Goal: Answer question/provide support: Share knowledge or assist other users

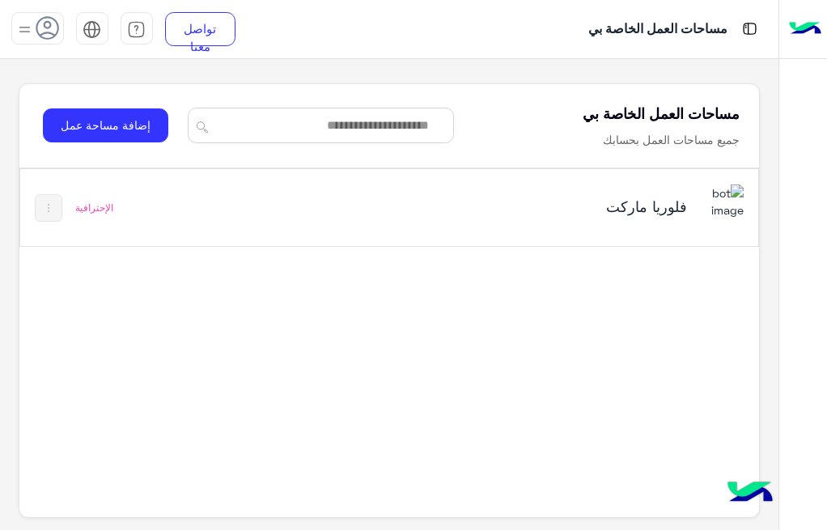
click at [476, 199] on h5 "فلوريا ماركت" at bounding box center [558, 206] width 255 height 19
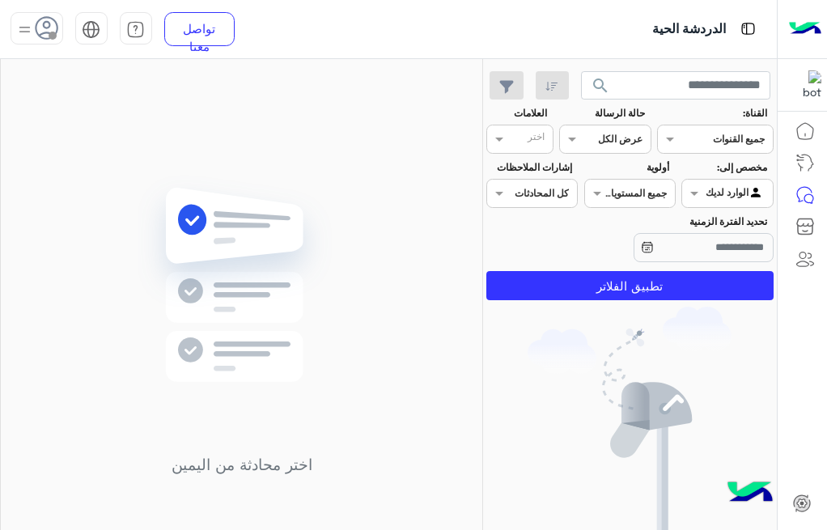
click at [711, 188] on div at bounding box center [727, 191] width 90 height 15
click at [706, 197] on div at bounding box center [727, 191] width 90 height 15
click at [596, 82] on span "search" at bounding box center [599, 85] width 19 height 19
click at [599, 80] on span "search" at bounding box center [599, 85] width 19 height 19
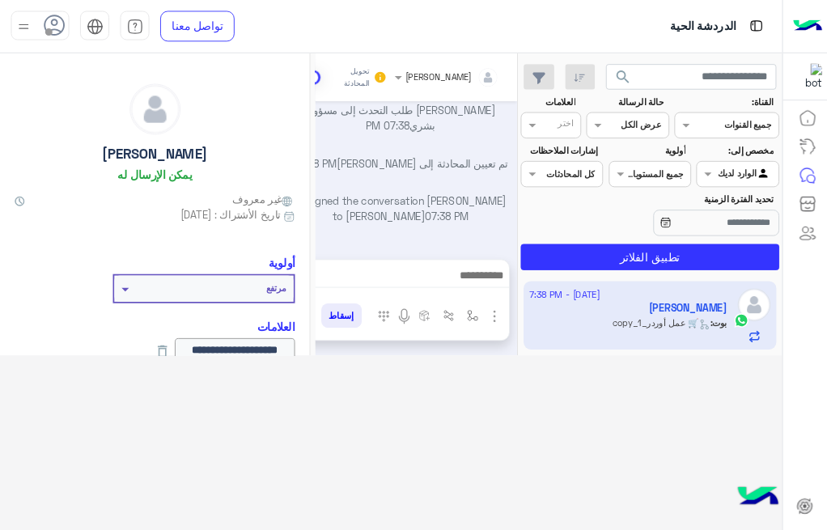
scroll to position [1288, 0]
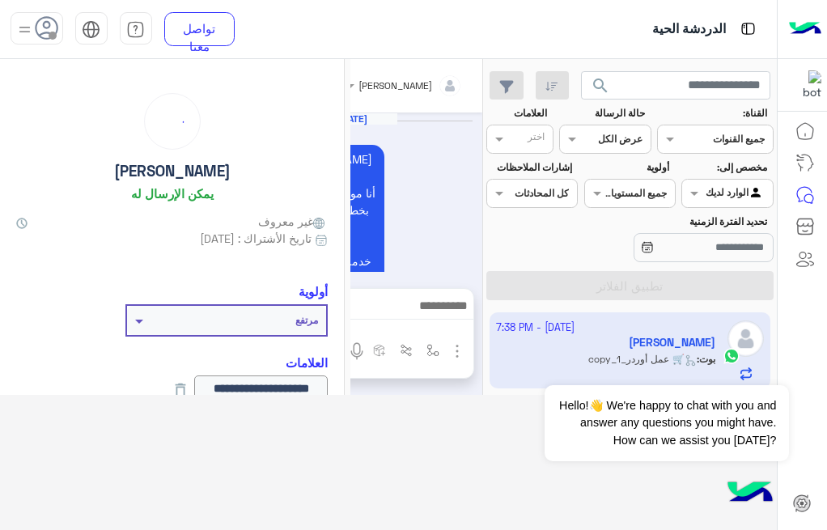
scroll to position [1329, 0]
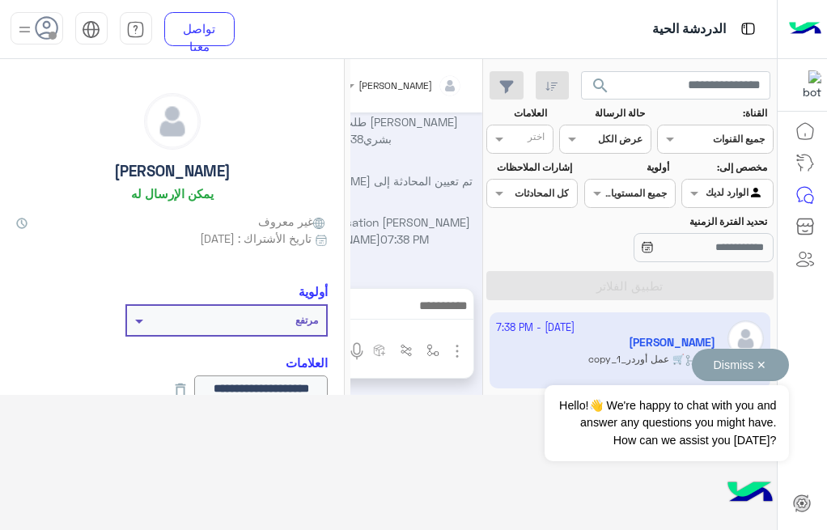
click at [692, 373] on button "Dismiss ✕" at bounding box center [740, 365] width 97 height 32
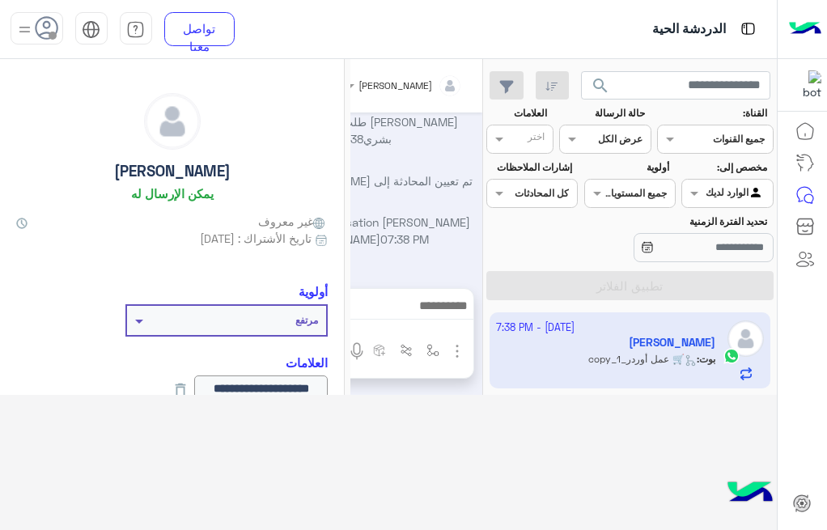
click at [545, 332] on app-inbox-user "1 October - 7:38 PM Akram Kattan بوت : 🛒 عمل أوردر_copy_1" at bounding box center [629, 350] width 281 height 76
click at [422, 193] on div "تم تعيين المحادثة إلى بشار قطان 07:38 PM" at bounding box center [353, 186] width 247 height 29
drag, startPoint x: 347, startPoint y: 154, endPoint x: 332, endPoint y: 161, distance: 16.3
click at [332, 161] on div "**********" at bounding box center [172, 498] width 344 height 878
drag, startPoint x: 488, startPoint y: 214, endPoint x: 522, endPoint y: 215, distance: 34.0
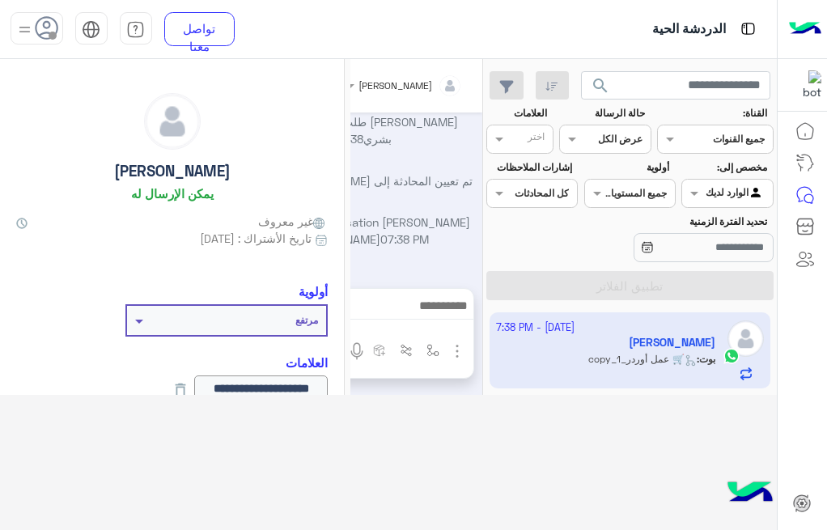
click at [522, 215] on div "تحديد الفترة الزمنية" at bounding box center [630, 239] width 294 height 51
click at [408, 201] on div "Oct 1, 2025 أهلاً وسهلاً Akram في فلوريا ماركت 🌸 أنا موجود معك عشان أساعدك بخطو…" at bounding box center [352, 192] width 259 height 160
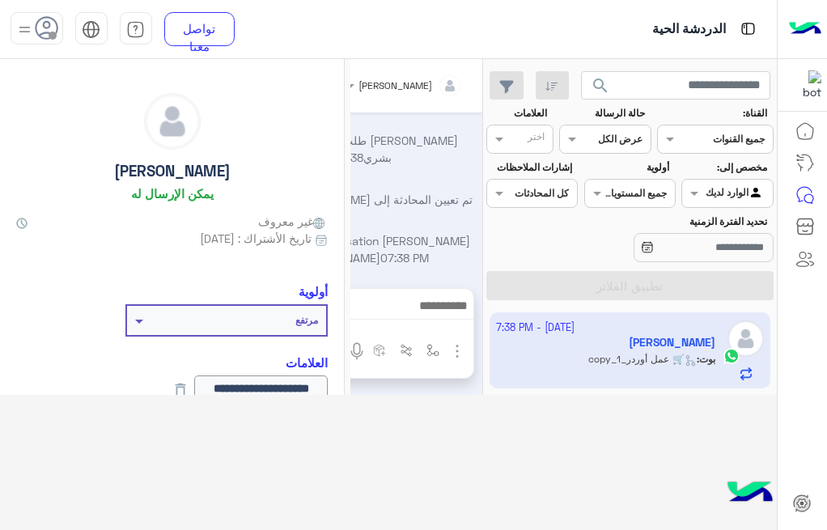
scroll to position [1329, 0]
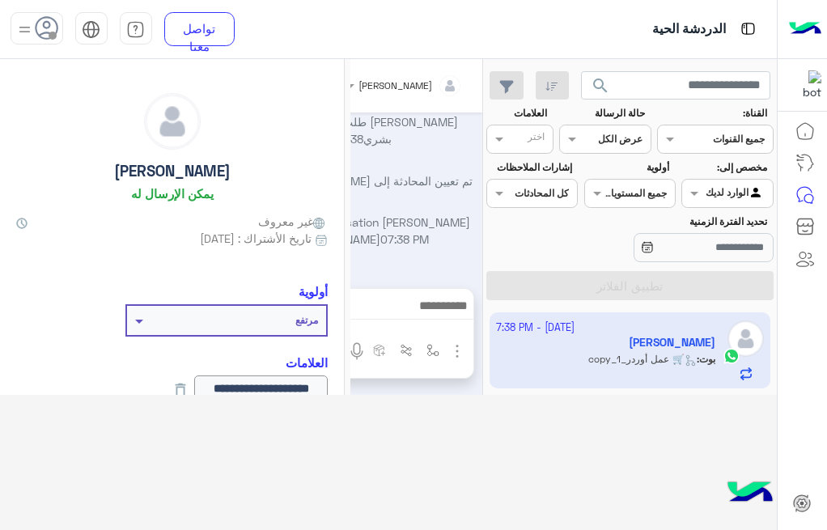
click at [25, 24] on img at bounding box center [25, 29] width 20 height 20
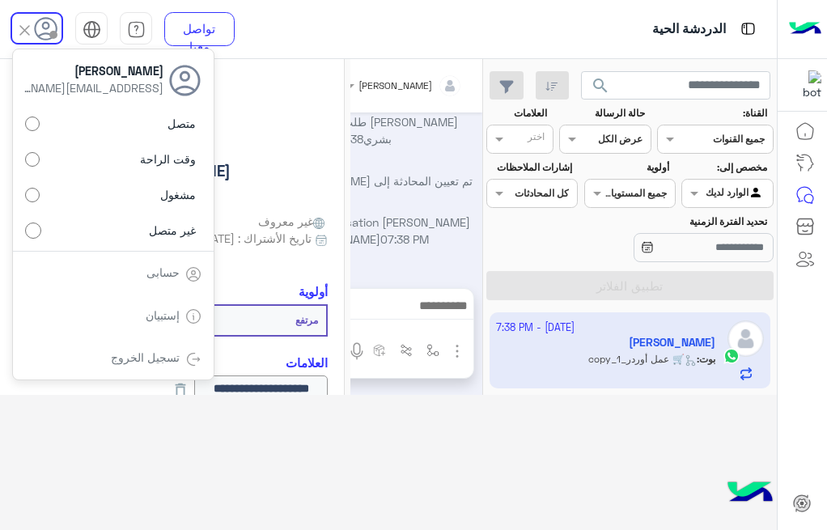
click at [155, 360] on link "تسجيل الخروج" at bounding box center [145, 357] width 69 height 14
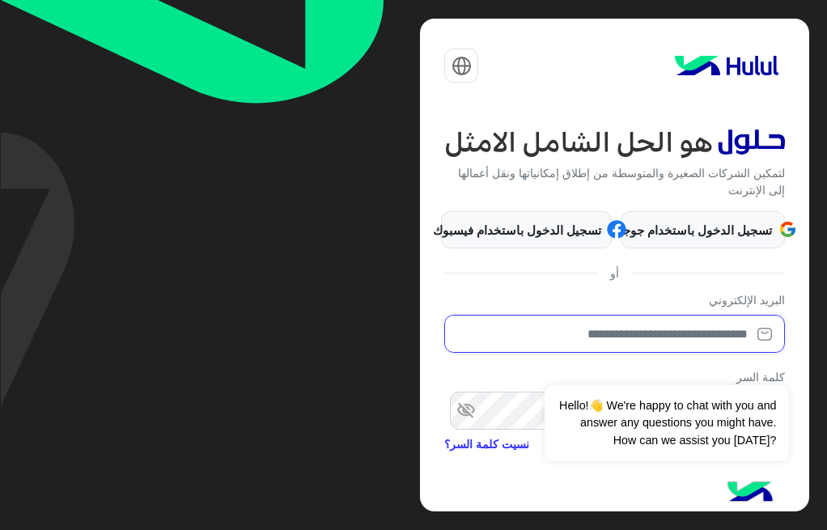
click at [679, 336] on input "email" at bounding box center [614, 334] width 340 height 38
type input "**********"
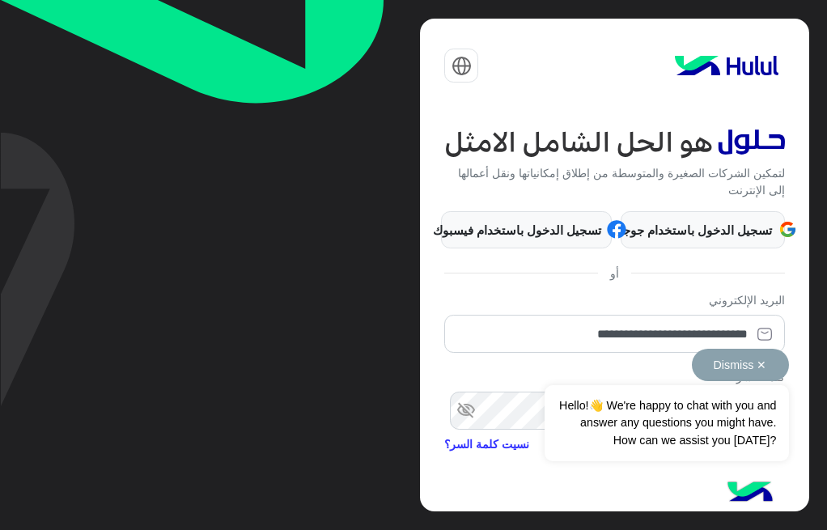
click at [692, 362] on button "Dismiss ✕" at bounding box center [740, 365] width 97 height 32
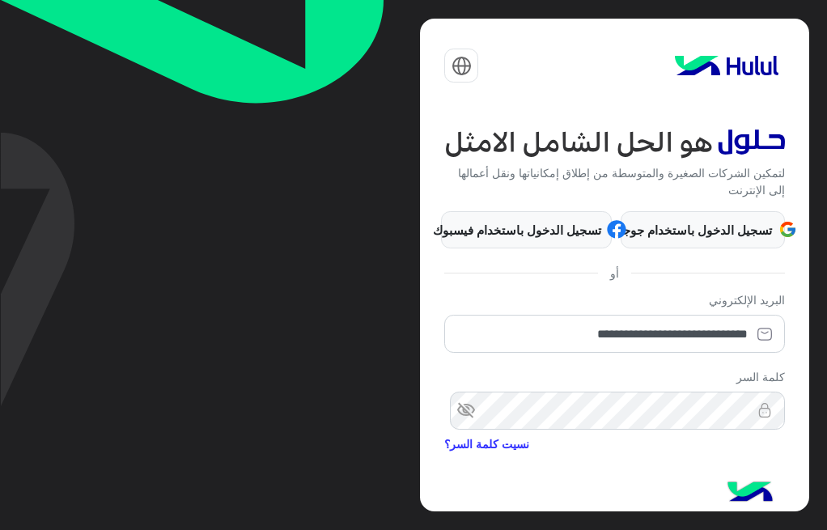
click at [764, 475] on img at bounding box center [749, 493] width 57 height 57
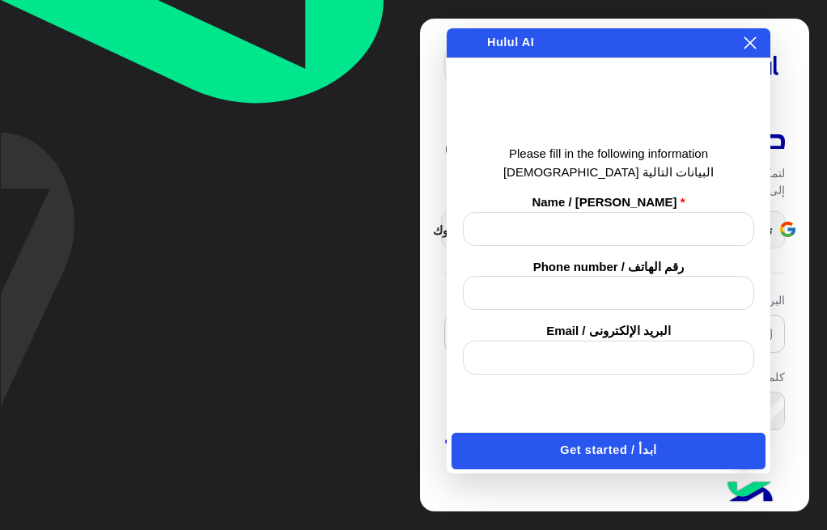
click at [747, 45] on icon at bounding box center [750, 43] width 12 height 12
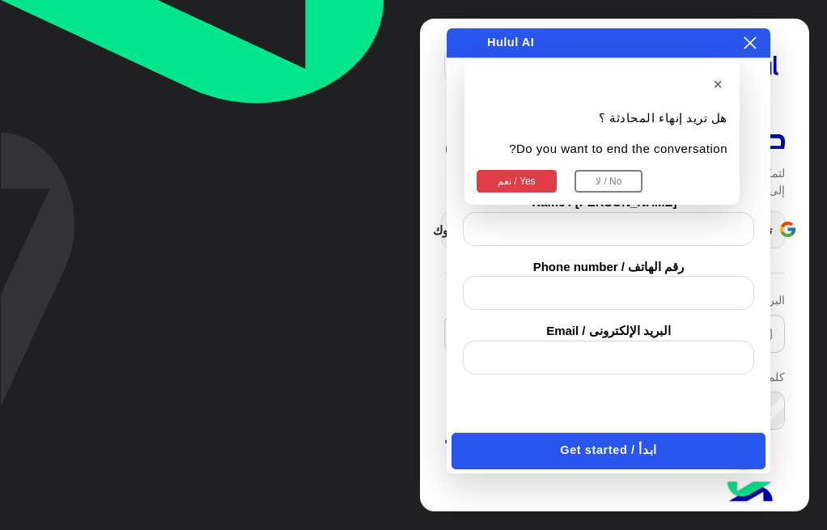
click at [596, 436] on h2 "Smileys & People" at bounding box center [596, 436] width 0 height 0
click at [596, 436] on div "Category navigation" at bounding box center [596, 436] width 0 height 0
click at [596, 436] on div at bounding box center [596, 436] width 0 height 0
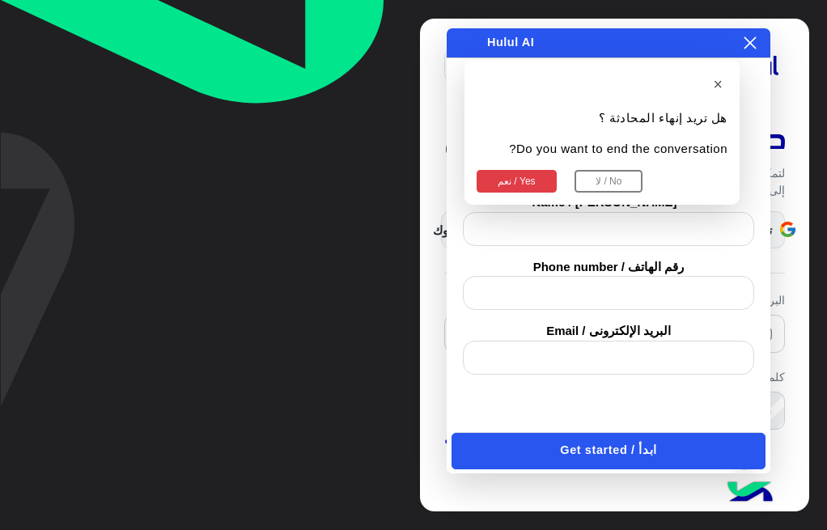
click at [596, 436] on div at bounding box center [596, 436] width 0 height 0
drag, startPoint x: 626, startPoint y: 318, endPoint x: 664, endPoint y: 120, distance: 201.8
click at [596, 436] on div "Smileys & People" at bounding box center [596, 436] width 0 height 0
click at [752, 41] on icon at bounding box center [750, 43] width 12 height 12
drag, startPoint x: 748, startPoint y: 46, endPoint x: 616, endPoint y: 85, distance: 137.4
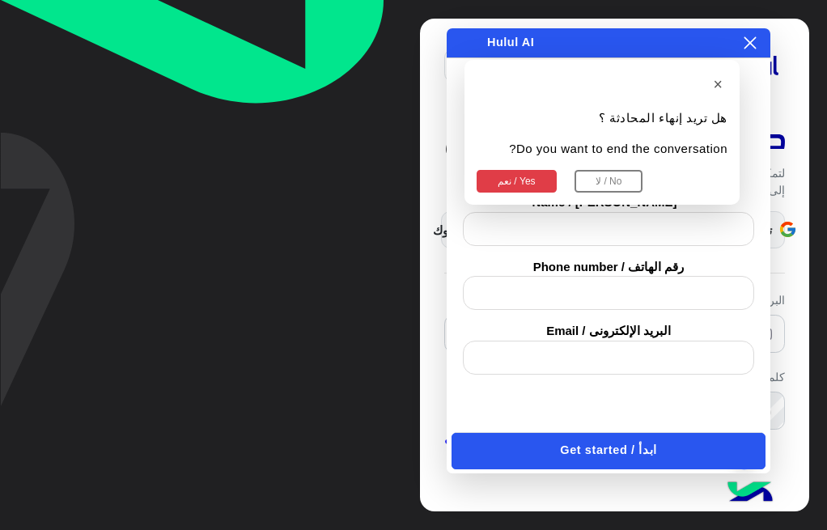
click at [747, 46] on icon at bounding box center [749, 42] width 13 height 13
click at [596, 436] on div "Category navigation" at bounding box center [596, 436] width 0 height 0
drag, startPoint x: 544, startPoint y: 186, endPoint x: 253, endPoint y: 95, distance: 304.4
click at [596, 436] on h2 "Smileys & People" at bounding box center [596, 436] width 0 height 0
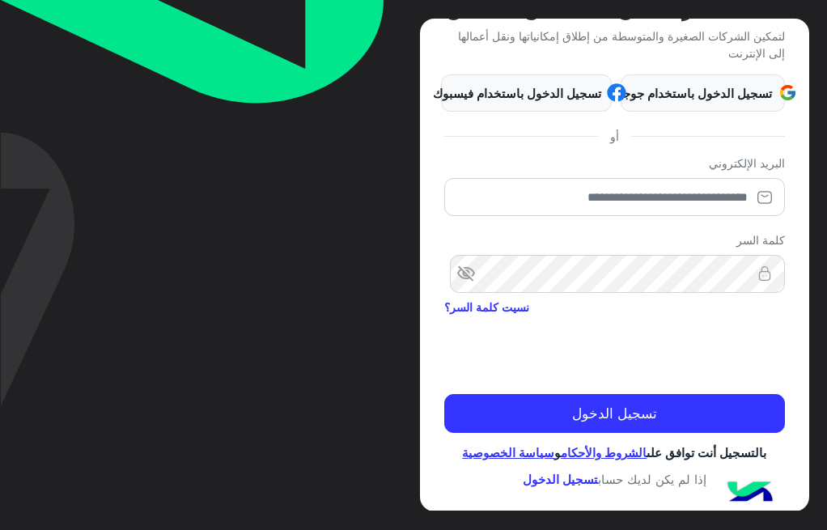
scroll to position [146, 0]
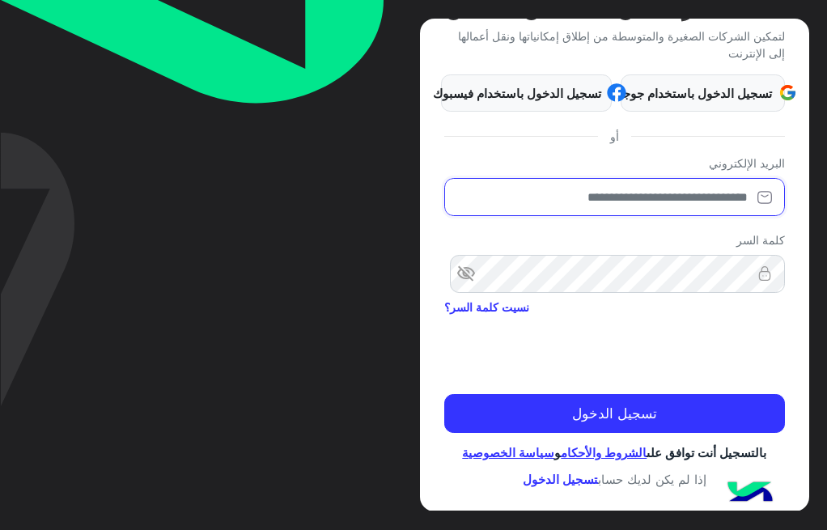
click at [661, 180] on input "email" at bounding box center [614, 197] width 340 height 38
type input "**********"
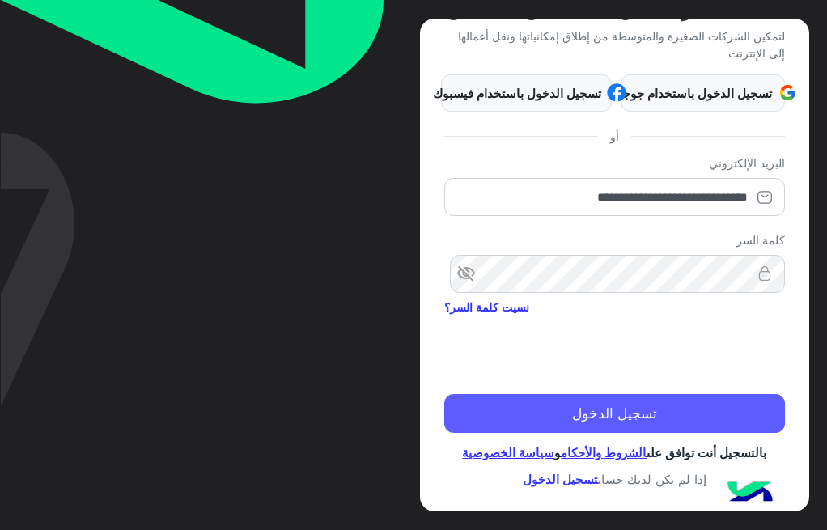
click at [600, 404] on button "تسجيل الدخول" at bounding box center [614, 413] width 340 height 39
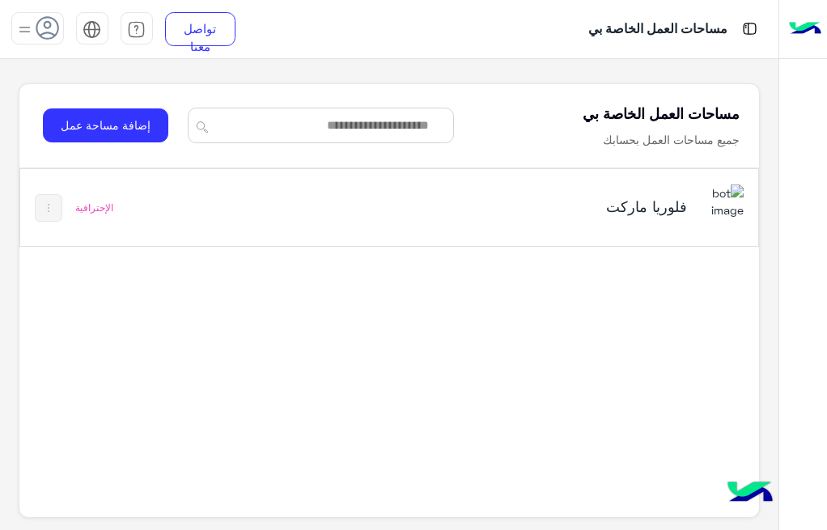
click at [351, 199] on div "فلوريا ماركت" at bounding box center [530, 207] width 425 height 47
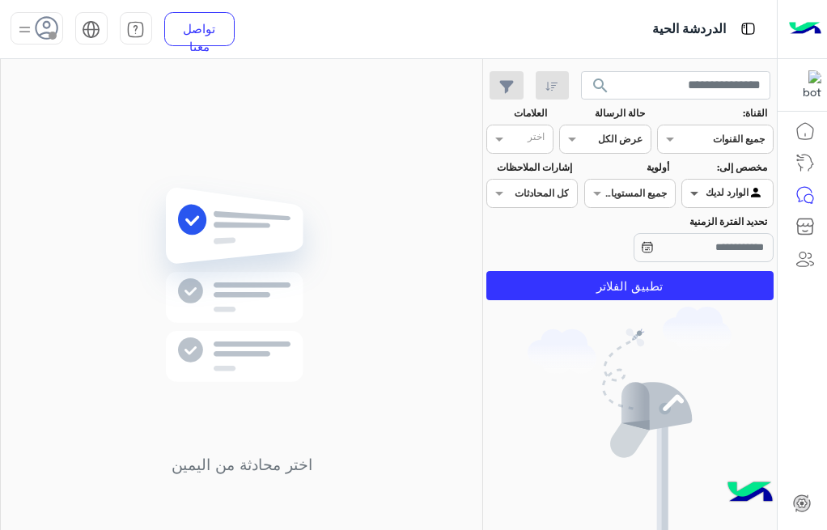
click at [700, 197] on span at bounding box center [692, 192] width 20 height 17
click at [705, 218] on b "غير معينة" at bounding box center [727, 225] width 44 height 14
click at [612, 136] on input "text" at bounding box center [623, 137] width 37 height 15
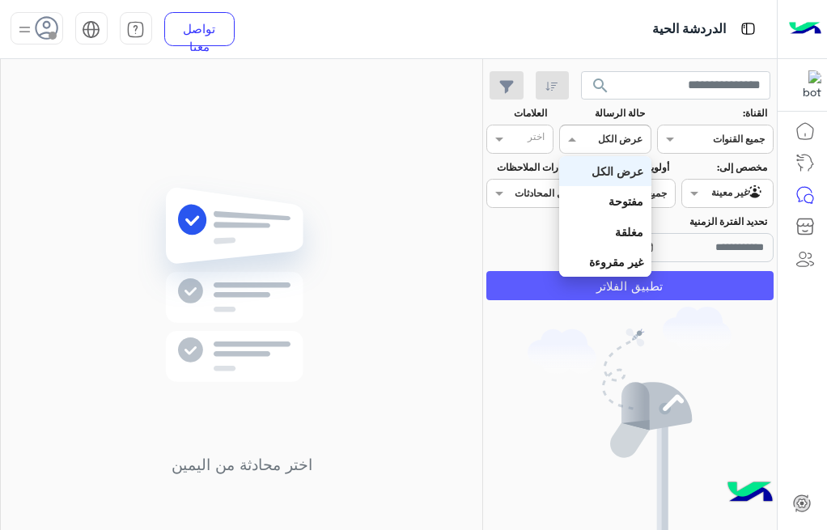
click at [681, 287] on button "تطبيق الفلاتر" at bounding box center [629, 285] width 287 height 29
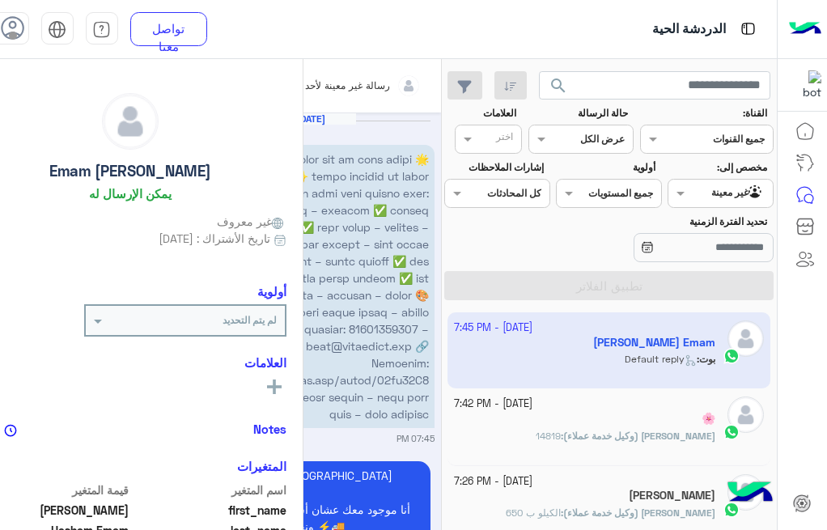
click at [607, 415] on div "🌸" at bounding box center [584, 420] width 261 height 17
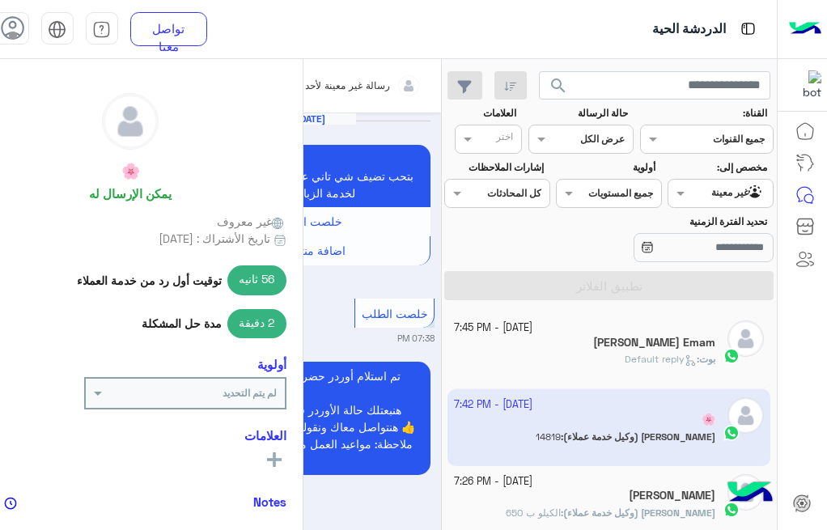
click at [379, 339] on small "07:38 PM" at bounding box center [311, 338] width 247 height 13
click at [364, 322] on div "خلصت الطلب 07:38 PM" at bounding box center [311, 319] width 247 height 50
drag, startPoint x: 364, startPoint y: 322, endPoint x: 374, endPoint y: 358, distance: 37.7
click at [366, 320] on div "خلصت الطلب 07:38 PM" at bounding box center [311, 319] width 247 height 50
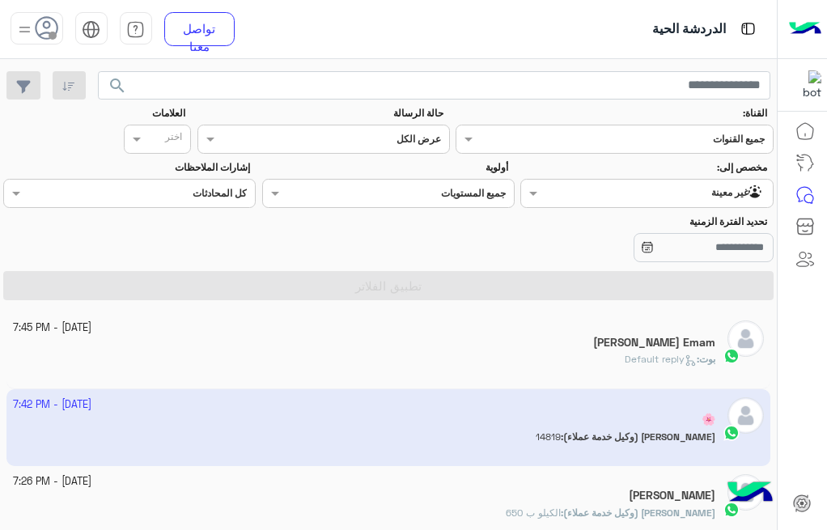
click at [565, 352] on div "بوت : Default reply" at bounding box center [364, 366] width 703 height 28
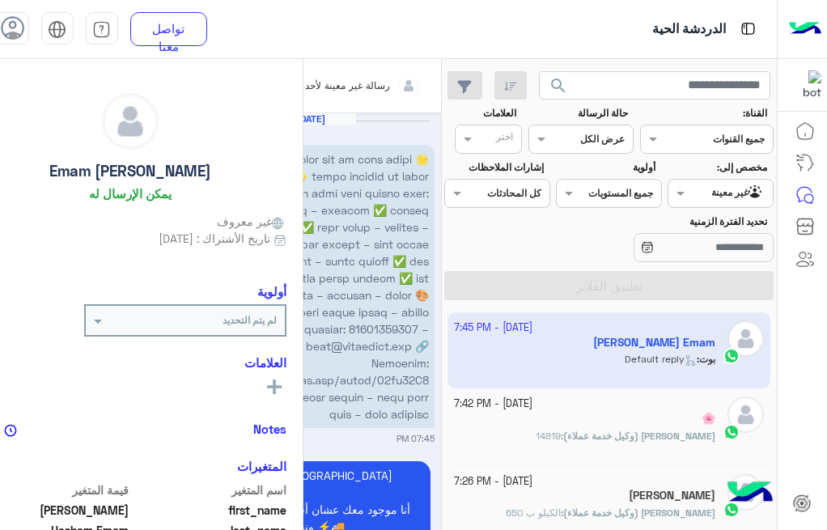
click at [25, 29] on icon at bounding box center [13, 28] width 24 height 24
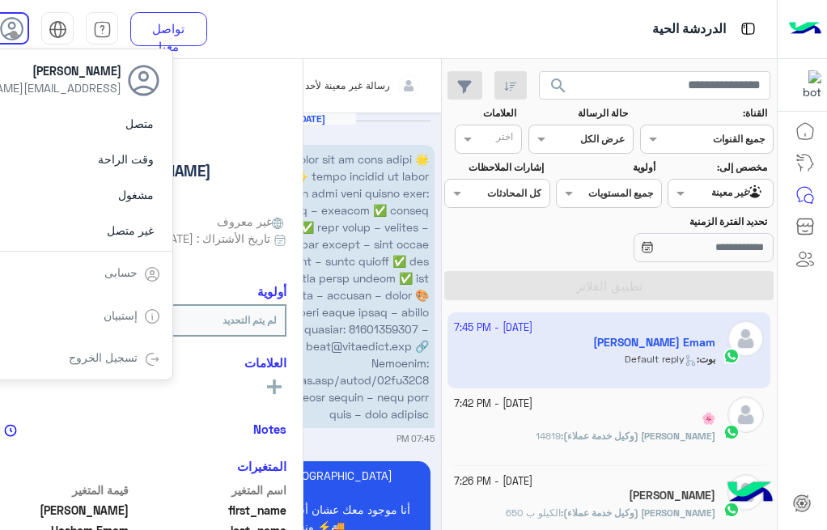
click at [123, 128] on label "متصل" at bounding box center [72, 123] width 176 height 29
click at [422, 135] on div "Oct 1, 2025 07:45 PM" at bounding box center [311, 278] width 247 height 333
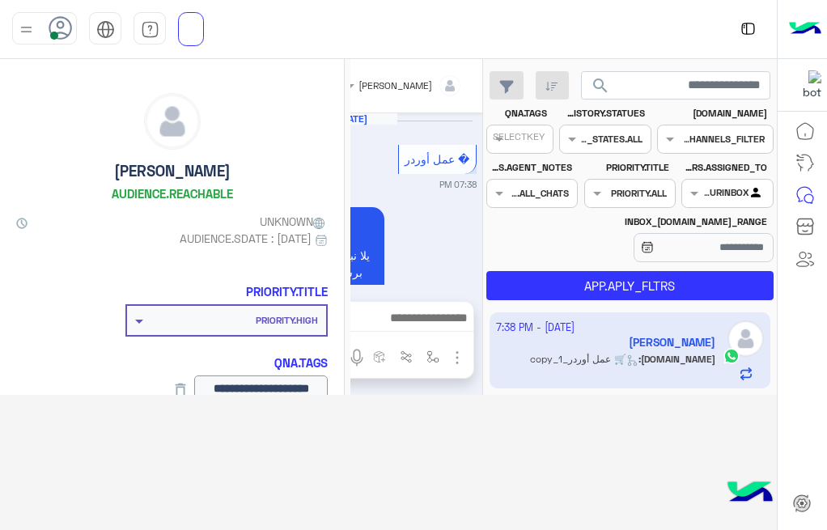
scroll to position [1077, 0]
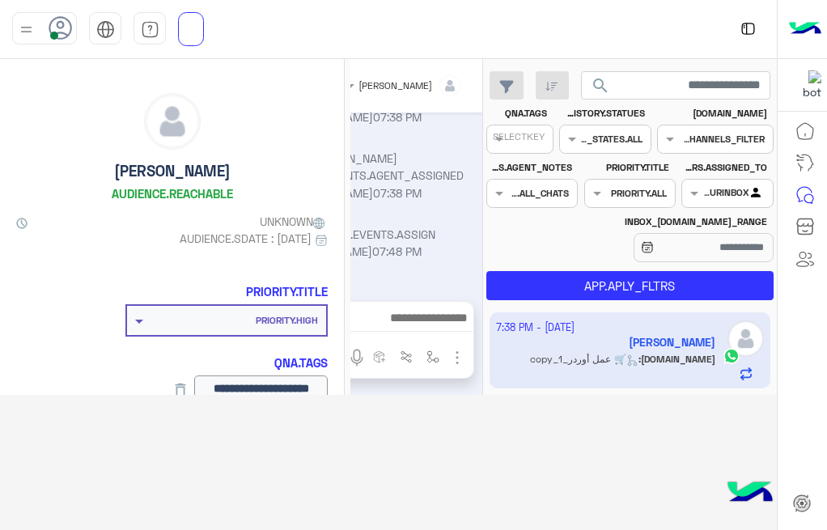
click at [594, 344] on app-inbox-user "[DATE] - 7:38 PM [PERSON_NAME] [DOMAIN_NAME] : 🛒 عمل أوردر_copy_1" at bounding box center [629, 350] width 281 height 76
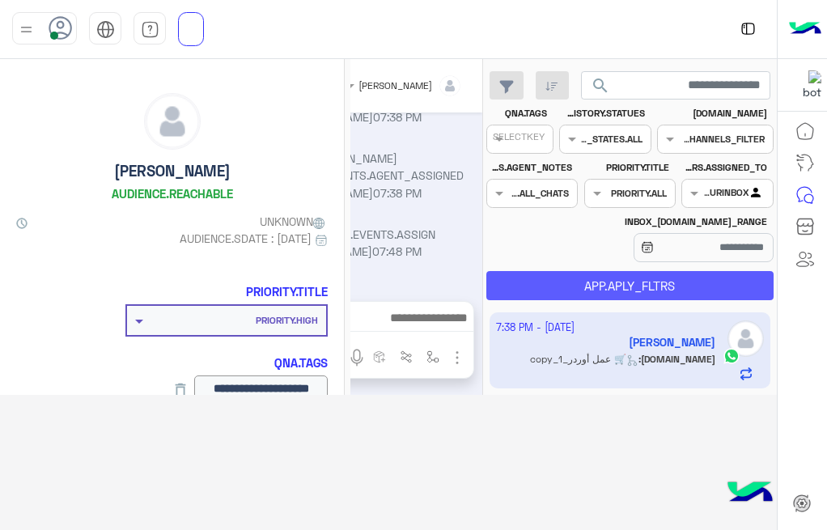
click at [520, 291] on button "APP.APLY_FLTRS" at bounding box center [629, 285] width 287 height 29
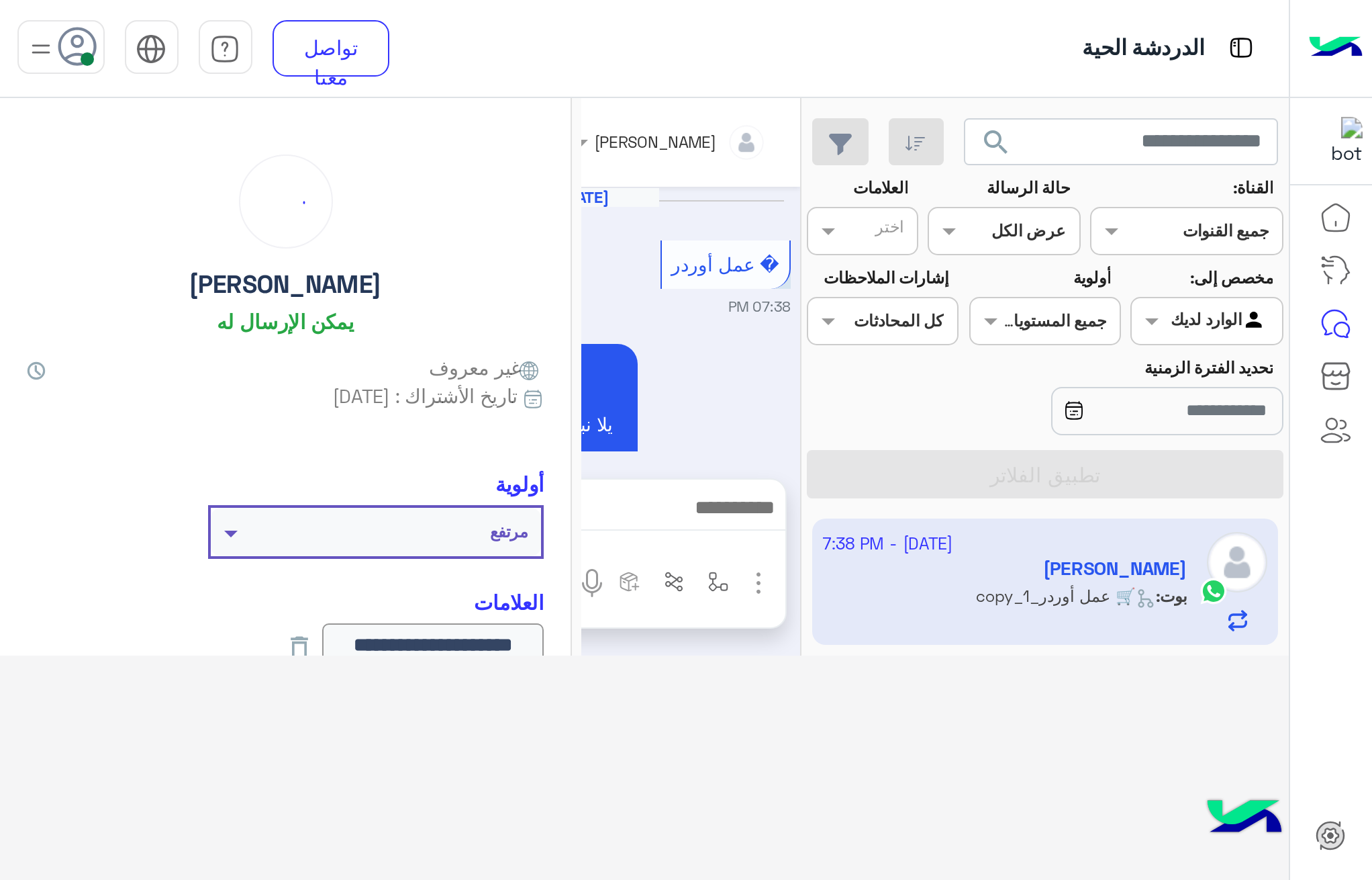
scroll to position [862, 0]
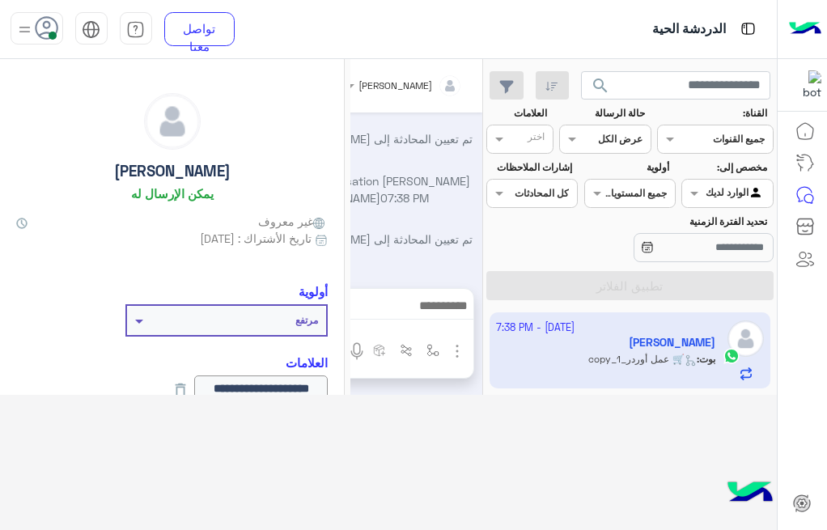
drag, startPoint x: 372, startPoint y: 170, endPoint x: 361, endPoint y: 198, distance: 30.5
click at [380, 198] on span "07:38 PM" at bounding box center [404, 198] width 49 height 14
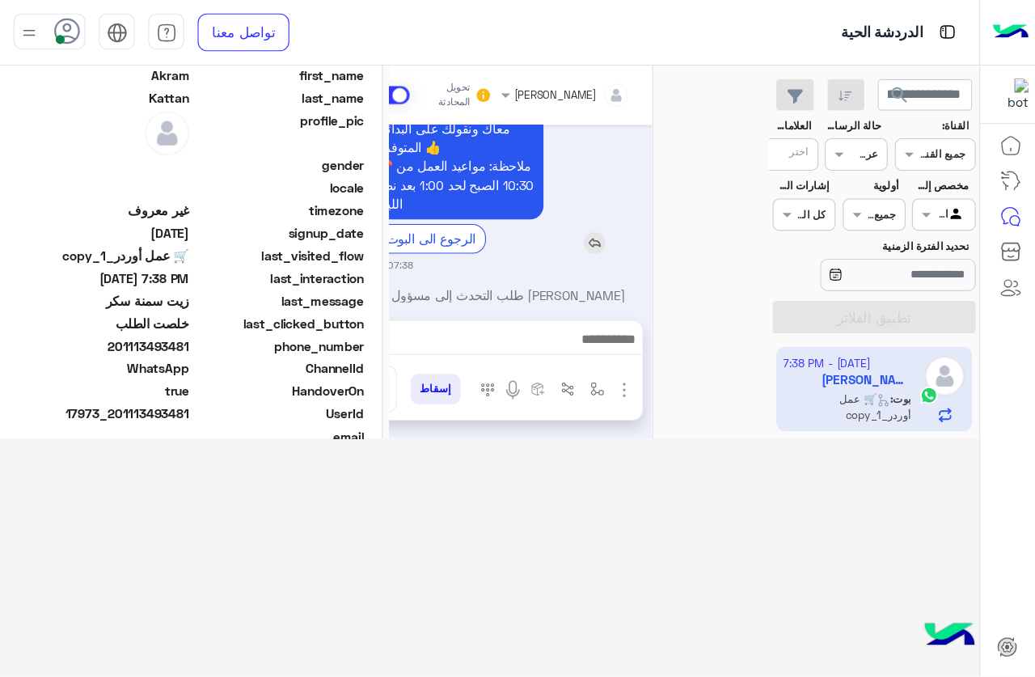
scroll to position [475, 0]
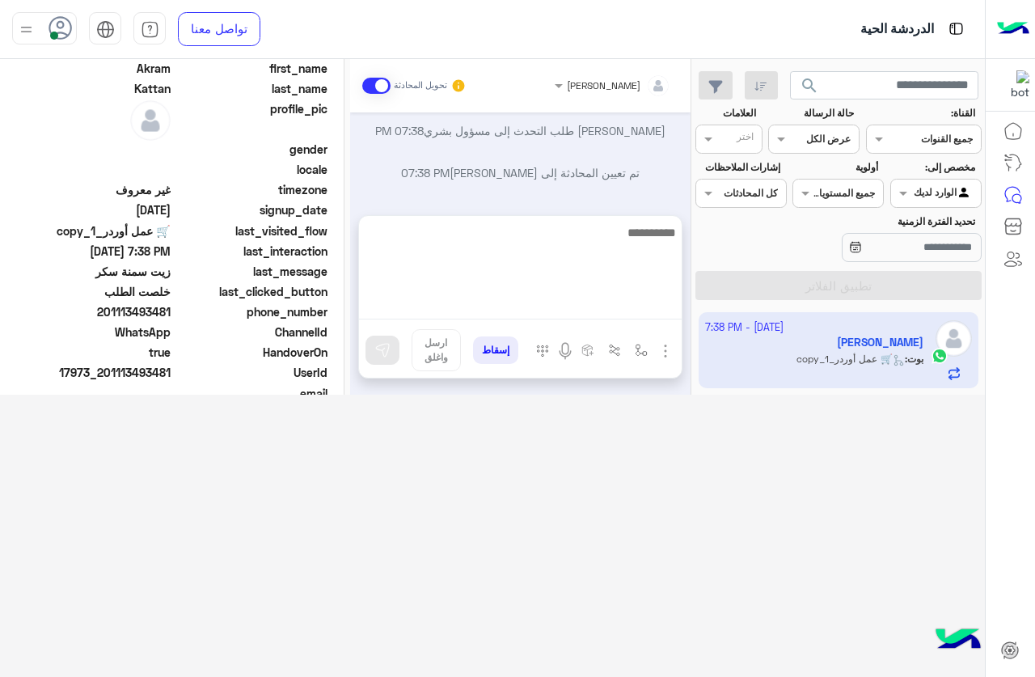
click at [611, 305] on textarea at bounding box center [520, 270] width 323 height 97
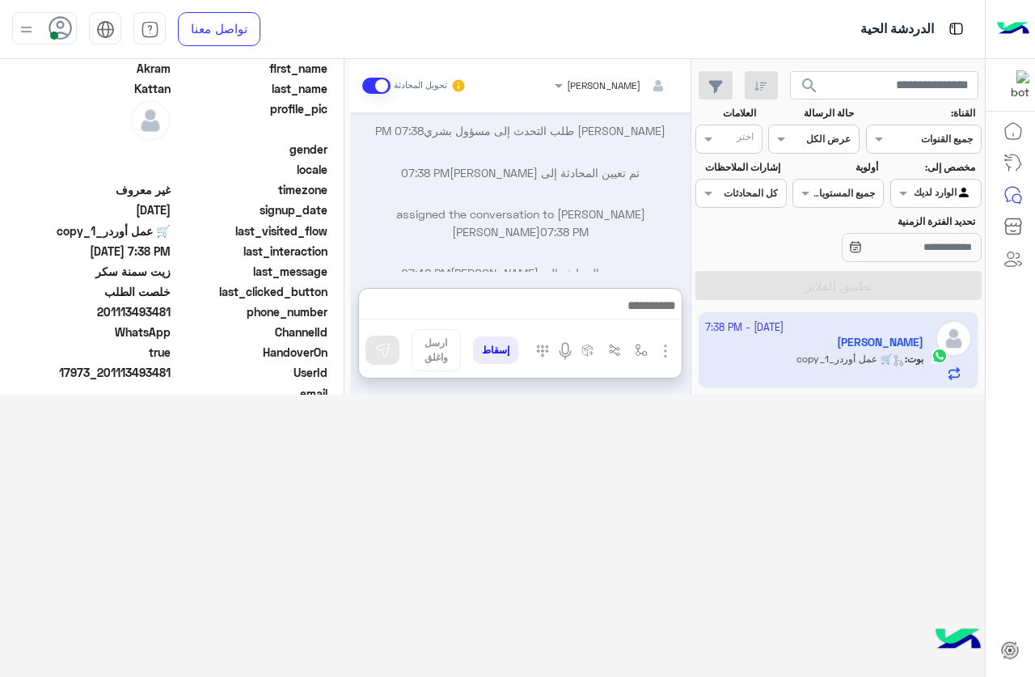
click at [620, 191] on div "Oct 1, 2025 � عمل أوردر 07:38 PM 🛒 عمل أوردر يلا نبلش 😍 ابعتلي كل طلبك برسالة و…" at bounding box center [520, 192] width 341 height 160
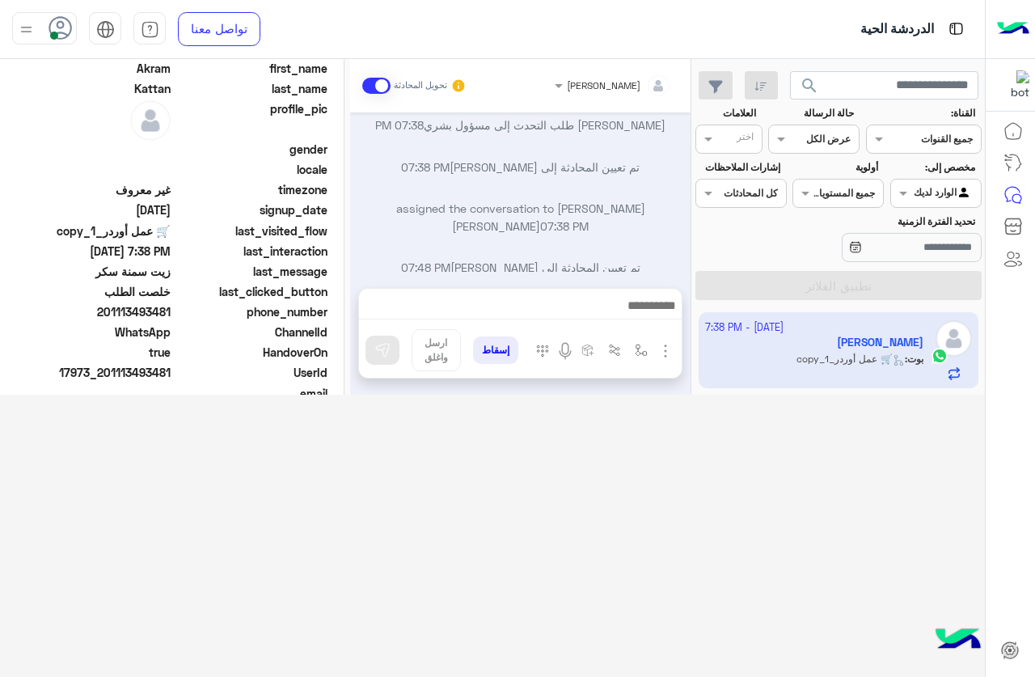
drag, startPoint x: 564, startPoint y: 391, endPoint x: 564, endPoint y: 434, distance: 43.7
click at [564, 434] on div "search القناة: القناه جميع القنوات حالة الرسالة القناه عرض الكل العلامات اختر م…" at bounding box center [492, 368] width 985 height 619
click at [591, 421] on div "search القناة: القناه جميع القنوات حالة الرسالة القناه عرض الكل العلامات اختر م…" at bounding box center [492, 368] width 985 height 619
click at [31, 37] on img at bounding box center [26, 29] width 20 height 20
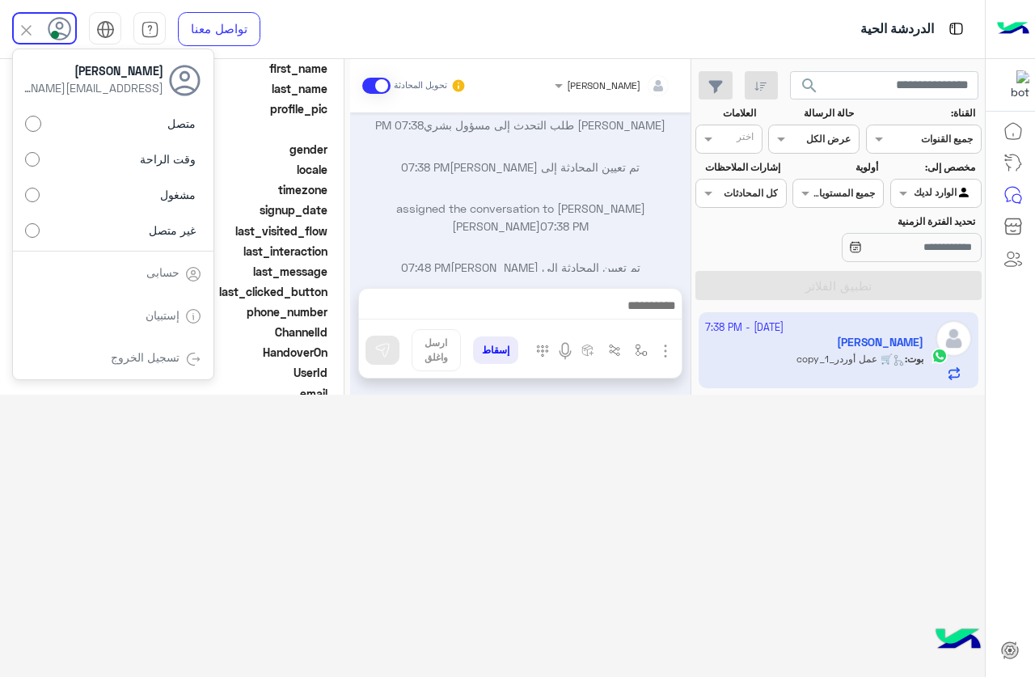
click at [31, 37] on img at bounding box center [26, 30] width 19 height 19
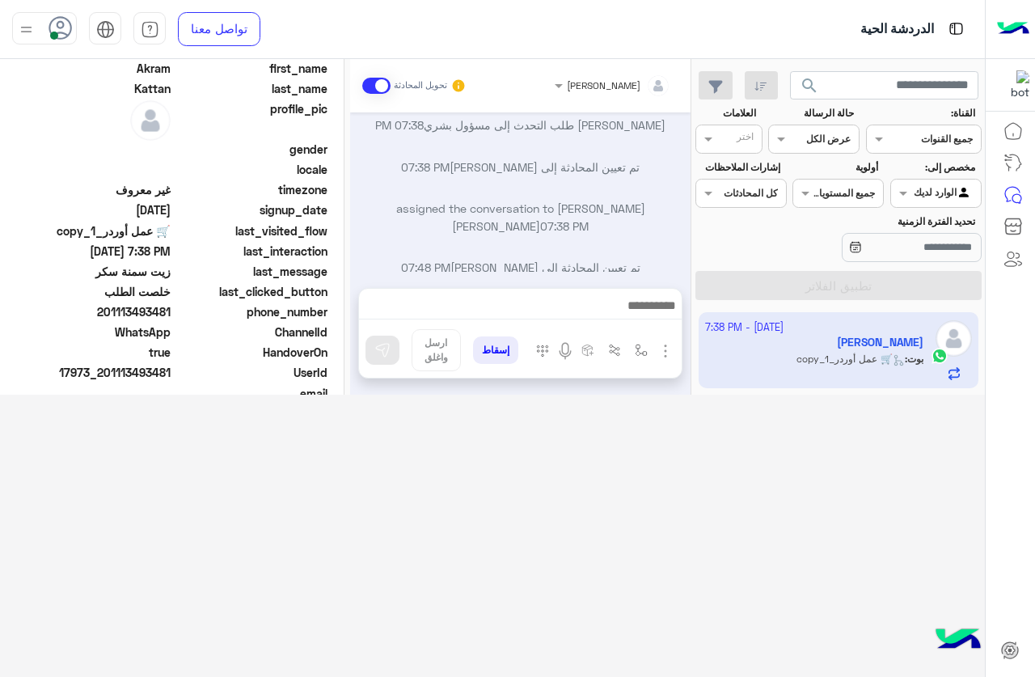
drag, startPoint x: 841, startPoint y: 13, endPoint x: 709, endPoint y: 558, distance: 560.8
click at [709, 529] on div "search القناة: القناه جميع القنوات حالة الرسالة القناه عرض الكل العلامات اختر م…" at bounding box center [492, 368] width 985 height 619
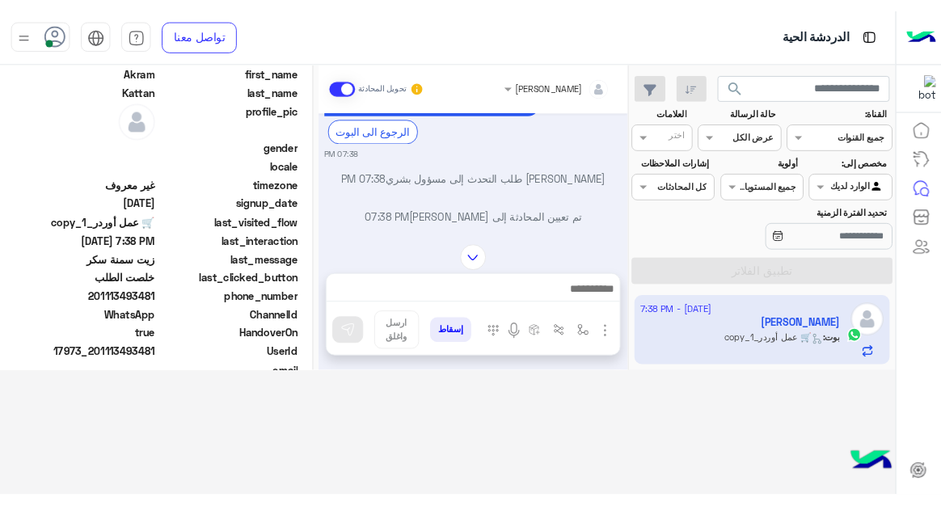
scroll to position [803, 0]
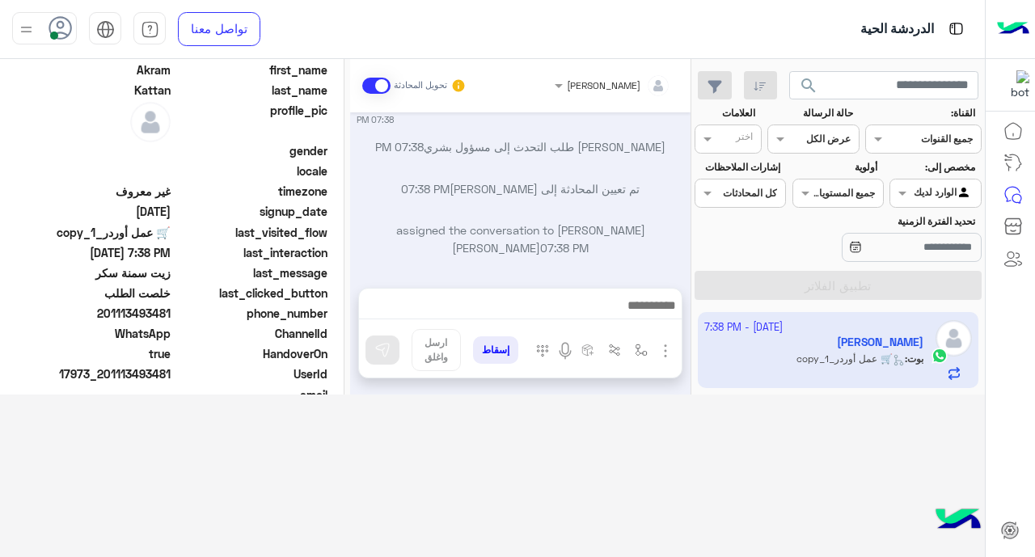
click at [565, 167] on div "Akram Kattan طلب التحدث إلى مسؤول بشري 07:38 PM" at bounding box center [521, 152] width 328 height 29
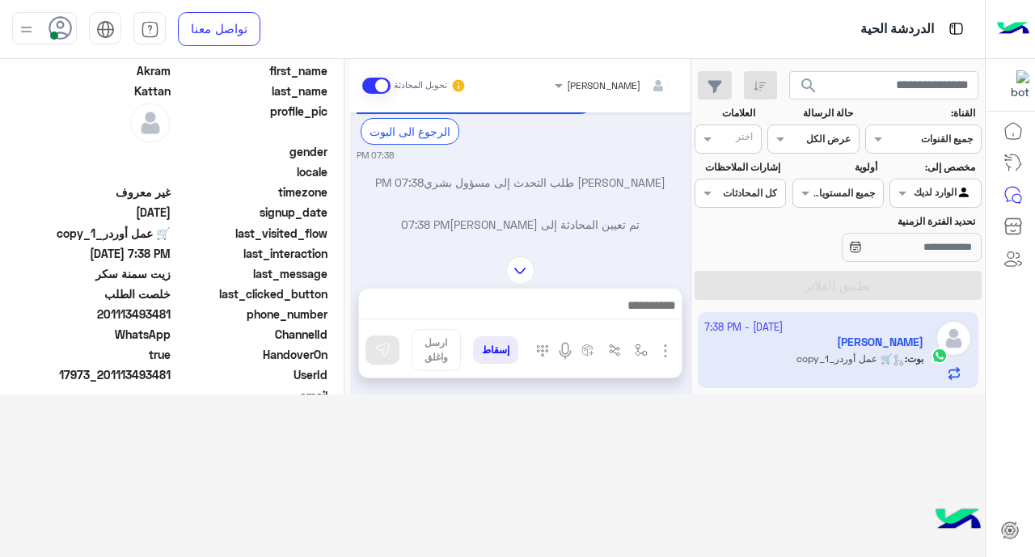
scroll to position [798, 0]
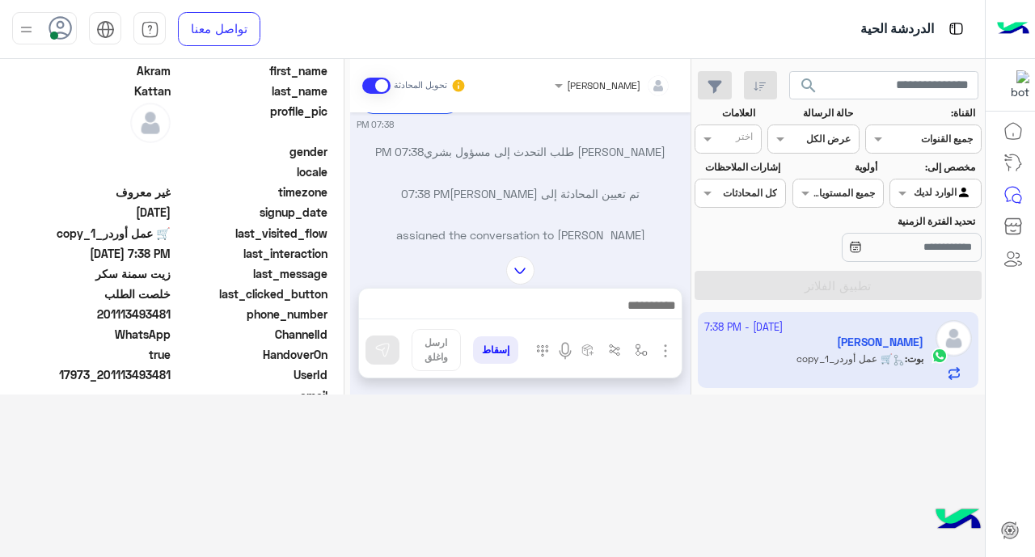
drag, startPoint x: 586, startPoint y: 375, endPoint x: 585, endPoint y: 415, distance: 39.7
click at [586, 417] on div "search القناة: القناه جميع القنوات حالة الرسالة القناه عرض الكل العلامات اختر م…" at bounding box center [492, 308] width 985 height 499
click at [573, 397] on div "search القناة: القناه جميع القنوات حالة الرسالة القناه عرض الكل العلامات اختر م…" at bounding box center [492, 308] width 985 height 499
drag, startPoint x: 462, startPoint y: 19, endPoint x: 399, endPoint y: 30, distance: 64.1
click at [399, 30] on div "الدردشة الحية" at bounding box center [656, 29] width 657 height 58
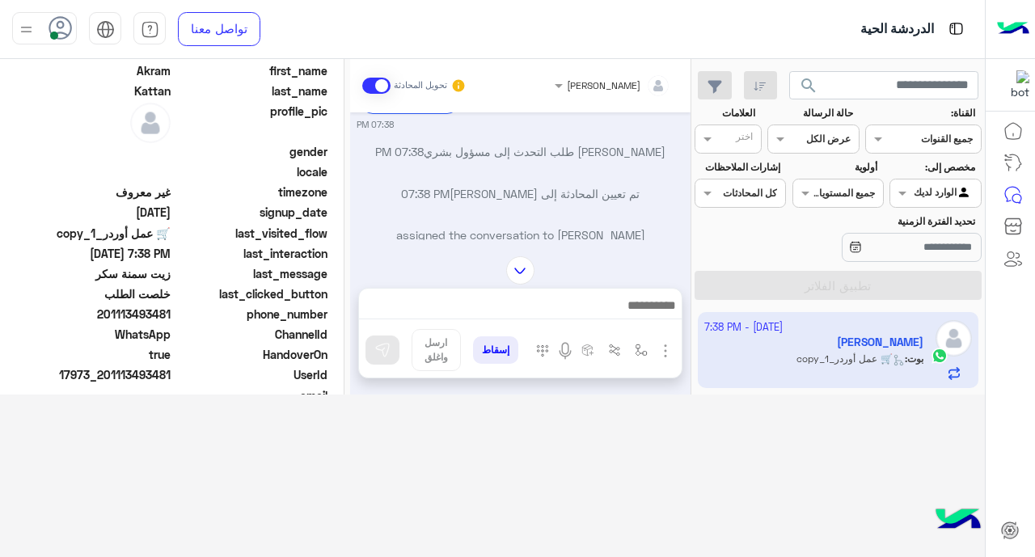
click at [483, 351] on button "إسقاط" at bounding box center [495, 349] width 45 height 27
click at [504, 345] on button "إسقاط" at bounding box center [495, 349] width 45 height 27
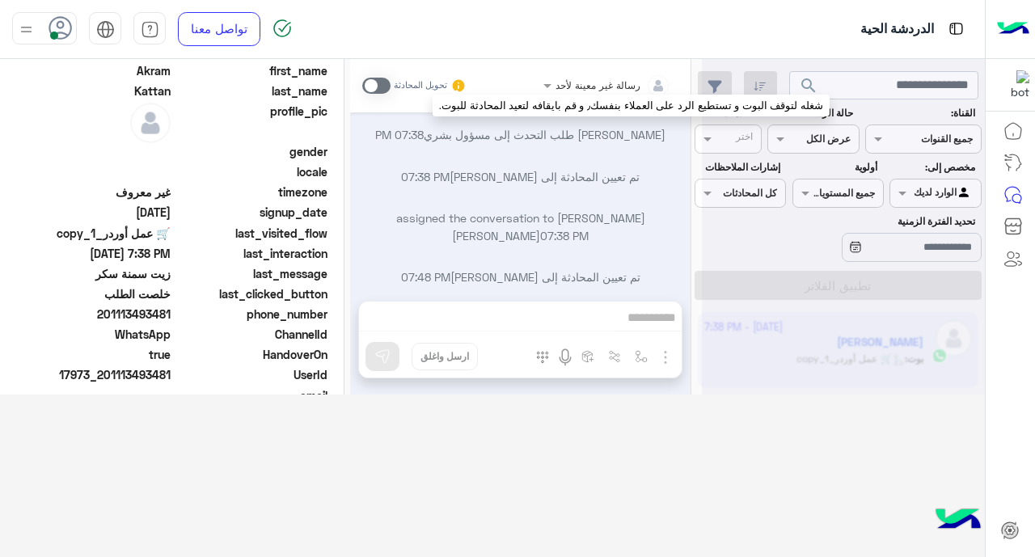
scroll to position [846, 0]
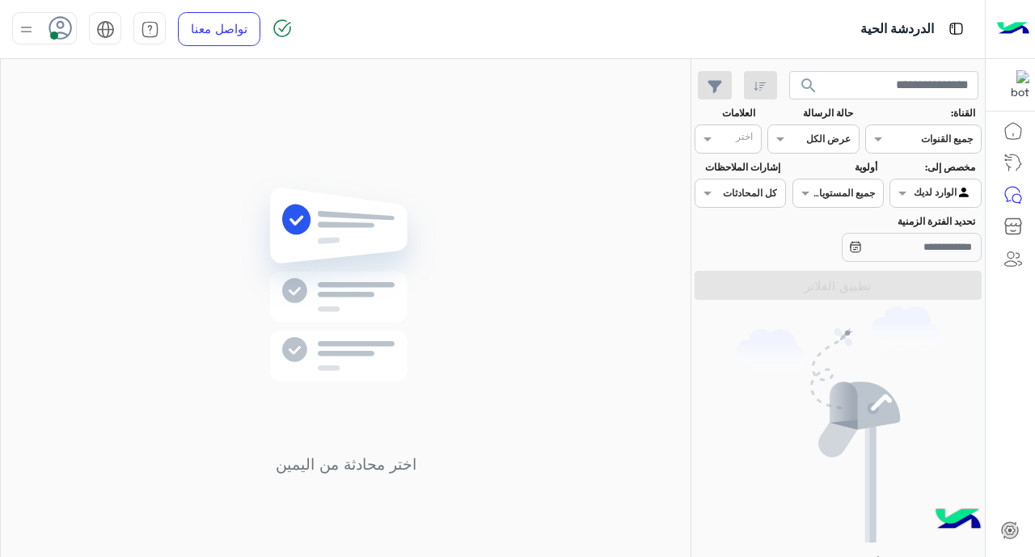
click at [24, 32] on img at bounding box center [26, 29] width 20 height 20
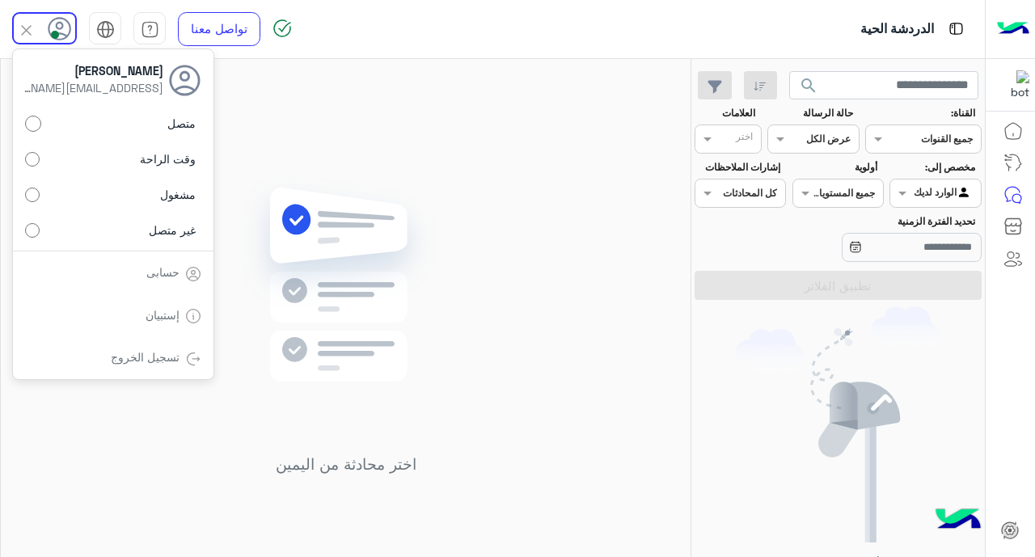
click at [98, 230] on label "غير متصل" at bounding box center [113, 229] width 176 height 29
click at [440, 192] on img at bounding box center [346, 309] width 234 height 269
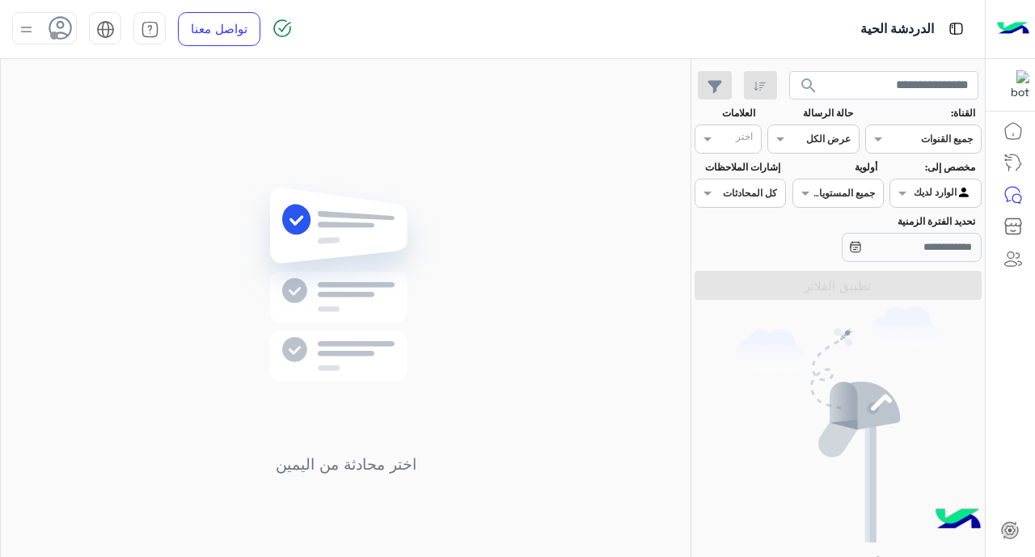
click at [32, 30] on img at bounding box center [26, 29] width 20 height 20
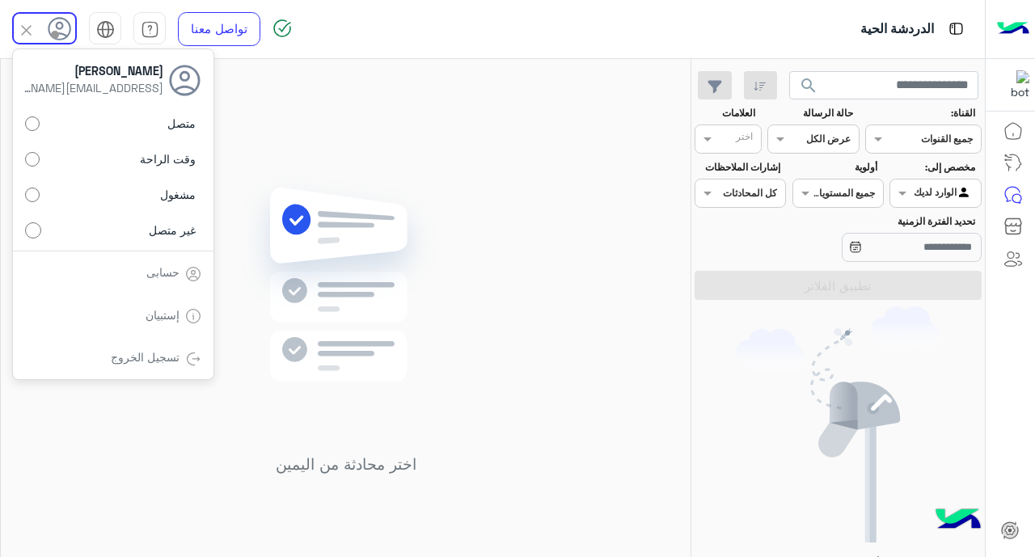
click at [514, 277] on div "اختر محادثة من اليمين" at bounding box center [346, 330] width 690 height 543
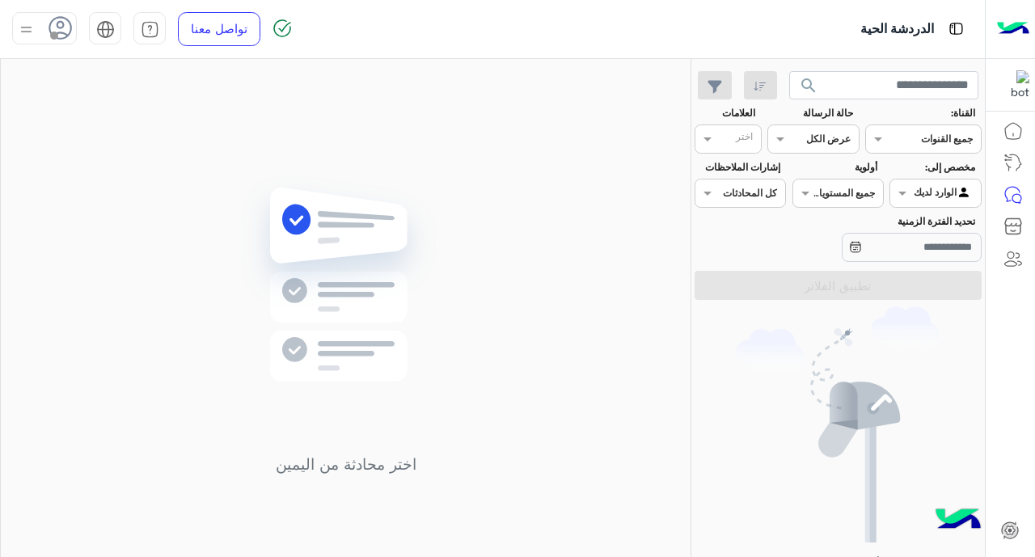
click at [21, 28] on img at bounding box center [26, 29] width 20 height 20
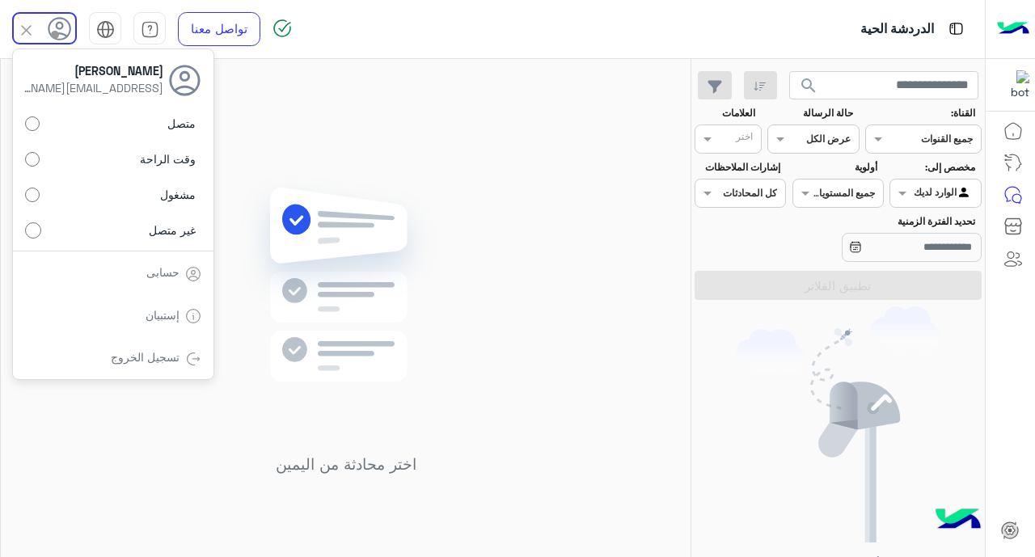
click at [478, 213] on div "اختر محادثة من اليمين" at bounding box center [346, 330] width 690 height 543
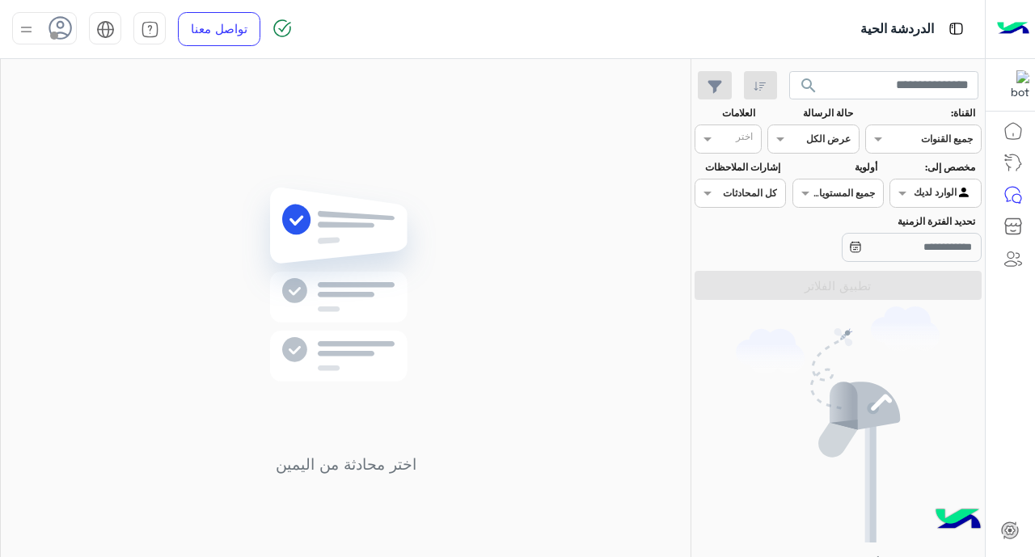
drag, startPoint x: 29, startPoint y: 28, endPoint x: 0, endPoint y: 70, distance: 51.2
click at [31, 26] on img at bounding box center [26, 29] width 20 height 20
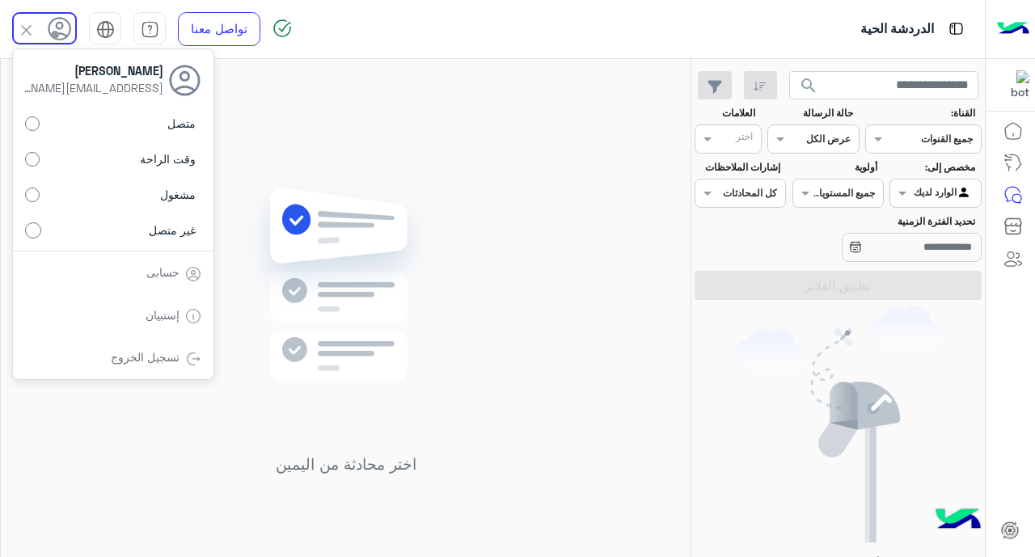
click at [137, 231] on label "غير متصل" at bounding box center [113, 229] width 176 height 29
click at [572, 311] on div "اختر محادثة من اليمين" at bounding box center [346, 330] width 690 height 543
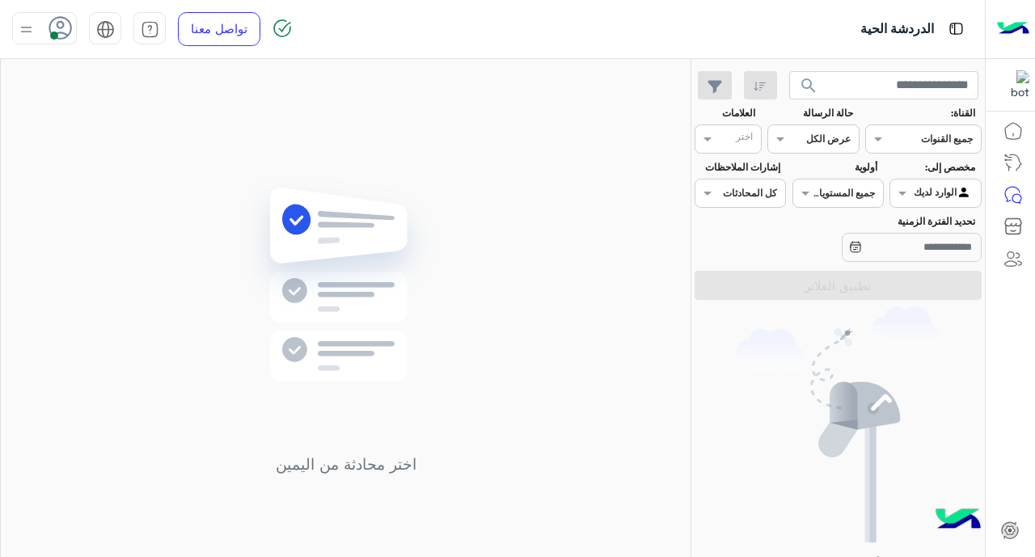
drag, startPoint x: 32, startPoint y: 15, endPoint x: 26, endPoint y: 25, distance: 11.9
click at [26, 25] on div at bounding box center [26, 28] width 20 height 31
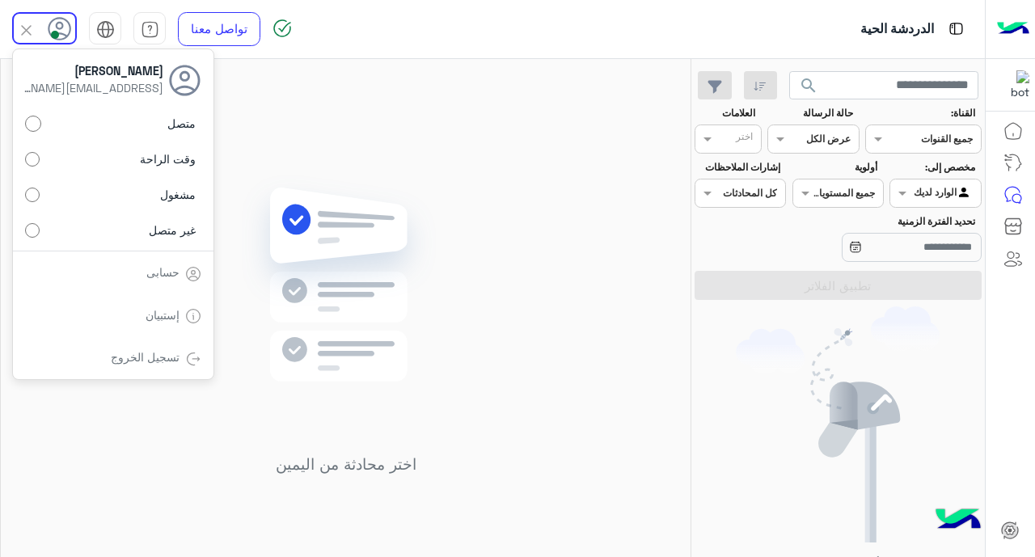
click at [150, 231] on span "غير متصل" at bounding box center [172, 230] width 47 height 17
click at [420, 209] on img at bounding box center [346, 309] width 234 height 269
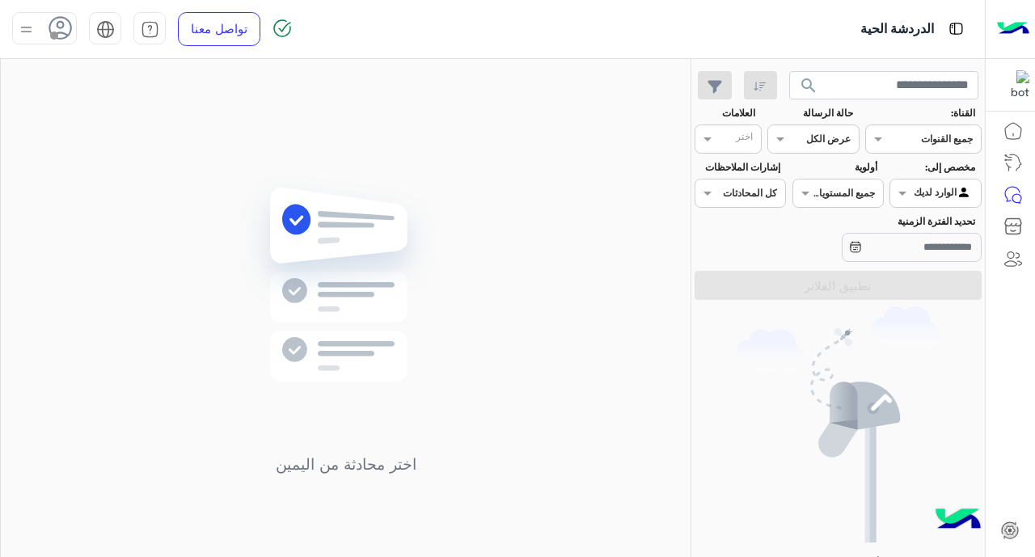
click at [826, 133] on div at bounding box center [923, 136] width 115 height 15
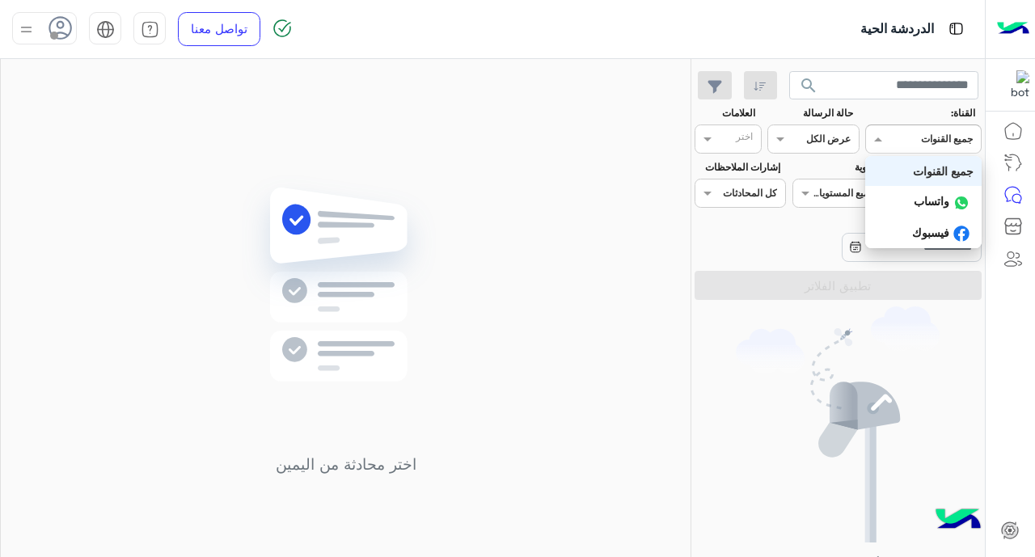
click at [826, 143] on div at bounding box center [923, 136] width 115 height 15
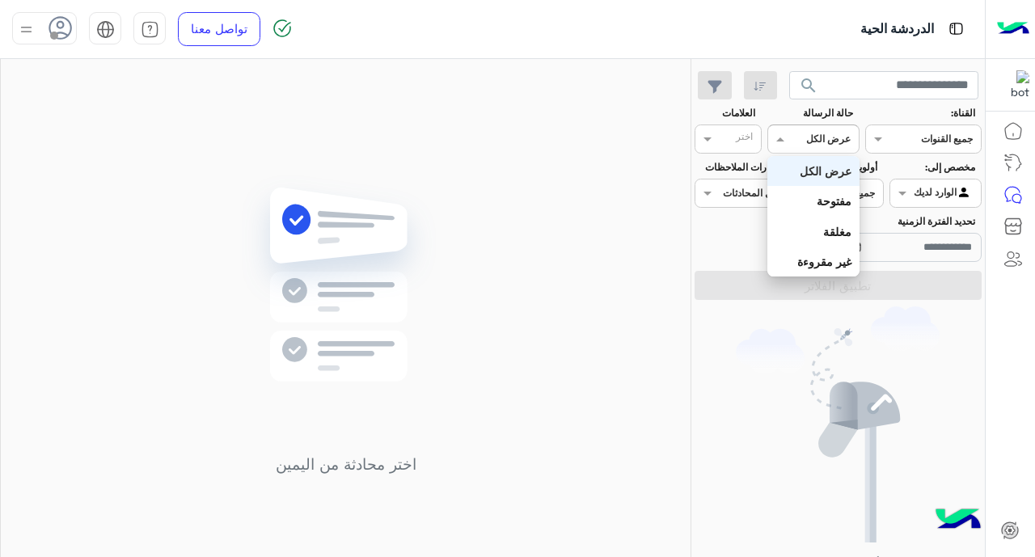
click at [783, 140] on span at bounding box center [778, 138] width 20 height 17
click at [826, 177] on b "عرض الكل" at bounding box center [826, 171] width 52 height 14
drag, startPoint x: 792, startPoint y: 134, endPoint x: 803, endPoint y: 137, distance: 11.6
click at [793, 135] on div at bounding box center [813, 136] width 90 height 15
click at [826, 175] on b "عرض الكل" at bounding box center [826, 171] width 52 height 14
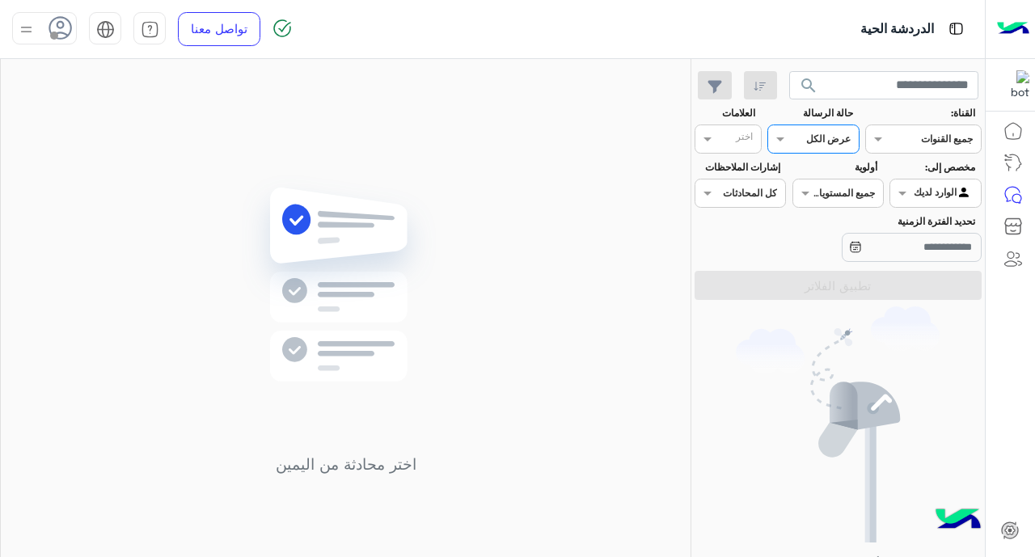
click at [727, 137] on input "text" at bounding box center [736, 140] width 33 height 15
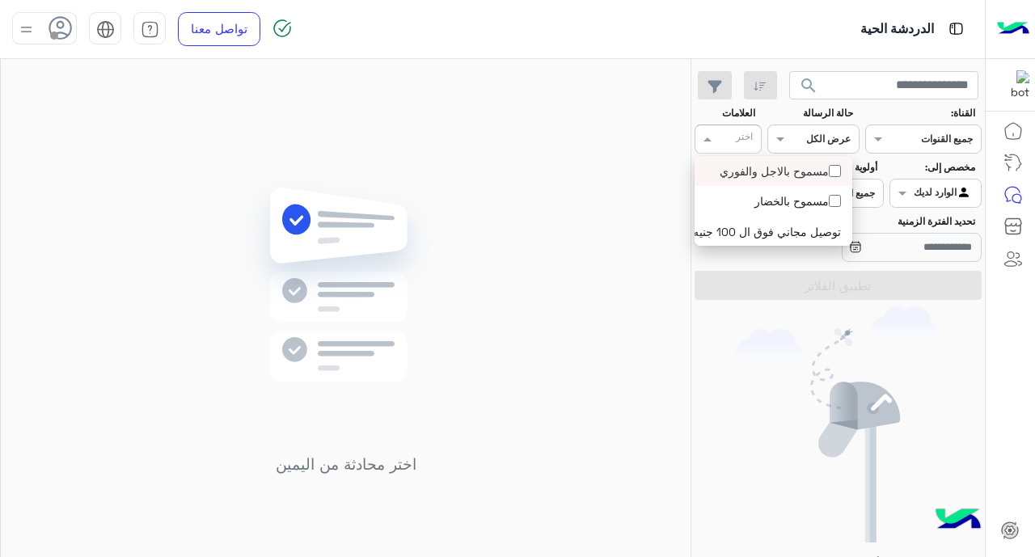
click at [823, 177] on div "مسموح بالاجل والفوري" at bounding box center [774, 171] width 142 height 17
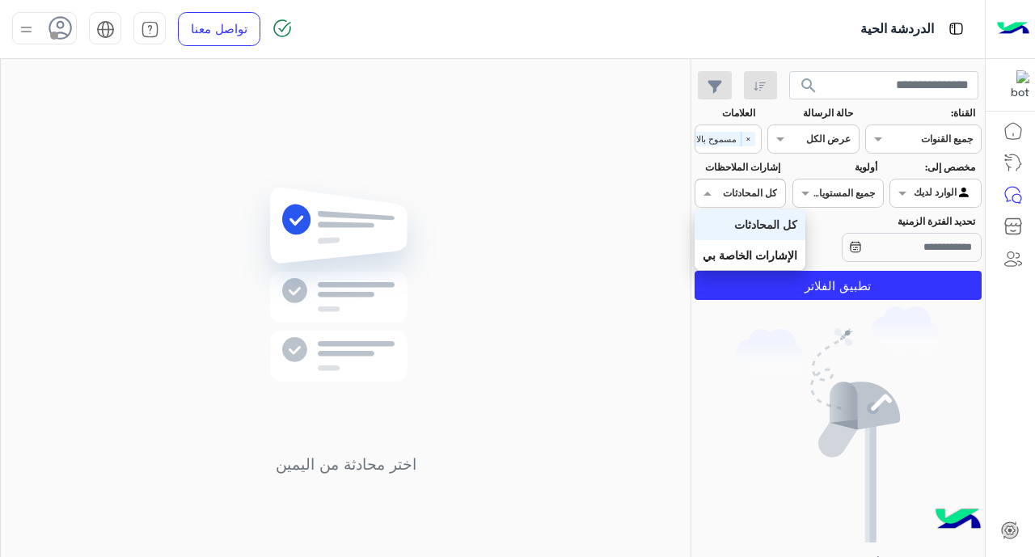
click at [760, 192] on input "text" at bounding box center [758, 191] width 37 height 15
click at [797, 236] on div "كل المحادثات" at bounding box center [750, 224] width 111 height 30
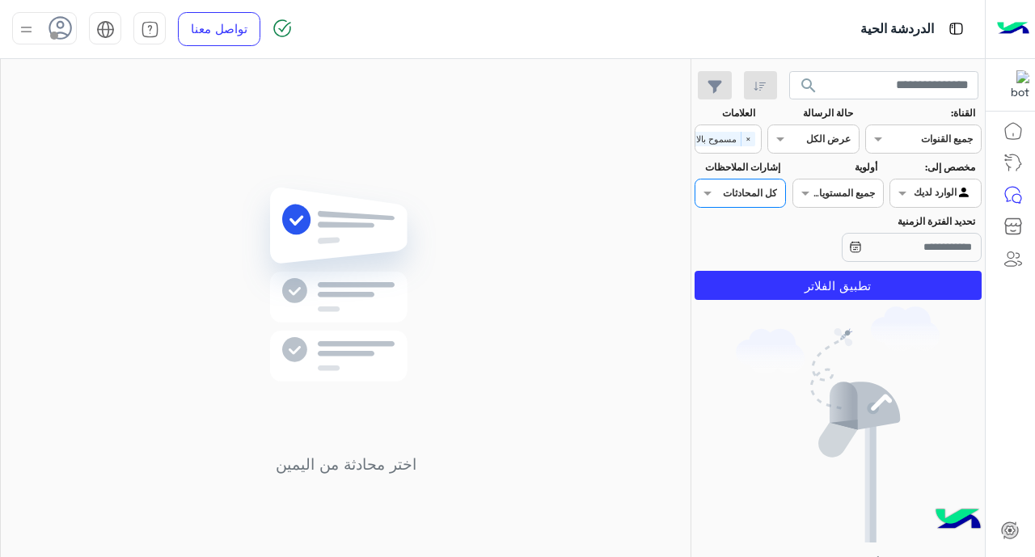
click at [771, 197] on input "text" at bounding box center [758, 191] width 37 height 15
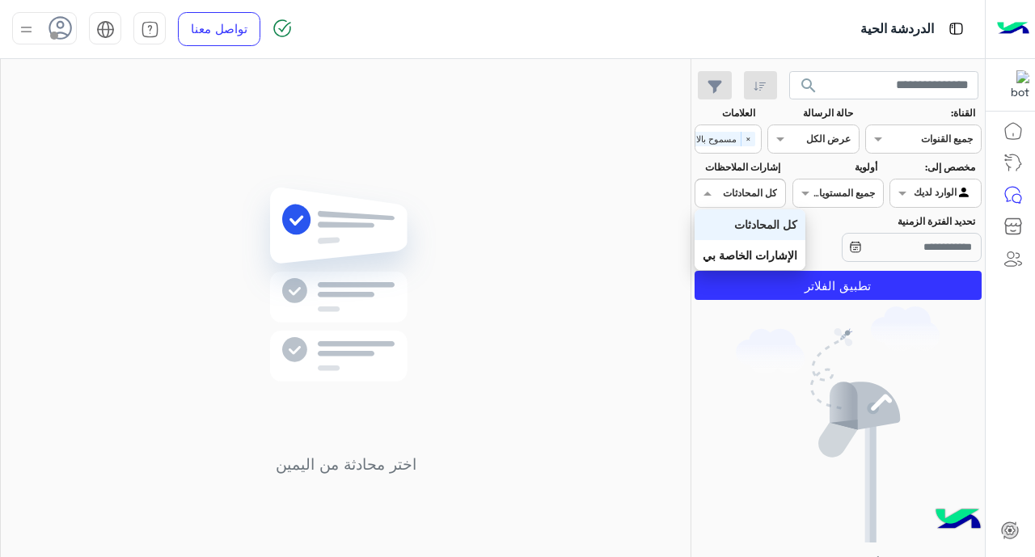
click at [789, 226] on b "كل المحادثات" at bounding box center [765, 225] width 63 height 14
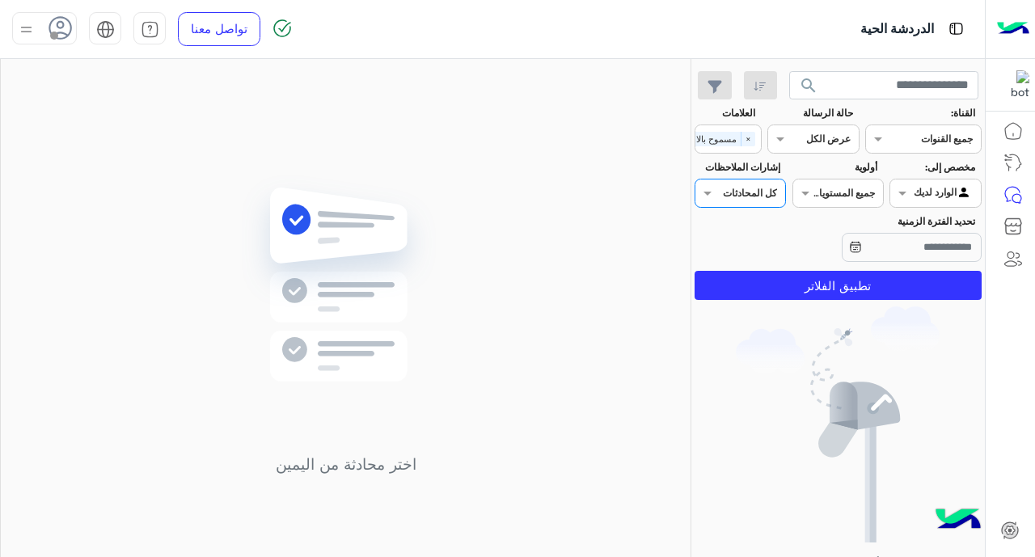
click at [826, 190] on input "text" at bounding box center [856, 191] width 37 height 15
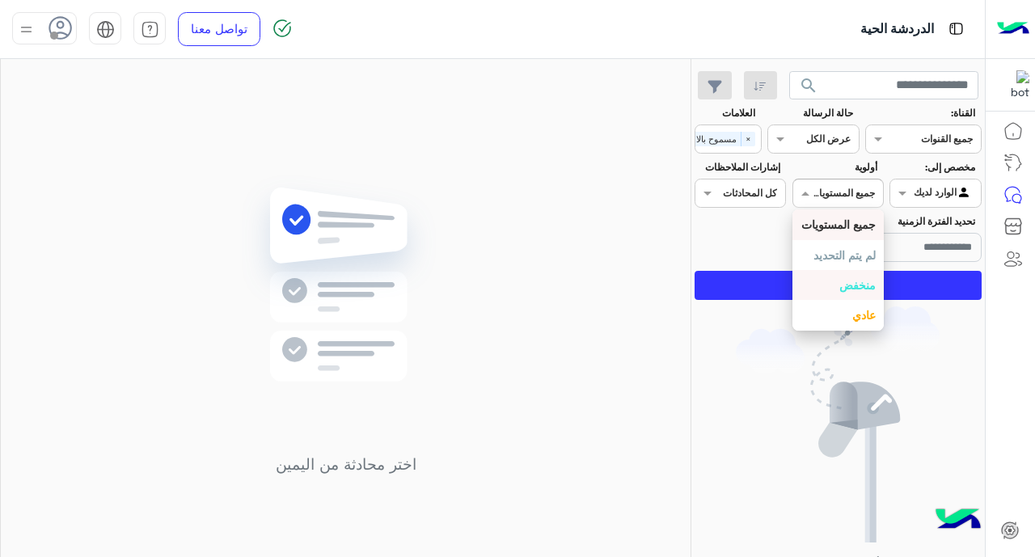
click at [826, 339] on div "ليس لديك أية محادثات فعالة حاليًا" at bounding box center [839, 454] width 294 height 295
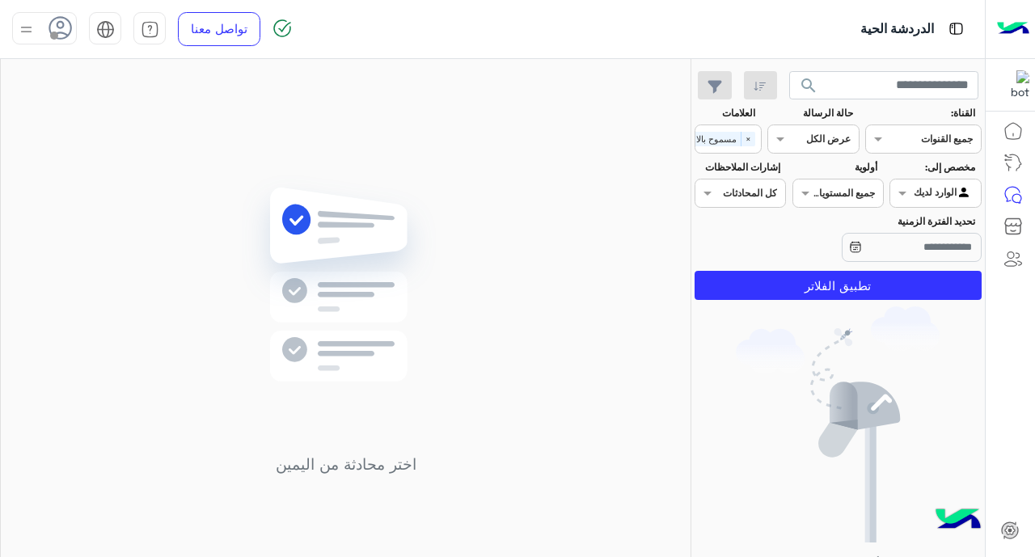
click at [826, 188] on input "text" at bounding box center [954, 191] width 37 height 15
click at [826, 256] on b "الوارد لديك" at bounding box center [932, 256] width 51 height 14
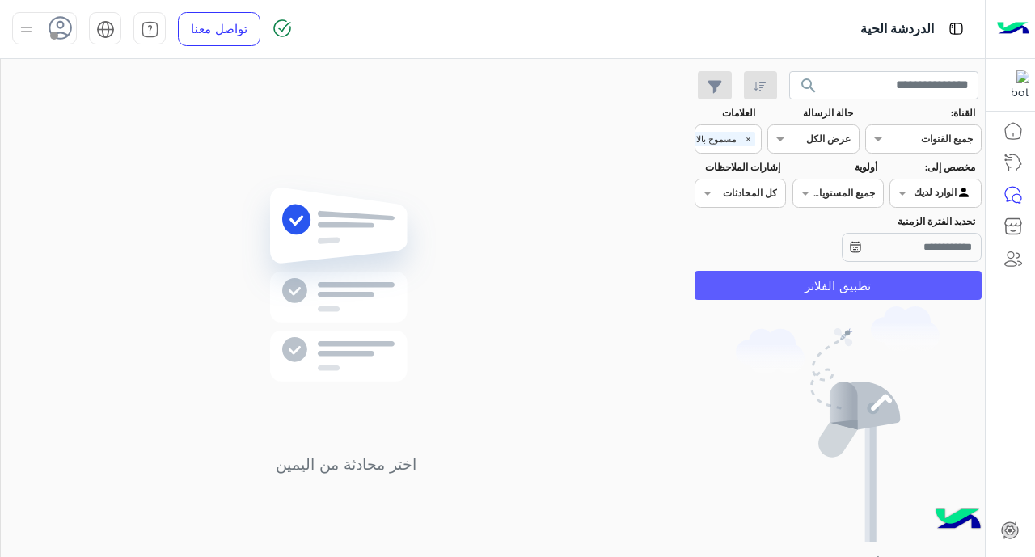
click at [826, 292] on button "تطبيق الفلاتر" at bounding box center [838, 285] width 287 height 29
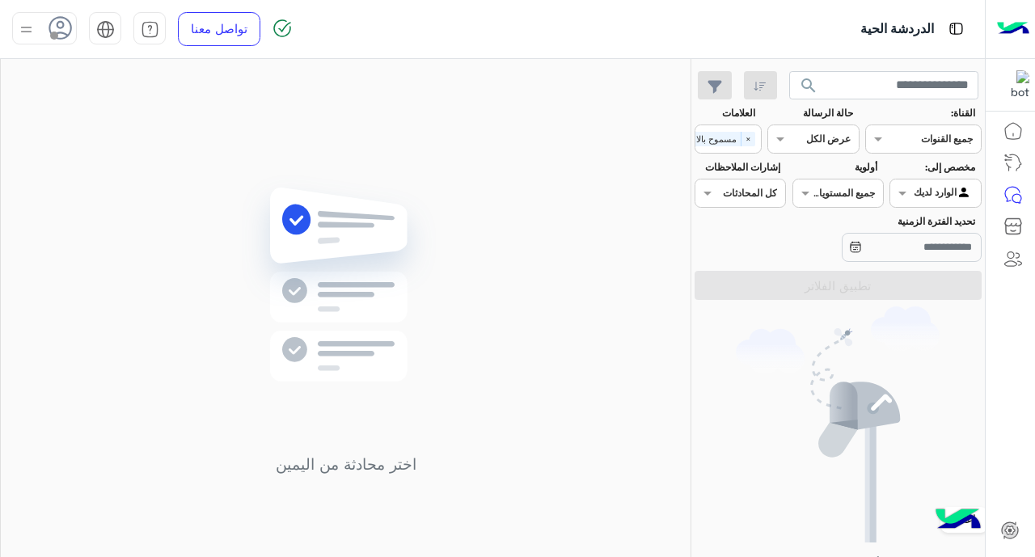
click at [826, 529] on icon at bounding box center [1010, 531] width 10 height 9
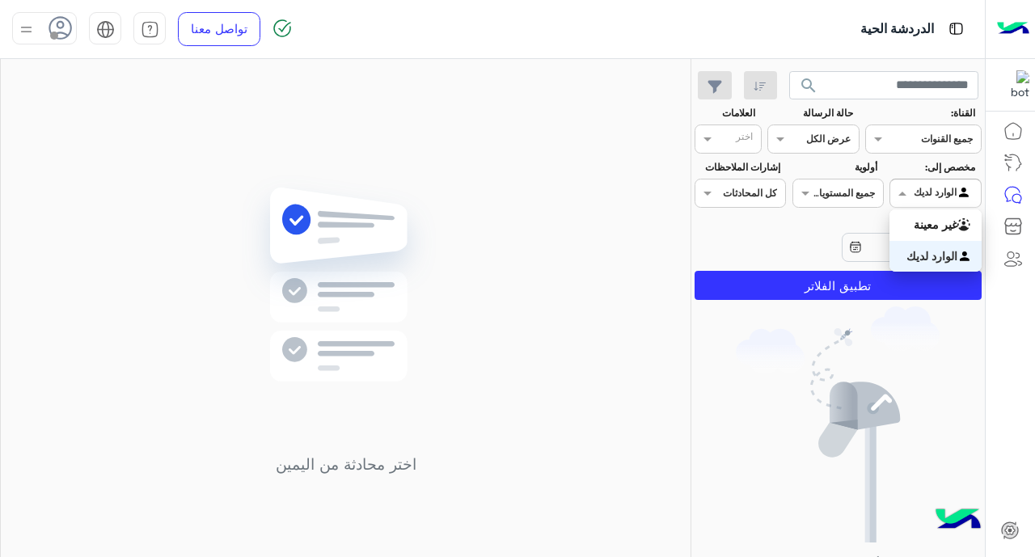
click at [826, 202] on div "Agent Filter الوارد لديك" at bounding box center [935, 193] width 91 height 29
click at [826, 256] on b "الوارد لديك" at bounding box center [932, 256] width 51 height 14
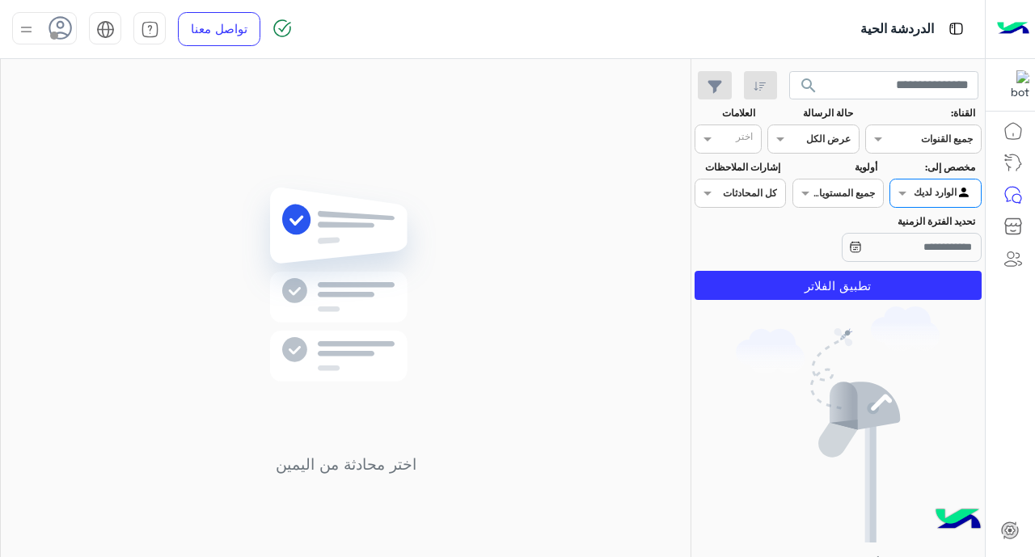
click at [826, 189] on input "text" at bounding box center [856, 191] width 37 height 15
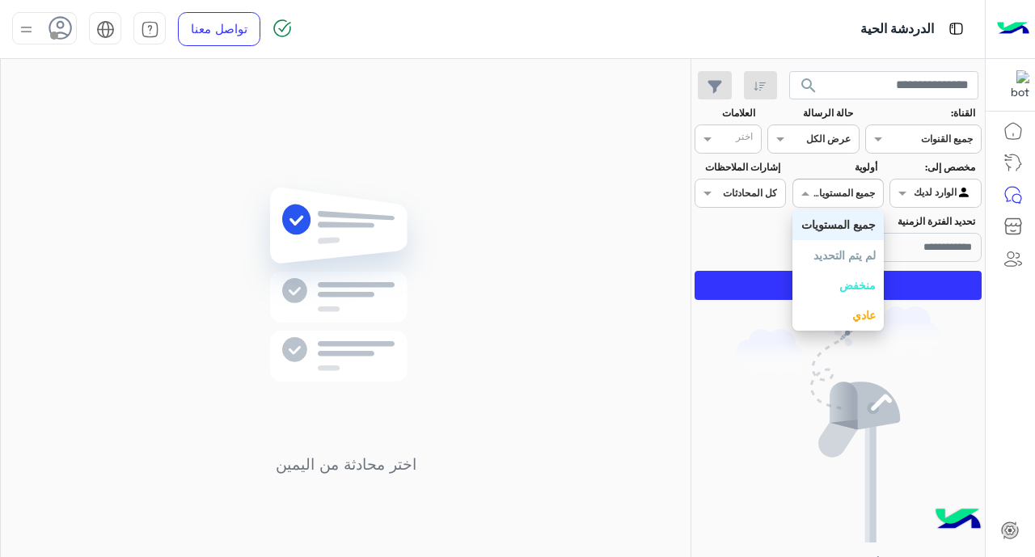
click at [826, 231] on b "جميع المستويات" at bounding box center [839, 225] width 74 height 14
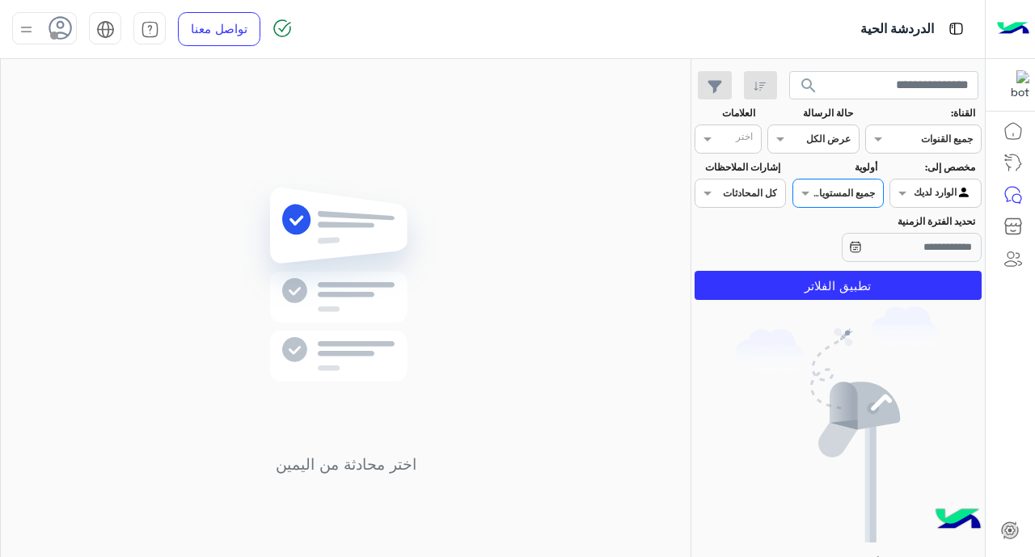
click at [741, 199] on div "كل المحادثات" at bounding box center [750, 193] width 54 height 15
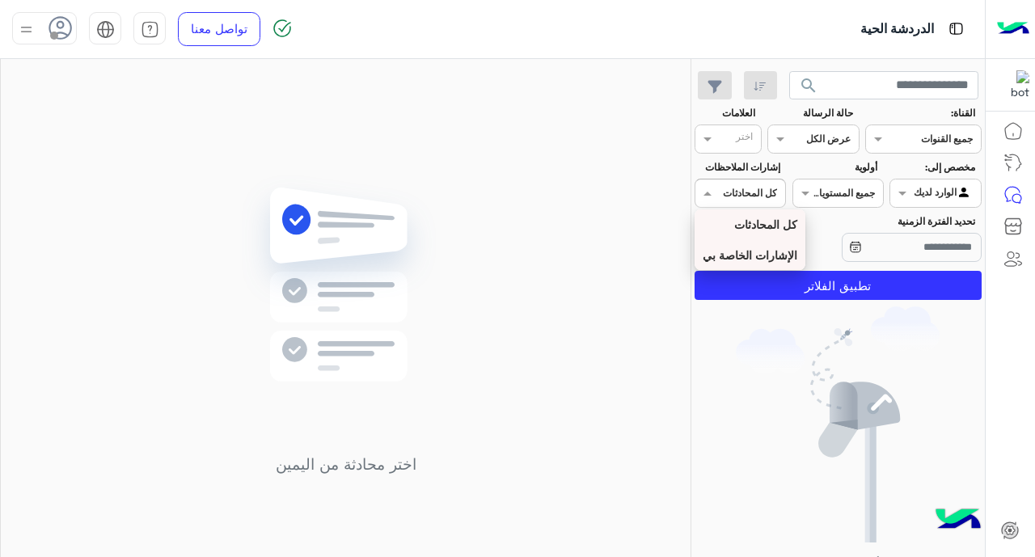
click at [770, 258] on b "الإشارات الخاصة بي" at bounding box center [750, 255] width 95 height 14
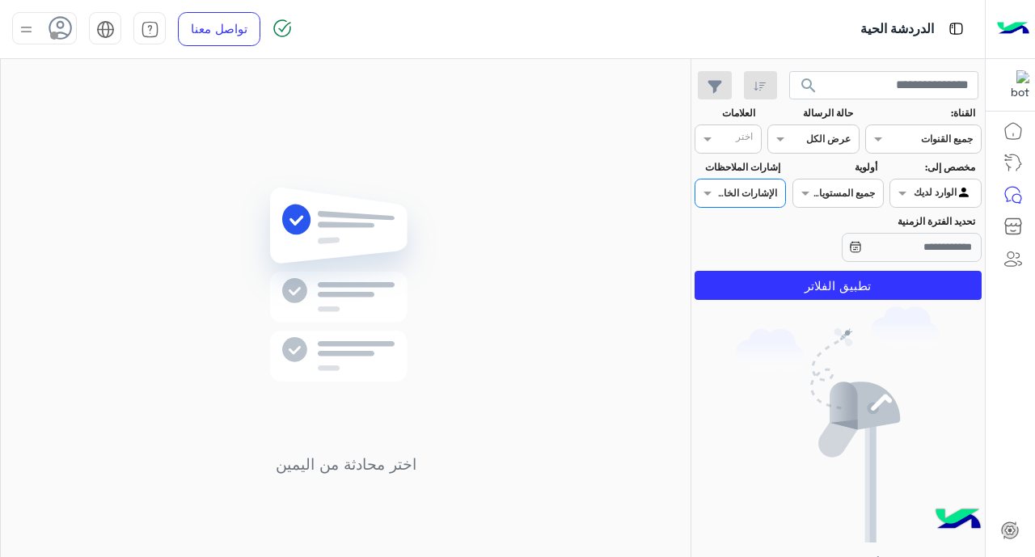
click at [758, 193] on input "text" at bounding box center [758, 191] width 37 height 15
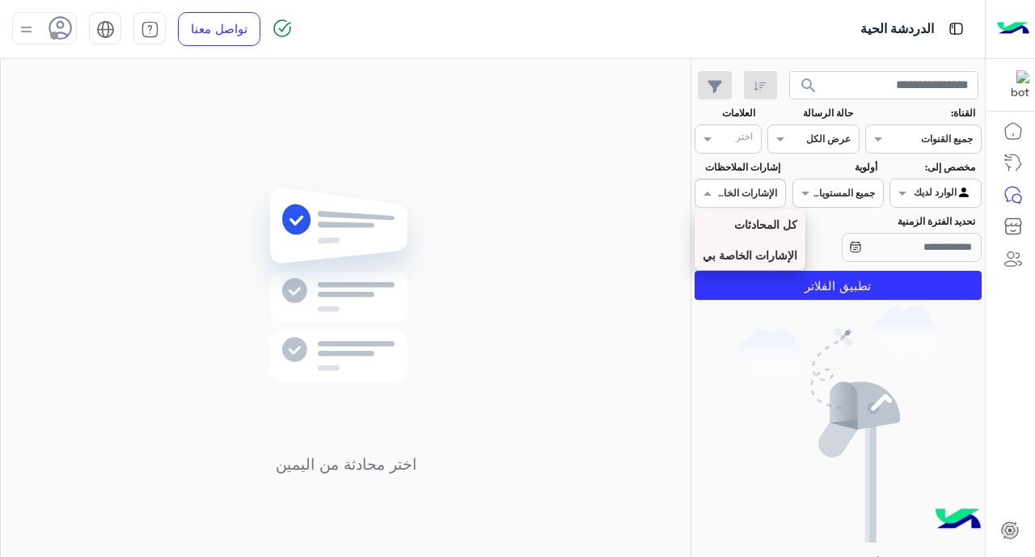
click at [782, 228] on b "كل المحادثات" at bounding box center [765, 225] width 63 height 14
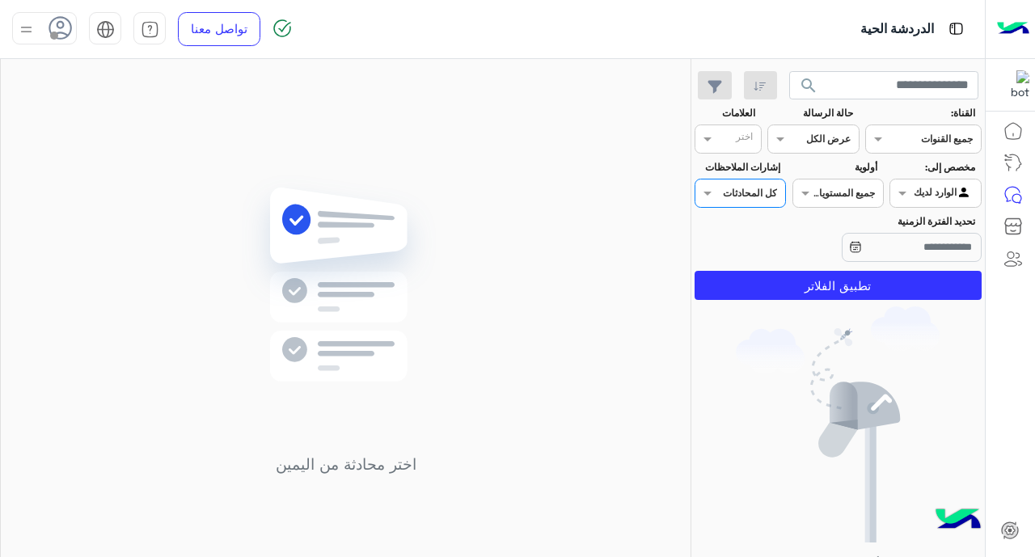
click at [794, 365] on img at bounding box center [838, 425] width 204 height 236
click at [826, 195] on span at bounding box center [900, 192] width 20 height 17
click at [826, 194] on span at bounding box center [900, 192] width 20 height 17
click at [826, 190] on span at bounding box center [900, 192] width 20 height 17
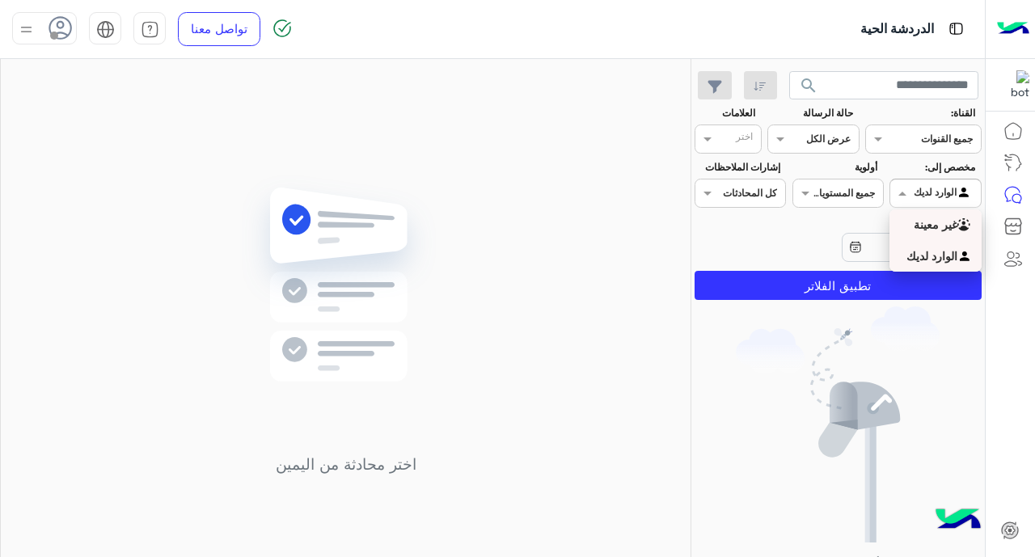
click at [826, 195] on div at bounding box center [935, 191] width 90 height 15
drag, startPoint x: 903, startPoint y: 184, endPoint x: 902, endPoint y: 216, distance: 32.4
click at [826, 185] on span at bounding box center [900, 192] width 20 height 17
click at [826, 226] on div "غير معينة" at bounding box center [935, 225] width 91 height 32
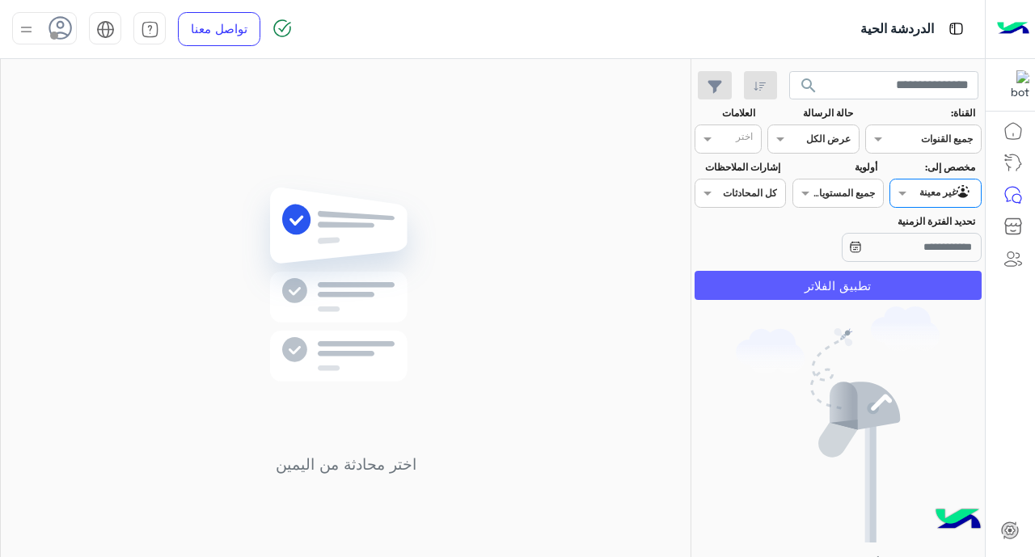
click at [826, 283] on button "تطبيق الفلاتر" at bounding box center [838, 285] width 287 height 29
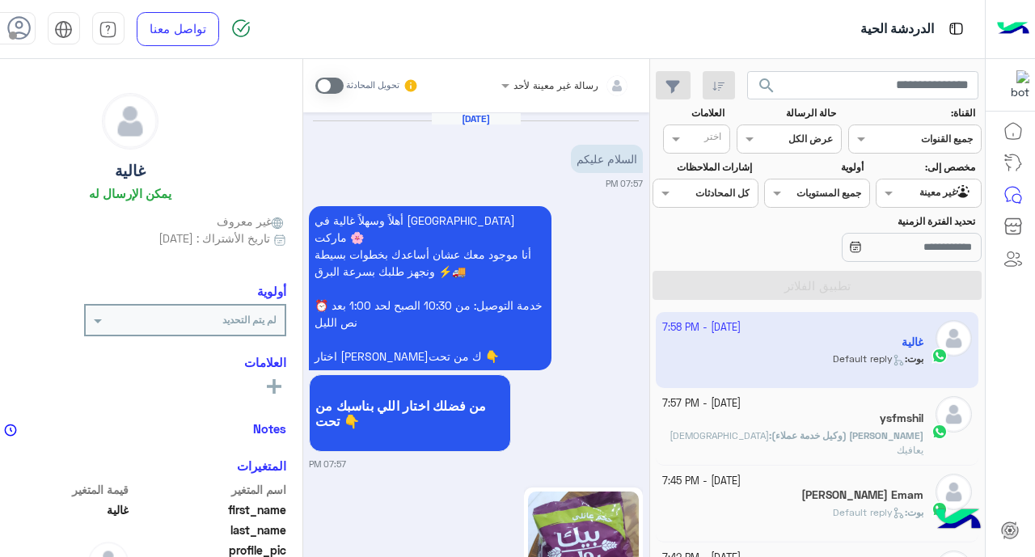
drag, startPoint x: 581, startPoint y: 342, endPoint x: 604, endPoint y: 367, distance: 34.3
click at [552, 347] on p "أهلاً وسهلاً غالية في فلوريا ماركت 🌸 أنا موجود معك عشان أساعدك بخطوات بسيطة ونج…" at bounding box center [430, 288] width 243 height 164
click at [624, 366] on div "أهلاً وسهلاً غالية في فلوريا ماركت 🌸 أنا موجود معك عشان أساعدك بخطوات بسيطة ونج…" at bounding box center [476, 336] width 334 height 269
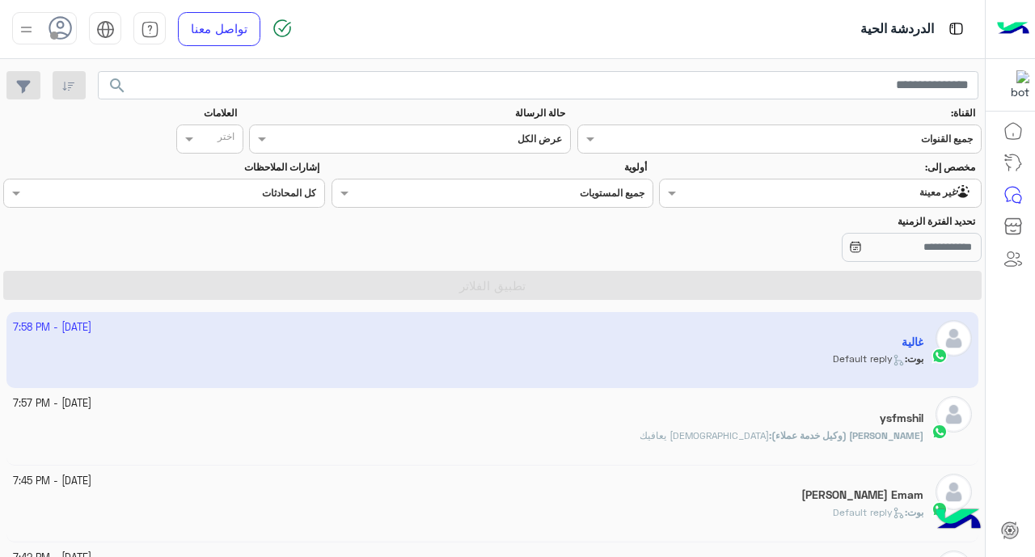
click at [774, 345] on app-inbox-user "1 October - 7:58 PM غالية بوت : Default reply" at bounding box center [492, 350] width 973 height 76
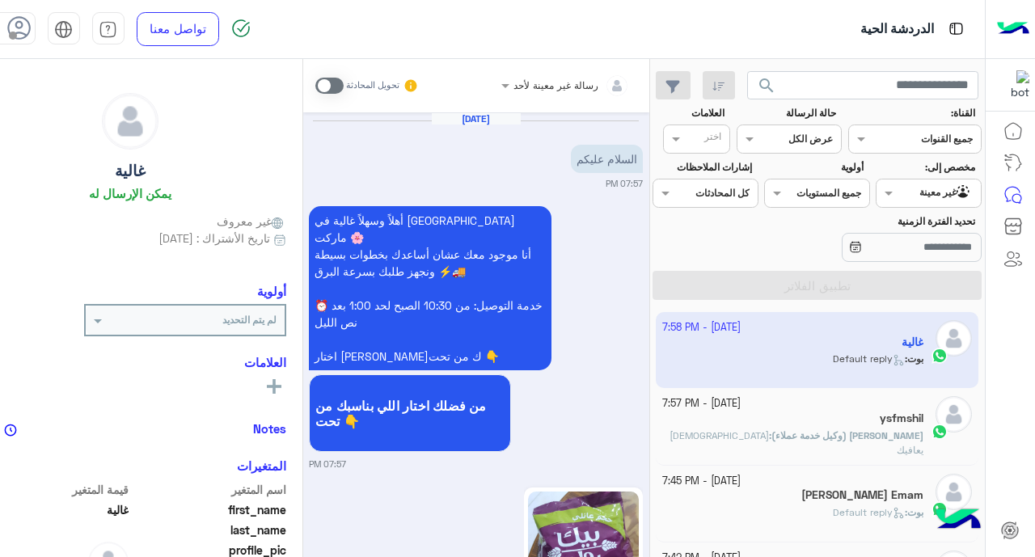
click at [630, 363] on div "أهلاً وسهلاً غالية في فلوريا ماركت 🌸 أنا موجود معك عشان أساعدك بخطوات بسيطة ونج…" at bounding box center [476, 336] width 334 height 269
click at [598, 351] on div "أهلاً وسهلاً غالية في فلوريا ماركت 🌸 أنا موجود معك عشان أساعدك بخطوات بسيطة ونج…" at bounding box center [476, 336] width 334 height 269
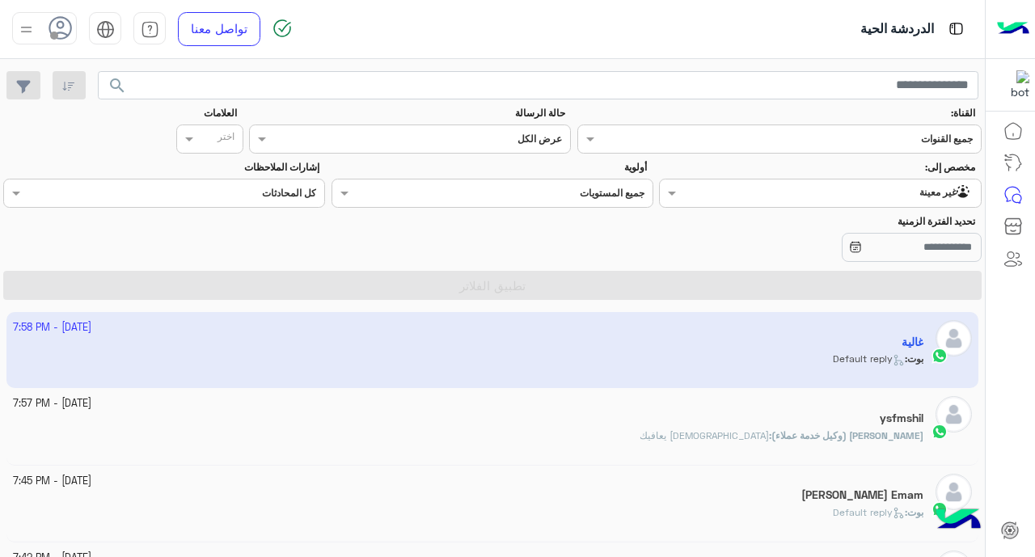
drag, startPoint x: 996, startPoint y: 399, endPoint x: 1005, endPoint y: 391, distance: 11.5
click at [826, 402] on div at bounding box center [1011, 337] width 50 height 444
drag, startPoint x: 877, startPoint y: 190, endPoint x: 875, endPoint y: 208, distance: 17.9
click at [826, 191] on input "text" at bounding box center [850, 191] width 245 height 15
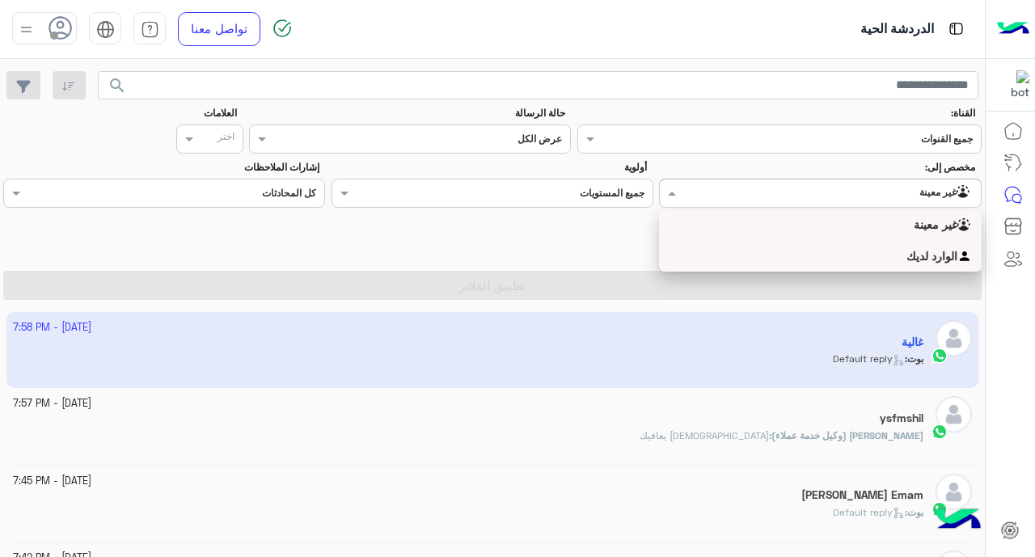
click at [826, 247] on div "الوارد لديك" at bounding box center [820, 257] width 322 height 32
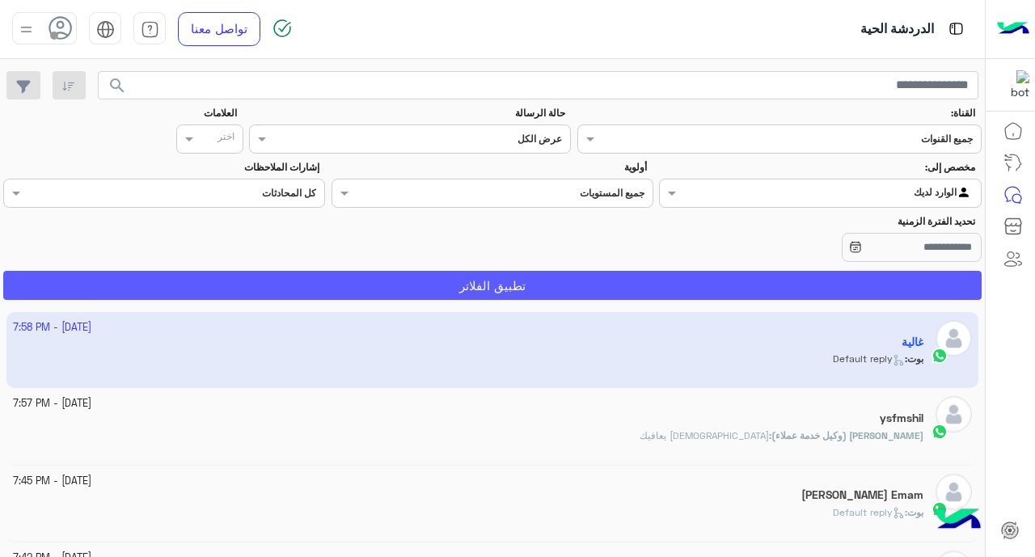
click at [682, 277] on button "تطبيق الفلاتر" at bounding box center [492, 285] width 979 height 29
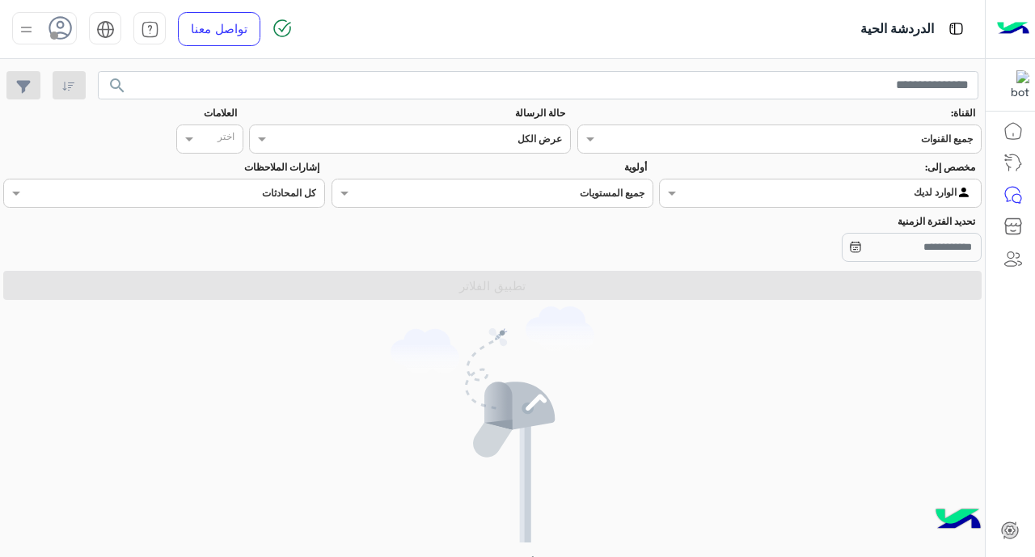
click at [808, 193] on input "text" at bounding box center [850, 191] width 245 height 15
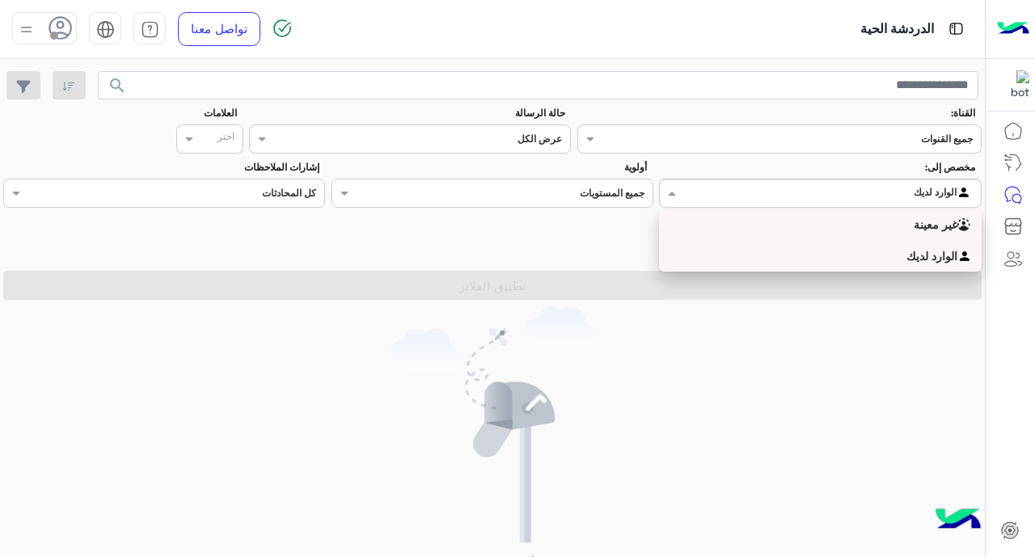
click at [779, 222] on div "غير معينة" at bounding box center [820, 225] width 322 height 32
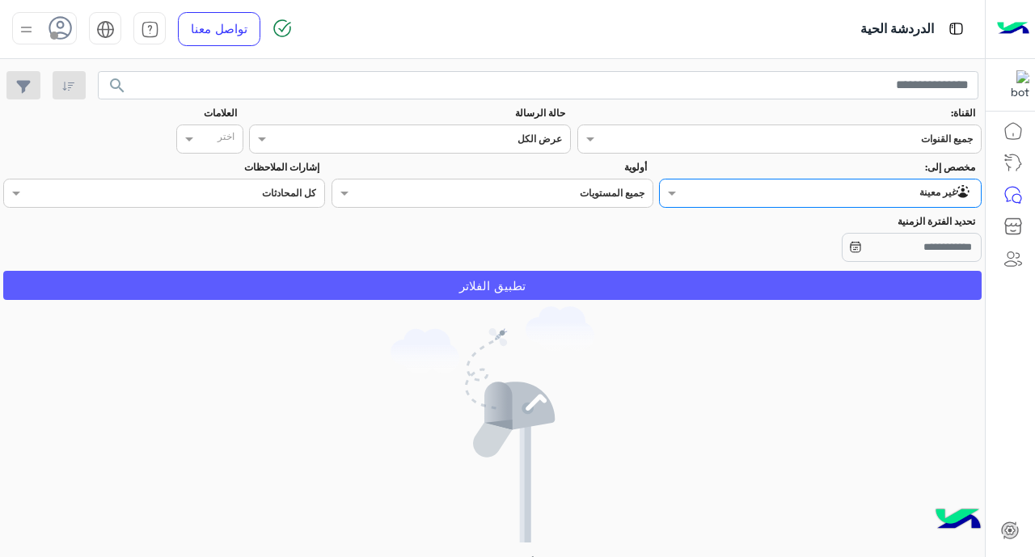
click at [600, 290] on button "تطبيق الفلاتر" at bounding box center [492, 285] width 979 height 29
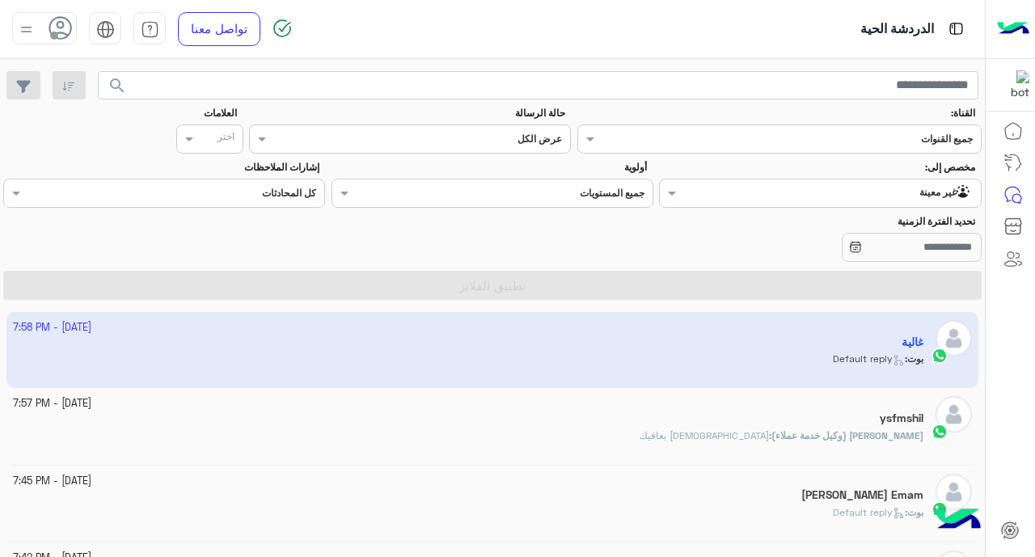
click at [21, 22] on img at bounding box center [26, 29] width 20 height 20
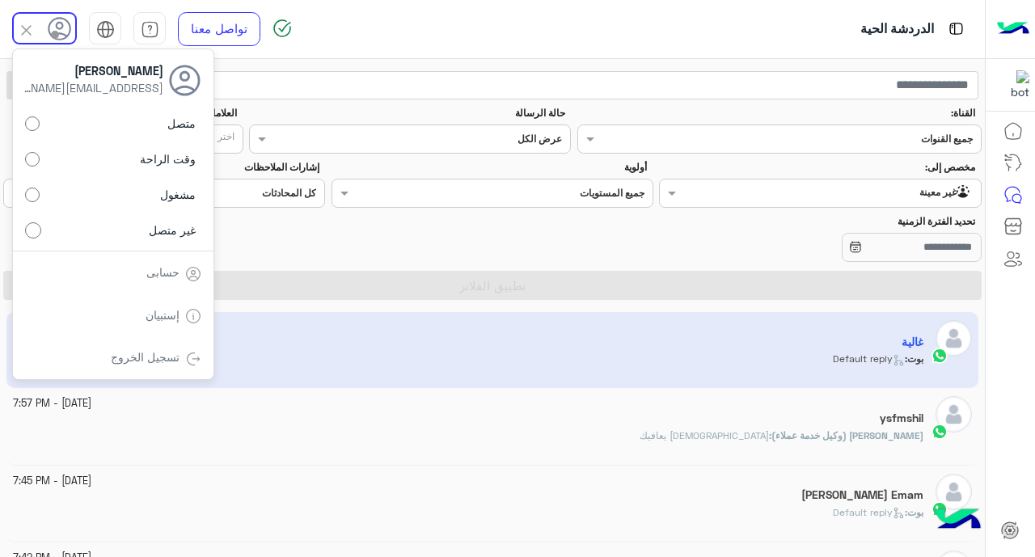
click at [108, 114] on label "متصل" at bounding box center [113, 123] width 176 height 29
click at [532, 239] on div at bounding box center [657, 247] width 650 height 29
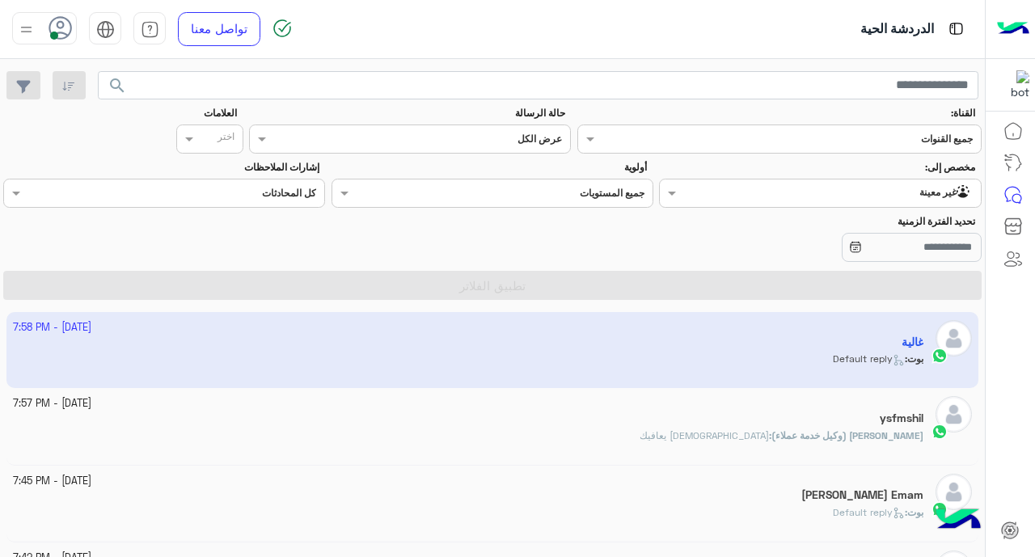
click at [31, 20] on img at bounding box center [26, 29] width 20 height 20
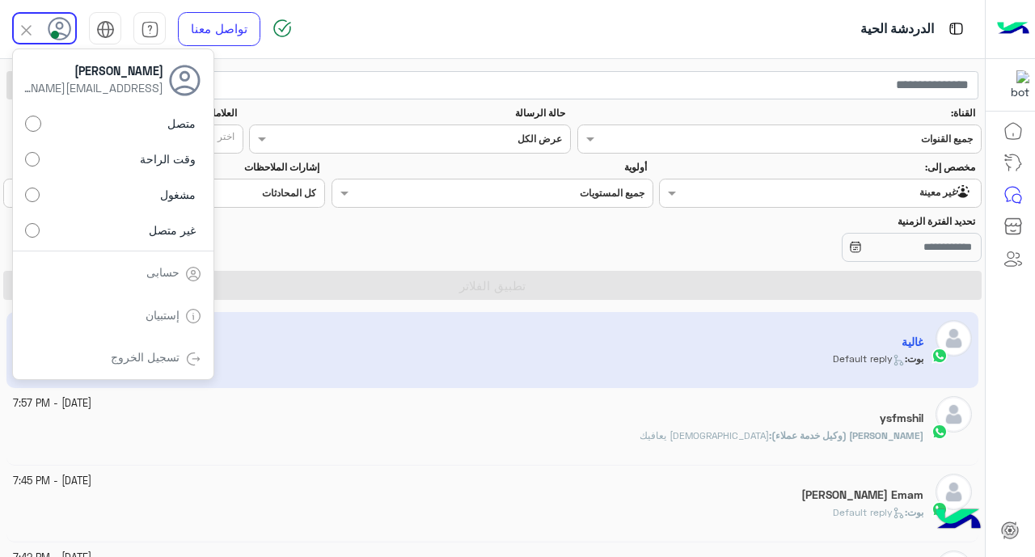
click at [86, 238] on label "غير متصل" at bounding box center [113, 229] width 176 height 29
click at [429, 240] on div at bounding box center [657, 247] width 650 height 29
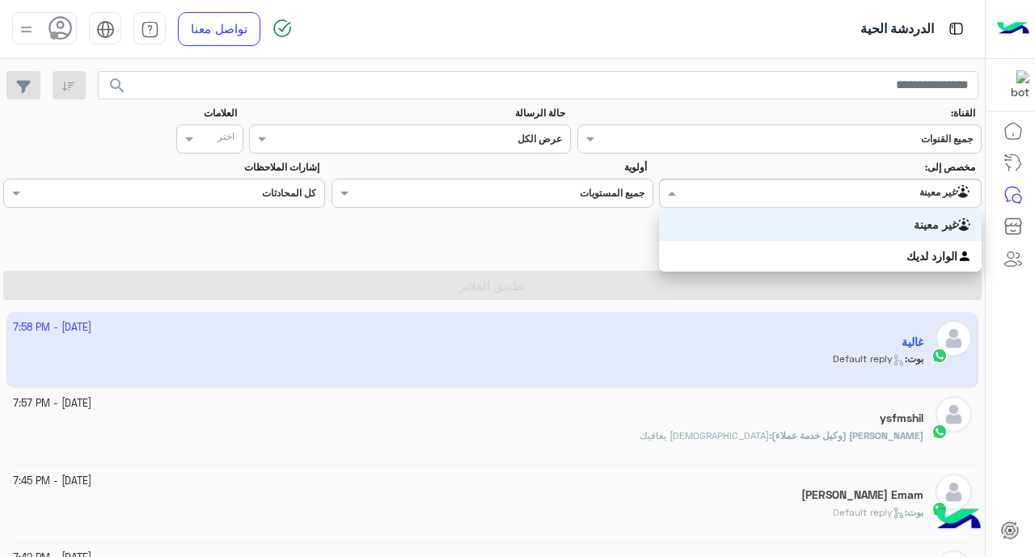
click at [826, 188] on input "text" at bounding box center [850, 191] width 245 height 15
click at [826, 226] on div "غير معينة" at bounding box center [820, 225] width 322 height 32
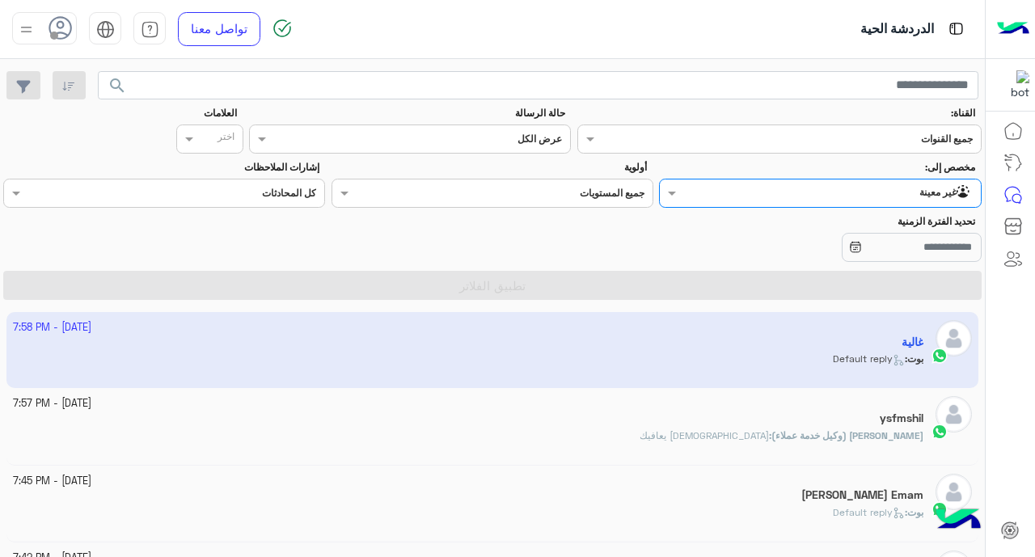
click at [826, 188] on input "text" at bounding box center [850, 191] width 245 height 15
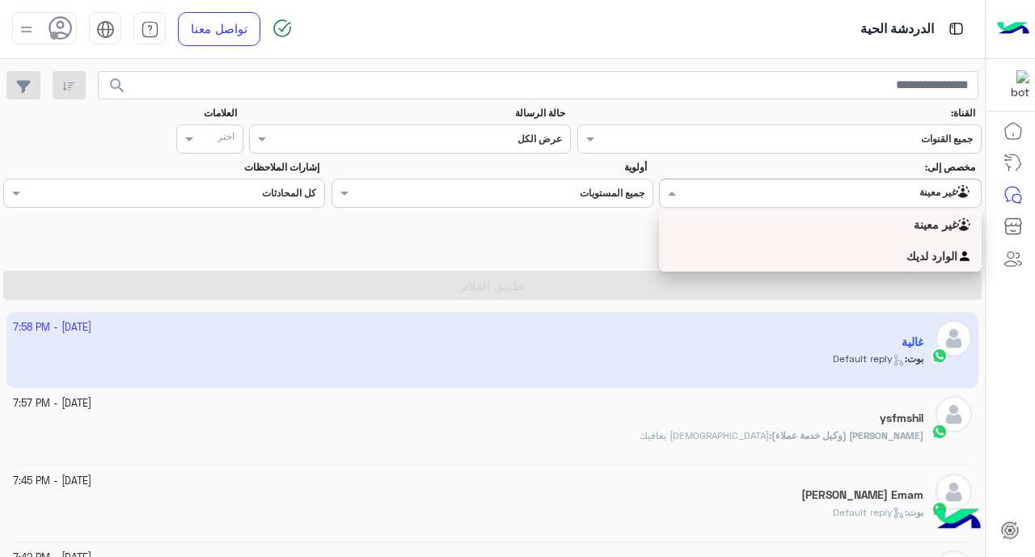
click at [826, 250] on div "الوارد لديك" at bounding box center [820, 257] width 322 height 32
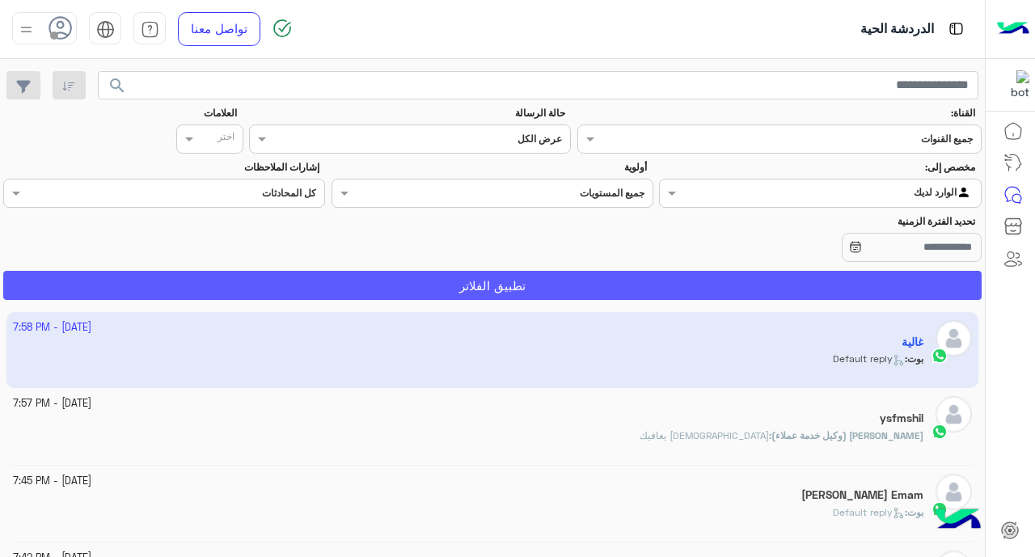
click at [739, 274] on button "تطبيق الفلاتر" at bounding box center [492, 285] width 979 height 29
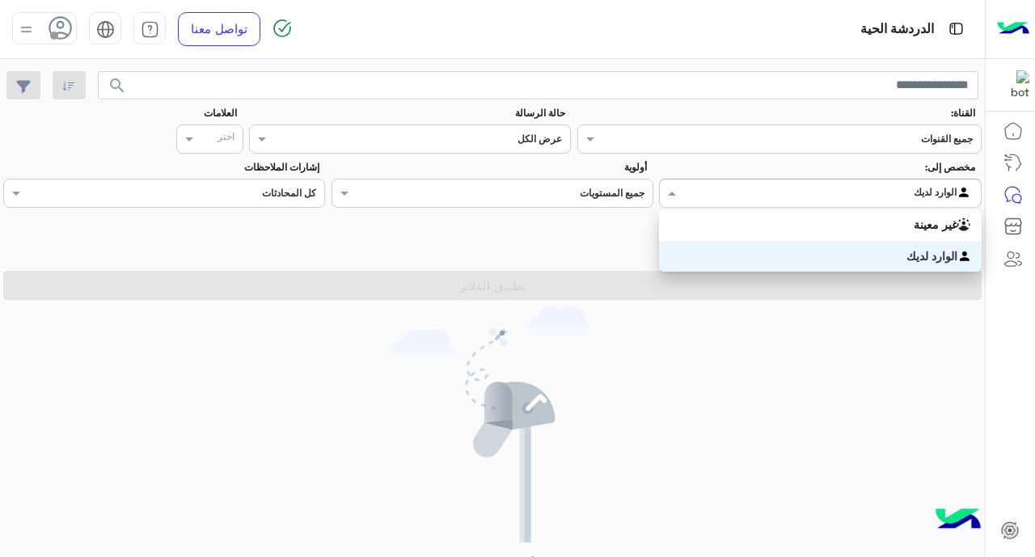
drag, startPoint x: 718, startPoint y: 207, endPoint x: 718, endPoint y: 197, distance: 10.5
click at [717, 201] on div "Agent Filter الوارد لديك" at bounding box center [820, 193] width 322 height 29
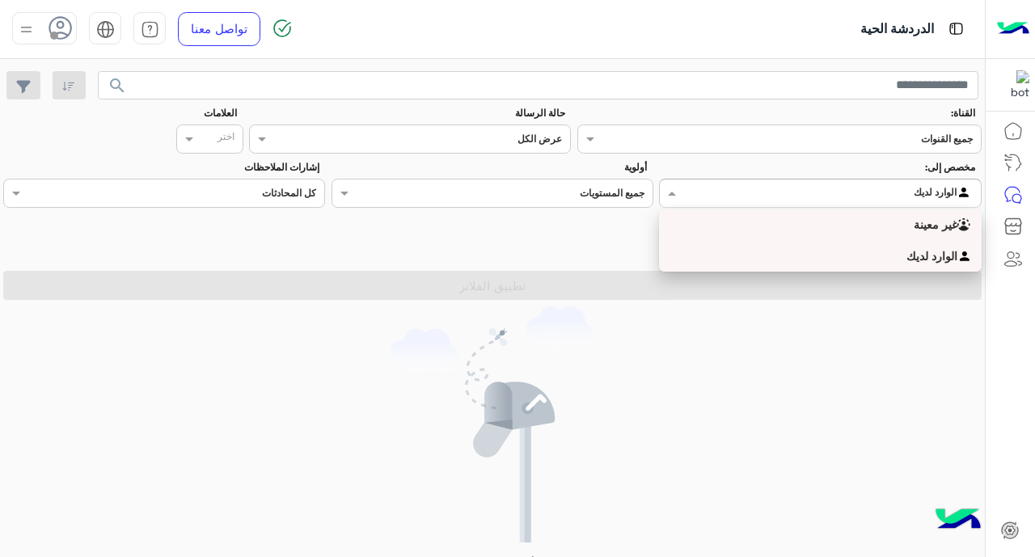
click at [781, 233] on div "غير معينة" at bounding box center [820, 225] width 322 height 32
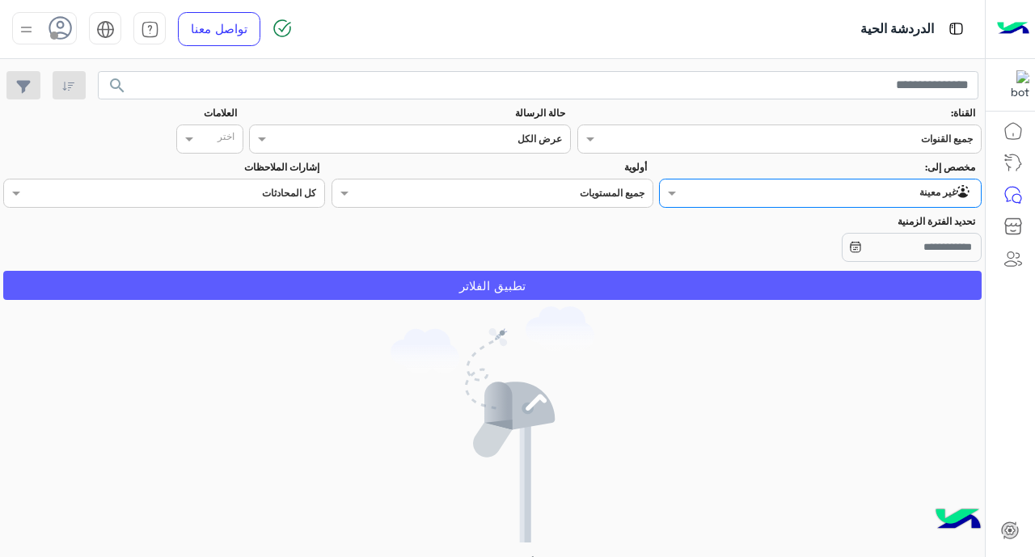
click at [620, 285] on button "تطبيق الفلاتر" at bounding box center [492, 285] width 979 height 29
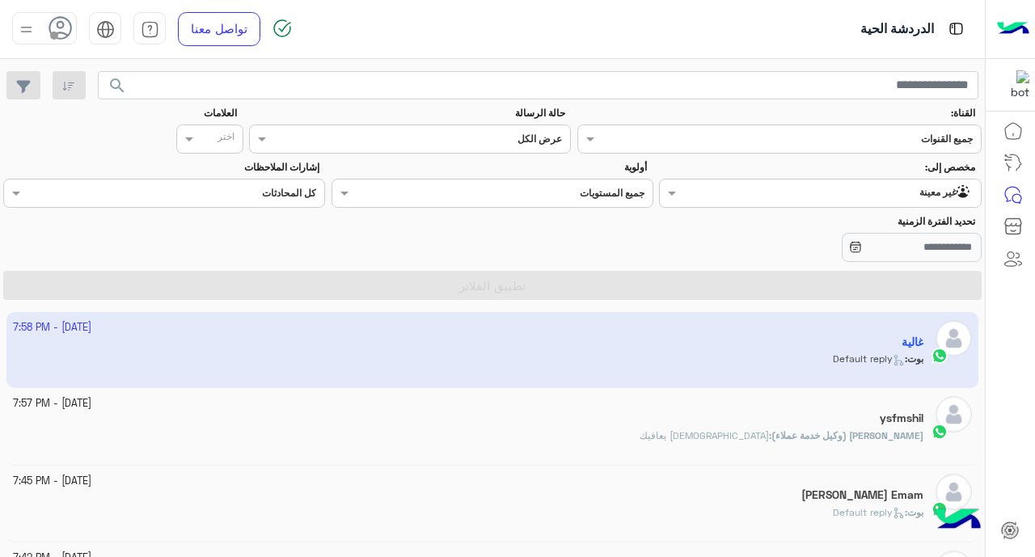
drag, startPoint x: 734, startPoint y: 357, endPoint x: 727, endPoint y: 366, distance: 10.9
click at [734, 359] on app-inbox-user "1 October - 7:58 PM غالية بوت : Default reply" at bounding box center [492, 350] width 973 height 76
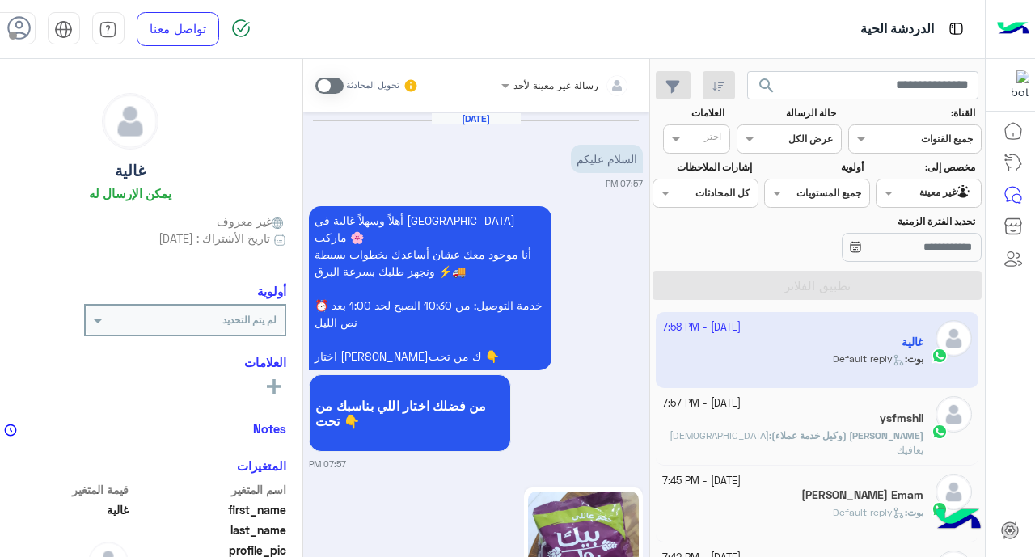
click at [643, 412] on div "أهلاً وسهلاً غالية في فلوريا ماركت 🌸 أنا موجود معك عشان أساعدك بخطوات بسيطة ونج…" at bounding box center [476, 336] width 334 height 269
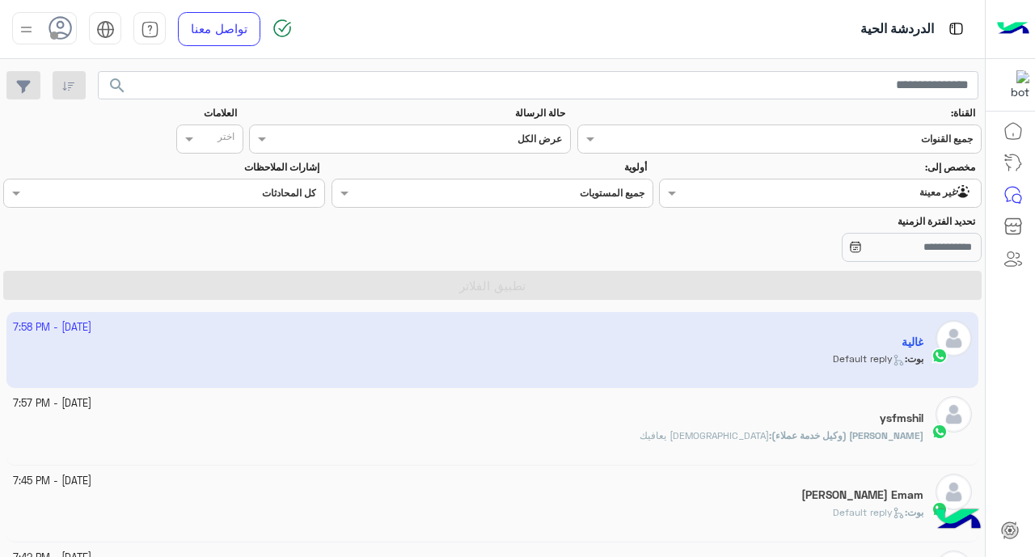
click at [826, 429] on span "بشار قطان (وكيل خدمة عملاء)" at bounding box center [848, 435] width 152 height 12
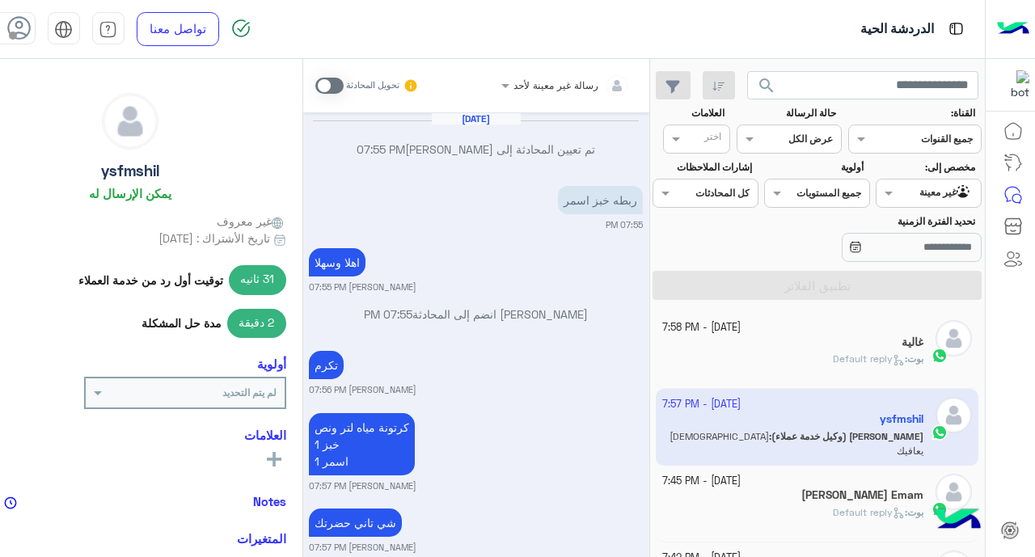
drag, startPoint x: 579, startPoint y: 393, endPoint x: 580, endPoint y: 373, distance: 20.2
click at [472, 376] on div "تكرم بشار قطان 07:56 PM" at bounding box center [476, 371] width 334 height 49
click at [826, 413] on app-inbox-user "1 October - 7:57 PM ysfmshil بشار قطان (وكيل خدمة عملاء) : الله يعافيك" at bounding box center [817, 427] width 323 height 76
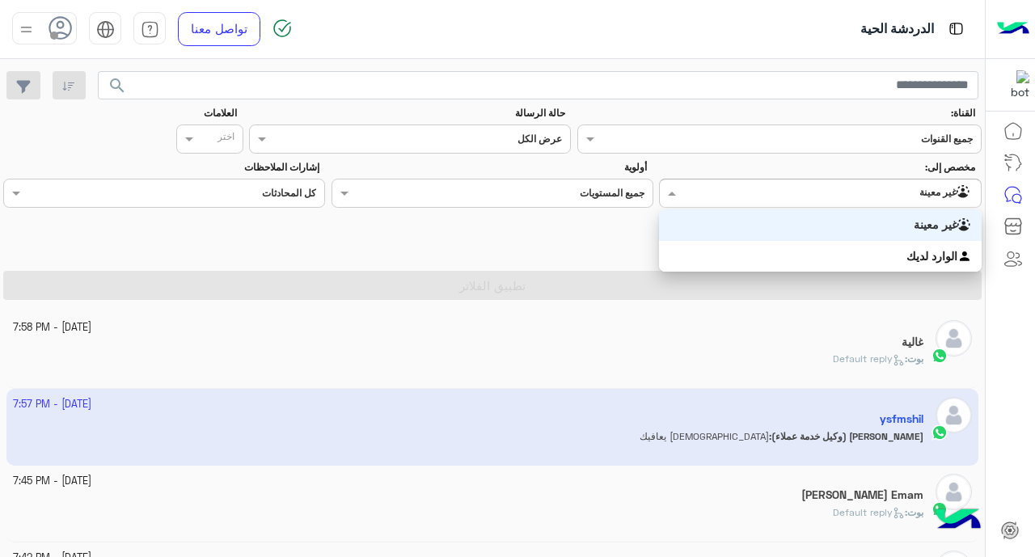
click at [826, 192] on input "text" at bounding box center [850, 191] width 245 height 15
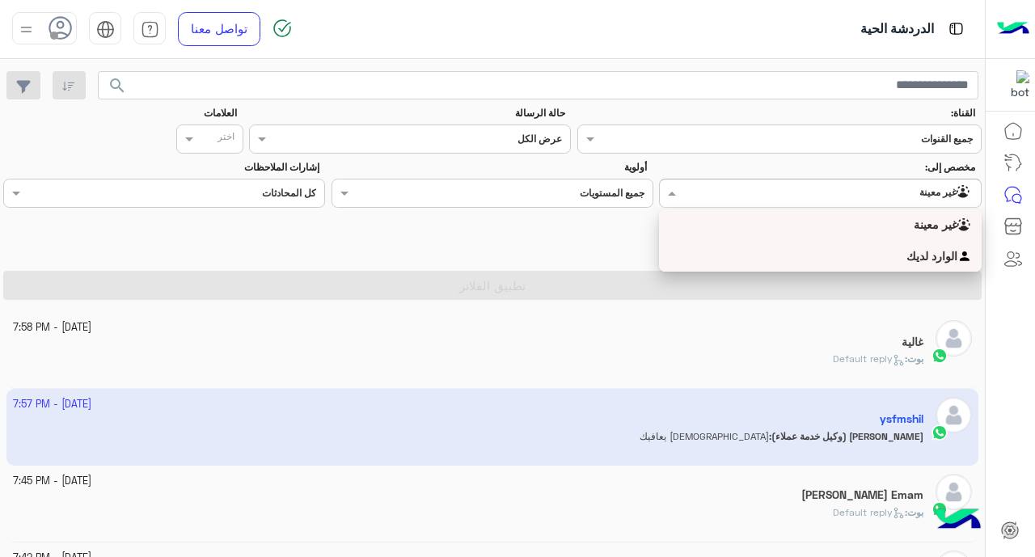
click at [776, 257] on div "الوارد لديك" at bounding box center [820, 257] width 322 height 32
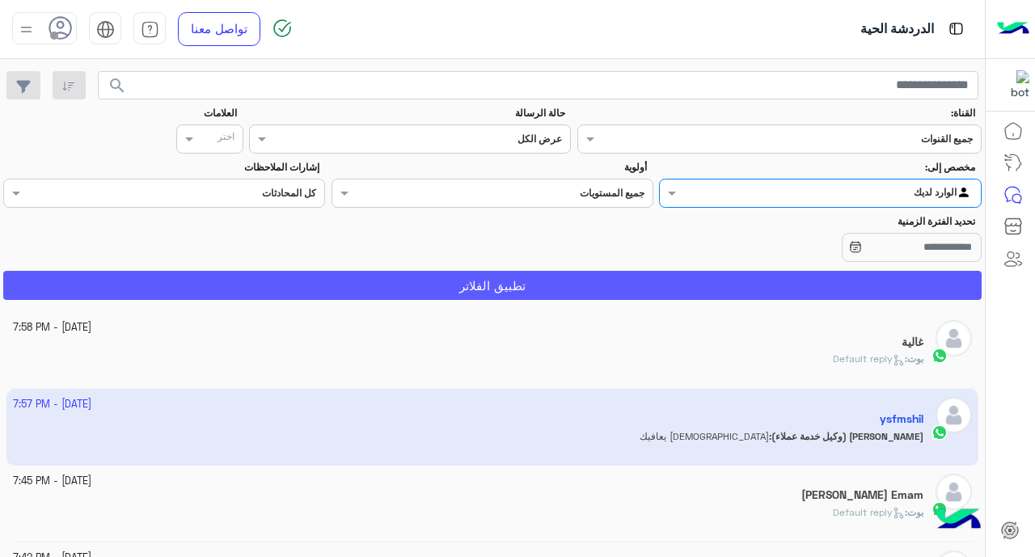
click at [664, 273] on button "تطبيق الفلاتر" at bounding box center [492, 285] width 979 height 29
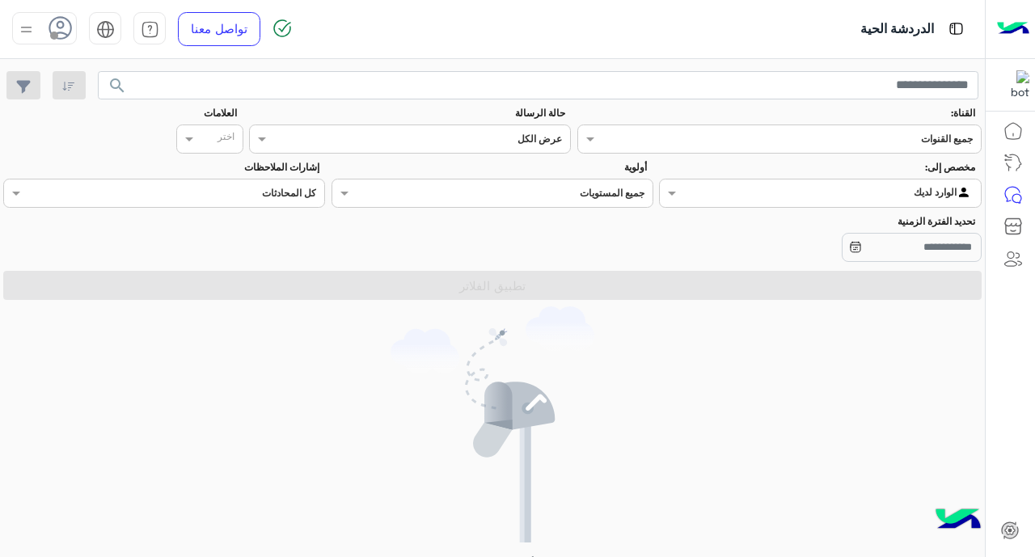
click at [826, 192] on input "text" at bounding box center [850, 191] width 245 height 15
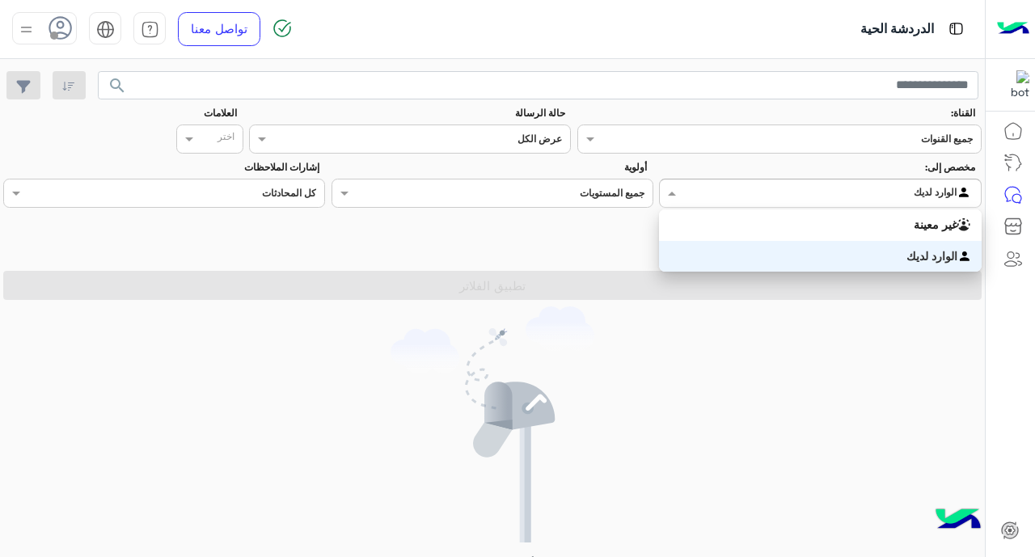
click at [788, 247] on div "الوارد لديك" at bounding box center [820, 257] width 322 height 32
click at [786, 192] on input "text" at bounding box center [850, 191] width 245 height 15
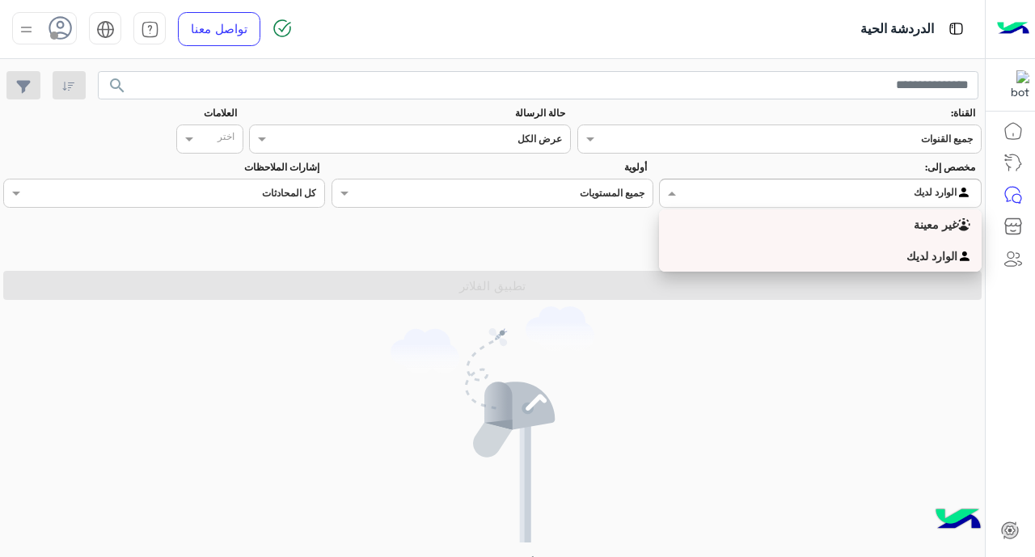
click at [783, 221] on div "غير معينة" at bounding box center [820, 225] width 322 height 32
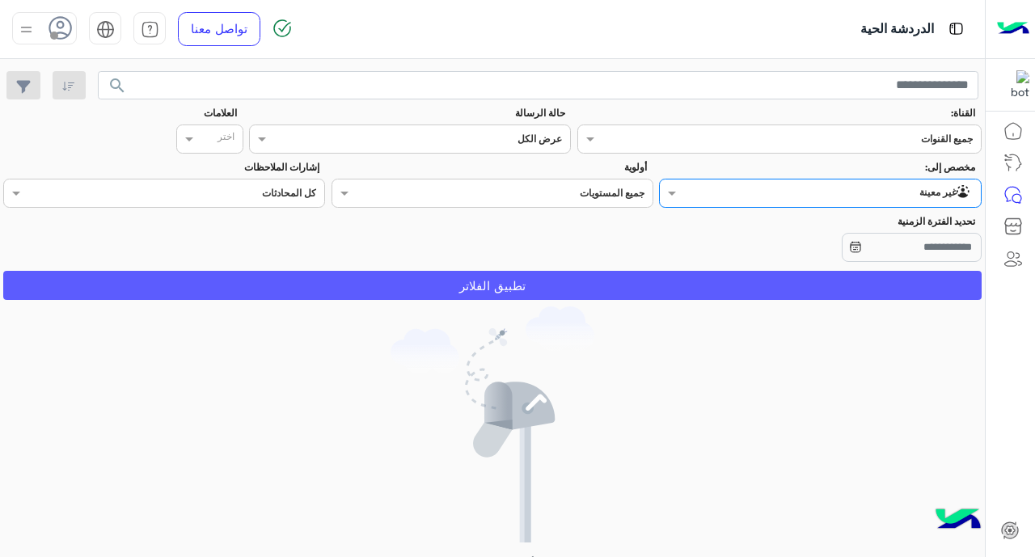
click at [701, 287] on button "تطبيق الفلاتر" at bounding box center [492, 285] width 979 height 29
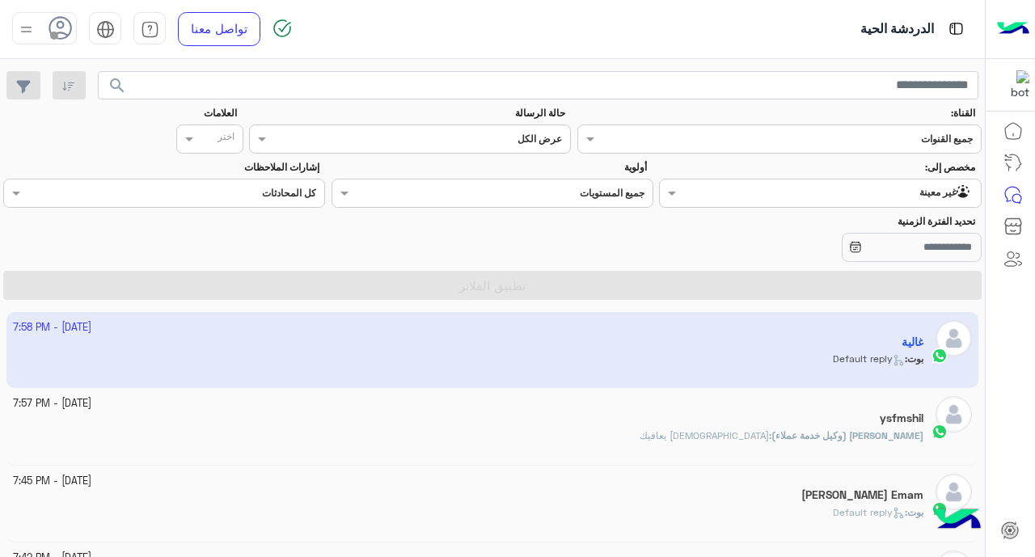
click at [826, 419] on div at bounding box center [1011, 337] width 50 height 444
click at [28, 32] on img at bounding box center [26, 29] width 20 height 20
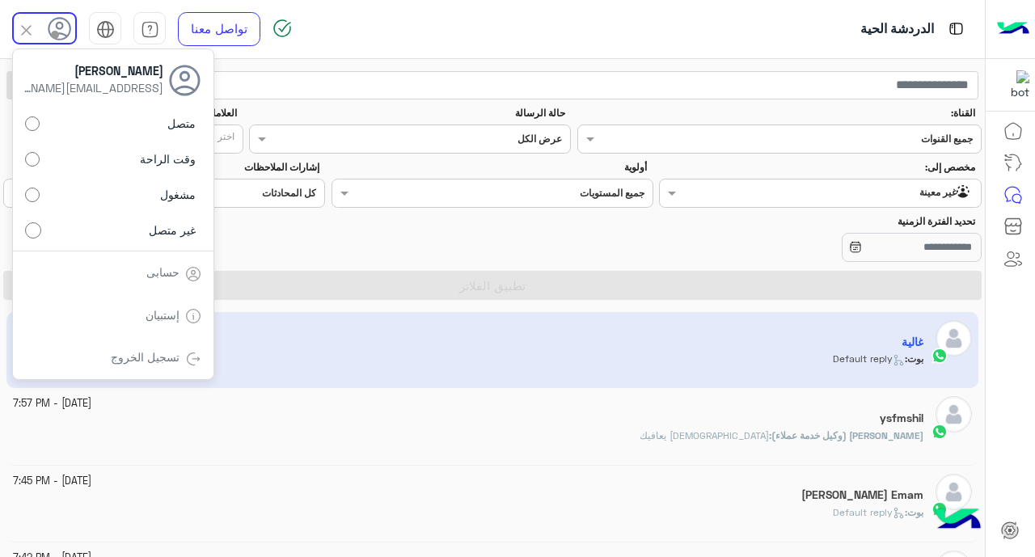
click at [188, 351] on img at bounding box center [193, 359] width 16 height 16
click at [141, 362] on link "تسجيل الخروج" at bounding box center [145, 357] width 69 height 14
click at [154, 356] on link "تسجيل الخروج" at bounding box center [145, 357] width 69 height 14
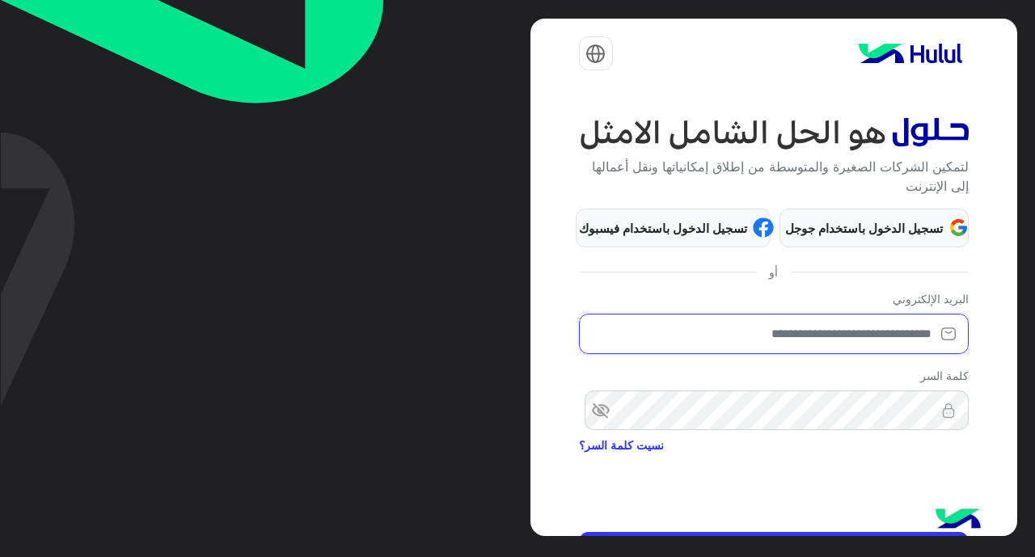
click at [823, 341] on input "email" at bounding box center [774, 334] width 390 height 40
type input "**********"
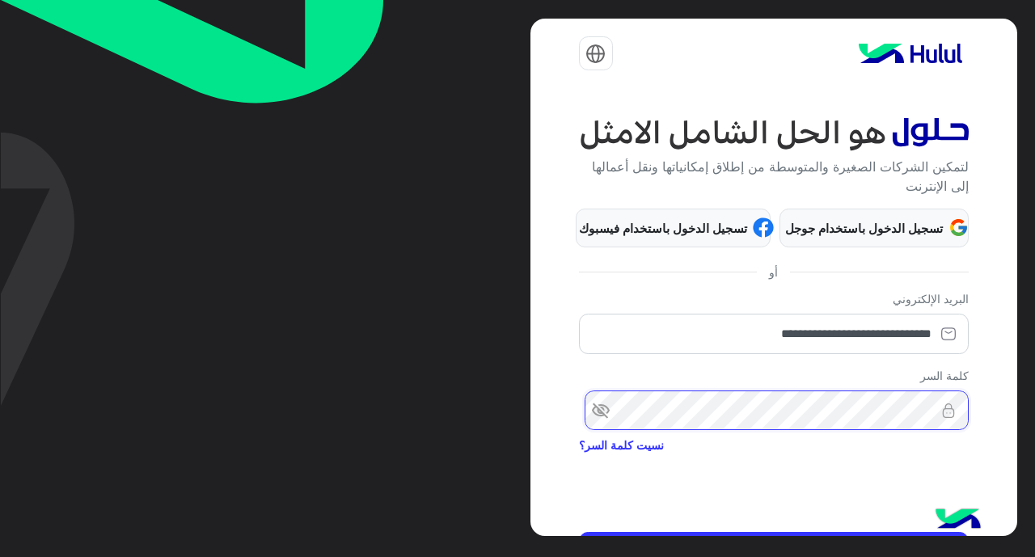
click at [579, 529] on button "تسجيل الدخول" at bounding box center [774, 551] width 390 height 39
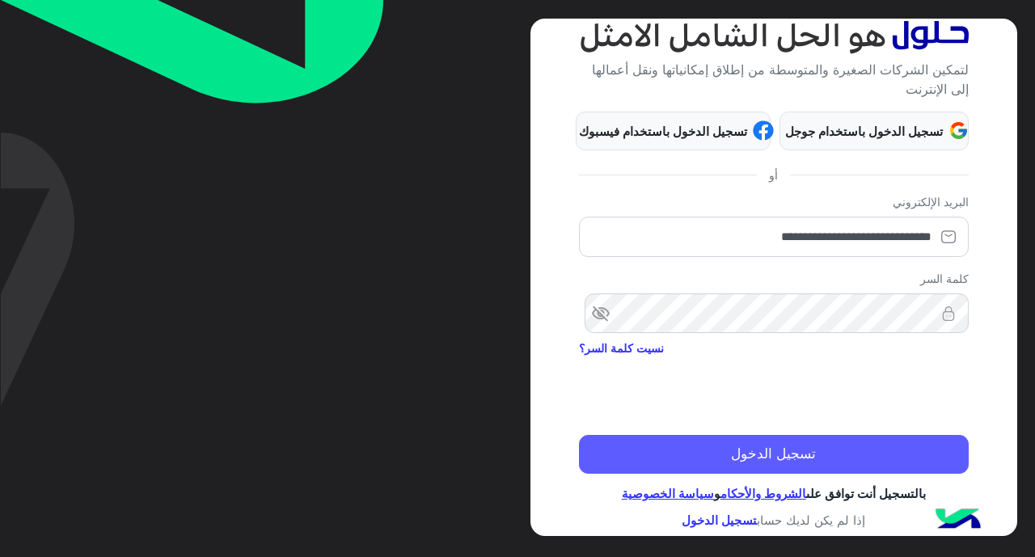
click at [826, 466] on button "تسجيل الدخول" at bounding box center [774, 454] width 390 height 39
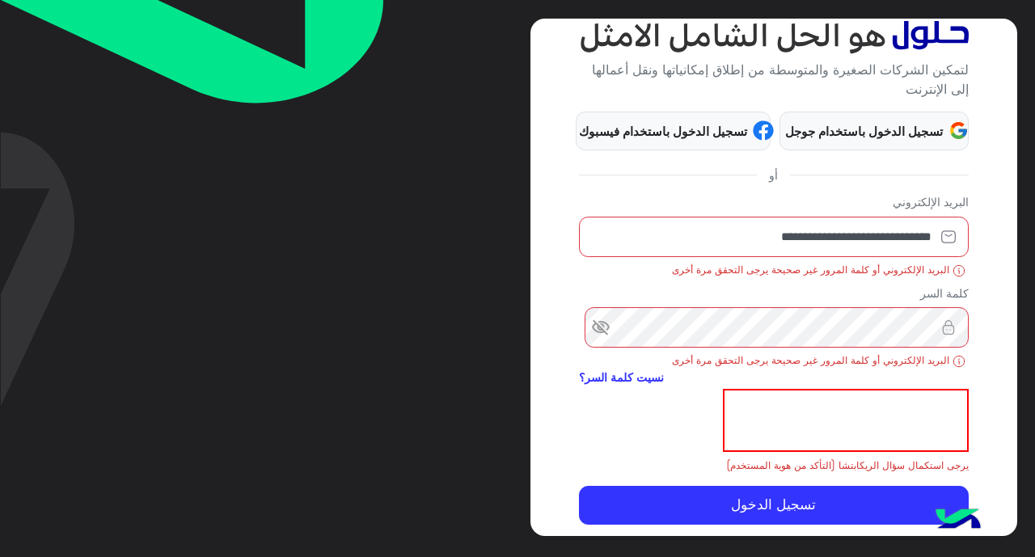
click at [607, 324] on span "visibility_off" at bounding box center [593, 327] width 29 height 29
click at [826, 328] on img at bounding box center [949, 327] width 40 height 16
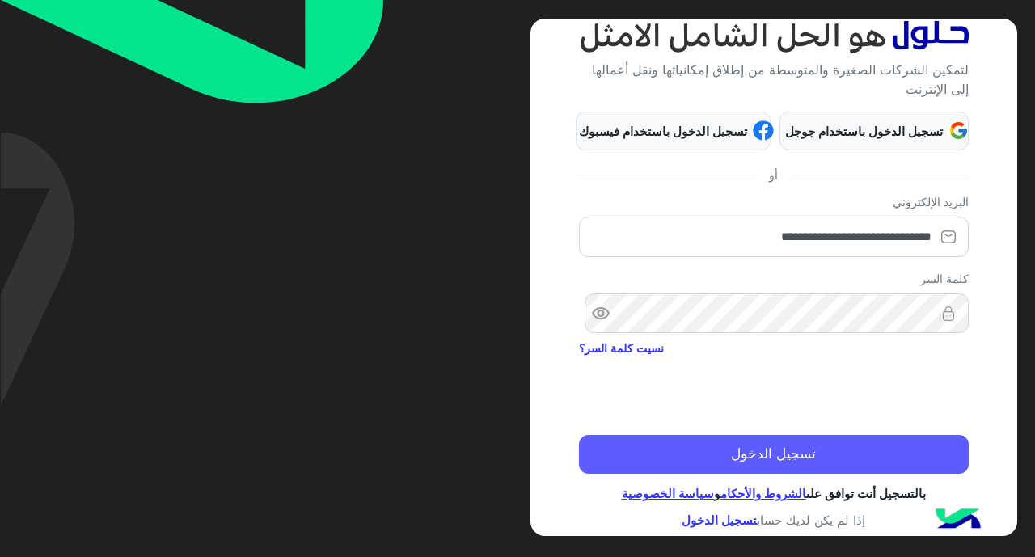
click at [780, 458] on button "تسجيل الدخول" at bounding box center [774, 454] width 390 height 39
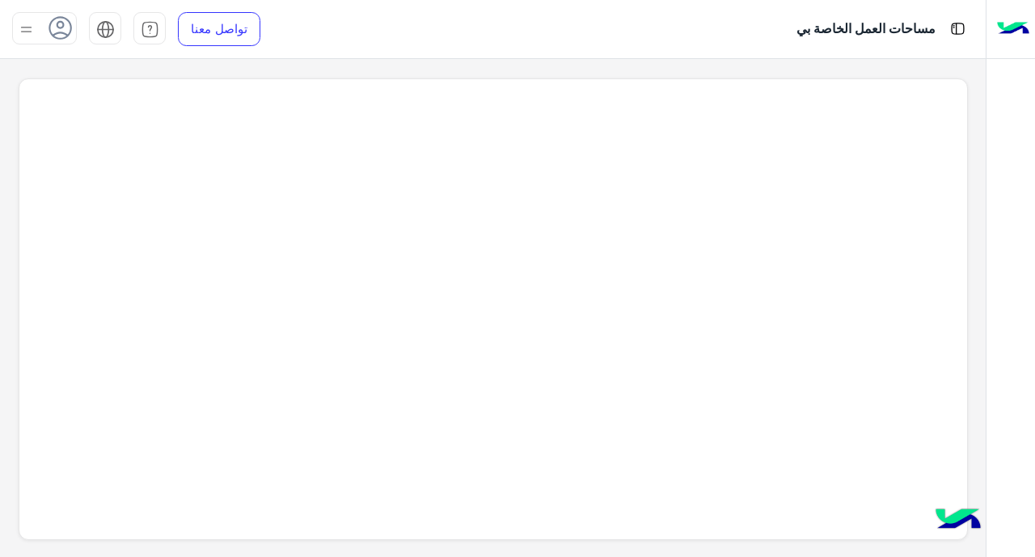
scroll to position [6, 0]
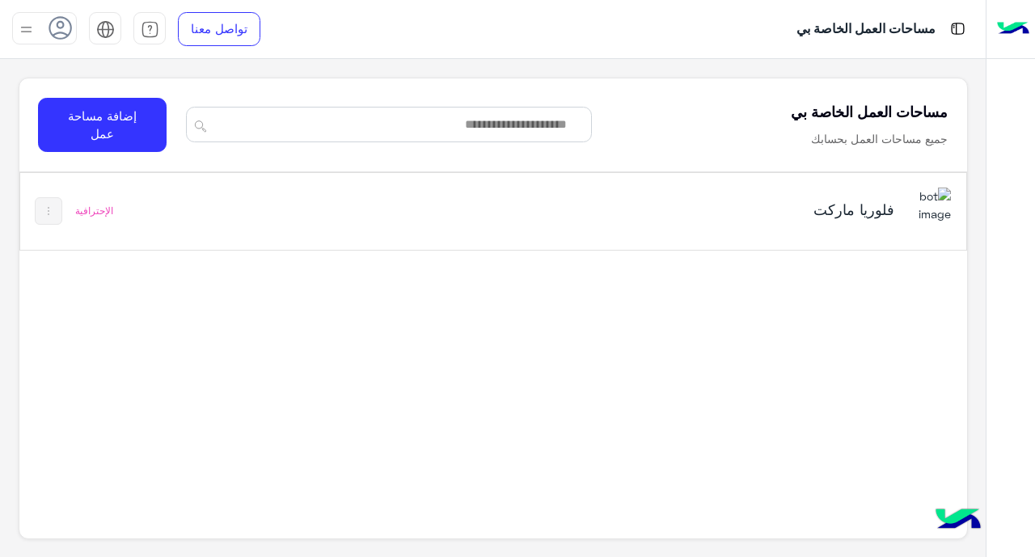
drag, startPoint x: 904, startPoint y: 208, endPoint x: 904, endPoint y: 217, distance: 8.9
click at [826, 206] on div "فلوريا ماركت" at bounding box center [676, 211] width 550 height 47
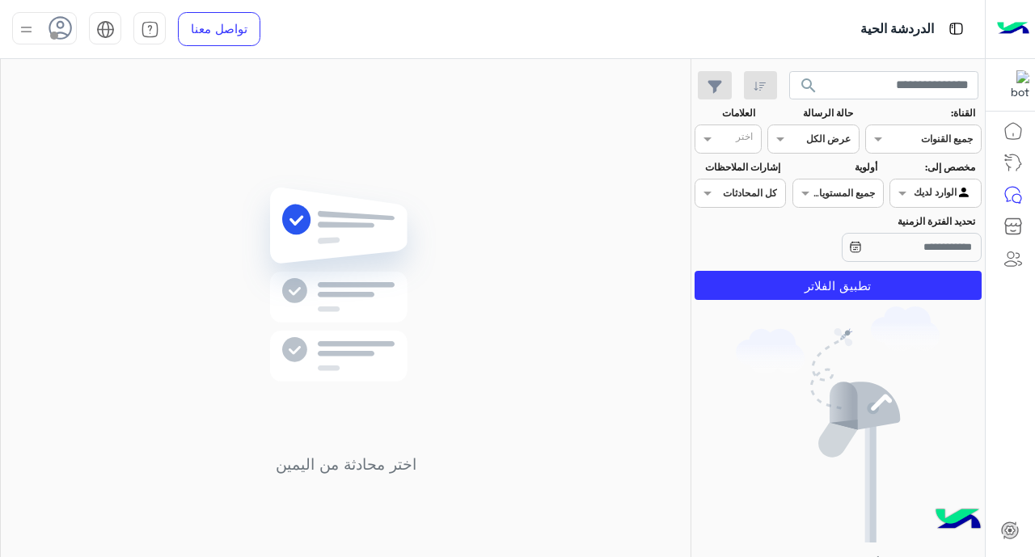
click at [22, 32] on img at bounding box center [26, 29] width 20 height 20
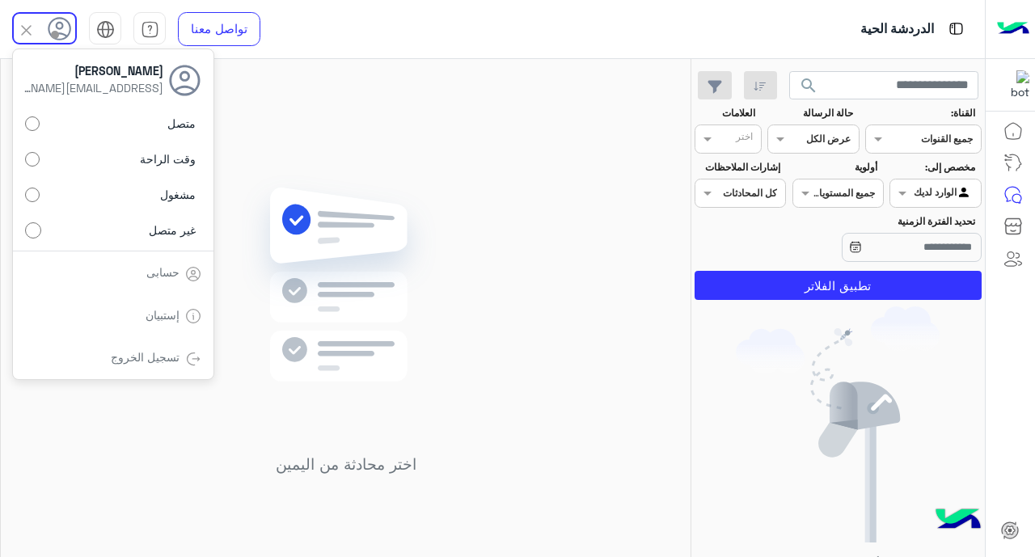
click at [539, 172] on div "اختر محادثة من اليمين" at bounding box center [346, 330] width 690 height 543
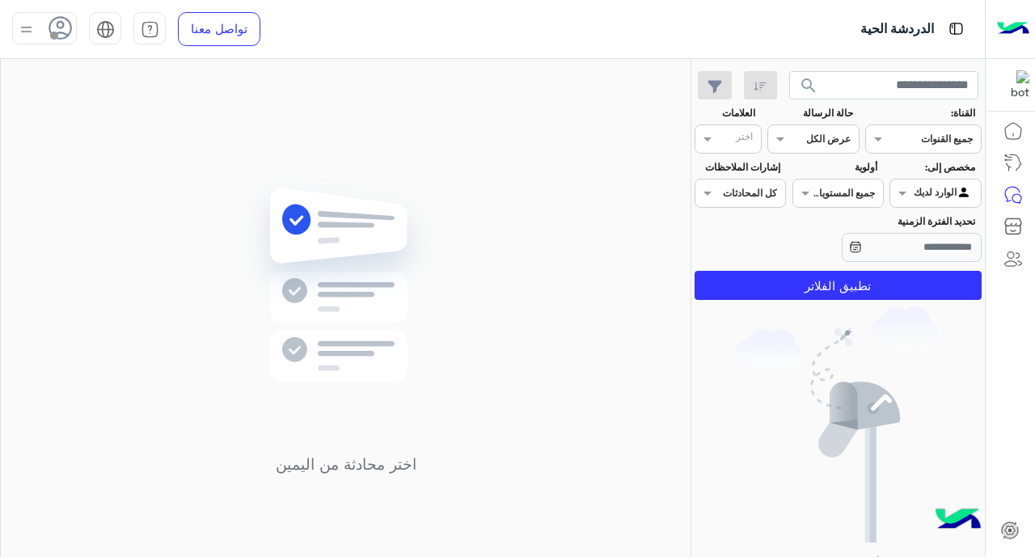
click at [826, 197] on div at bounding box center [935, 191] width 90 height 15
click at [826, 225] on b "غير معينة" at bounding box center [936, 225] width 44 height 14
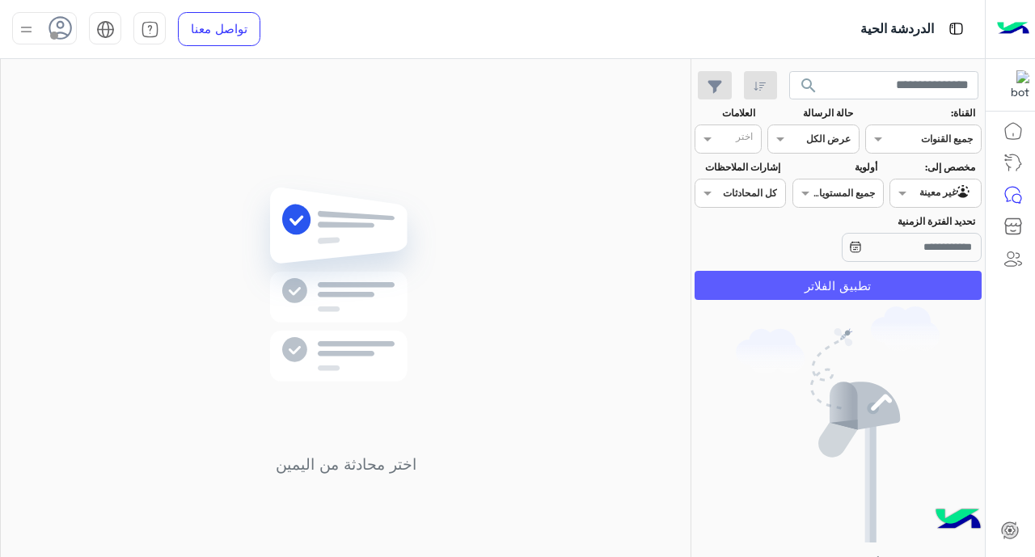
click at [826, 278] on button "تطبيق الفلاتر" at bounding box center [838, 285] width 287 height 29
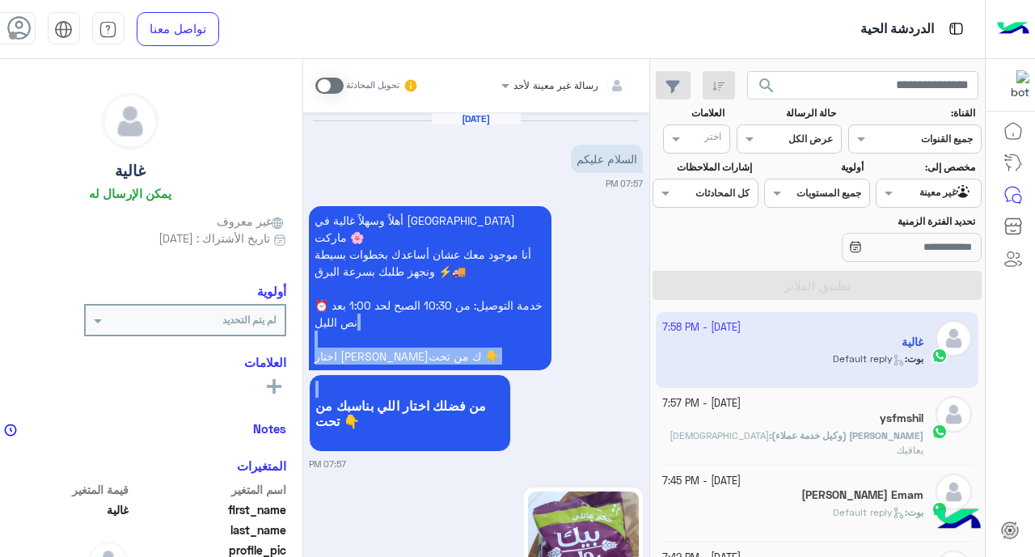
drag, startPoint x: 650, startPoint y: 422, endPoint x: 655, endPoint y: 324, distance: 98.8
click at [643, 324] on div "أهلاً وسهلاً غالية في فلوريا ماركت 🌸 أنا موجود معك عشان أساعدك بخطوات بسيطة ونج…" at bounding box center [476, 336] width 334 height 269
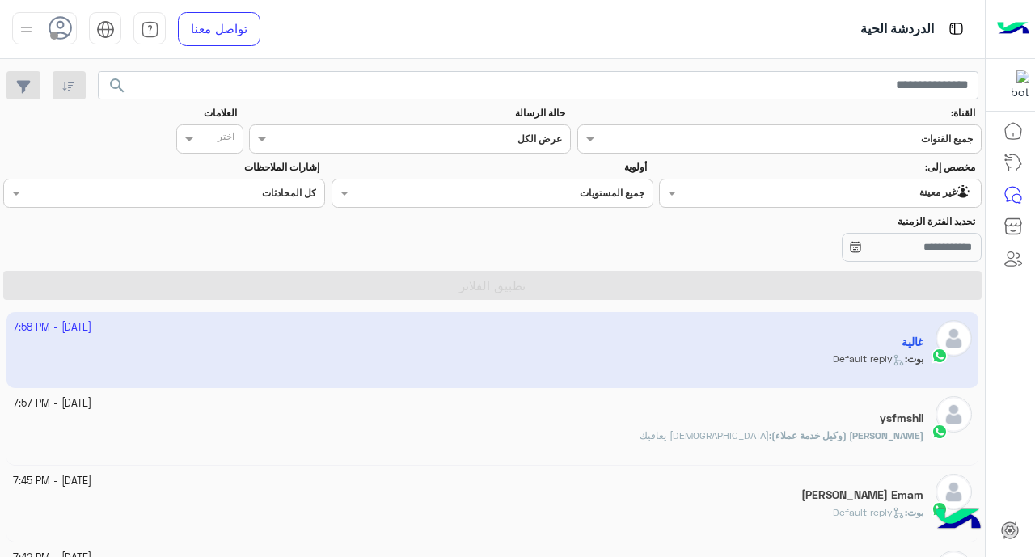
drag, startPoint x: 885, startPoint y: 405, endPoint x: 885, endPoint y: 457, distance: 51.8
click at [826, 406] on div "1 October - 7:57 PM" at bounding box center [469, 403] width 912 height 15
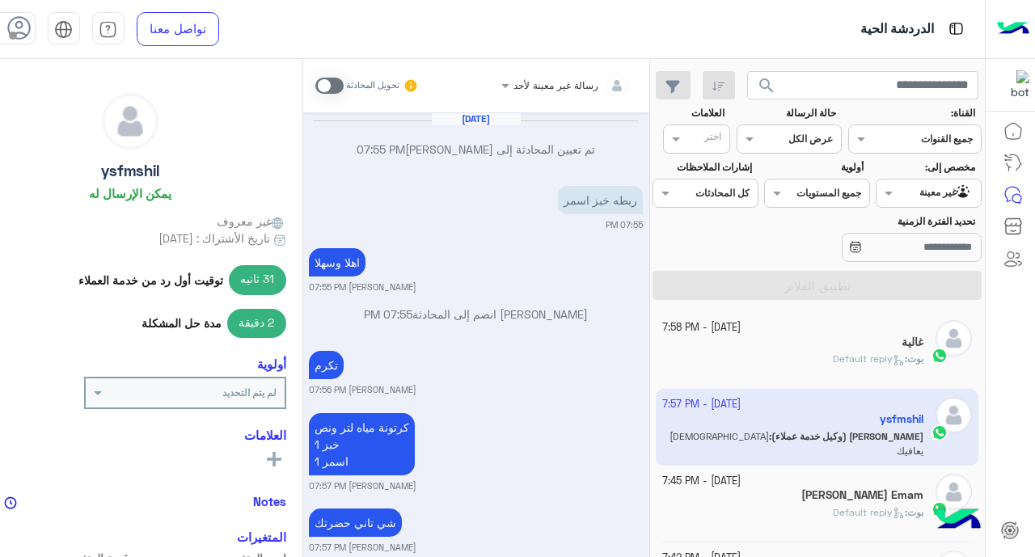
click at [826, 354] on span "Default reply" at bounding box center [869, 359] width 72 height 12
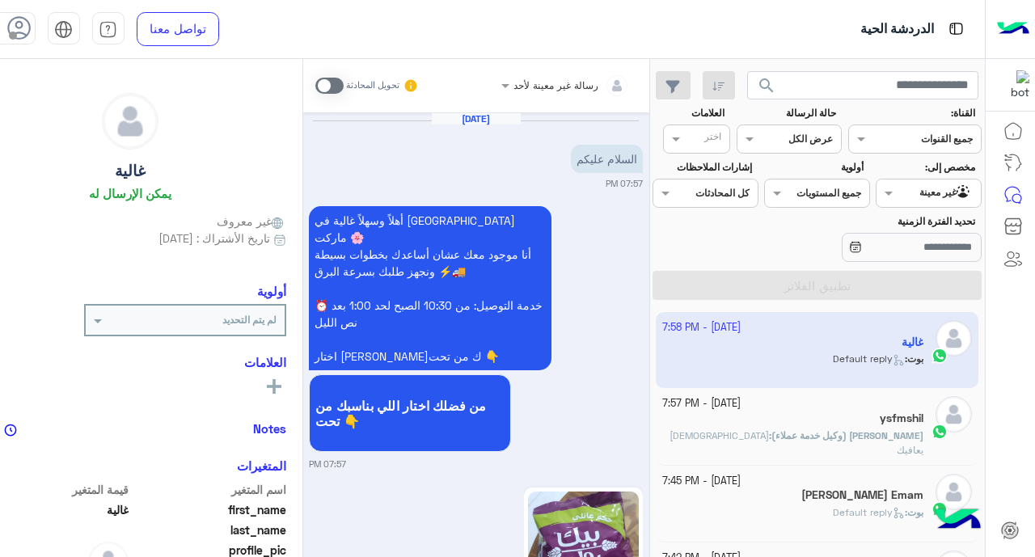
drag, startPoint x: 886, startPoint y: 501, endPoint x: 886, endPoint y: 510, distance: 8.9
click at [826, 506] on span "Default reply" at bounding box center [869, 512] width 72 height 12
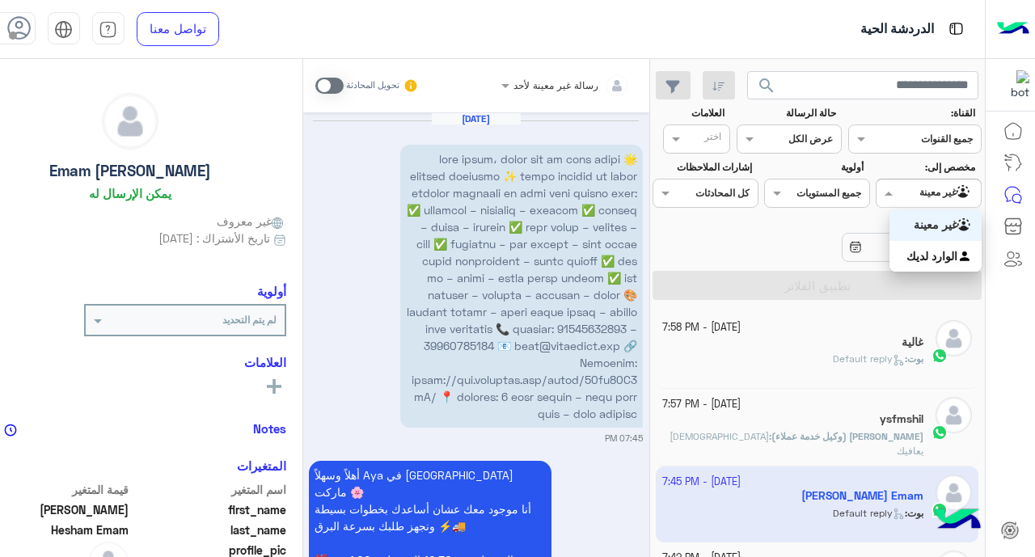
click at [826, 190] on input "text" at bounding box center [948, 191] width 50 height 15
click at [826, 251] on b "الوارد لديك" at bounding box center [932, 256] width 51 height 14
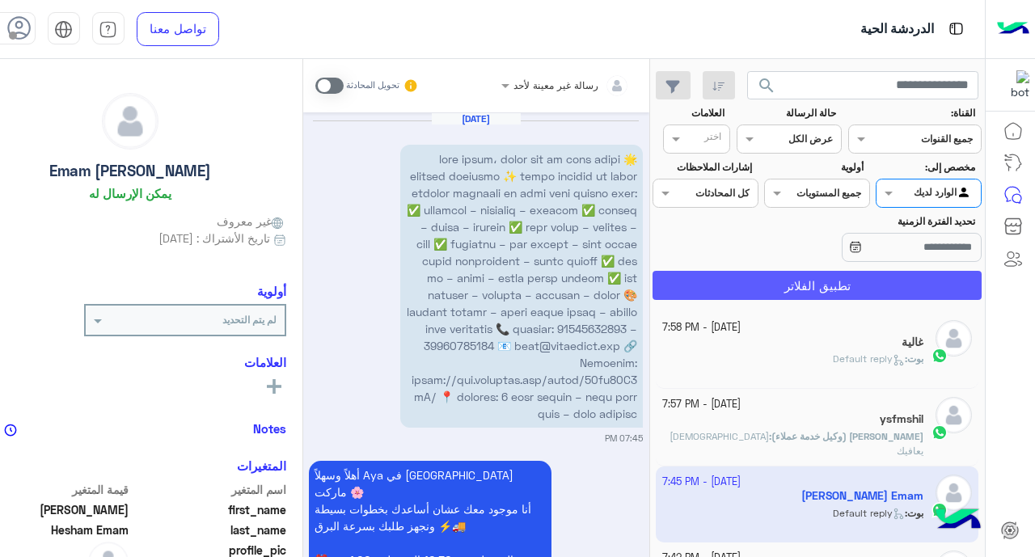
click at [826, 281] on button "تطبيق الفلاتر" at bounding box center [817, 285] width 329 height 29
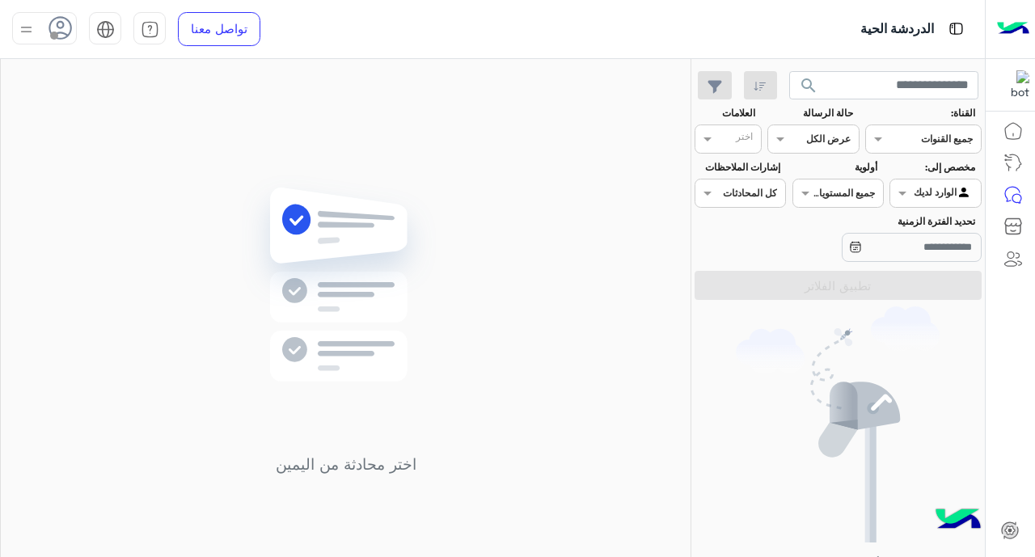
click at [347, 285] on img at bounding box center [346, 309] width 234 height 269
click at [24, 40] on img at bounding box center [26, 29] width 20 height 20
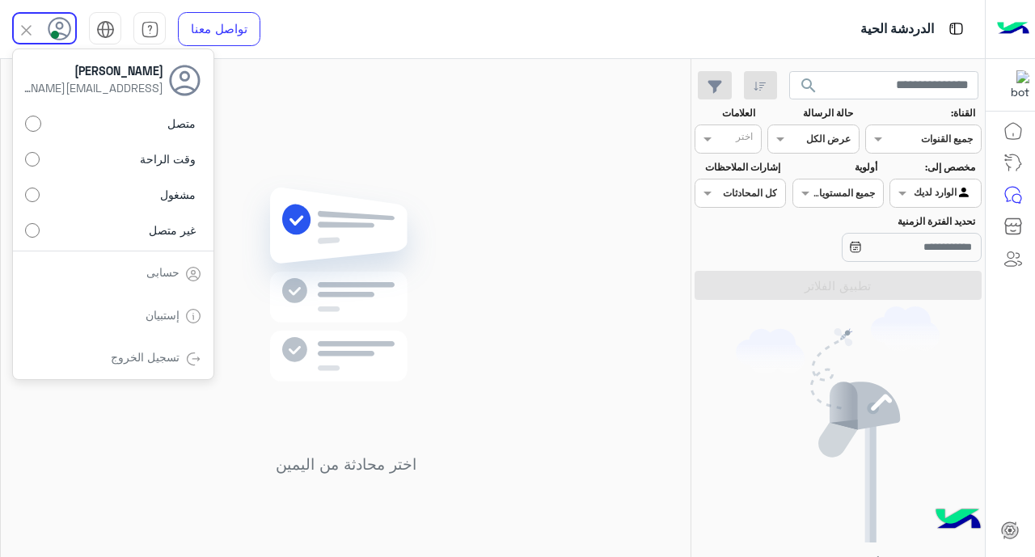
click at [303, 106] on div "اختر محادثة من اليمين" at bounding box center [346, 330] width 690 height 543
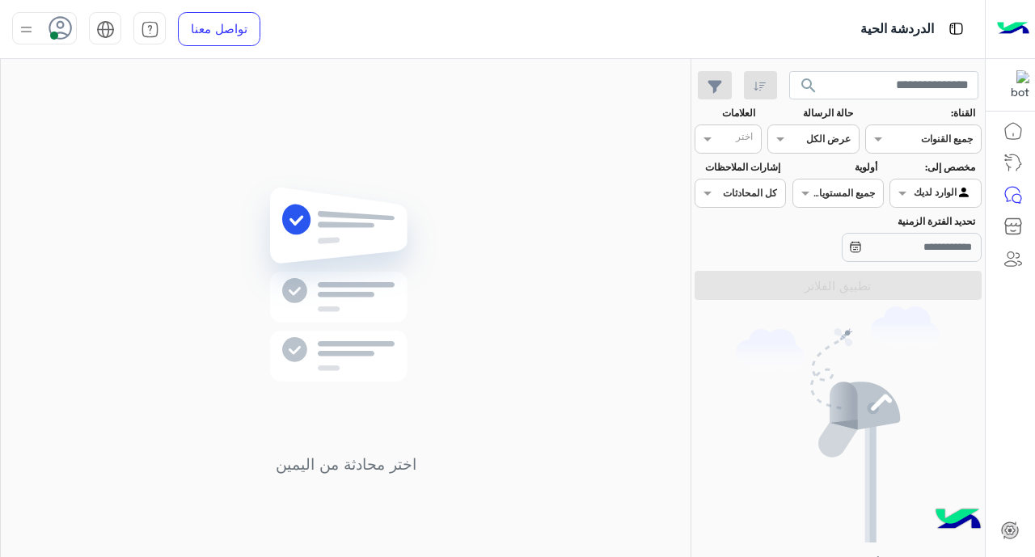
drag, startPoint x: 725, startPoint y: 136, endPoint x: 730, endPoint y: 147, distance: 12.3
click at [726, 137] on input "text" at bounding box center [736, 140] width 33 height 15
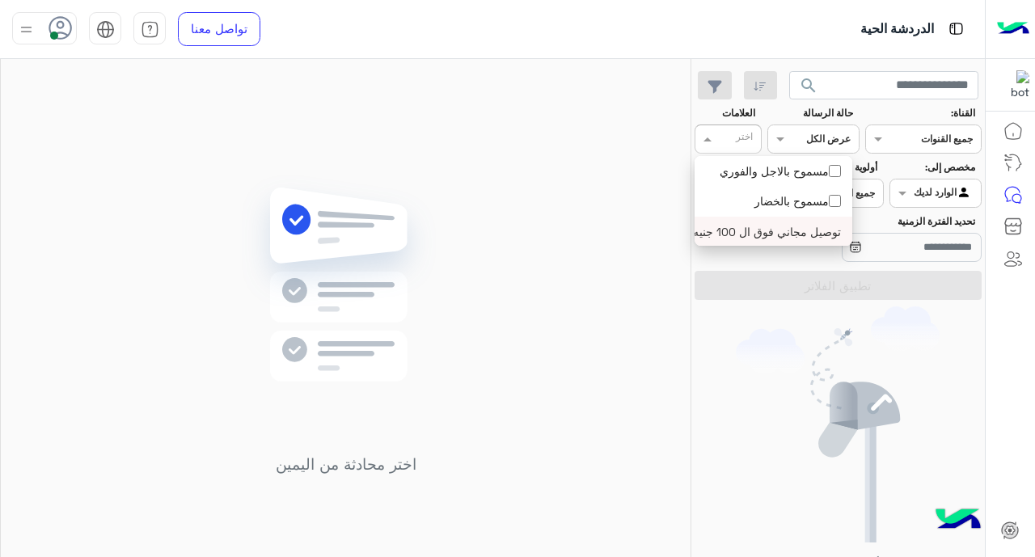
click at [818, 433] on img at bounding box center [838, 425] width 204 height 236
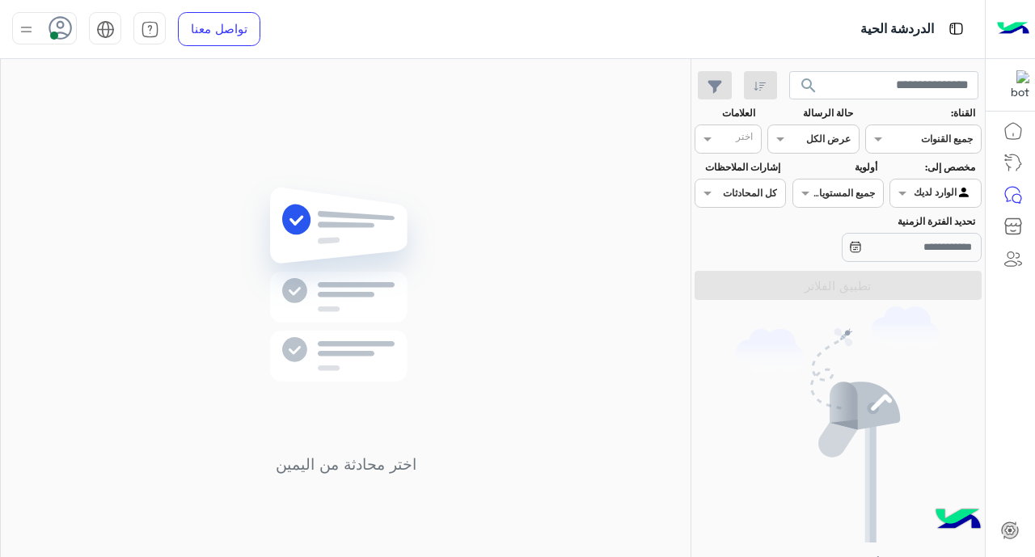
drag, startPoint x: 729, startPoint y: 138, endPoint x: 732, endPoint y: 151, distance: 13.3
click at [730, 137] on input "text" at bounding box center [736, 140] width 33 height 15
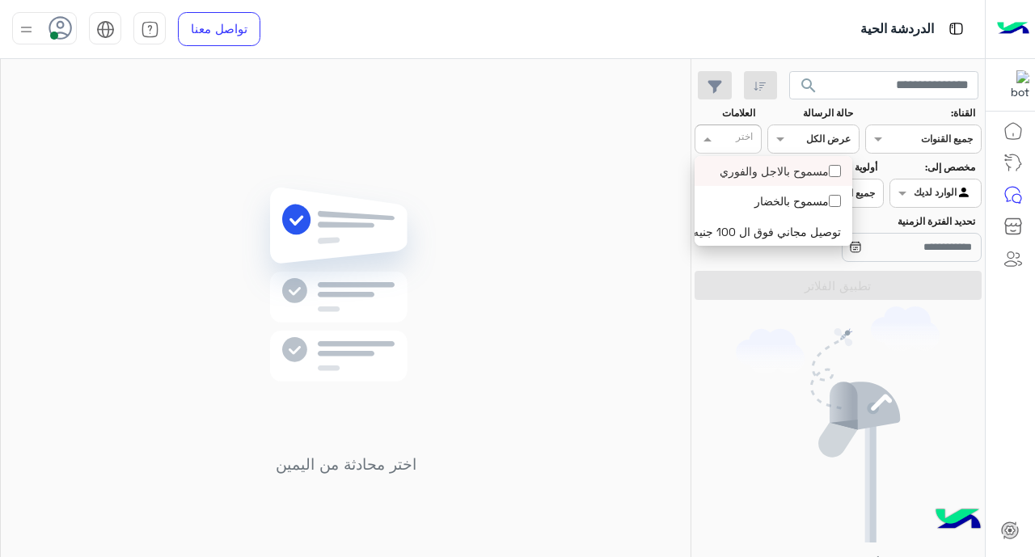
click at [741, 173] on div "مسموح بالاجل والفوري" at bounding box center [774, 171] width 142 height 17
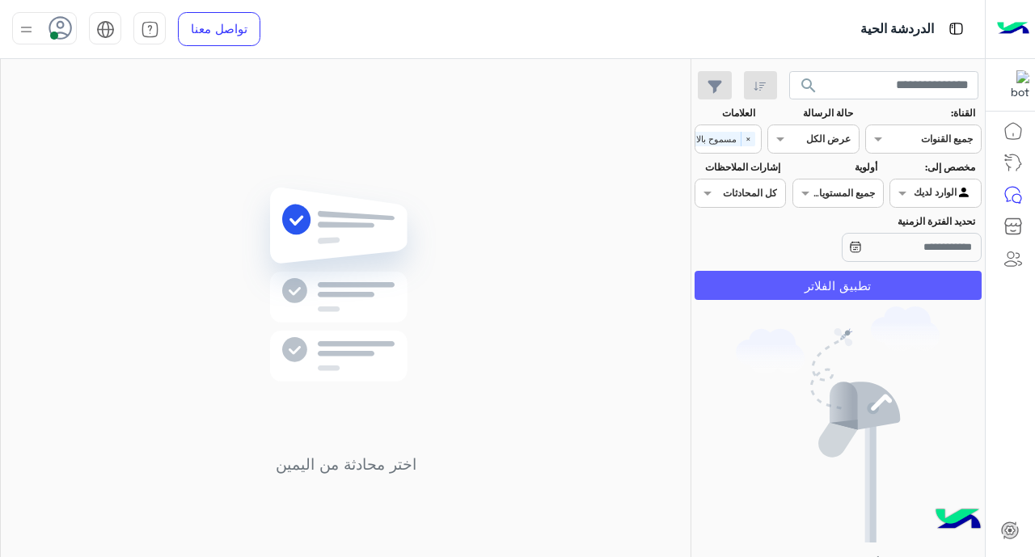
click at [778, 286] on button "تطبيق الفلاتر" at bounding box center [838, 285] width 287 height 29
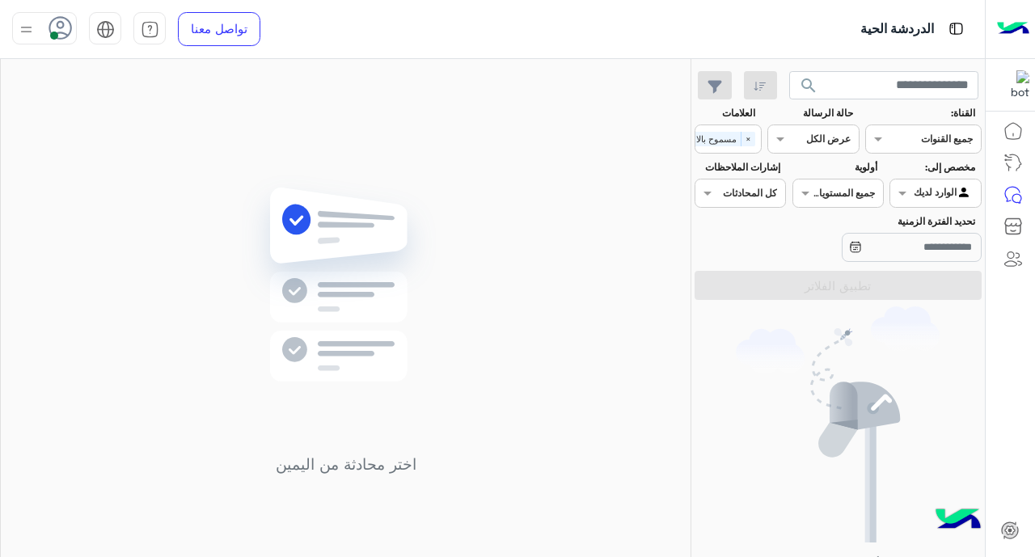
click at [42, 23] on div at bounding box center [44, 28] width 65 height 32
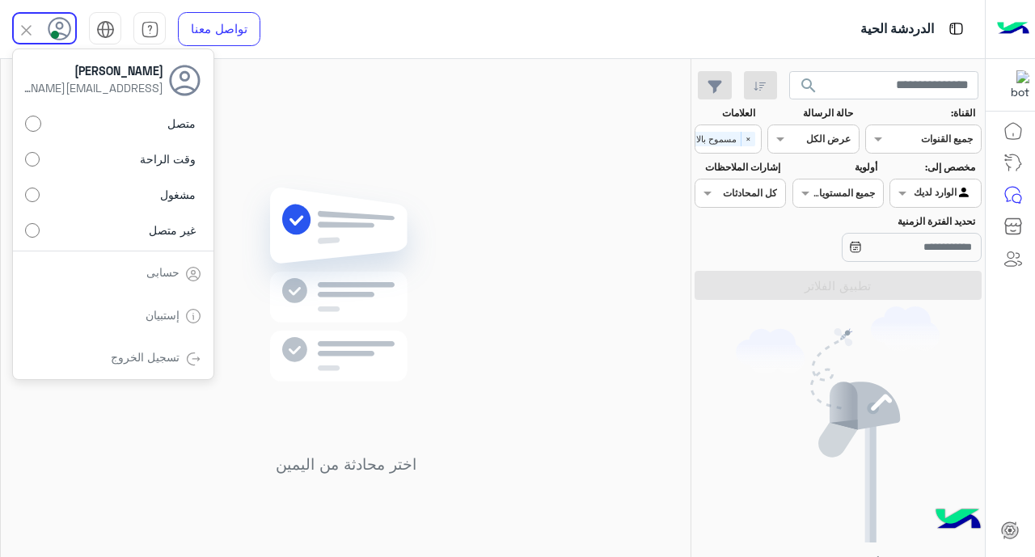
click at [501, 231] on div "اختر محادثة من اليمين" at bounding box center [346, 330] width 690 height 543
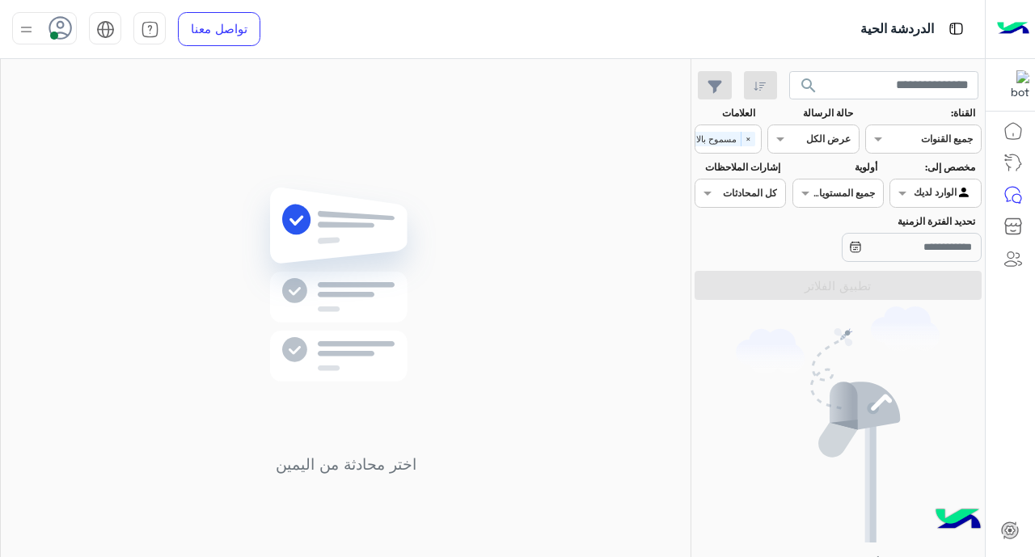
click at [826, 192] on div at bounding box center [935, 191] width 90 height 15
click at [826, 262] on b "الوارد لديك" at bounding box center [932, 256] width 51 height 14
click at [759, 142] on div "اختر × مسموح بالاجل والفوري" at bounding box center [701, 139] width 120 height 23
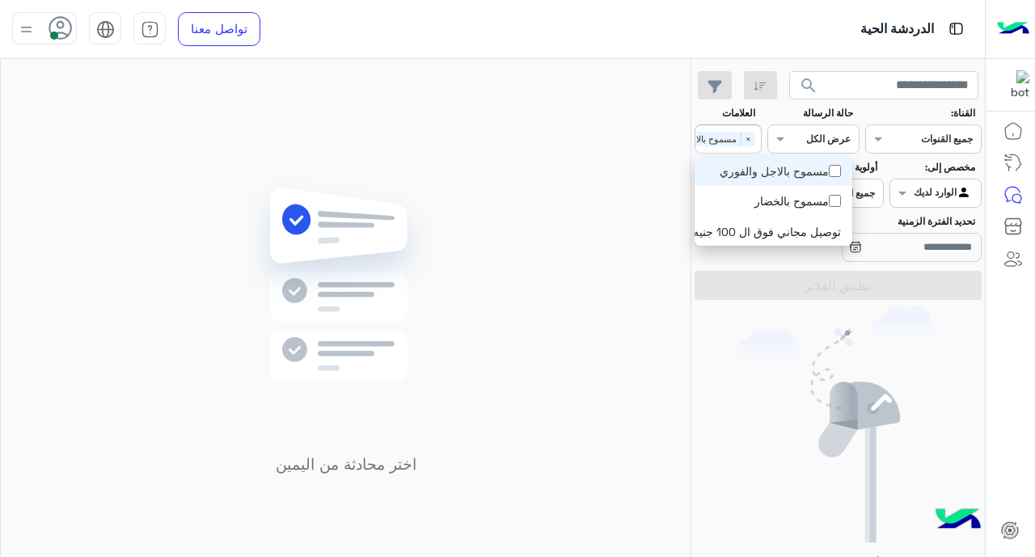
scroll to position [0, -67]
click at [751, 180] on div "مسموح بالاجل والفوري" at bounding box center [774, 171] width 158 height 30
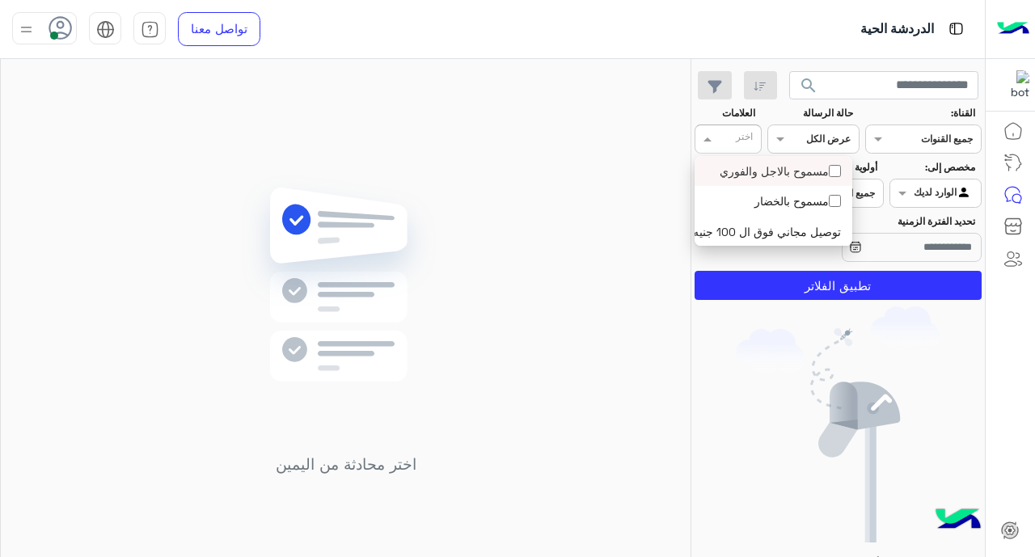
scroll to position [0, 0]
click at [826, 169] on div "مسموح بالاجل والفوري" at bounding box center [774, 171] width 142 height 17
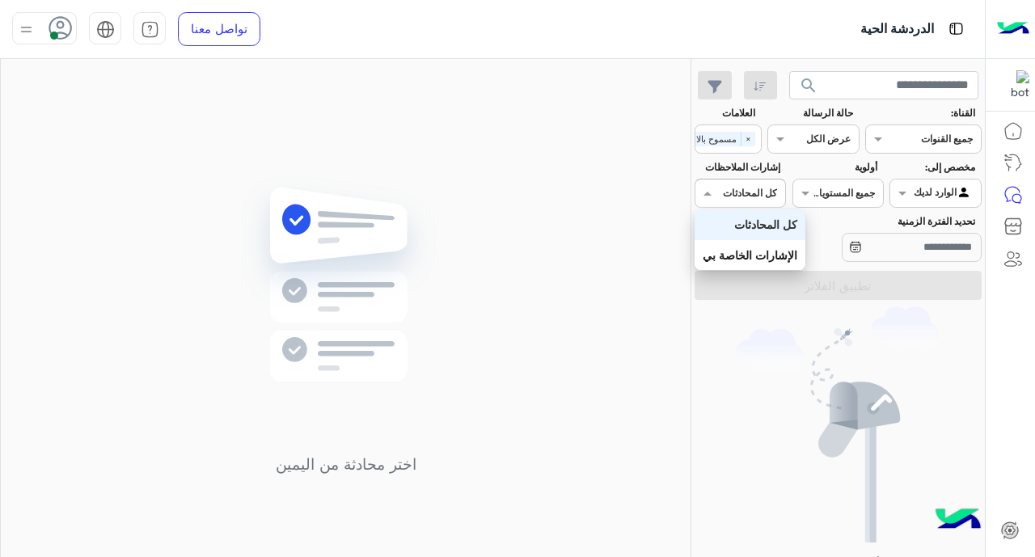
click at [767, 185] on input "text" at bounding box center [758, 191] width 37 height 15
click at [780, 226] on b "كل المحادثات" at bounding box center [765, 225] width 63 height 14
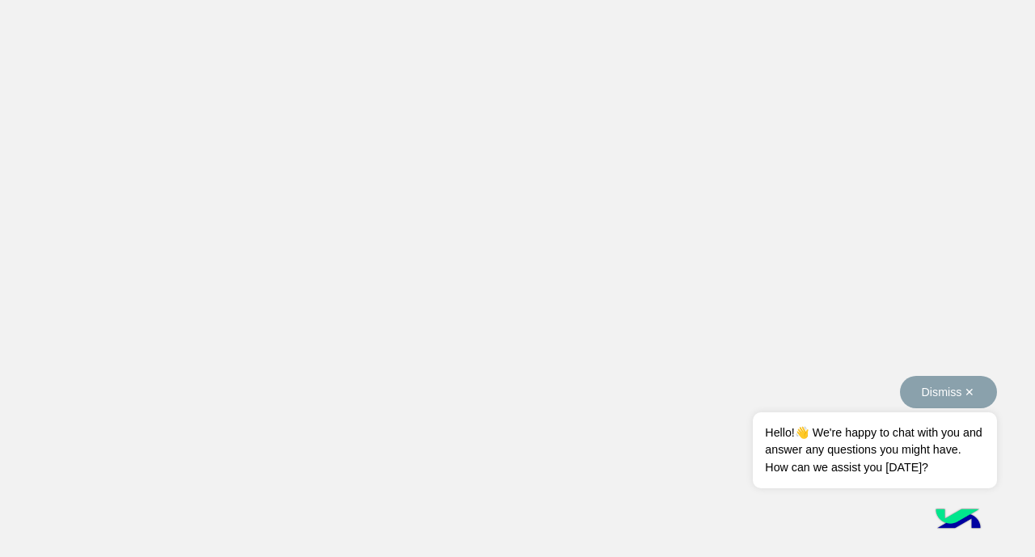
click at [900, 391] on button "Dismiss ✕" at bounding box center [948, 392] width 97 height 32
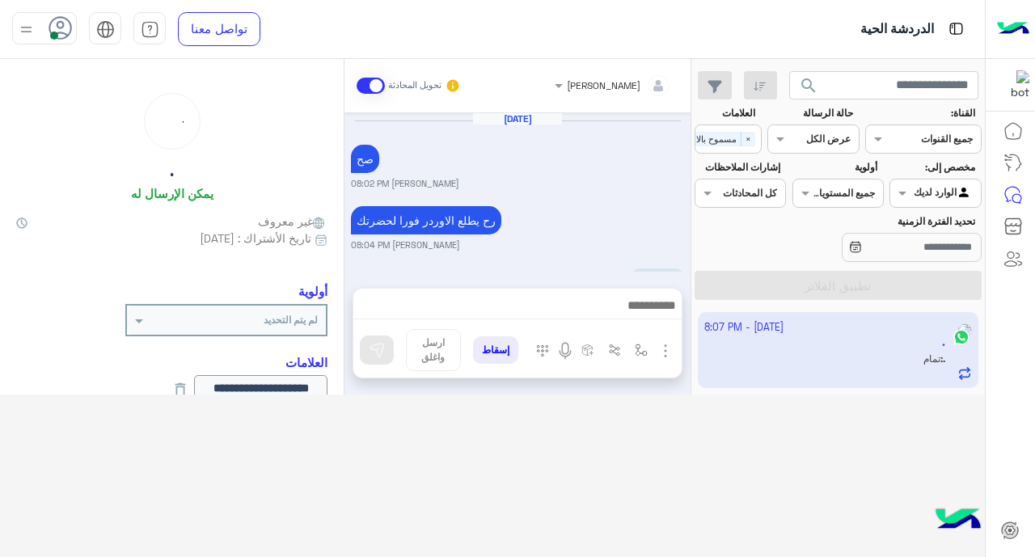
scroll to position [425, 0]
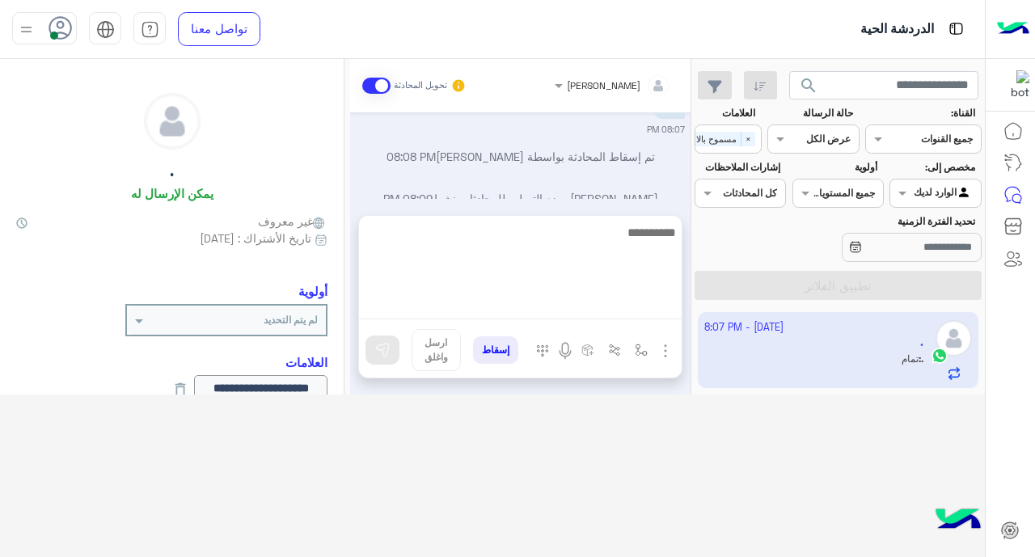
click at [608, 302] on textarea at bounding box center [520, 270] width 323 height 97
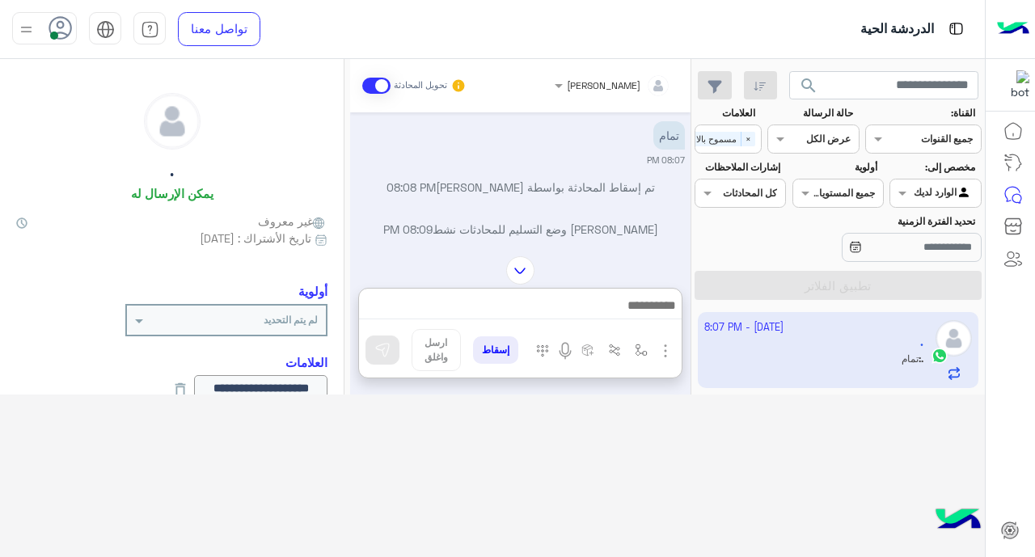
click at [518, 197] on div "[PERSON_NAME] تحويل المحادثة [DATE] صح [PERSON_NAME] 08:02 PM رح يطلع الاوردر ف…" at bounding box center [520, 227] width 341 height 336
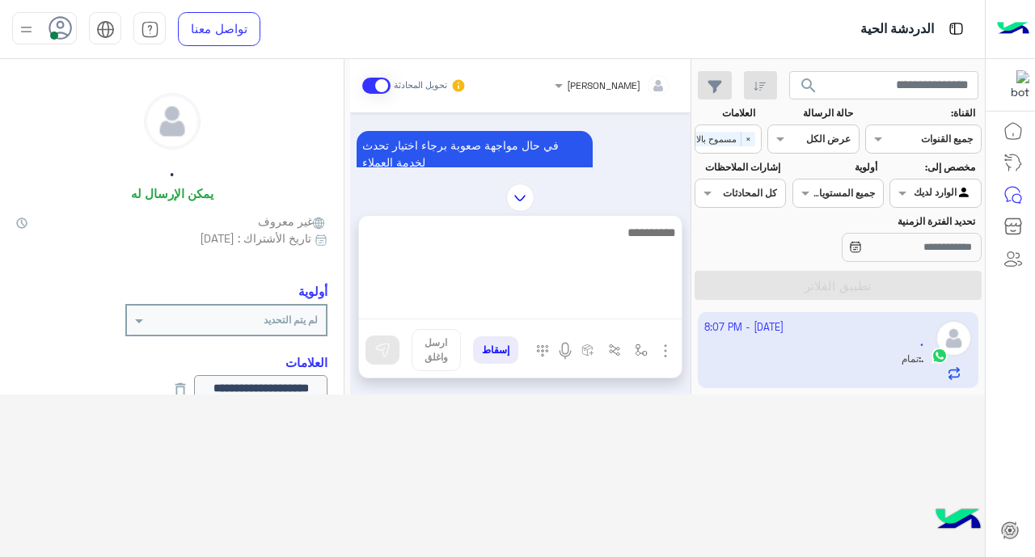
scroll to position [627, 0]
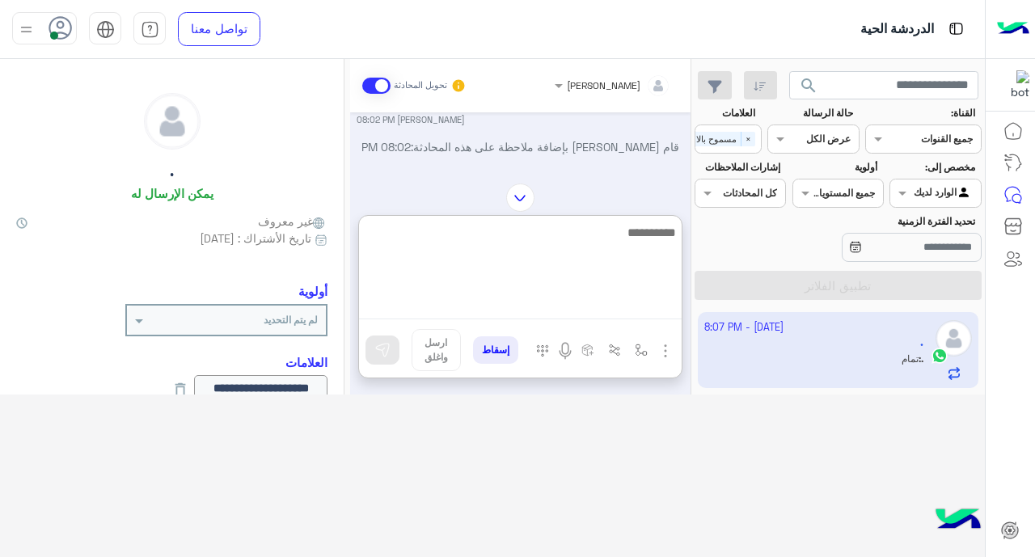
click at [573, 307] on textarea at bounding box center [520, 270] width 323 height 97
type textarea "*"
type textarea "*****"
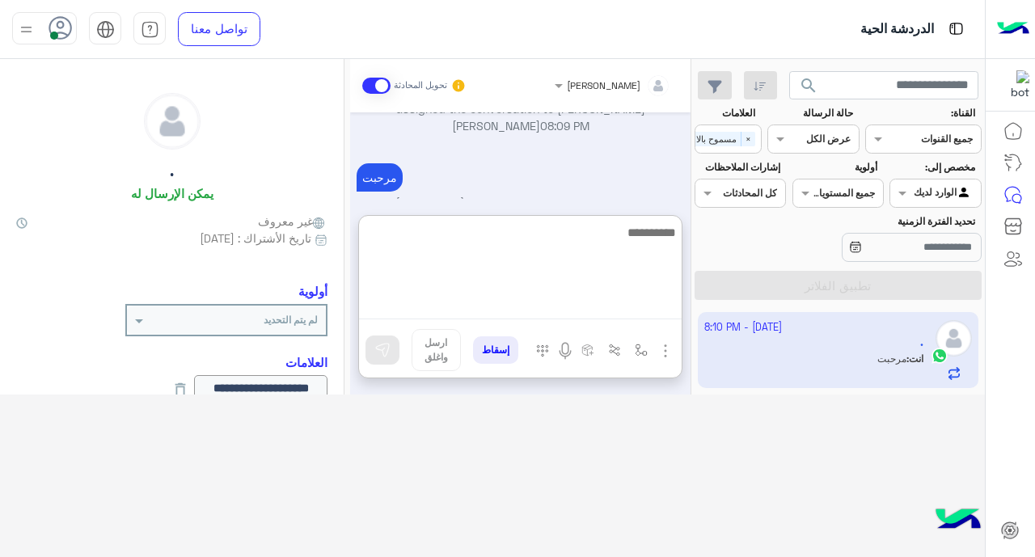
scroll to position [1263, 0]
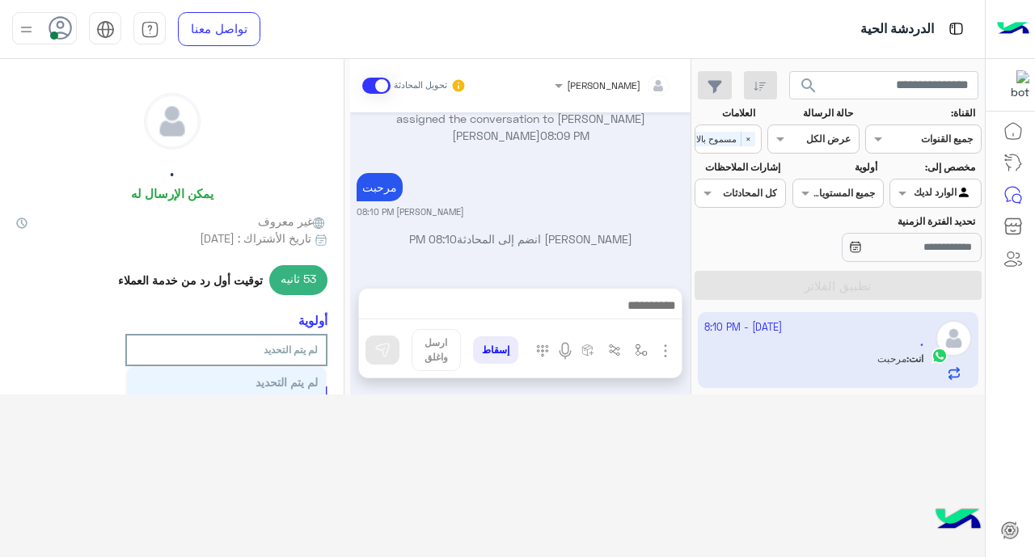
click at [243, 351] on input "text" at bounding box center [250, 348] width 135 height 15
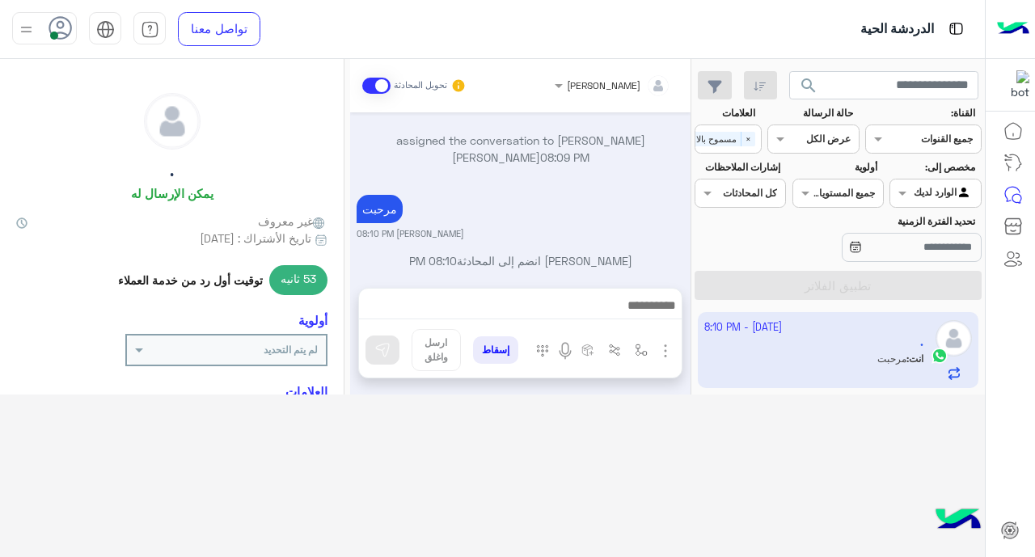
click at [243, 351] on input "text" at bounding box center [250, 348] width 135 height 15
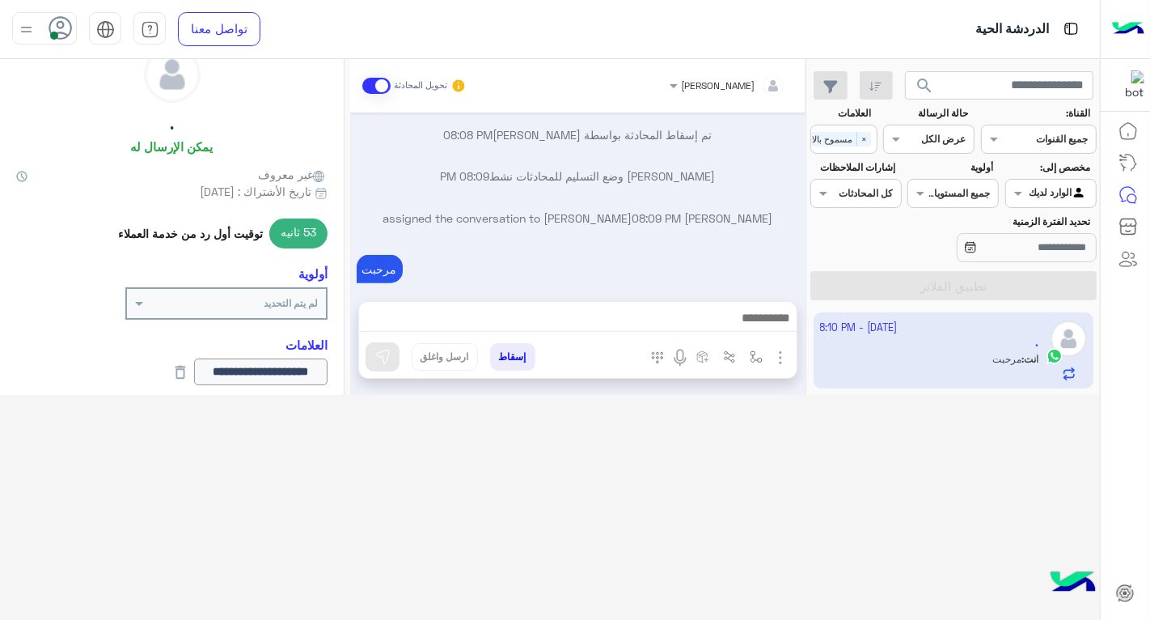
scroll to position [49, 0]
click at [379, 255] on p "مرحبت" at bounding box center [380, 269] width 46 height 28
drag, startPoint x: 379, startPoint y: 243, endPoint x: 868, endPoint y: 480, distance: 543.3
click at [868, 480] on div "search القناة: القناه جميع القنوات حالة الرسالة القناه عرض الكل العلامات اختر ×…" at bounding box center [550, 339] width 1100 height 561
click at [1015, 379] on app-inbox-user "1 October - 8:10 PM . انت : مرحبت" at bounding box center [954, 350] width 281 height 76
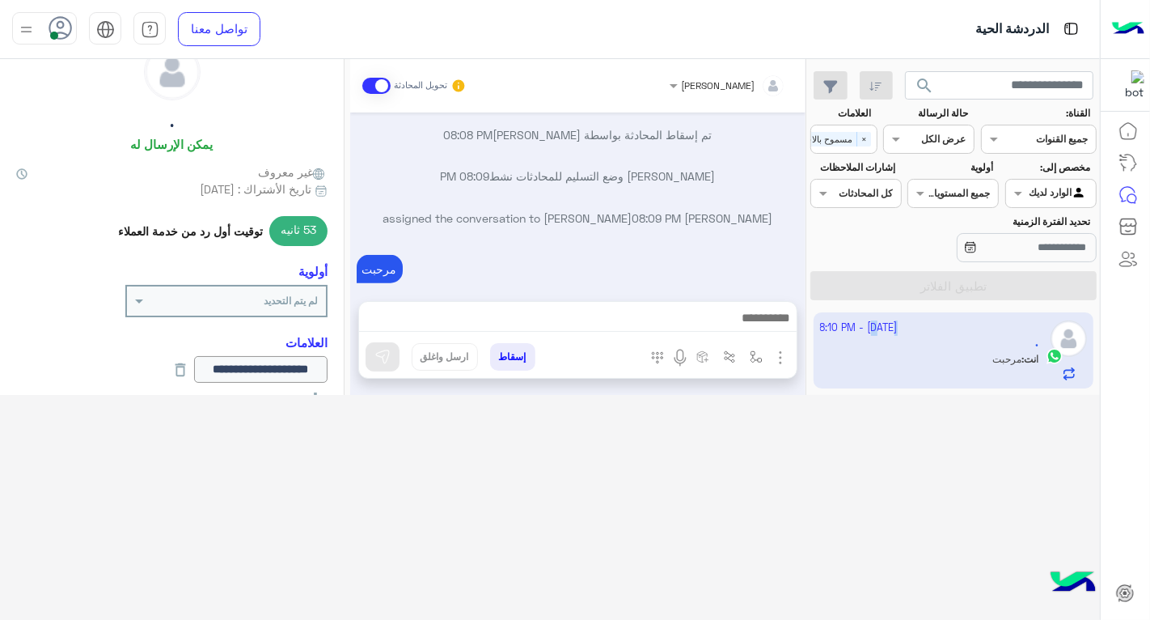
click at [1015, 379] on app-inbox-user "1 October - 8:10 PM . انت : مرحبت" at bounding box center [954, 350] width 281 height 76
click at [1017, 336] on app-inbox-user "1 October - 8:10 PM . انت : مرحبت" at bounding box center [954, 350] width 281 height 76
click at [1034, 374] on app-inbox-user "1 October - 8:10 PM . انت : مرحبت" at bounding box center [954, 350] width 281 height 76
drag, startPoint x: 1065, startPoint y: 373, endPoint x: 1068, endPoint y: 357, distance: 15.7
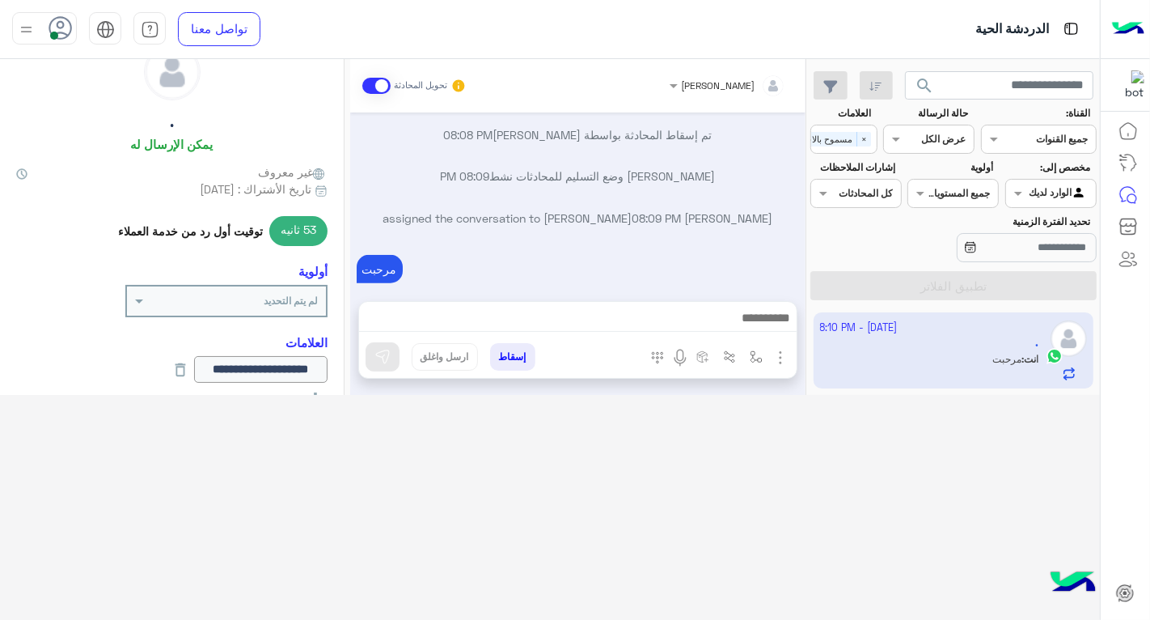
click at [1034, 357] on app-inbox-user "1 October - 8:10 PM . انت : مرحبت" at bounding box center [954, 350] width 281 height 76
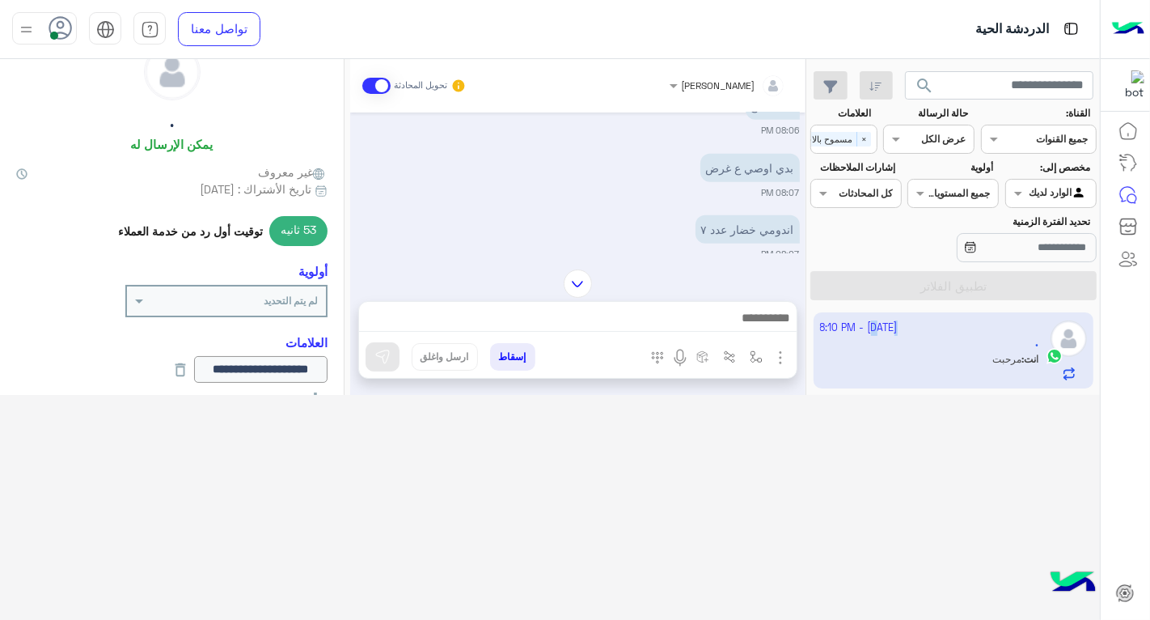
scroll to position [842, 0]
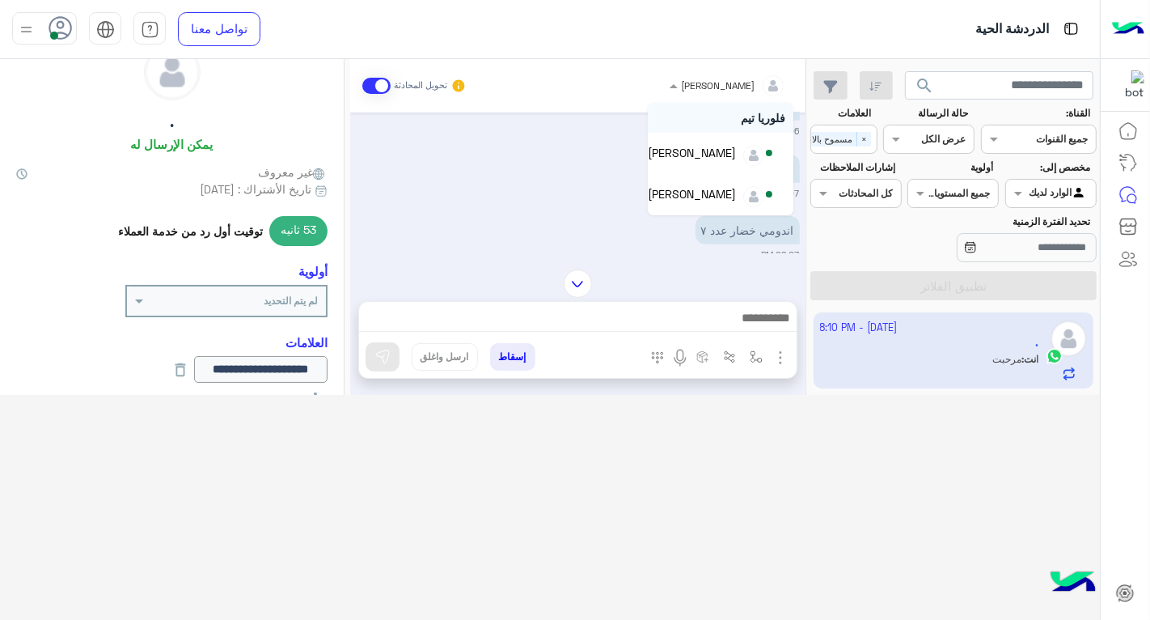
click at [741, 81] on div at bounding box center [728, 82] width 133 height 15
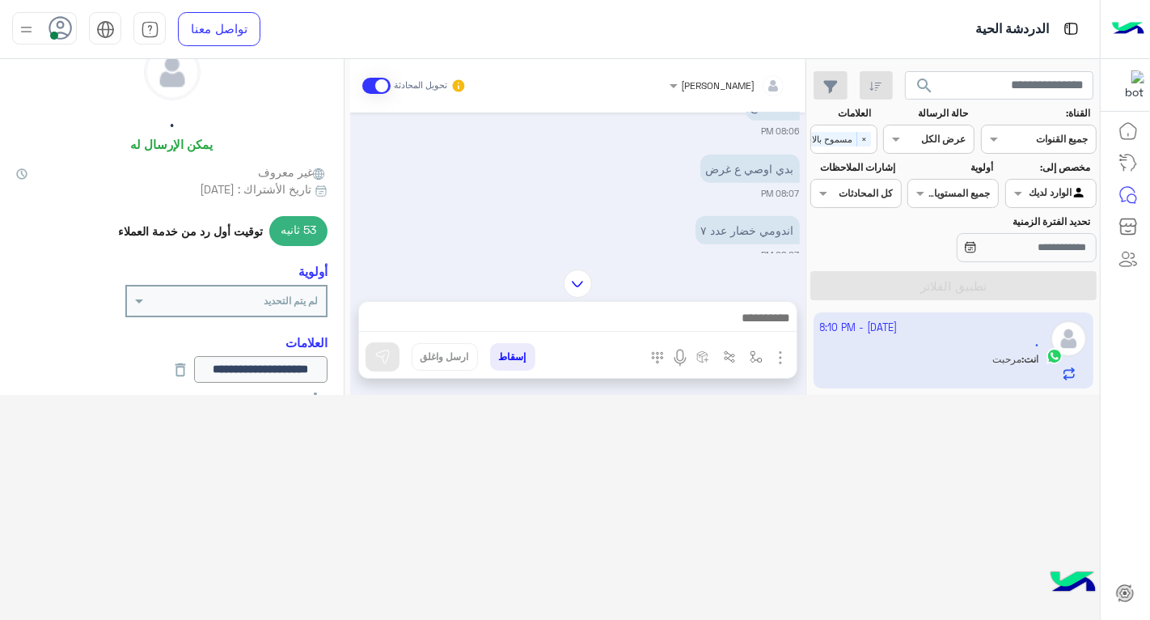
click at [744, 83] on input "text" at bounding box center [747, 83] width 75 height 15
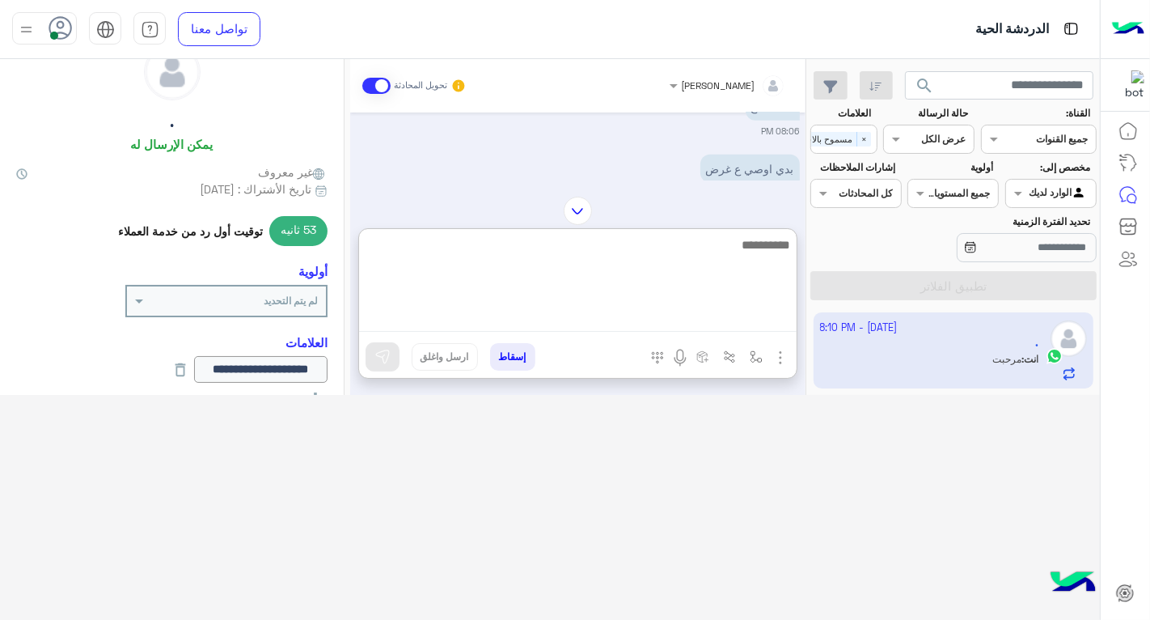
click at [658, 324] on textarea at bounding box center [578, 283] width 438 height 97
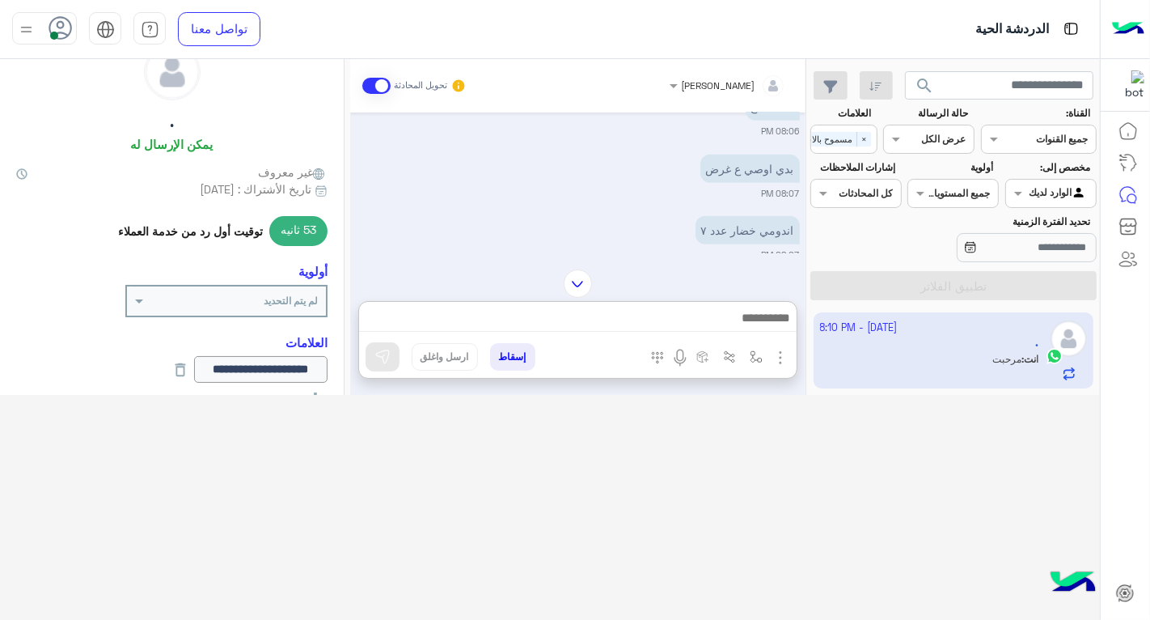
click at [692, 192] on div "خالد صقر تحويل المحادثة Oct 1, 2025 بيت نابلسي 07:52 PM في حال مواجهة صعوبة برج…" at bounding box center [577, 227] width 455 height 336
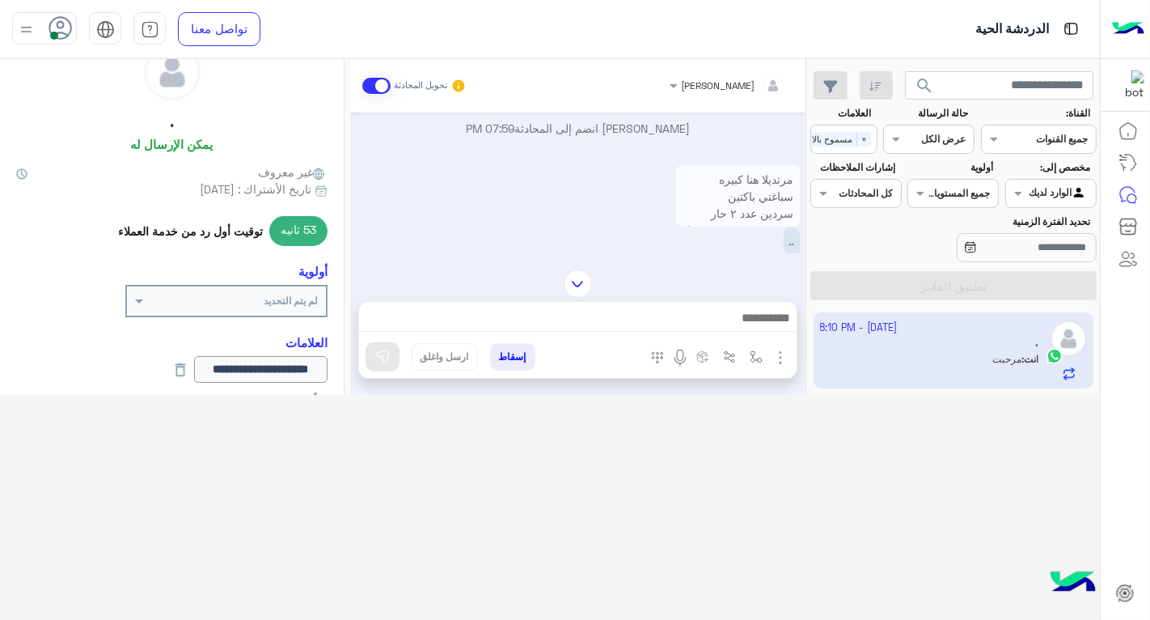
scroll to position [367, 0]
click at [713, 165] on p "مرتديلا هنا كبيره سباغتي باكتين سردين عدد ٢ حار عصير جهينه عدد ٢ صغار شبسي عدد …" at bounding box center [738, 202] width 124 height 96
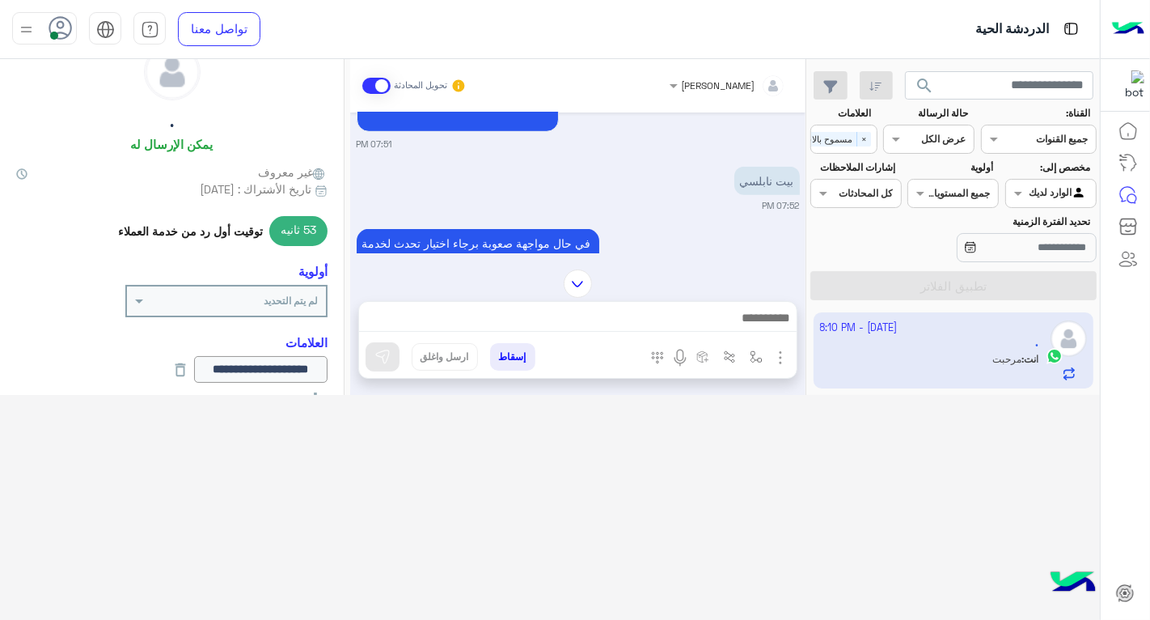
click at [794, 225] on div "في حال مواجهة صعوبة برجاء اختيار تحدث لخدمة العملاء تحدث لموظفنا 07:52 PM" at bounding box center [578, 272] width 443 height 95
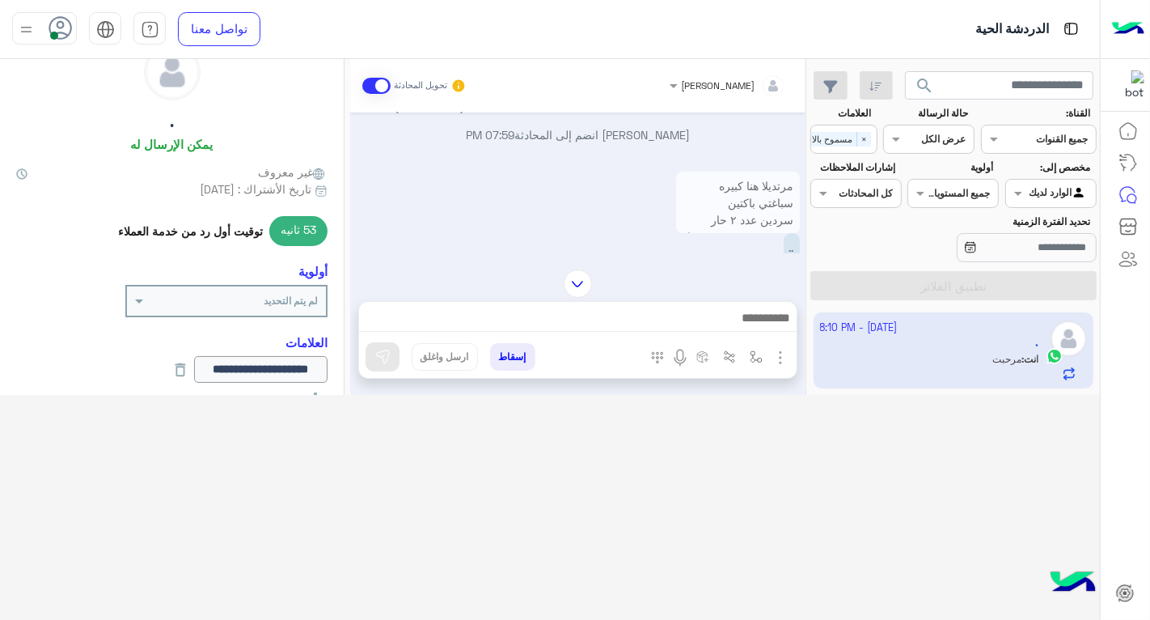
scroll to position [74, 0]
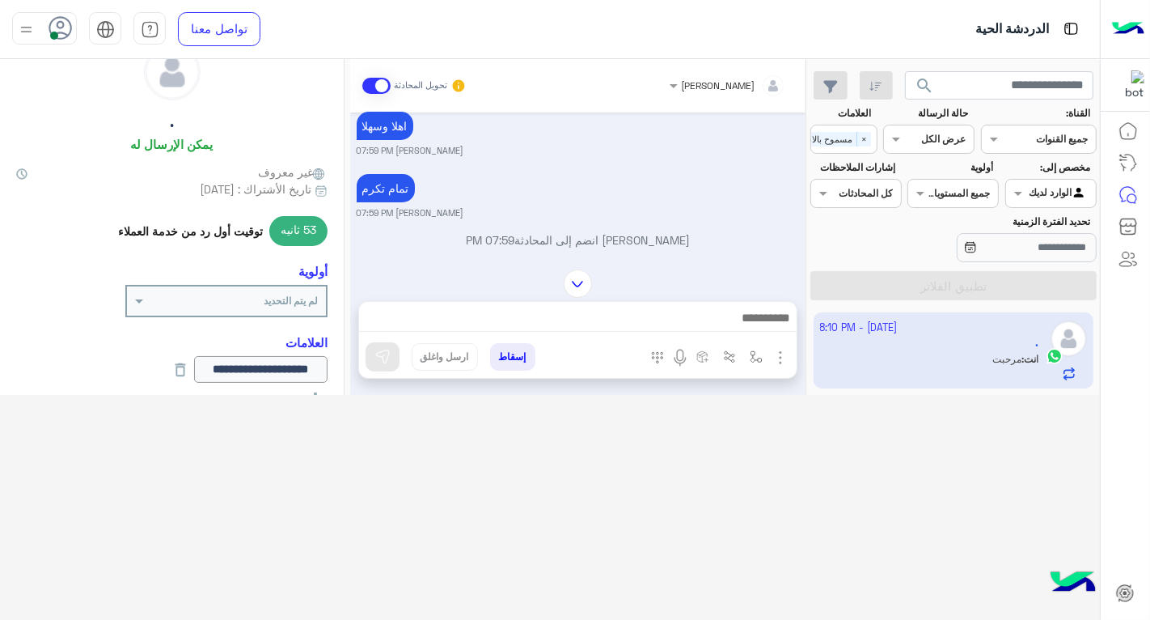
click at [23, 27] on img at bounding box center [26, 29] width 20 height 20
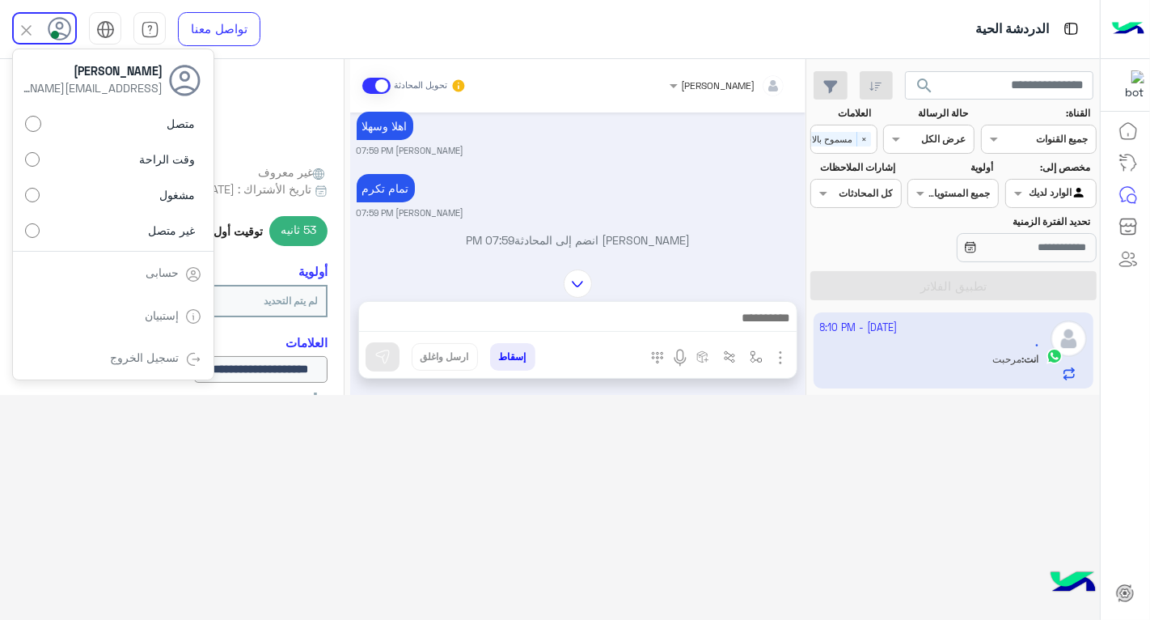
click at [112, 231] on label "غير متصل" at bounding box center [113, 229] width 176 height 29
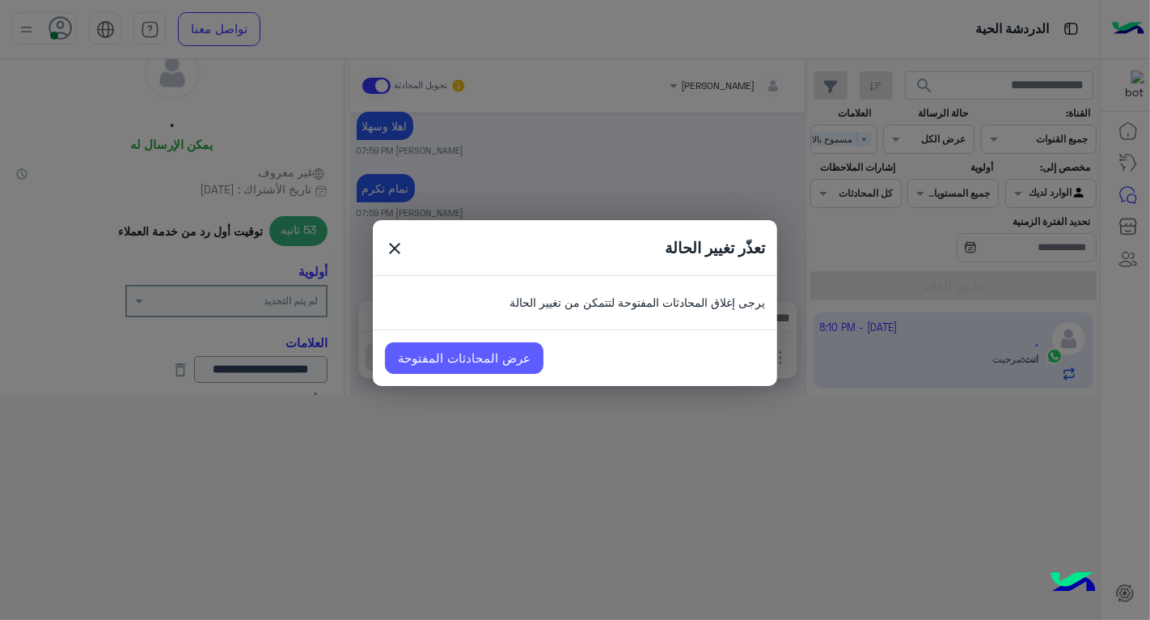
click at [521, 356] on link "عرض المحادثات المفتوحة" at bounding box center [464, 358] width 159 height 32
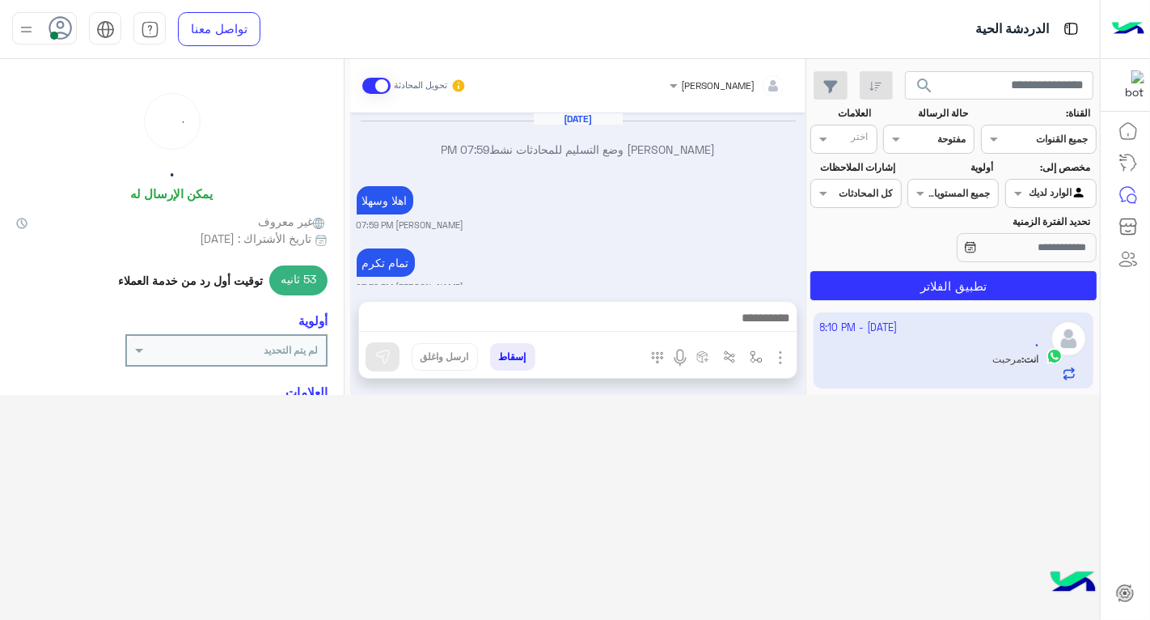
scroll to position [992, 0]
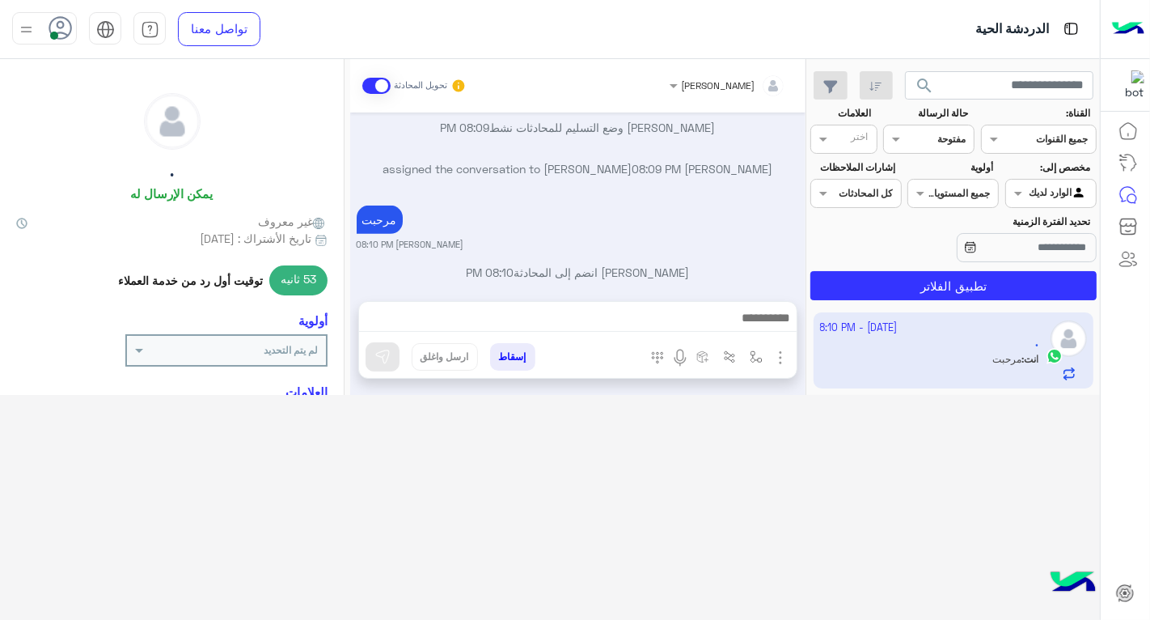
click at [518, 344] on button "إسقاط" at bounding box center [512, 356] width 45 height 27
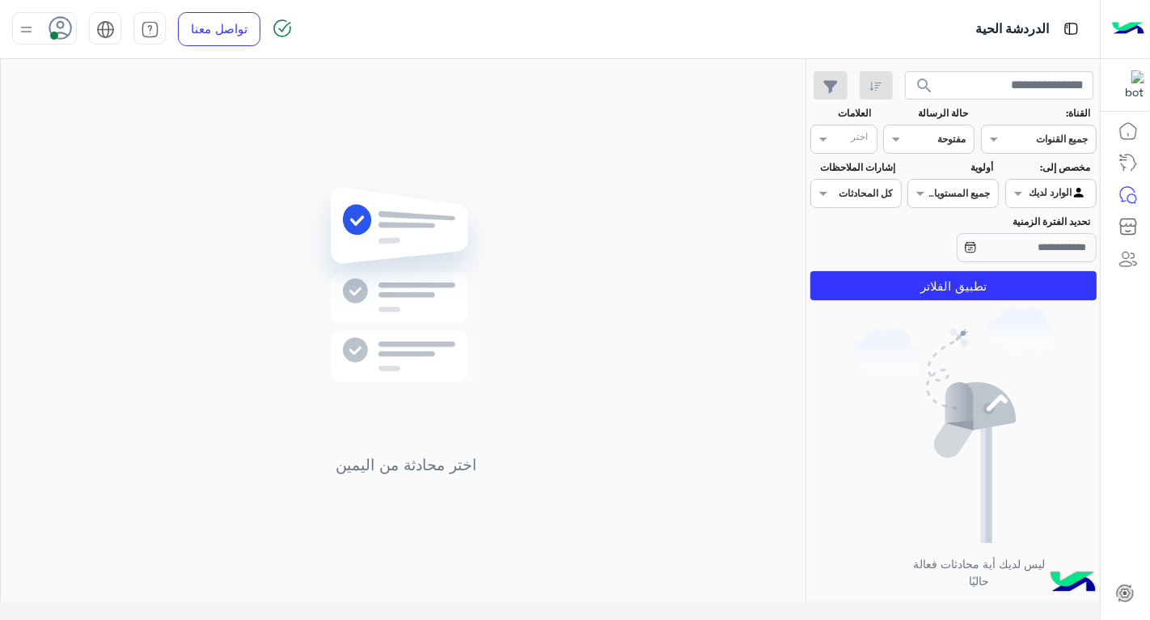
click at [36, 28] on div at bounding box center [44, 28] width 65 height 32
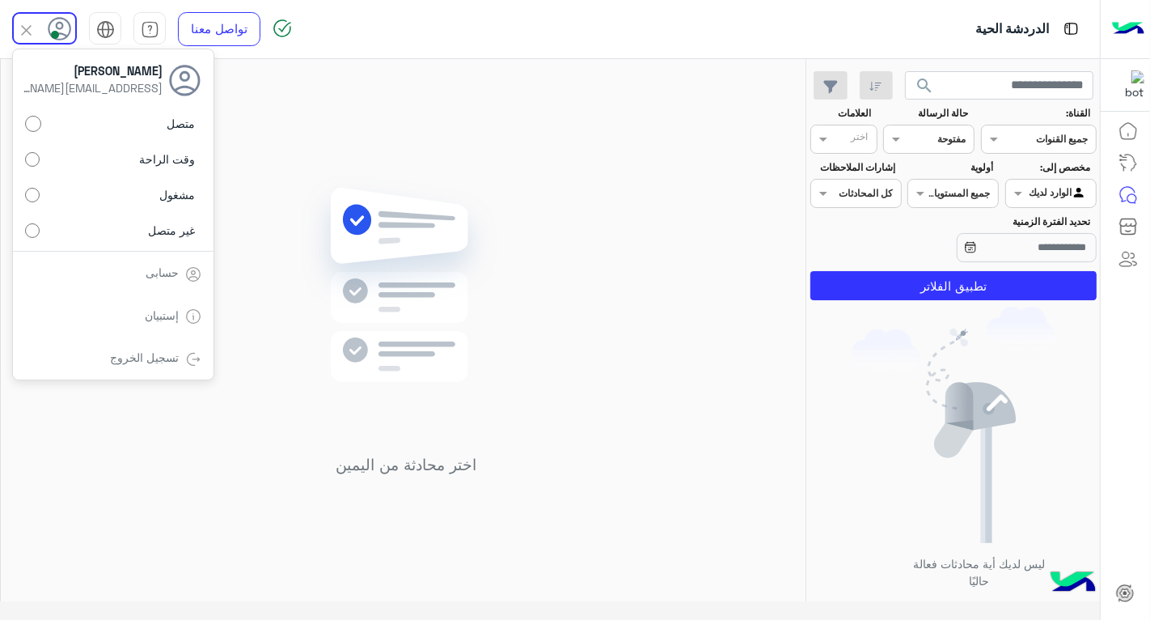
click at [148, 231] on label "غير متصل" at bounding box center [113, 229] width 176 height 29
click at [1068, 189] on input "text" at bounding box center [1069, 191] width 37 height 15
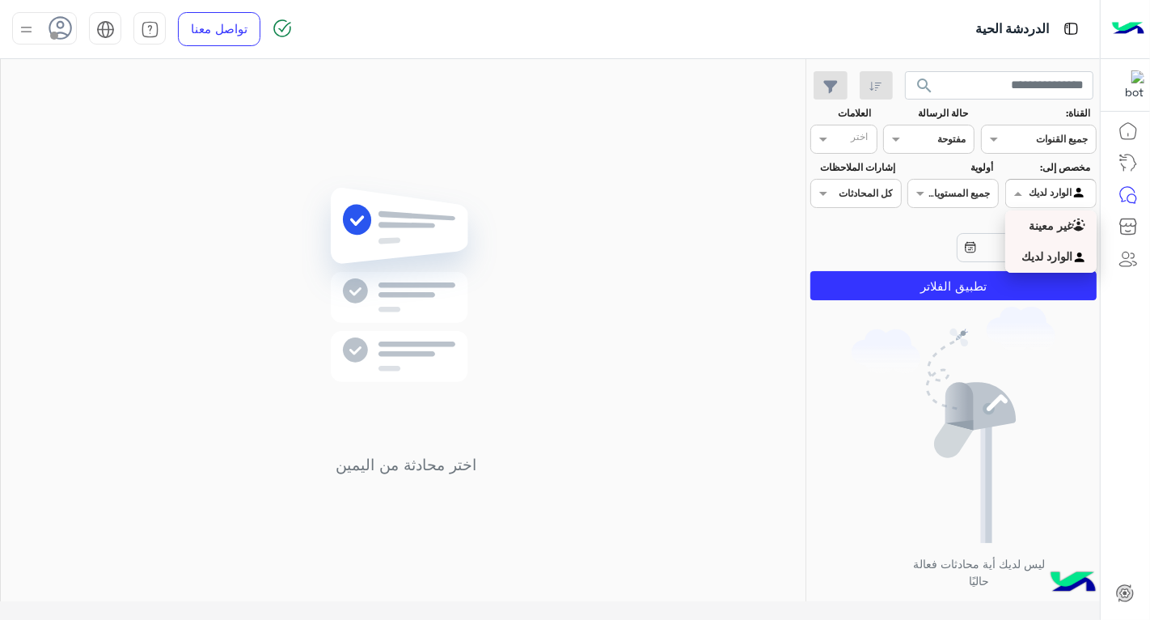
click at [1057, 226] on b "غير معينة" at bounding box center [1051, 225] width 44 height 14
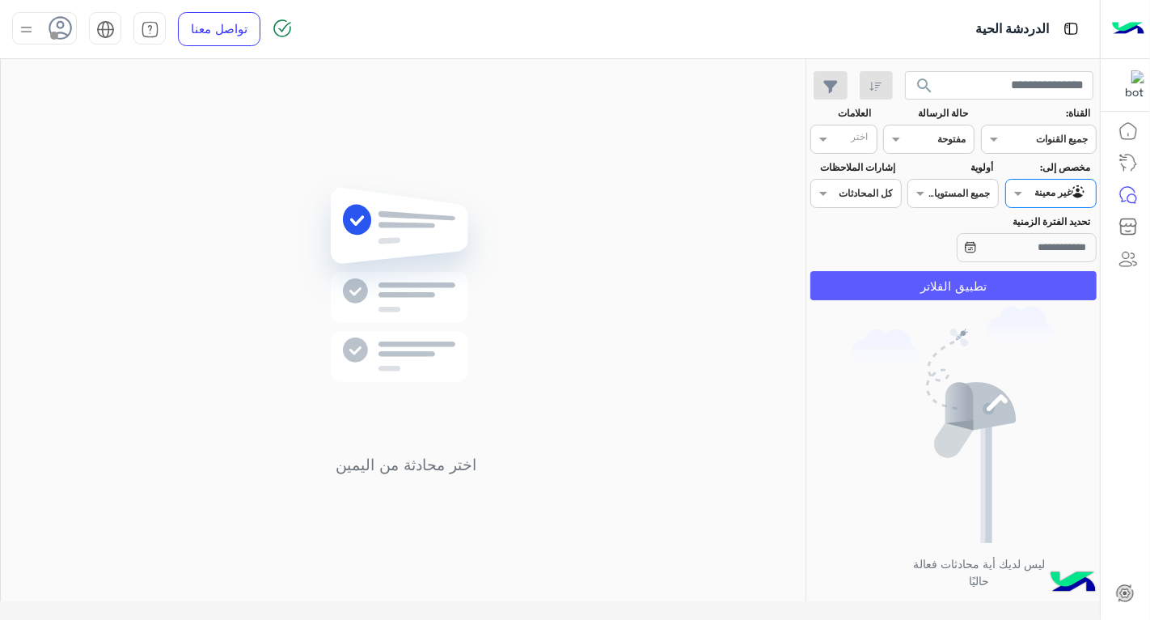
click at [1008, 289] on button "تطبيق الفلاتر" at bounding box center [953, 285] width 286 height 29
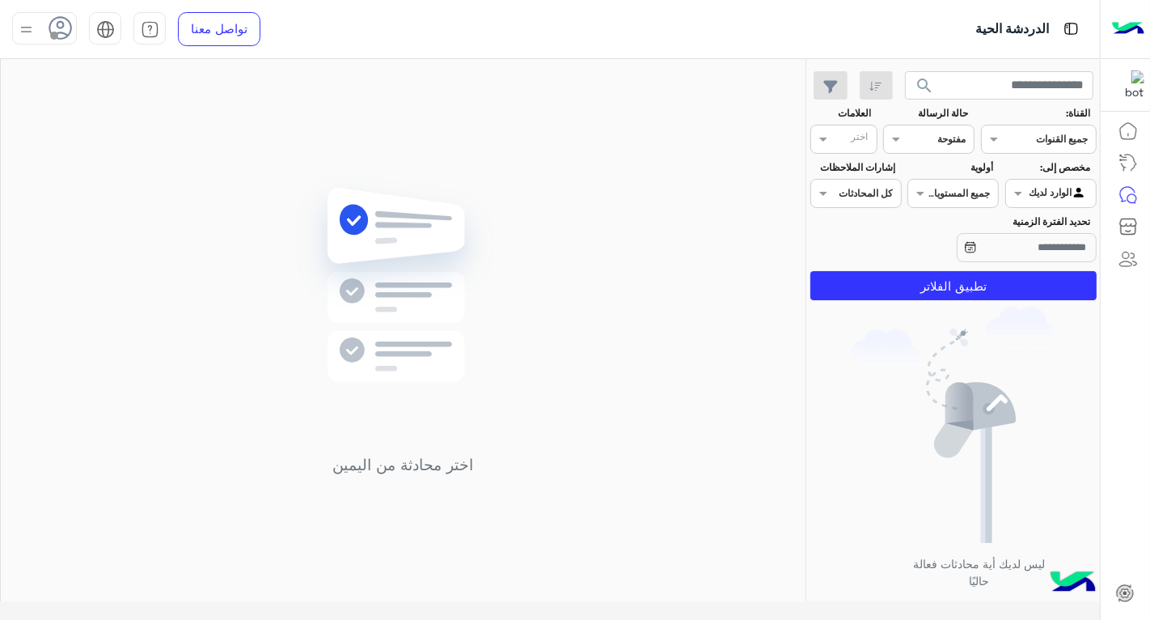
click at [1032, 197] on div "Agent Filter الوارد لديك" at bounding box center [1061, 193] width 70 height 16
click at [1030, 233] on div "غير معينة" at bounding box center [1050, 226] width 91 height 32
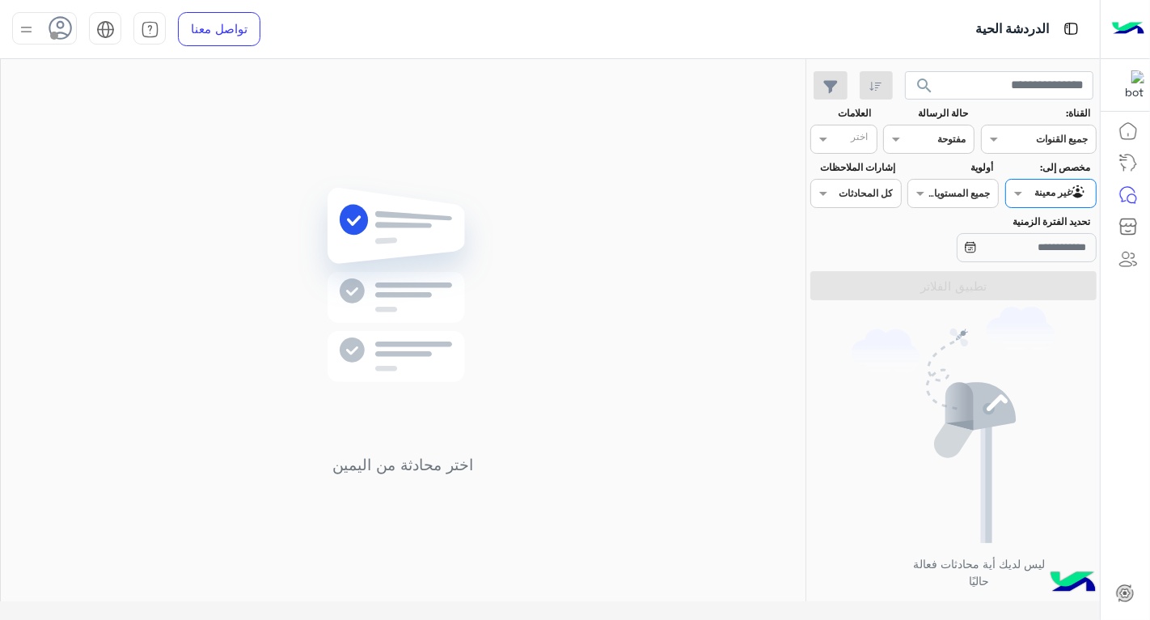
click at [957, 195] on input "text" at bounding box center [971, 191] width 37 height 15
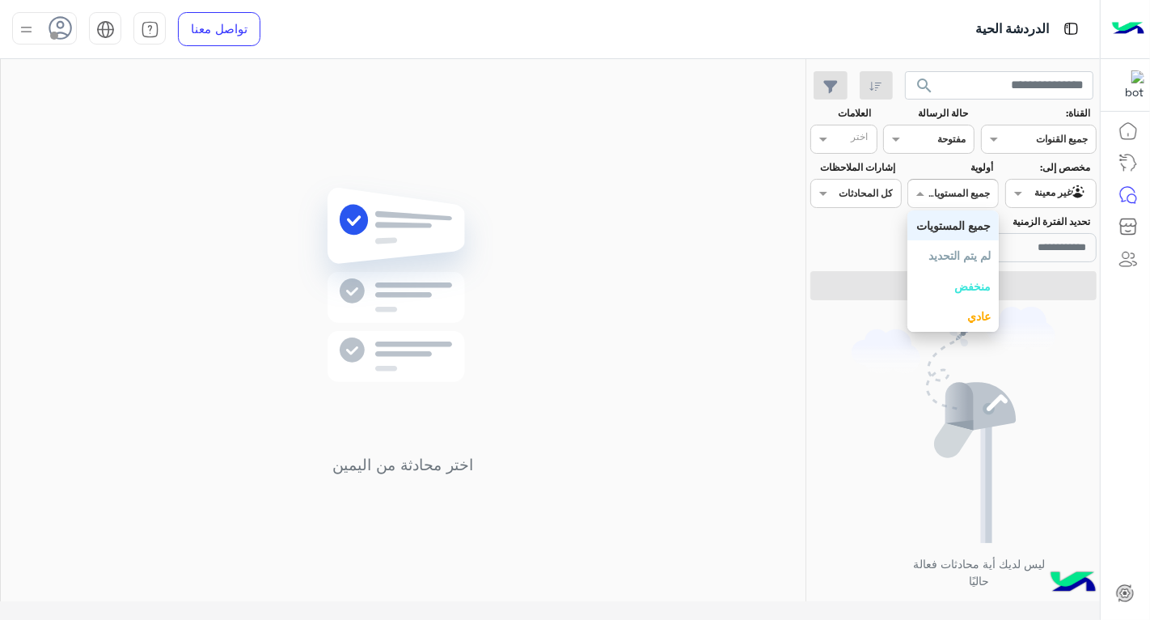
click at [966, 223] on b "جميع المستويات" at bounding box center [953, 225] width 74 height 14
click at [839, 184] on div at bounding box center [856, 191] width 90 height 15
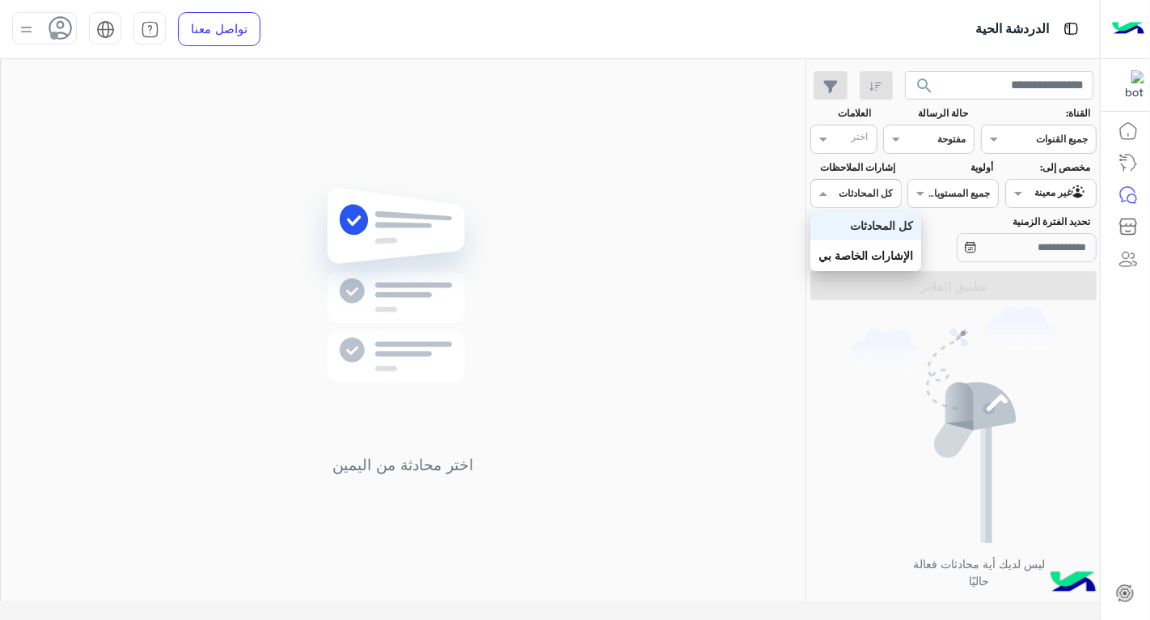
click at [855, 220] on b "كل المحادثات" at bounding box center [881, 225] width 63 height 14
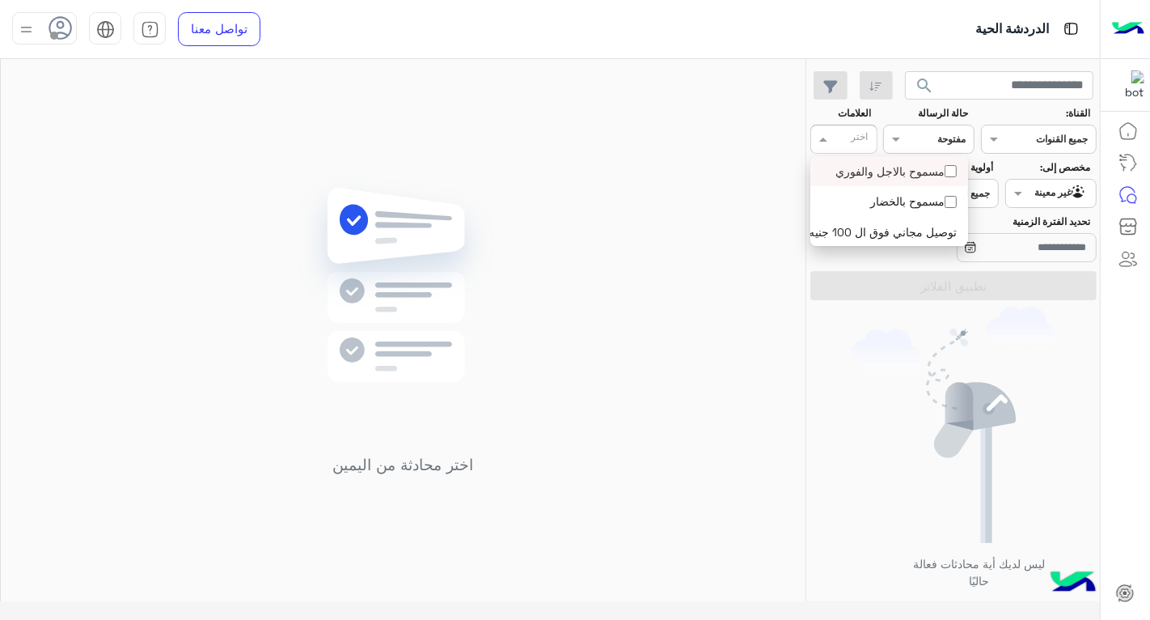
click at [844, 138] on input "text" at bounding box center [851, 140] width 33 height 15
click at [912, 357] on img at bounding box center [954, 425] width 204 height 236
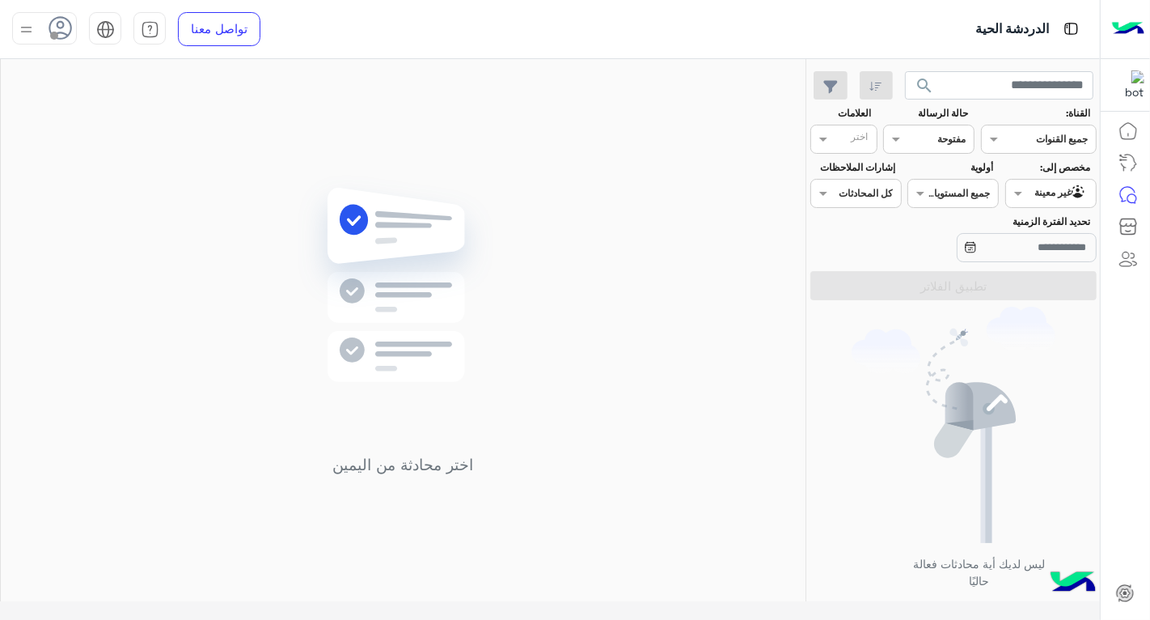
click at [916, 138] on div at bounding box center [929, 136] width 90 height 15
click at [911, 170] on div "عرض الكل" at bounding box center [928, 171] width 91 height 30
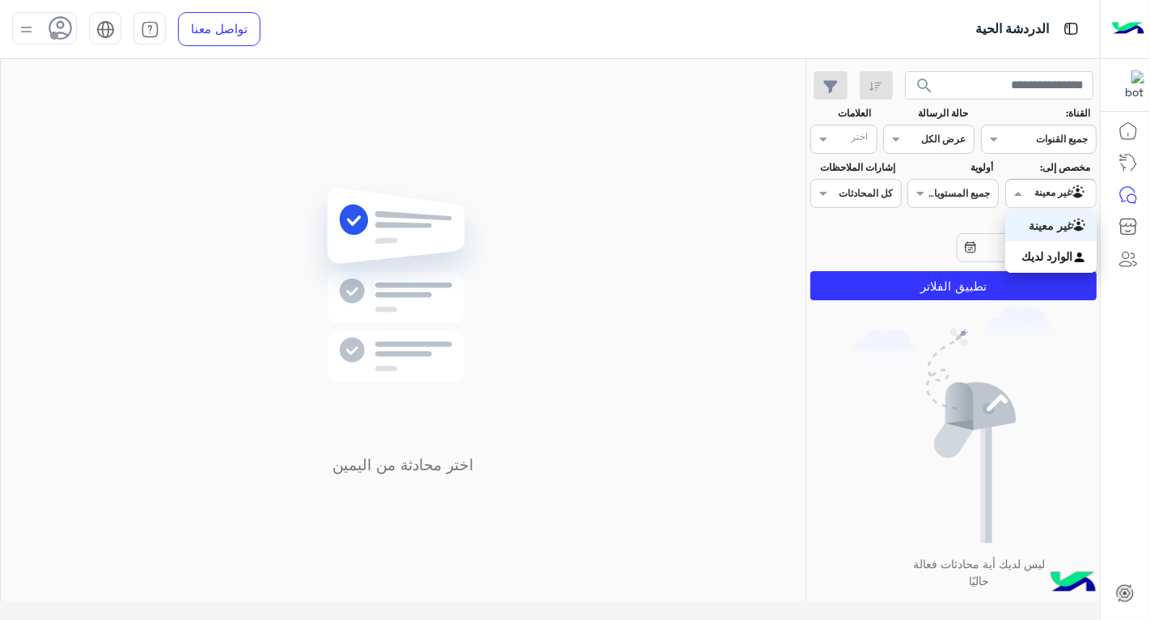
drag, startPoint x: 1033, startPoint y: 189, endPoint x: 1017, endPoint y: 251, distance: 63.6
click at [1032, 190] on div at bounding box center [1051, 191] width 90 height 15
click at [1022, 252] on b "الوارد لديك" at bounding box center [1047, 256] width 51 height 14
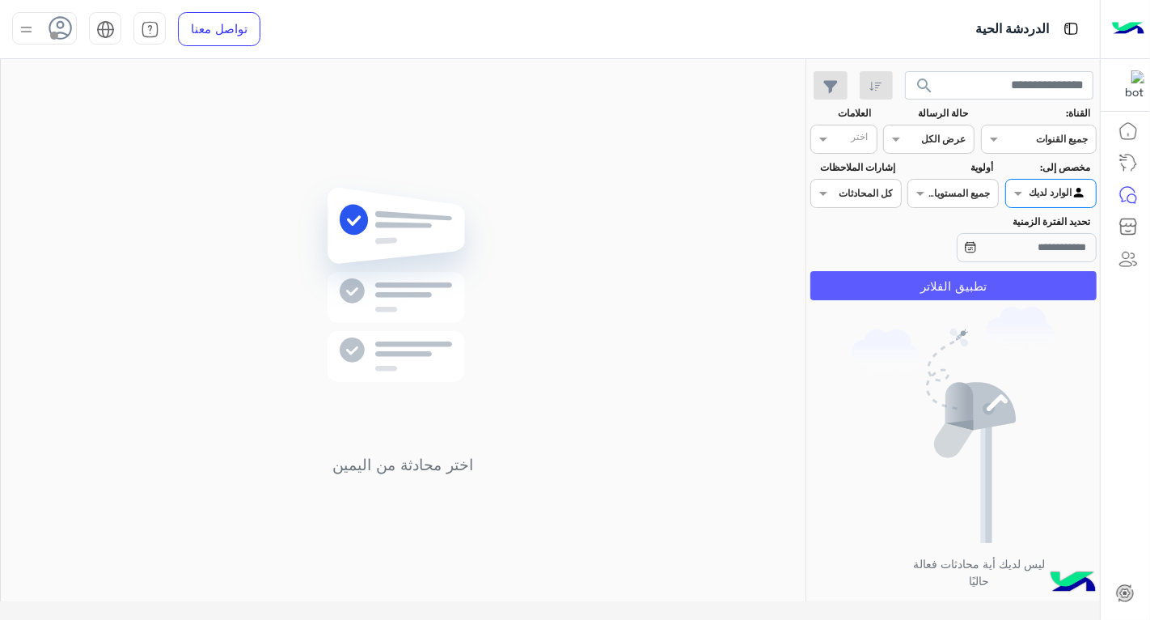
click at [1003, 281] on button "تطبيق الفلاتر" at bounding box center [953, 285] width 286 height 29
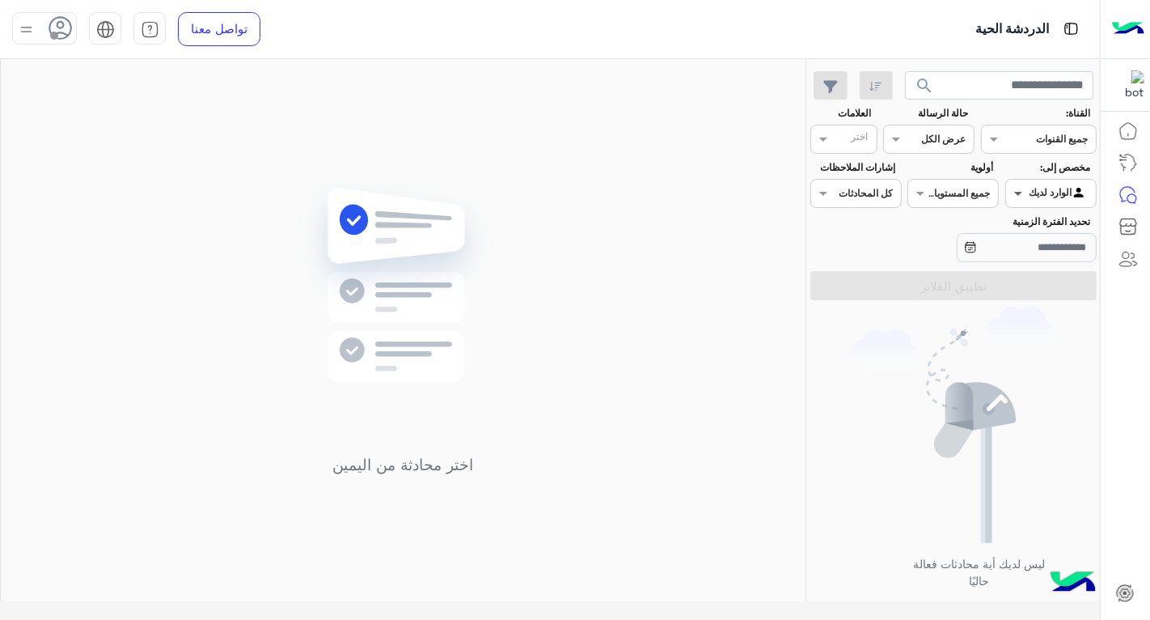
click at [1016, 192] on span at bounding box center [1016, 192] width 20 height 17
click at [1047, 231] on b "غير معينة" at bounding box center [1051, 225] width 44 height 14
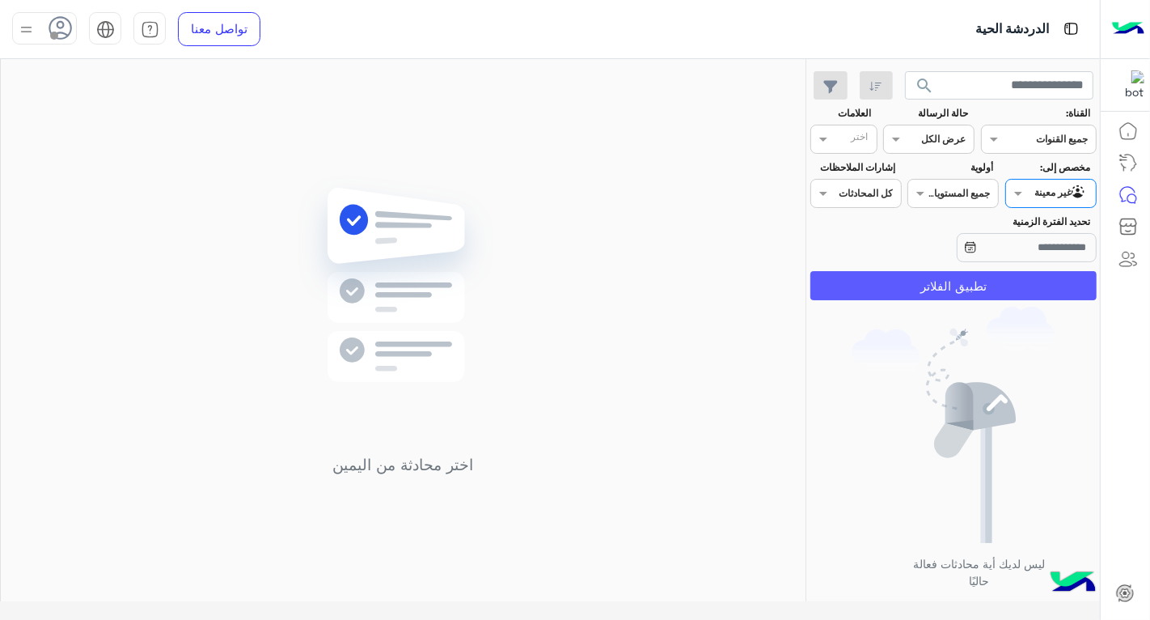
click at [916, 280] on button "تطبيق الفلاتر" at bounding box center [953, 285] width 286 height 29
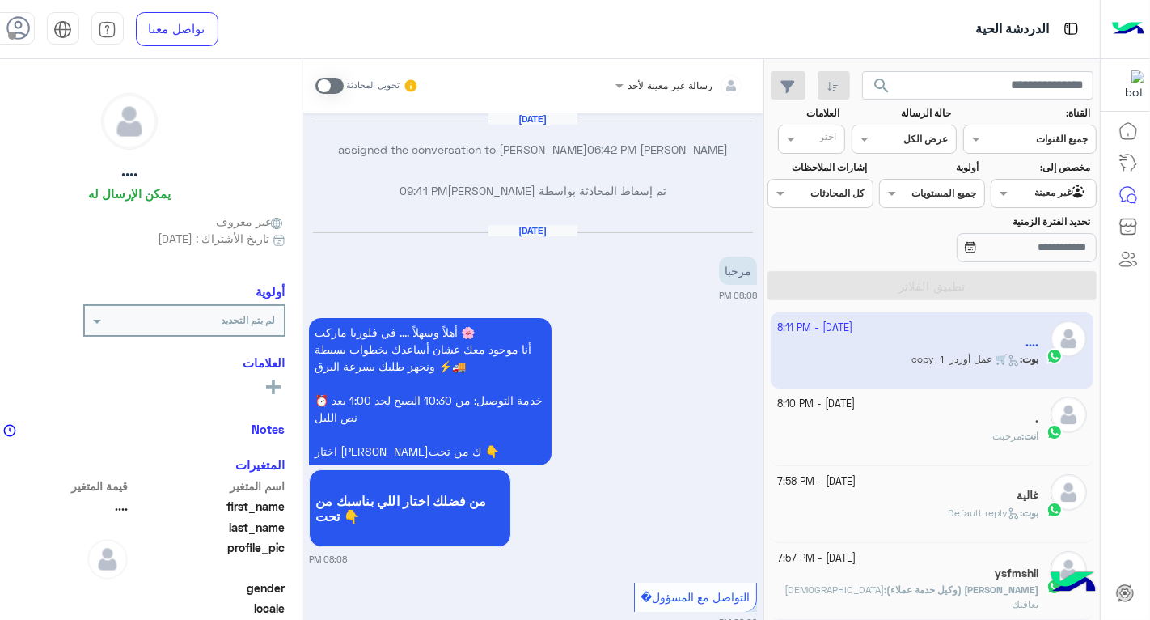
scroll to position [108, 0]
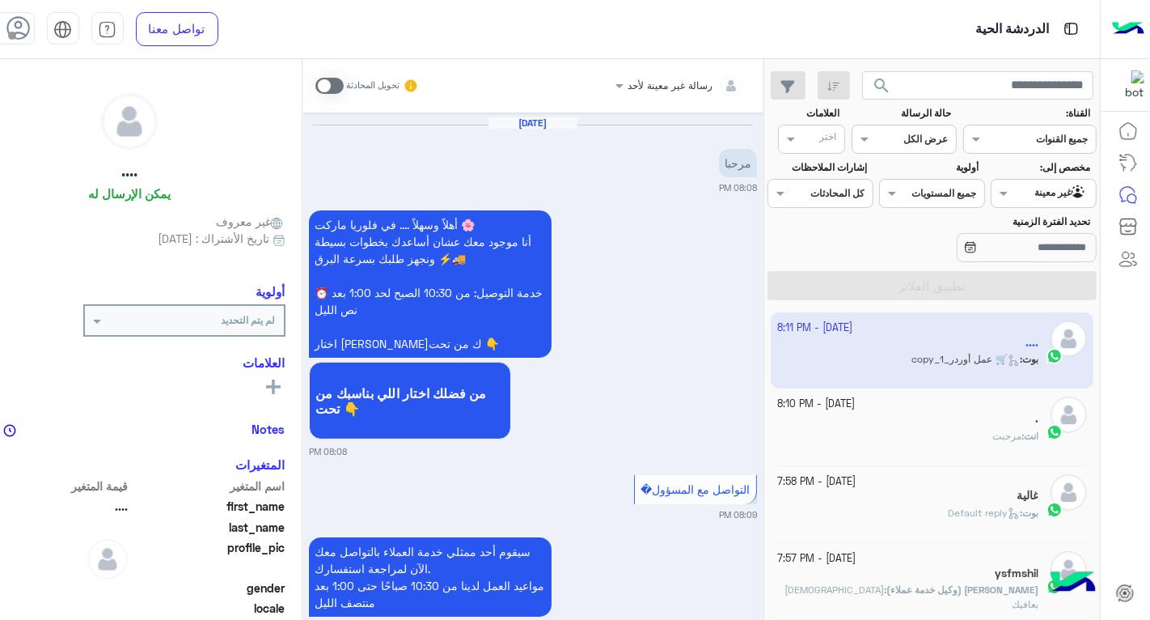
click at [745, 346] on div "أهلاً وسهلاً .... في فلوريا ماركت 🌸 أنا موجود معك عشان أساعدك بخطوات بسيطة ونجه…" at bounding box center [533, 332] width 448 height 252
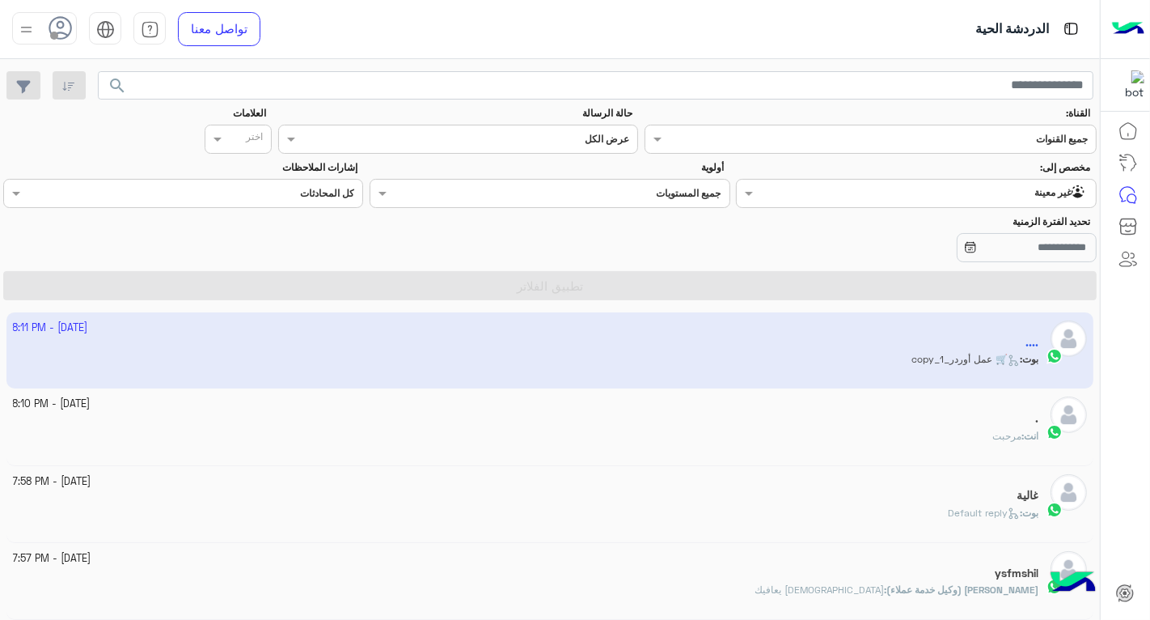
click at [890, 368] on app-inbox-user "[DATE] - 8:11 PM .... بوت : 🛒 عمل أوردر_copy_1" at bounding box center [550, 350] width 1088 height 76
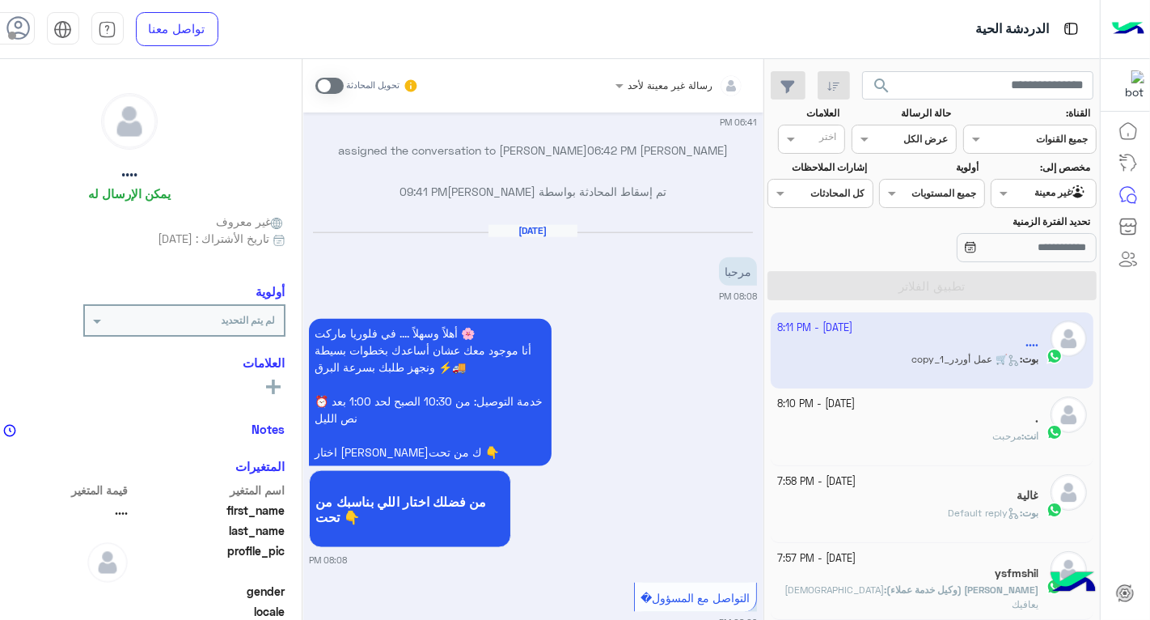
scroll to position [1732, 0]
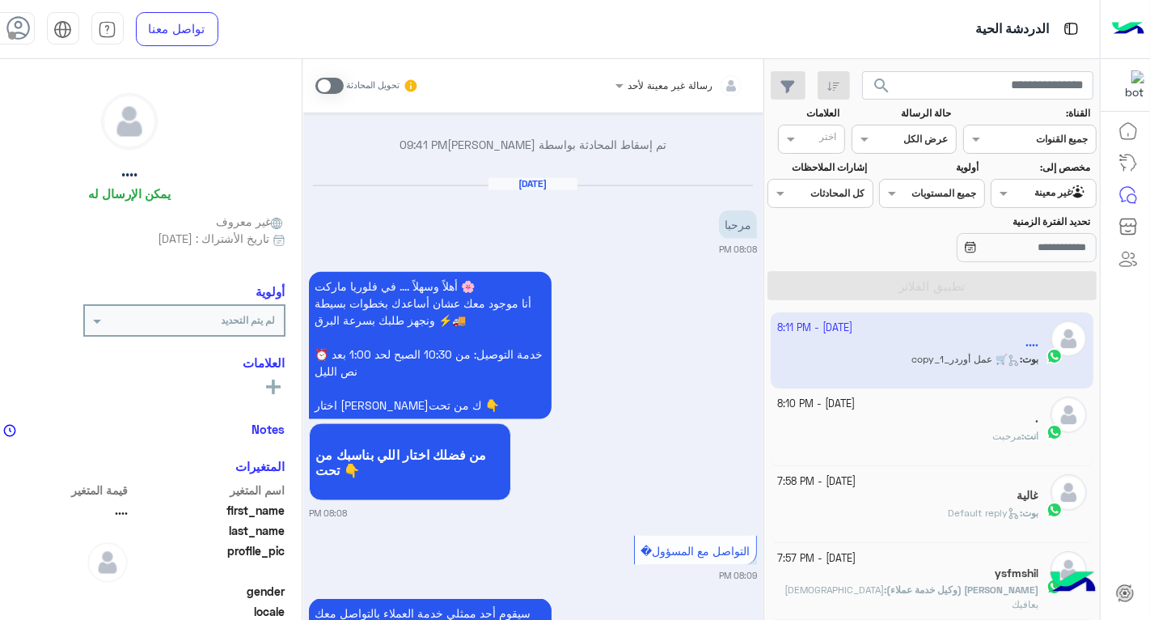
click at [725, 385] on div "أهلاً وسهلاً .... في فلوريا ماركت 🌸 أنا موجود معك عشان أساعدك بخطوات بسيطة ونجه…" at bounding box center [533, 394] width 448 height 252
click at [721, 372] on div "أهلاً وسهلاً .... في فلوريا ماركت 🌸 أنا موجود معك عشان أساعدك بخطوات بسيطة ونجه…" at bounding box center [533, 394] width 448 height 252
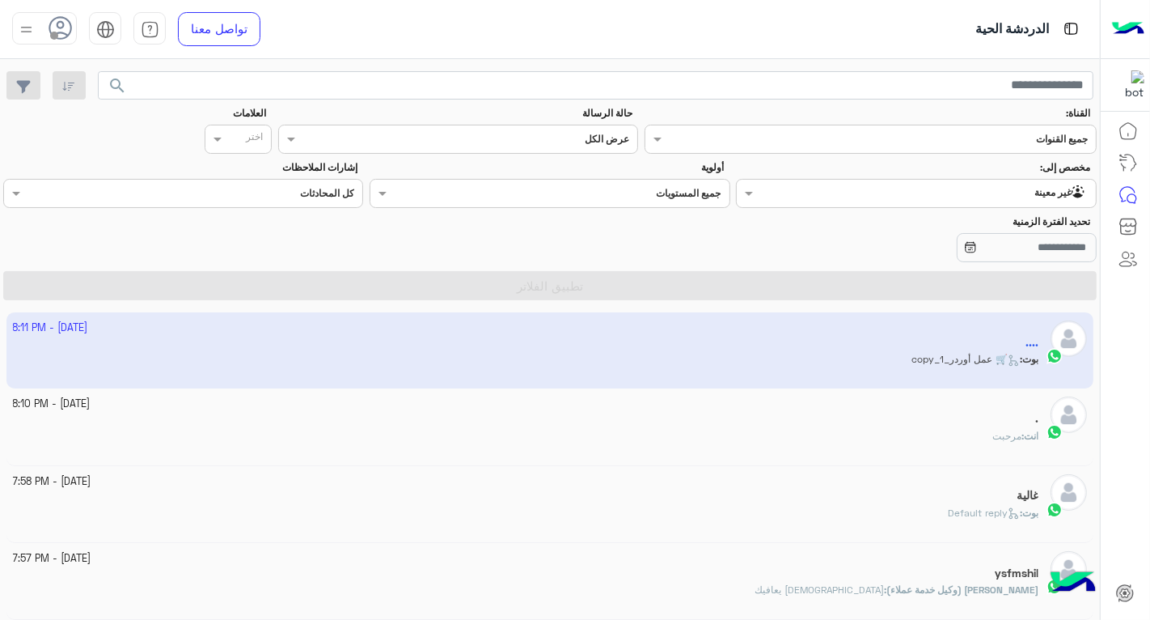
click at [713, 421] on div "." at bounding box center [526, 420] width 1026 height 17
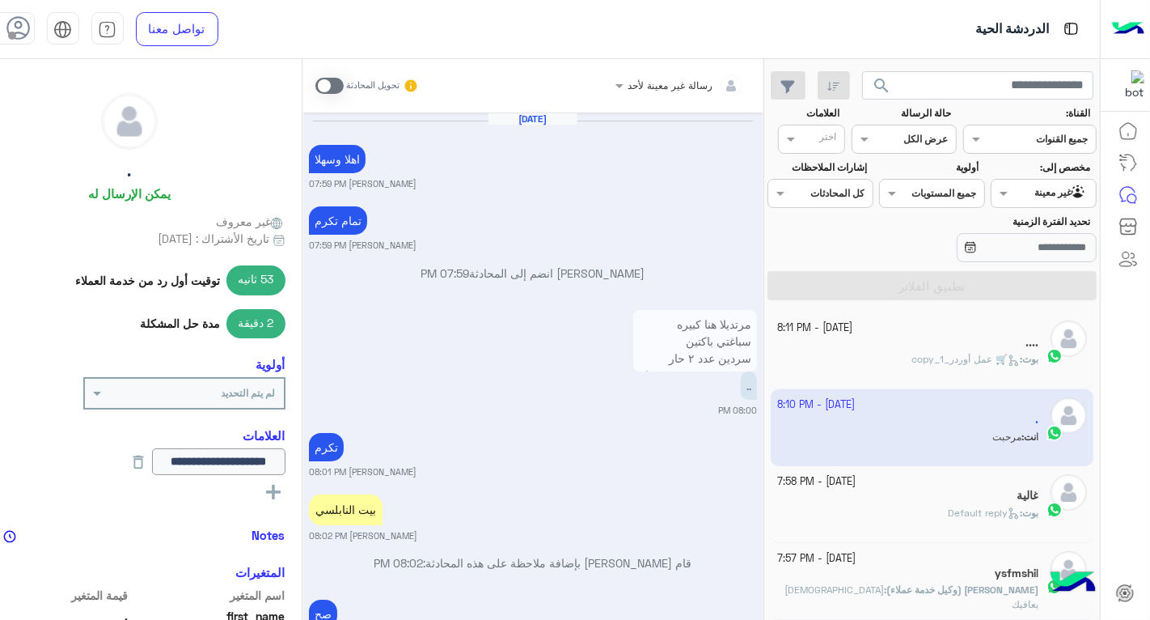
click at [666, 391] on div "مرتديلا هنا كبيره سباغتي باكتين سردين عدد ٢ حار عصير جهينه عدد ٢ صغار شبسي عدد …" at bounding box center [533, 361] width 448 height 111
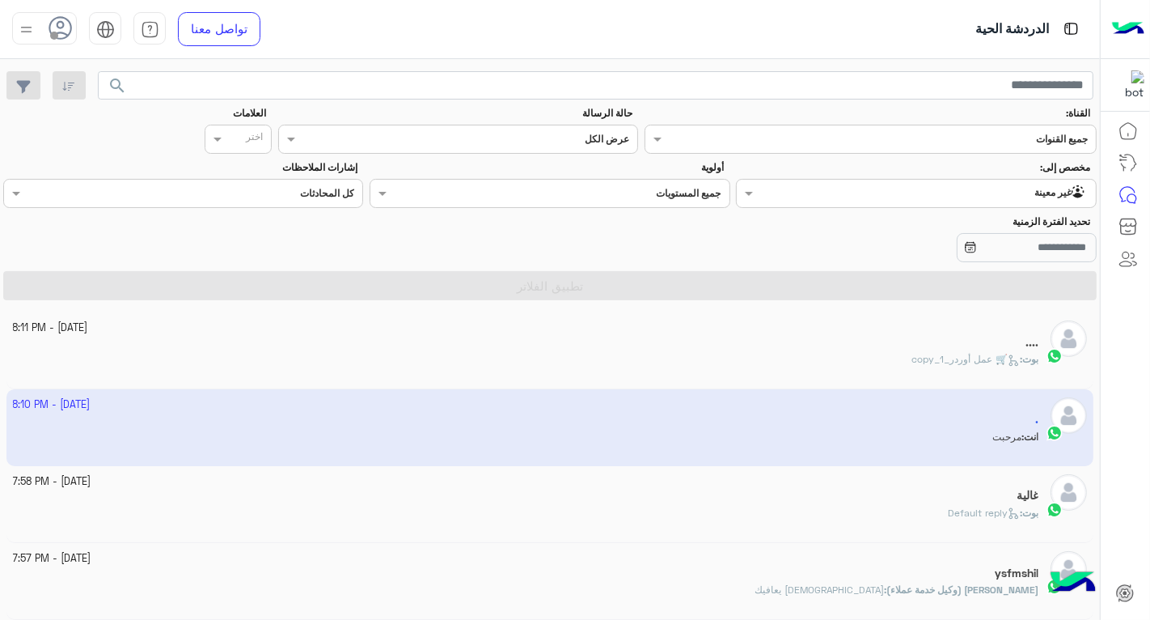
click at [795, 329] on div "[DATE] - 8:11 PM" at bounding box center [526, 327] width 1026 height 15
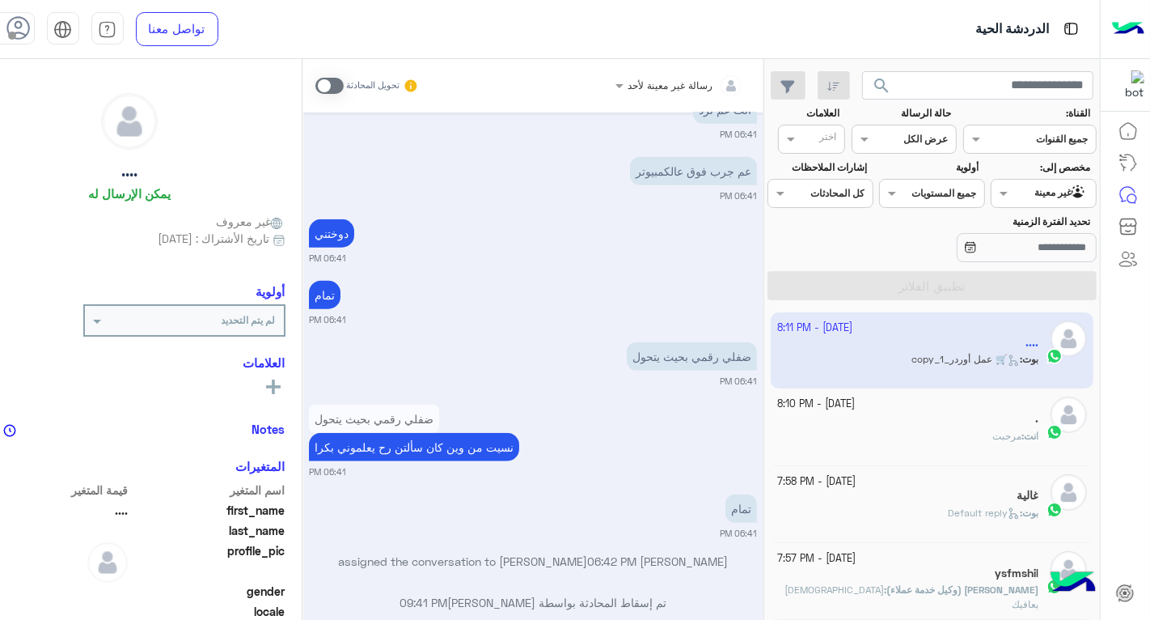
scroll to position [1732, 0]
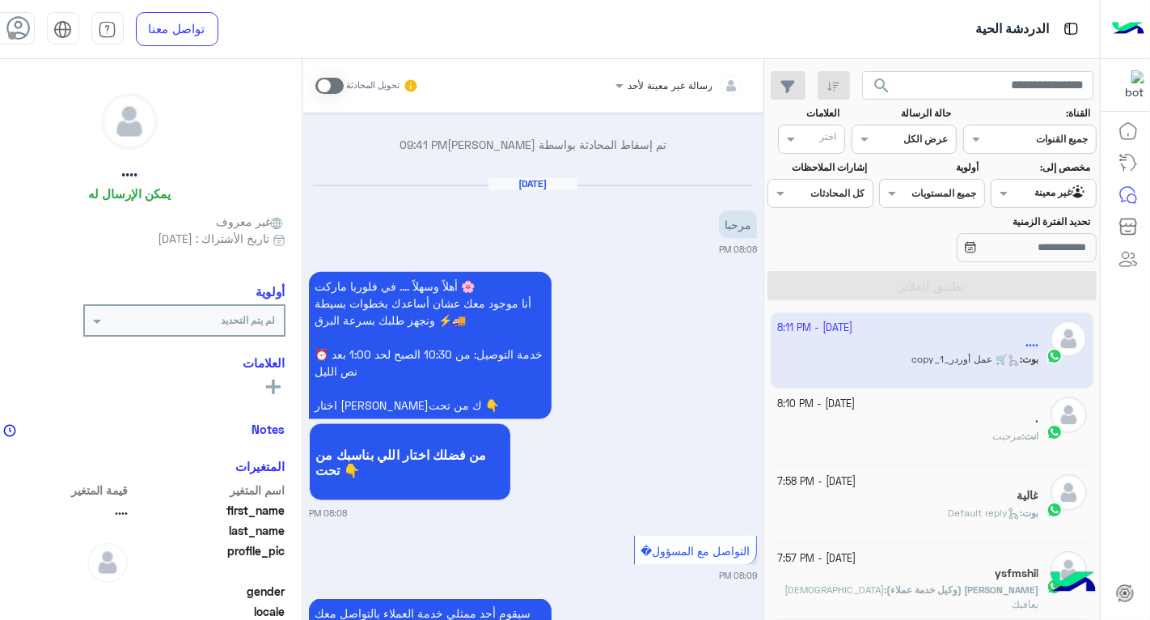
drag, startPoint x: 910, startPoint y: 423, endPoint x: 857, endPoint y: 423, distance: 52.6
click at [911, 423] on div "." at bounding box center [907, 420] width 261 height 17
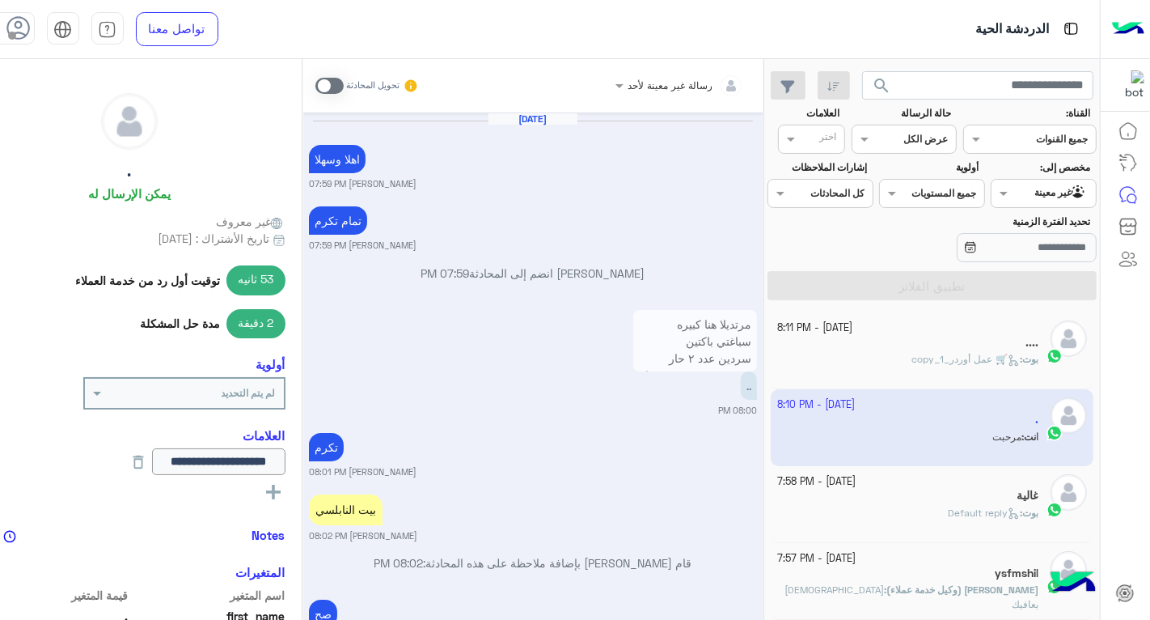
click at [892, 506] on div "[PERSON_NAME] : Default reply" at bounding box center [907, 520] width 261 height 28
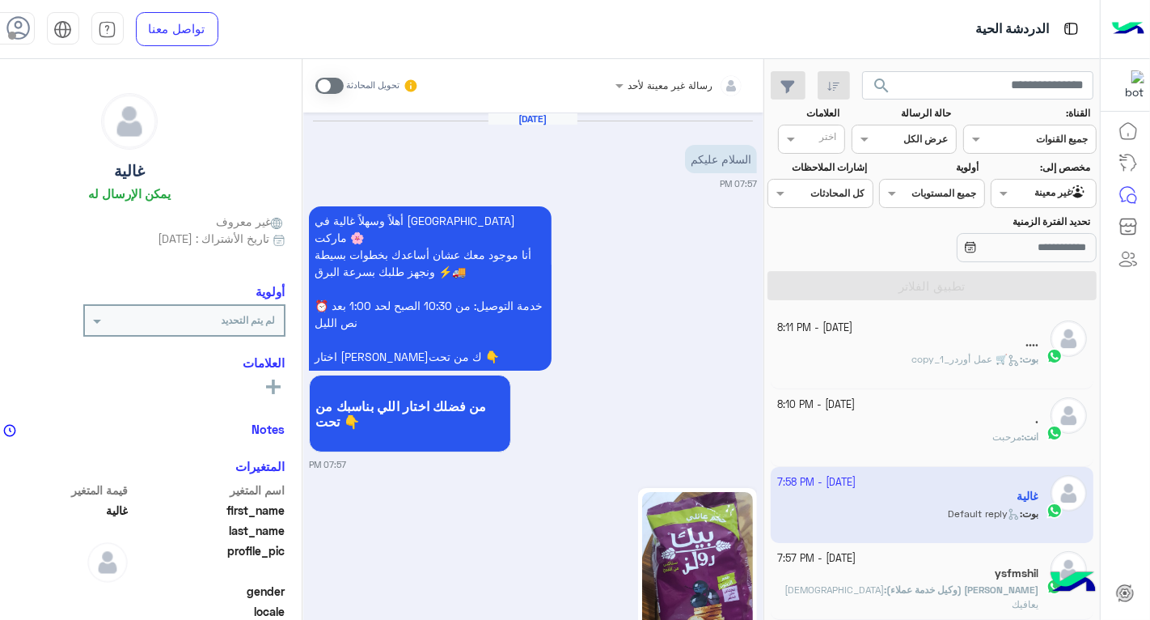
click at [1005, 168] on div "مخصص إلى: Agent Filter غير معينة" at bounding box center [1043, 184] width 105 height 48
drag, startPoint x: 1025, startPoint y: 192, endPoint x: 1022, endPoint y: 256, distance: 63.9
click at [1012, 192] on span at bounding box center [1002, 192] width 20 height 17
click at [1038, 259] on b "الوارد لديك" at bounding box center [1047, 256] width 51 height 14
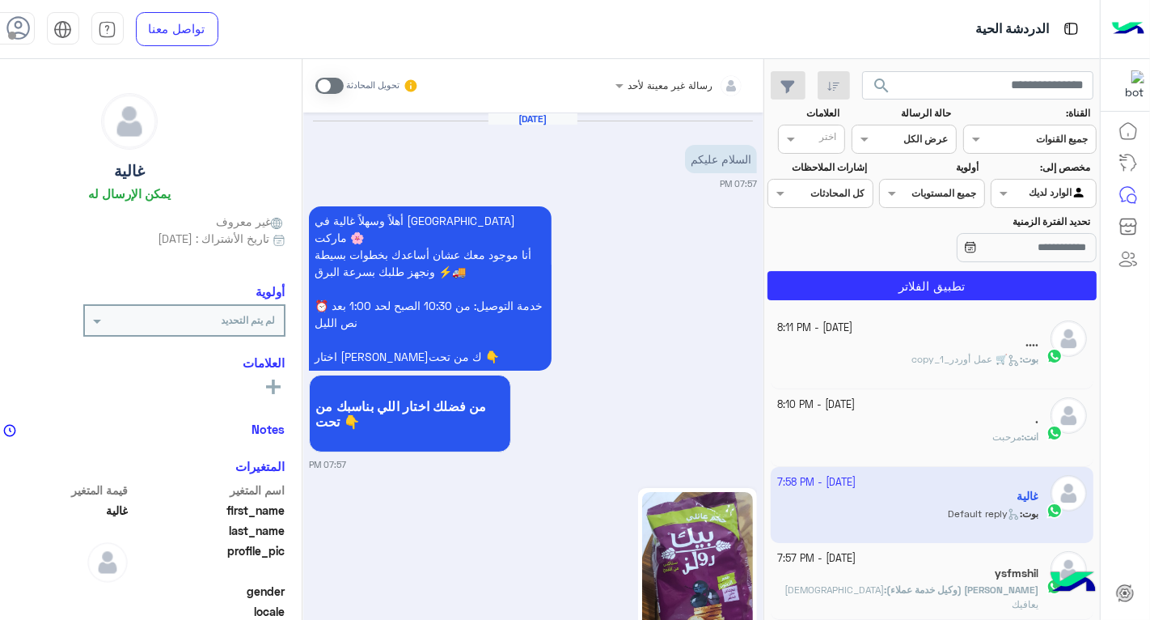
click at [844, 301] on app-inbox-users-filters "search القناة: القناه جميع القنوات حالة الرسالة القناه عرض الكل العلامات اختر م…" at bounding box center [932, 182] width 335 height 247
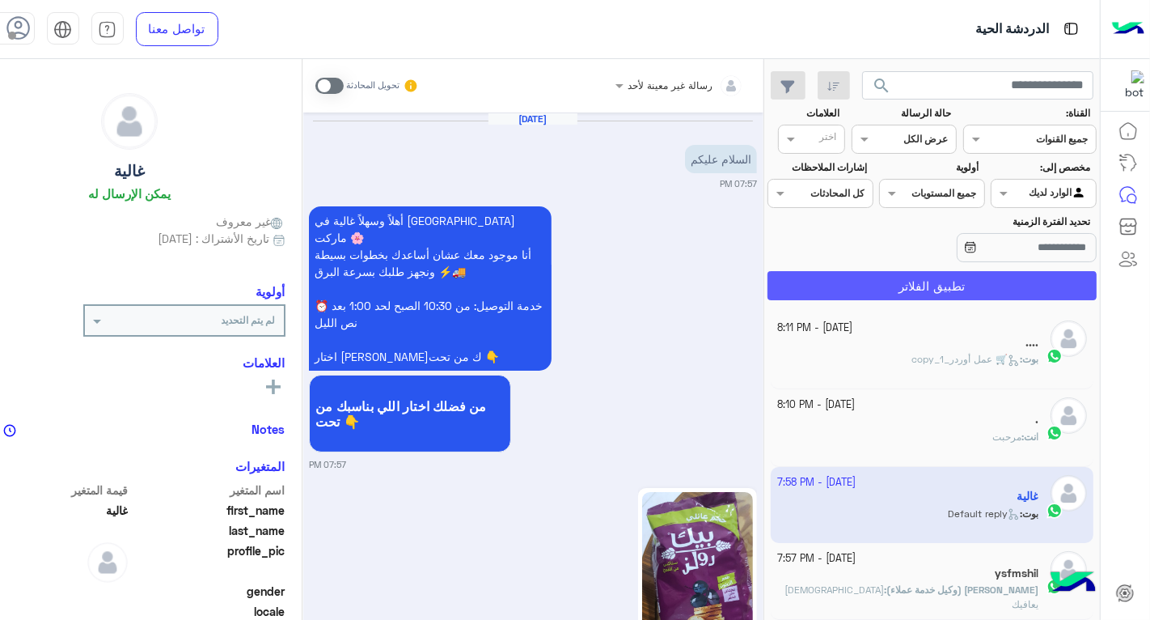
drag, startPoint x: 849, startPoint y: 290, endPoint x: 618, endPoint y: 277, distance: 231.7
click at [849, 289] on button "تطبيق الفلاتر" at bounding box center [932, 285] width 329 height 29
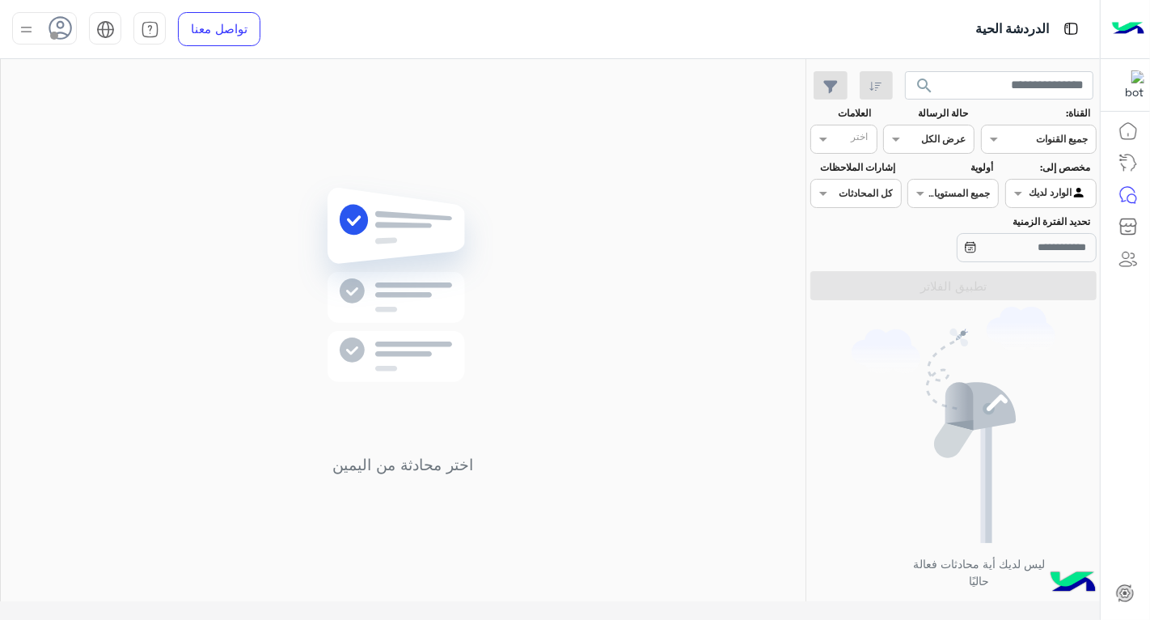
click at [19, 32] on img at bounding box center [26, 29] width 20 height 20
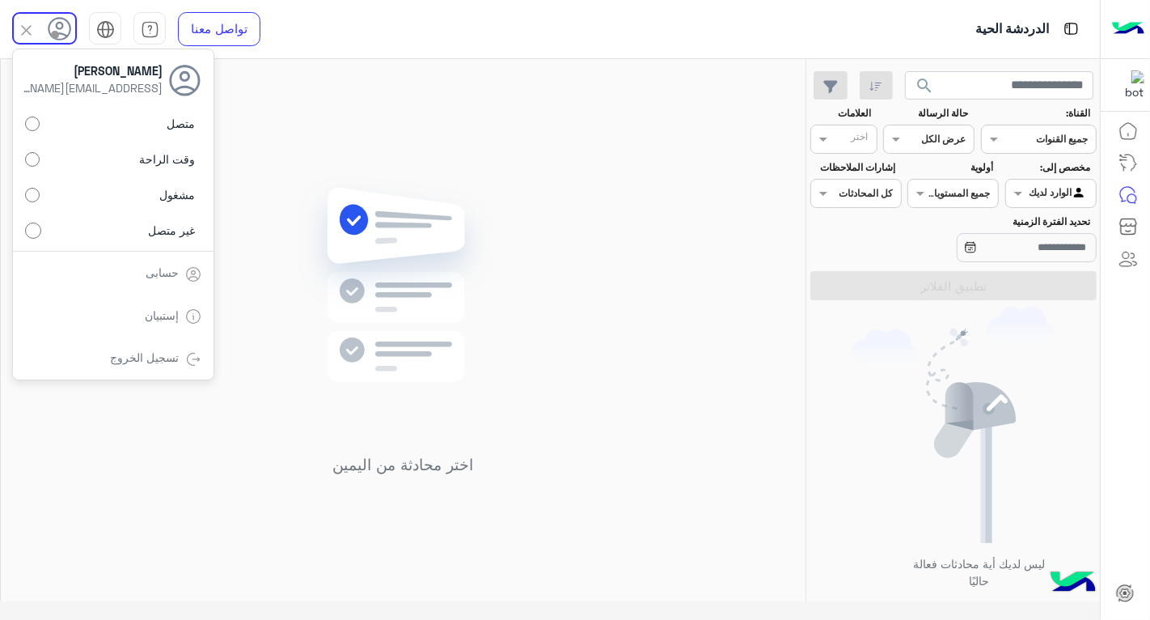
click at [173, 128] on span "متصل" at bounding box center [181, 123] width 28 height 17
click at [158, 224] on span "غير متصل" at bounding box center [172, 230] width 47 height 17
click at [578, 332] on div "اختر محادثة من اليمين" at bounding box center [403, 330] width 805 height 543
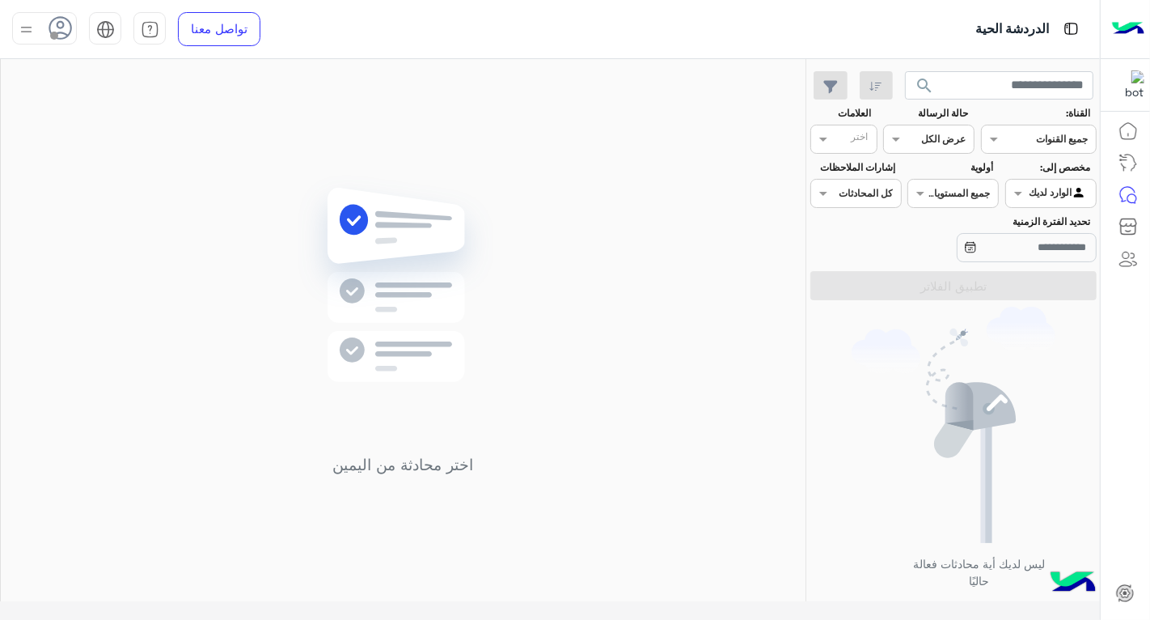
click at [1030, 191] on div at bounding box center [1051, 191] width 90 height 15
click at [1030, 222] on b "غير معينة" at bounding box center [1051, 225] width 44 height 14
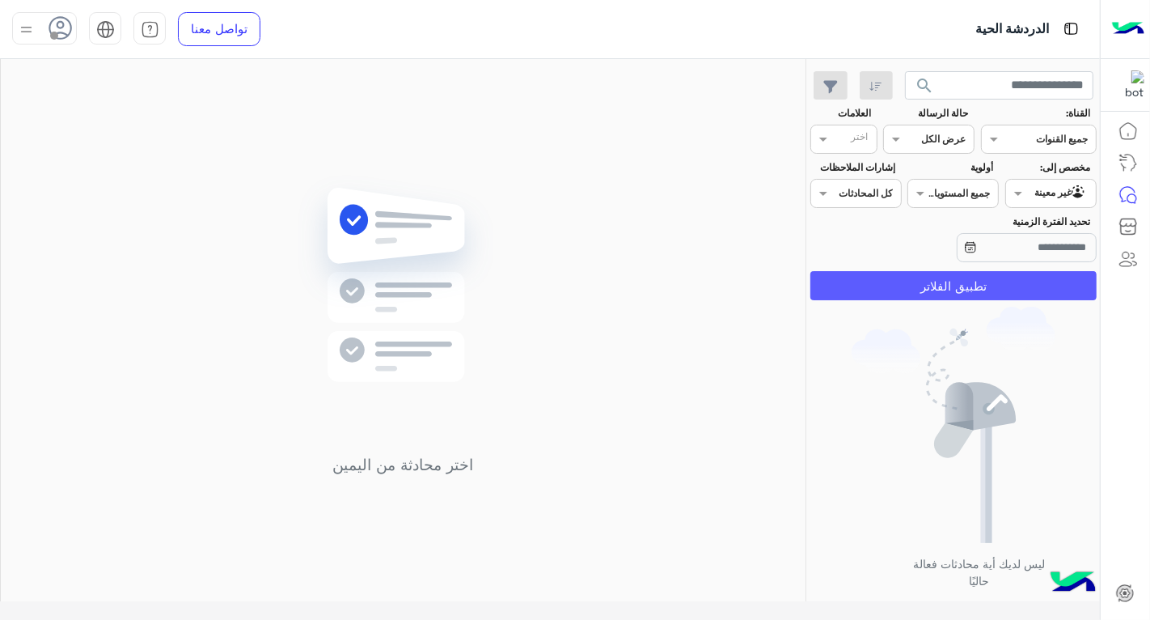
click at [878, 289] on button "تطبيق الفلاتر" at bounding box center [953, 285] width 286 height 29
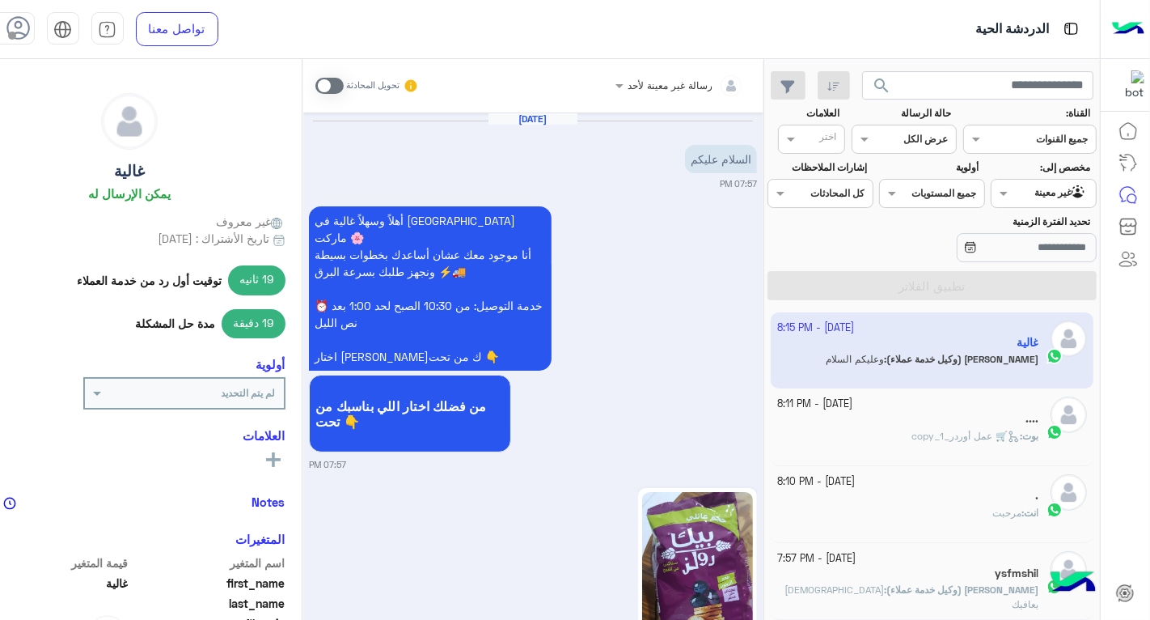
click at [642, 275] on div "أهلاً وسهلاً غالية في فلوريا ماركت 🌸 أنا موجود معك عشان أساعدك بخطوات بسيطة ونج…" at bounding box center [533, 336] width 448 height 269
click at [920, 412] on div "...." at bounding box center [907, 420] width 261 height 17
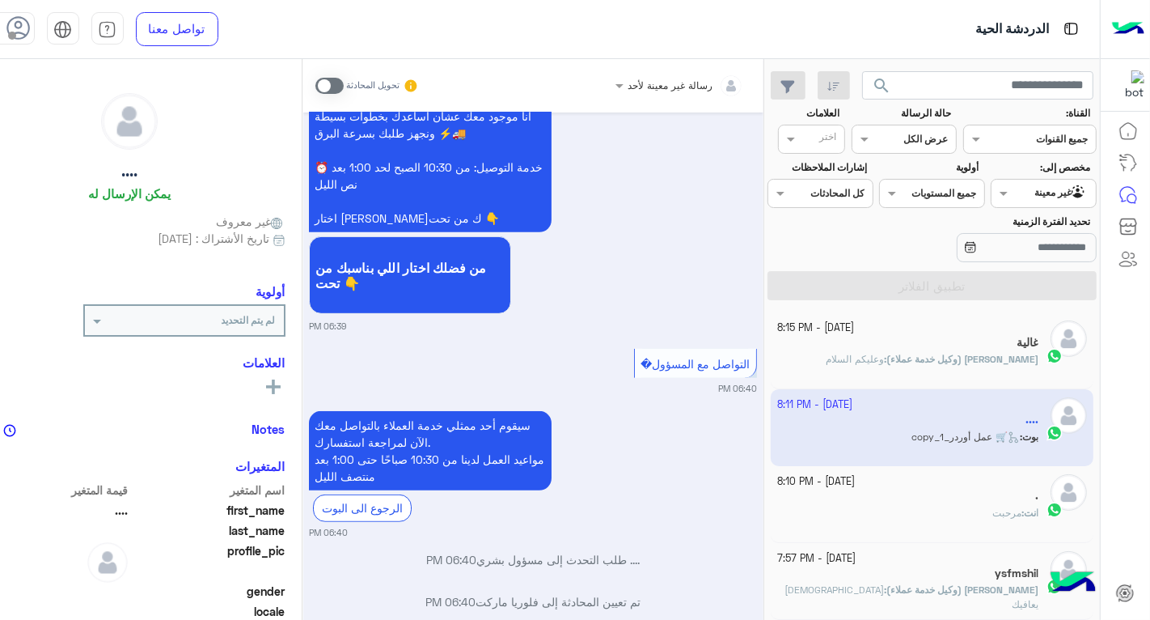
scroll to position [565, 0]
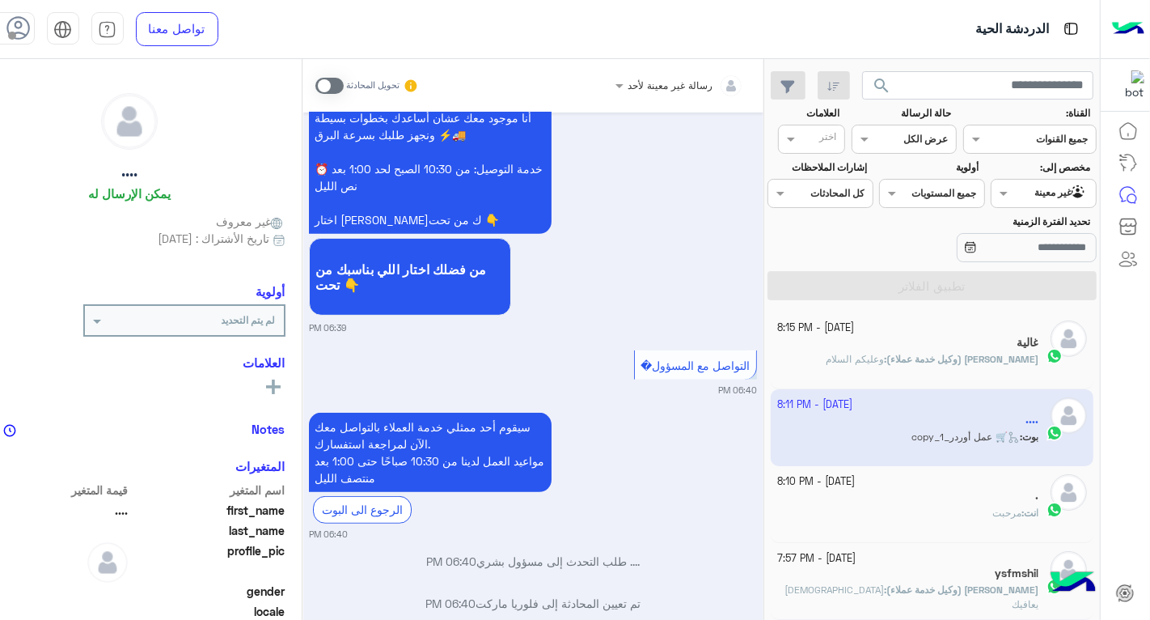
click at [917, 357] on span "بشار قطان (وكيل خدمة عملاء)" at bounding box center [962, 359] width 152 height 12
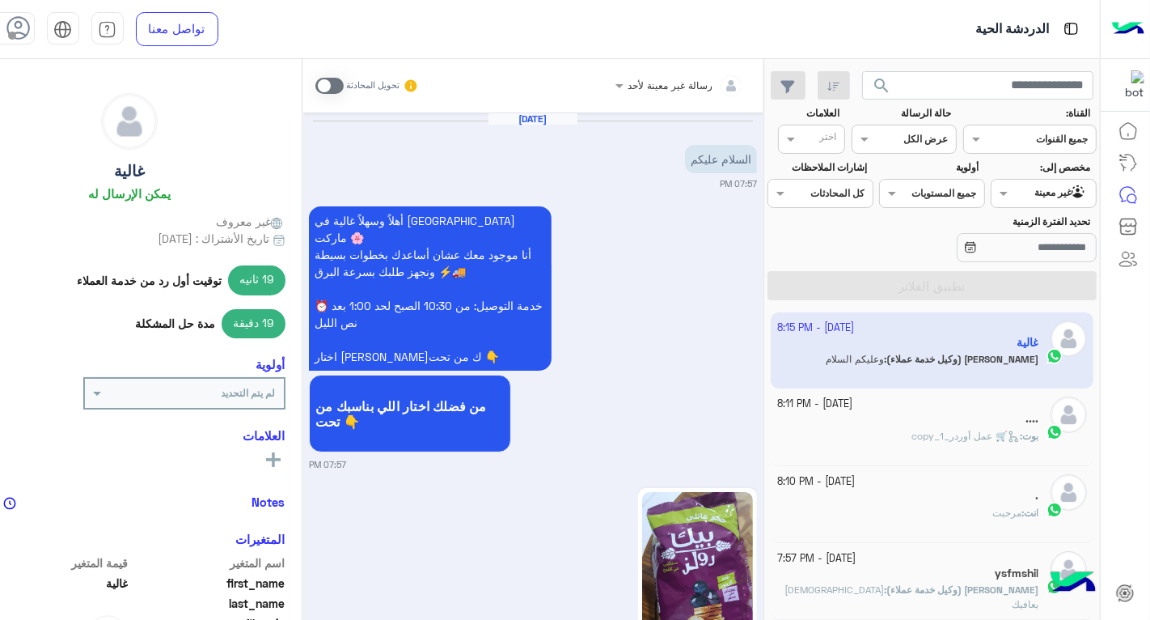
drag, startPoint x: 674, startPoint y: 77, endPoint x: 675, endPoint y: 85, distance: 8.2
click at [675, 76] on div at bounding box center [679, 82] width 144 height 15
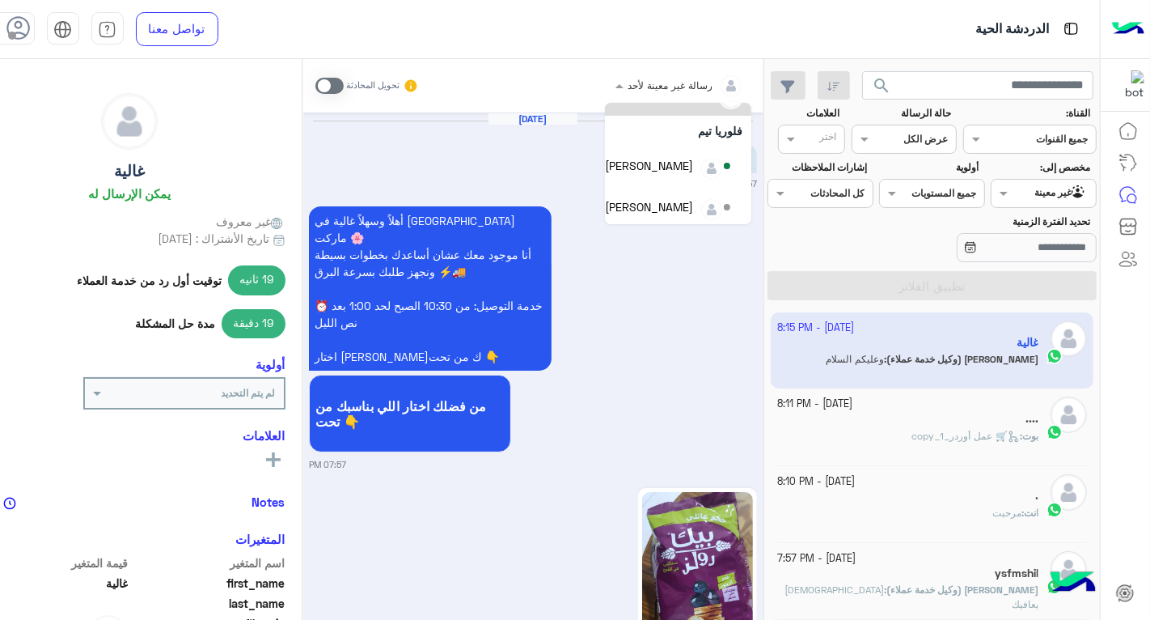
scroll to position [31, 0]
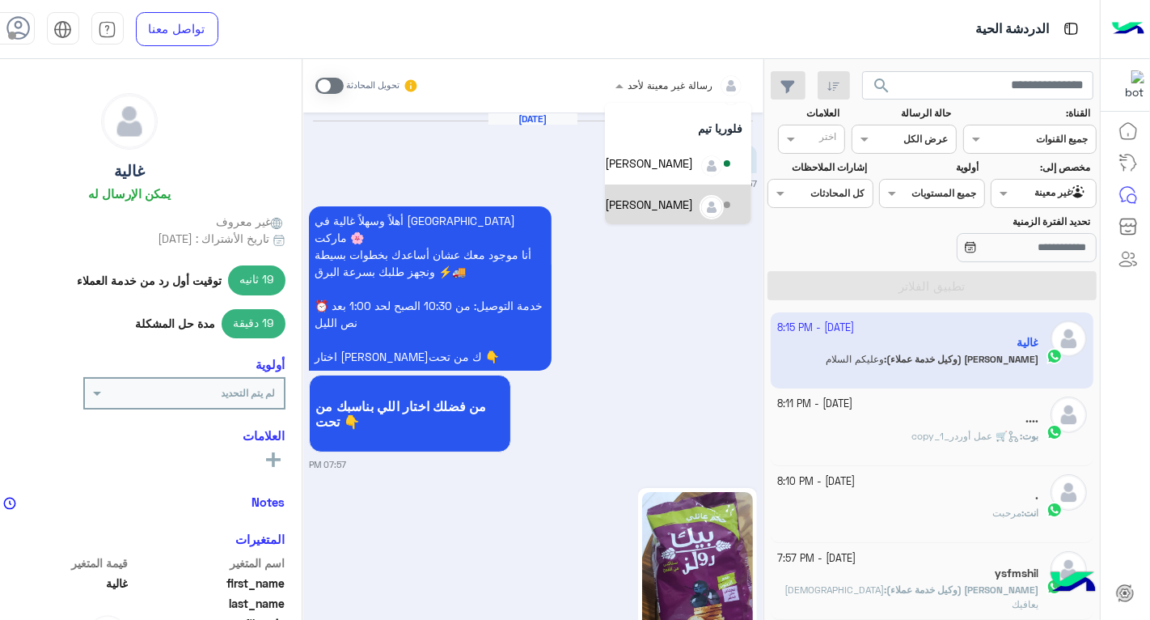
click at [720, 191] on div "[PERSON_NAME]" at bounding box center [669, 205] width 128 height 28
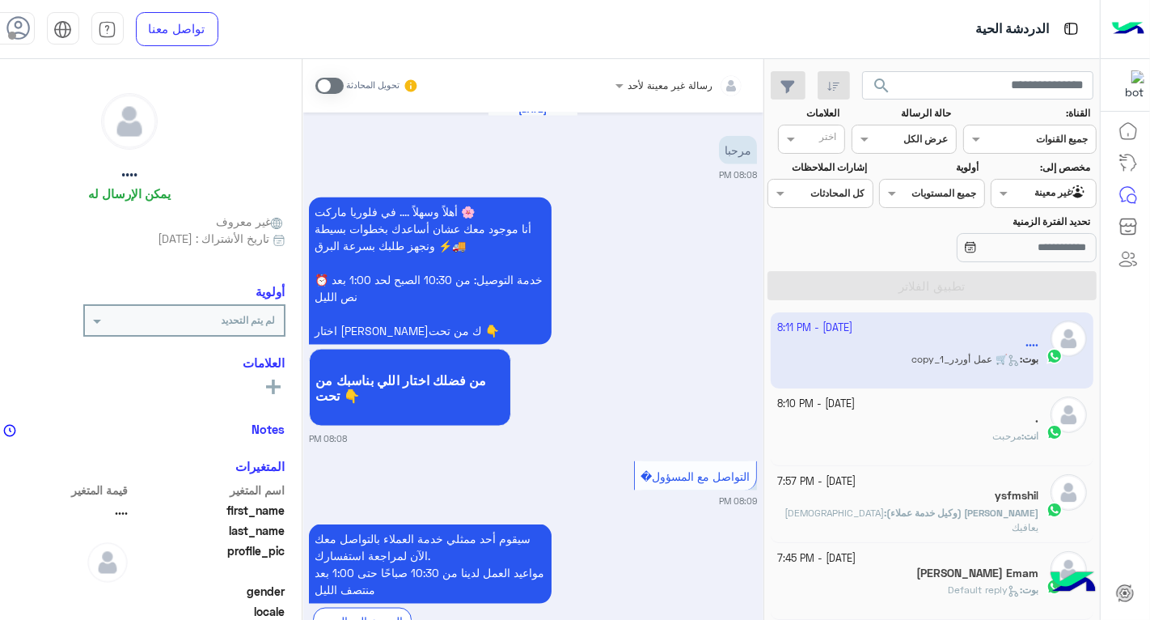
scroll to position [1808, 0]
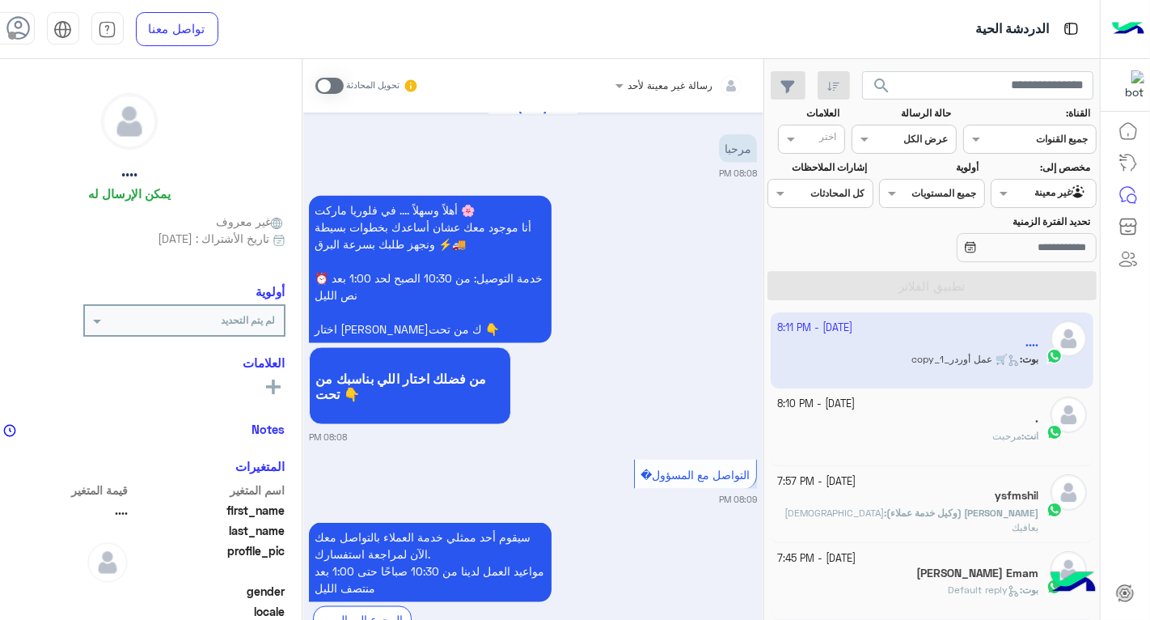
click at [926, 110] on label "حالة الرسالة" at bounding box center [901, 113] width 97 height 15
click at [926, 133] on div at bounding box center [904, 136] width 104 height 15
drag, startPoint x: 1040, startPoint y: 189, endPoint x: 1045, endPoint y: 199, distance: 10.9
click at [1041, 189] on div at bounding box center [1044, 191] width 104 height 15
click at [1044, 254] on b "الوارد لديك" at bounding box center [1047, 256] width 51 height 14
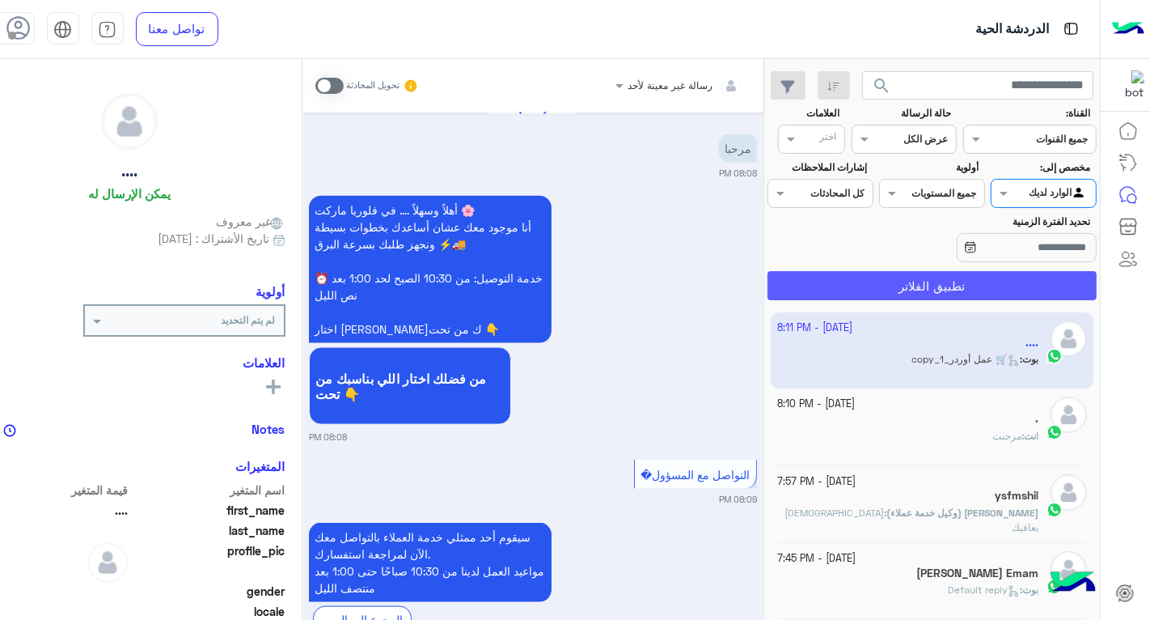
click at [971, 284] on button "تطبيق الفلاتر" at bounding box center [932, 285] width 329 height 29
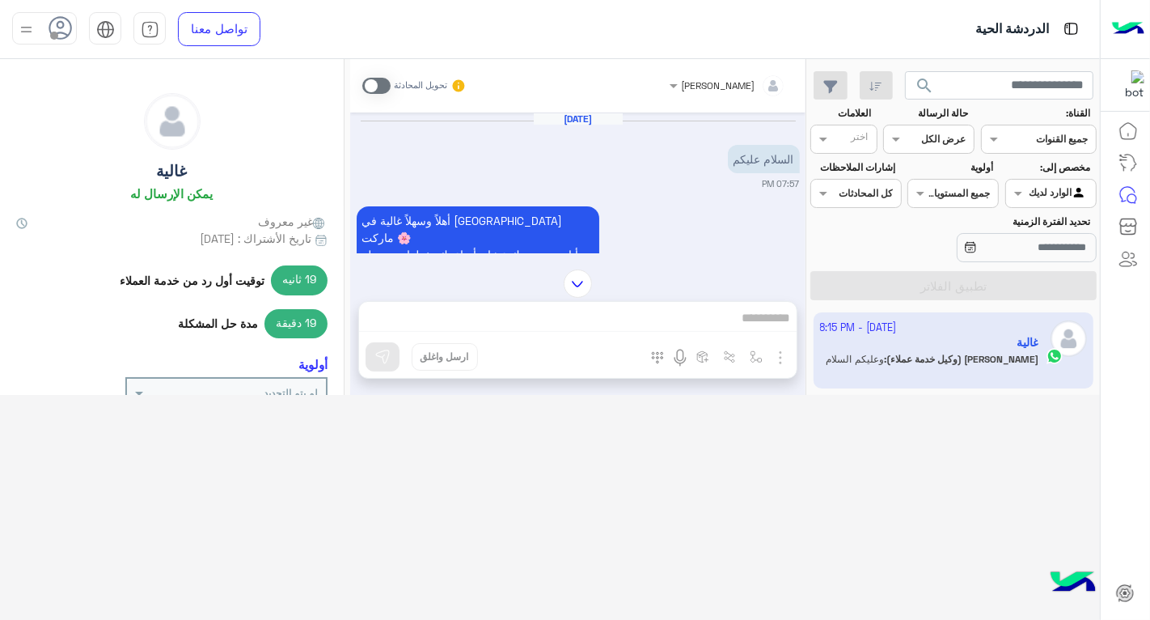
drag, startPoint x: 577, startPoint y: 122, endPoint x: 573, endPoint y: 144, distance: 22.4
click at [544, 131] on div "Oct 1, 2025" at bounding box center [578, 127] width 435 height 12
drag, startPoint x: 633, startPoint y: 151, endPoint x: 723, endPoint y: 156, distance: 89.9
click at [657, 151] on div "Oct 1, 2025 السلام عليكم 07:57 PM" at bounding box center [578, 151] width 443 height 78
drag, startPoint x: 776, startPoint y: 166, endPoint x: 693, endPoint y: 160, distance: 83.5
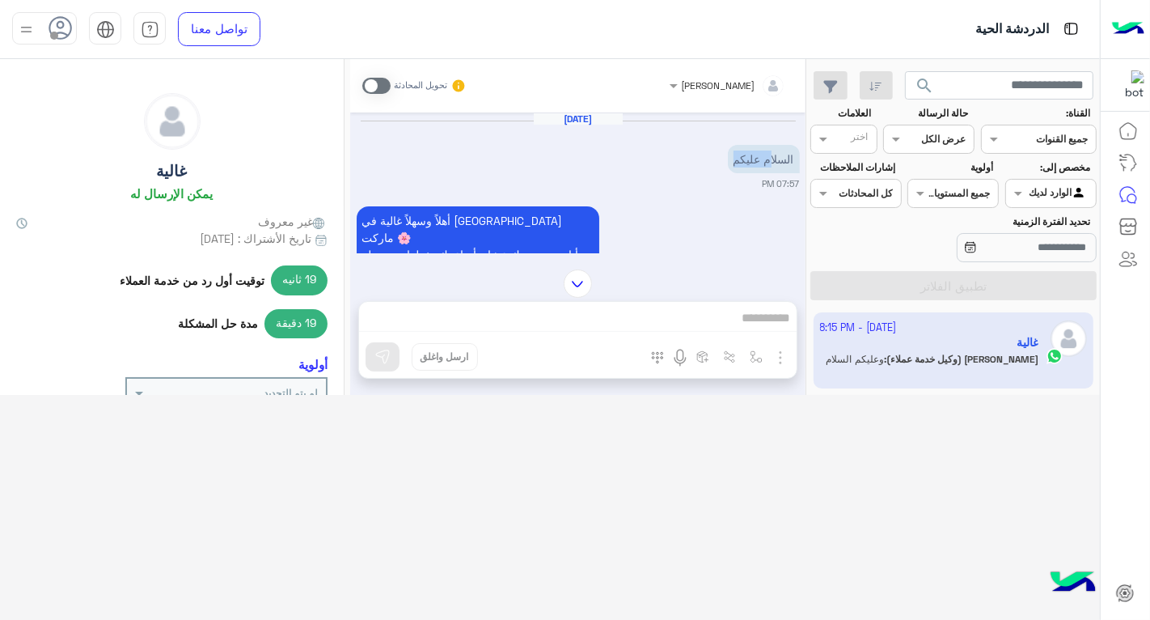
click at [694, 159] on div "Oct 1, 2025 السلام عليكم 07:57 PM" at bounding box center [578, 151] width 443 height 78
click at [680, 164] on div "Oct 1, 2025 السلام عليكم 07:57 PM" at bounding box center [578, 151] width 443 height 78
click at [723, 82] on div at bounding box center [728, 82] width 133 height 15
click at [384, 85] on span at bounding box center [376, 86] width 28 height 16
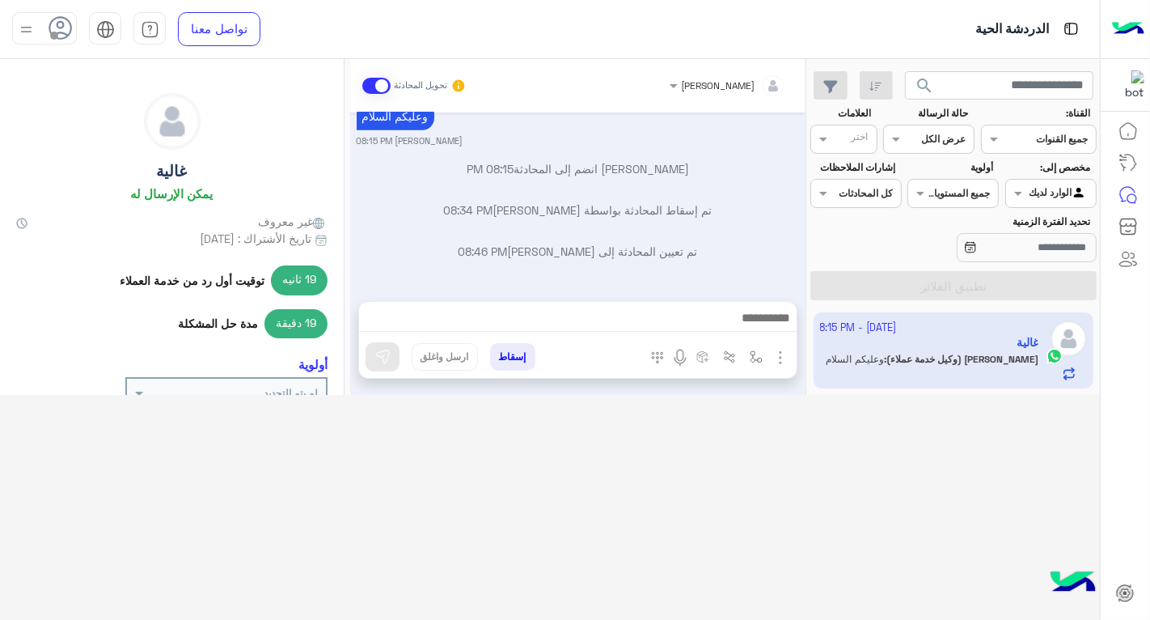
click at [526, 356] on button "إسقاط" at bounding box center [512, 356] width 45 height 27
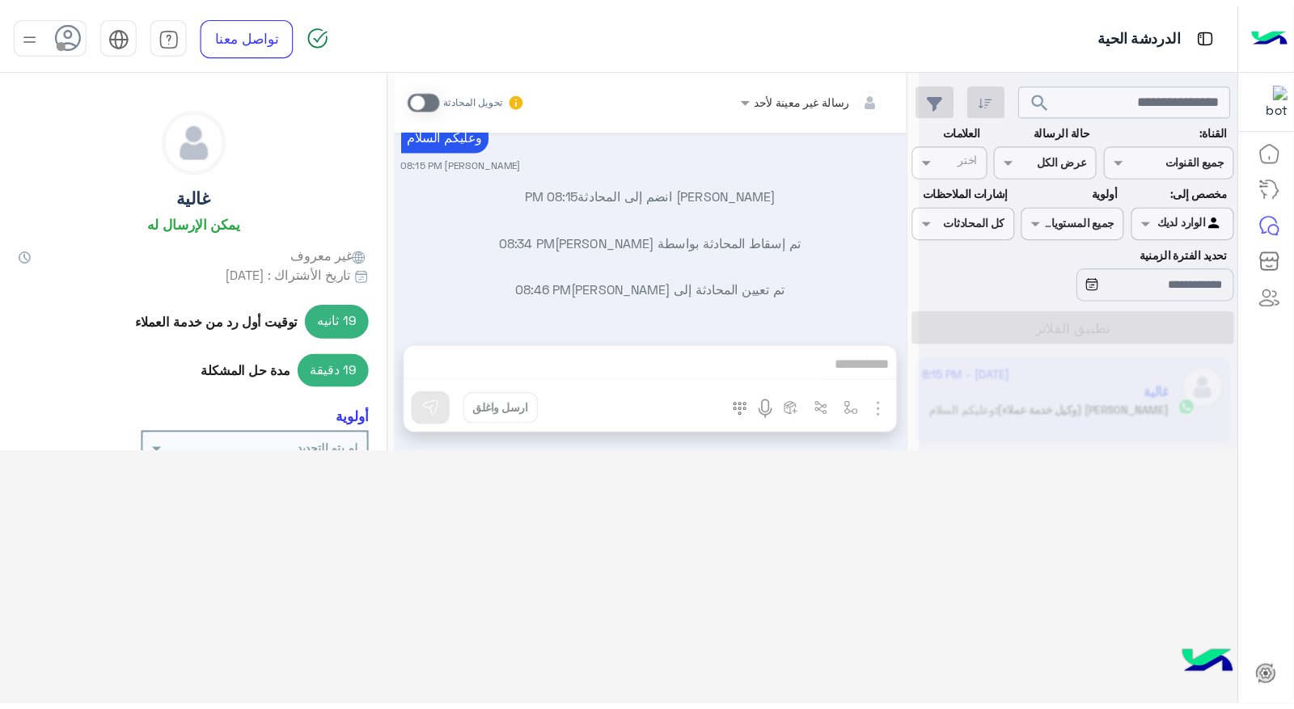
scroll to position [1108, 0]
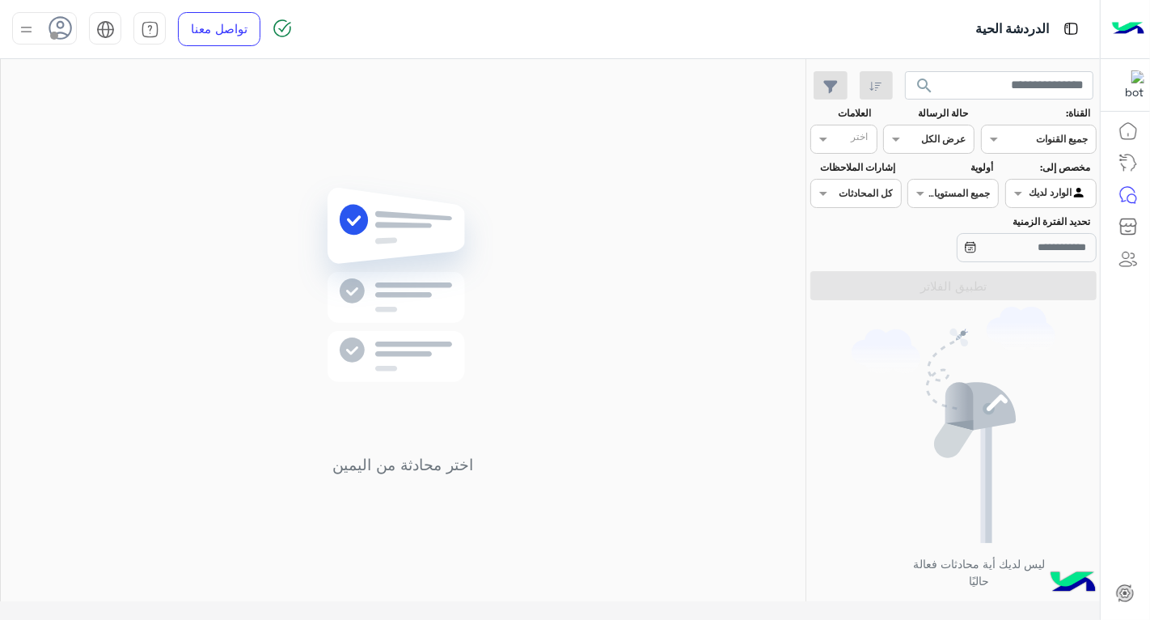
click at [61, 34] on icon at bounding box center [61, 28] width 24 height 24
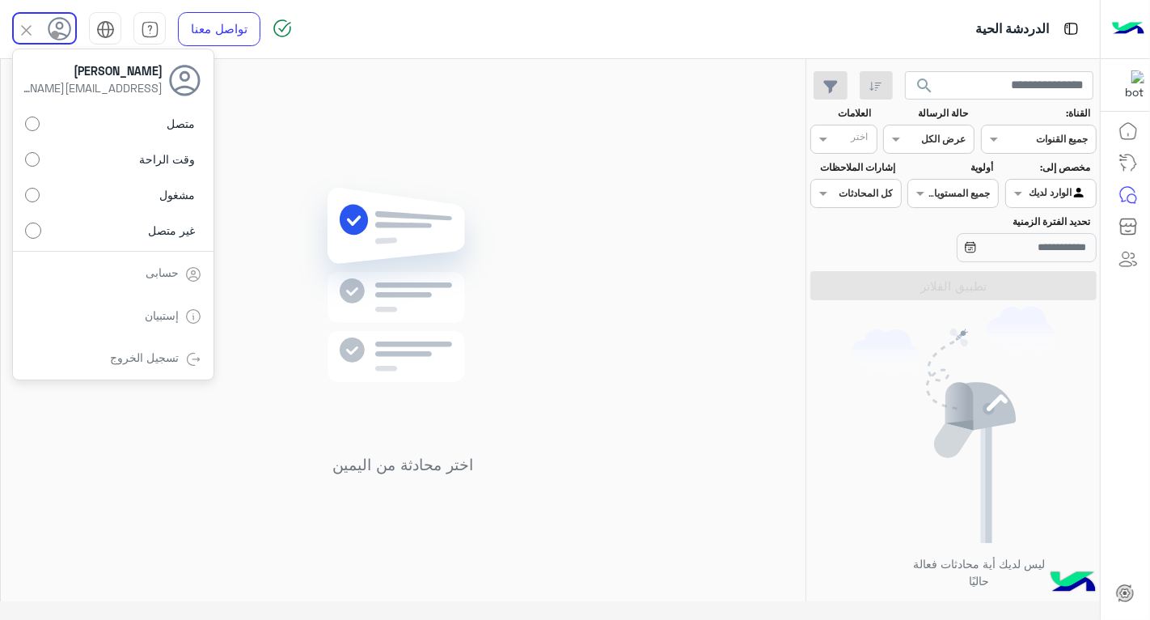
click at [61, 34] on use at bounding box center [60, 28] width 23 height 23
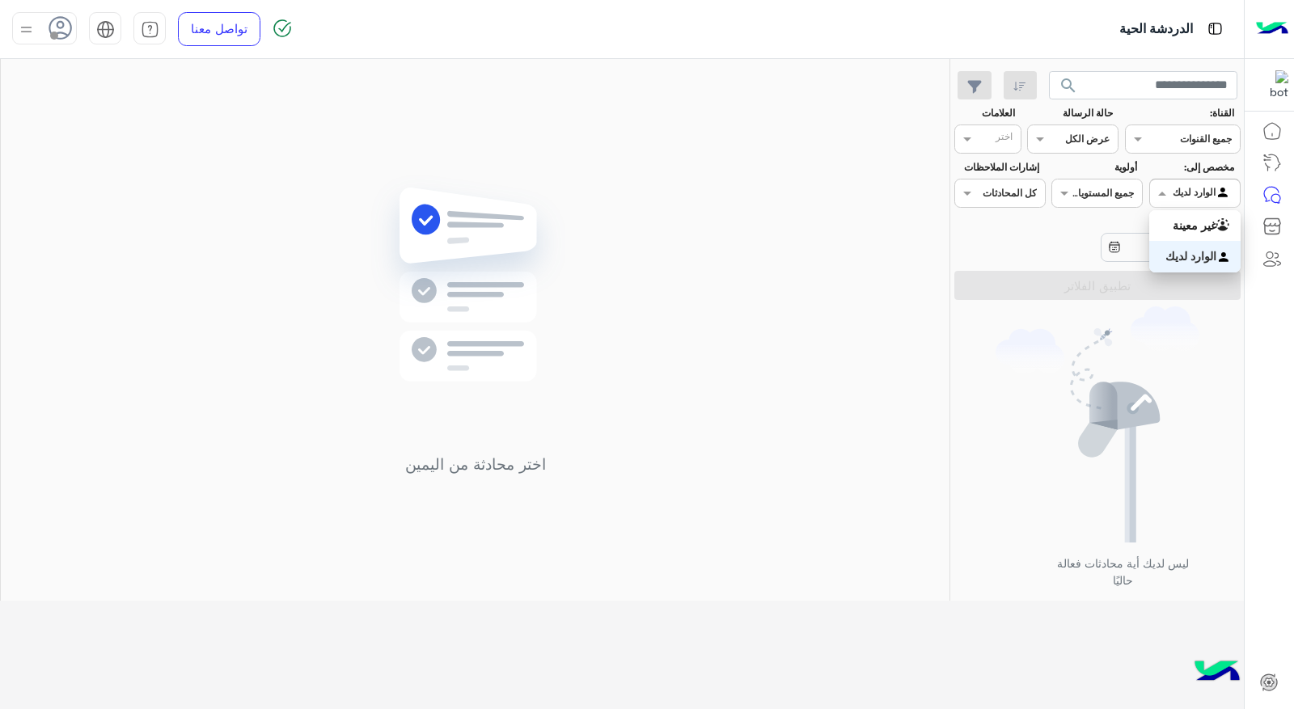
click at [1149, 188] on div at bounding box center [1195, 191] width 90 height 15
click at [1149, 220] on b "غير معينة" at bounding box center [1195, 225] width 44 height 14
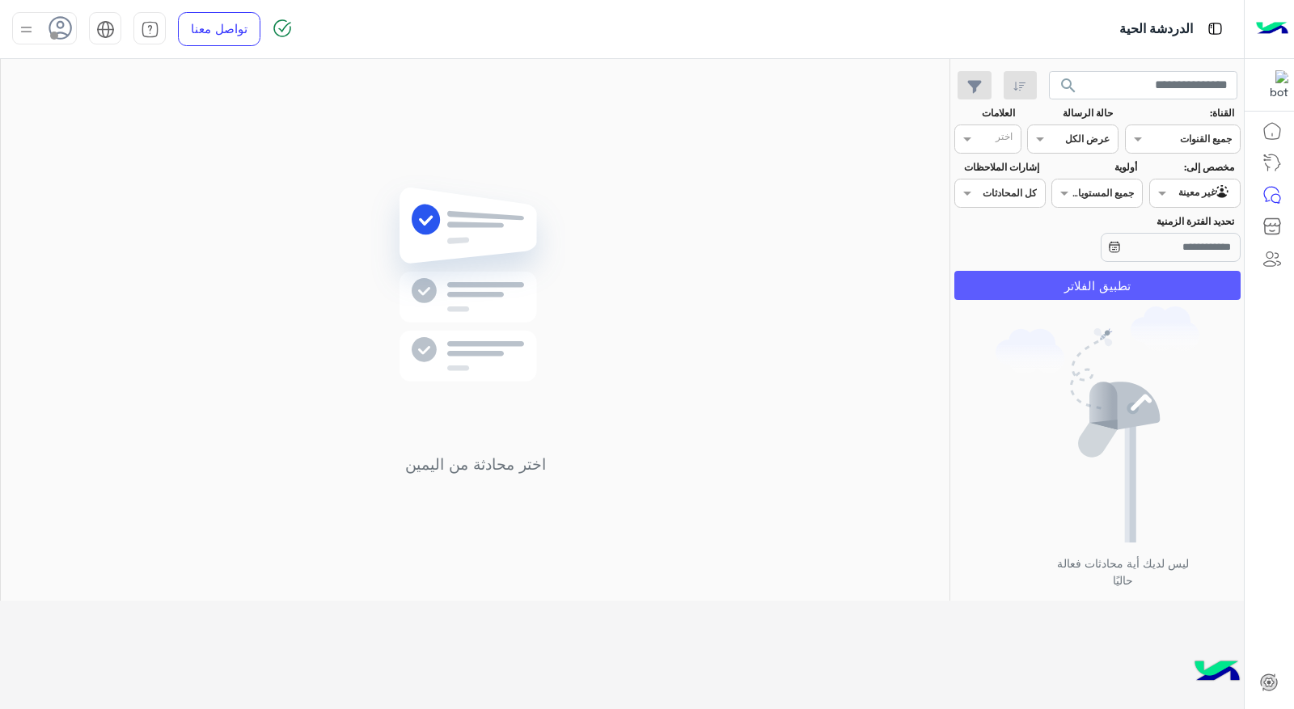
click at [1110, 277] on button "تطبيق الفلاتر" at bounding box center [1097, 285] width 286 height 29
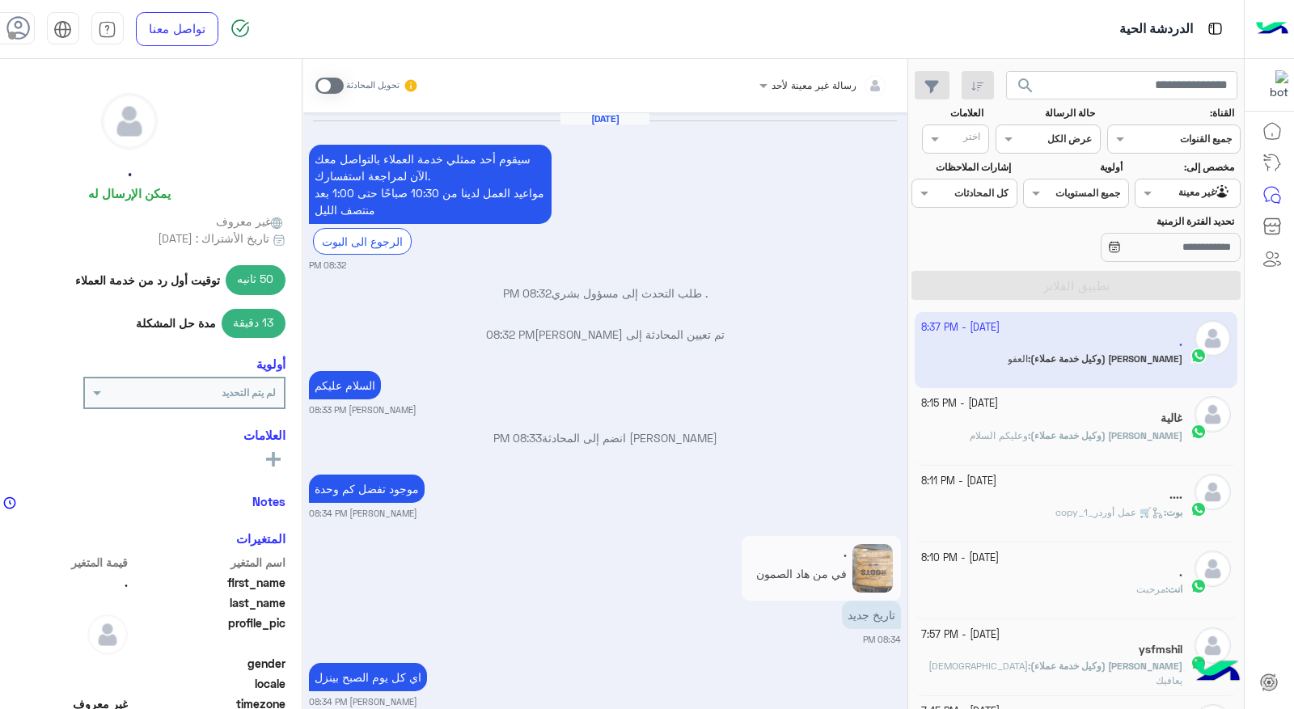
click at [1071, 430] on span "بشار قطان (وكيل خدمة عملاء)" at bounding box center [1106, 435] width 152 height 12
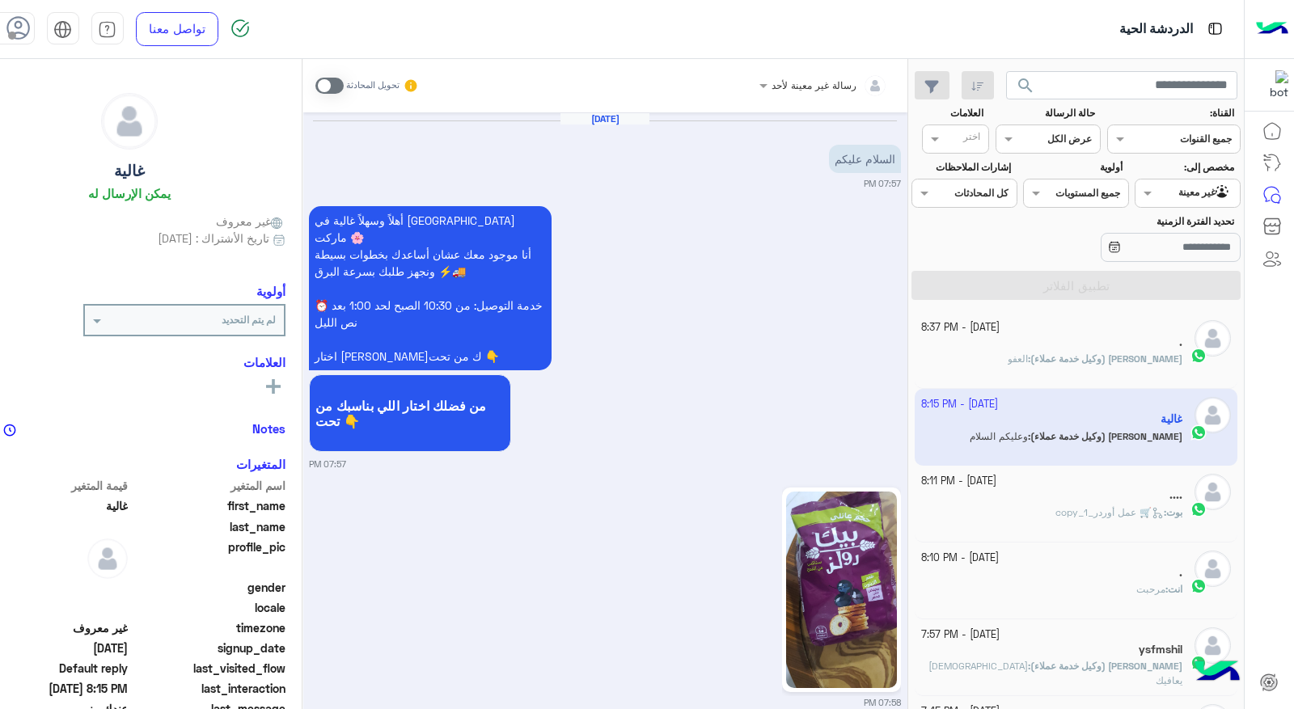
drag, startPoint x: 708, startPoint y: 429, endPoint x: 716, endPoint y: 432, distance: 8.7
click at [709, 429] on div "أهلاً وسهلاً غالية في فلوريا ماركت 🌸 أنا موجود معك عشان أساعدك بخطوات بسيطة ونج…" at bounding box center [605, 336] width 592 height 269
drag, startPoint x: 1060, startPoint y: 518, endPoint x: 752, endPoint y: 506, distance: 308.4
click at [1060, 518] on div "بوت : 🛒 عمل أوردر_copy_1" at bounding box center [1051, 520] width 261 height 28
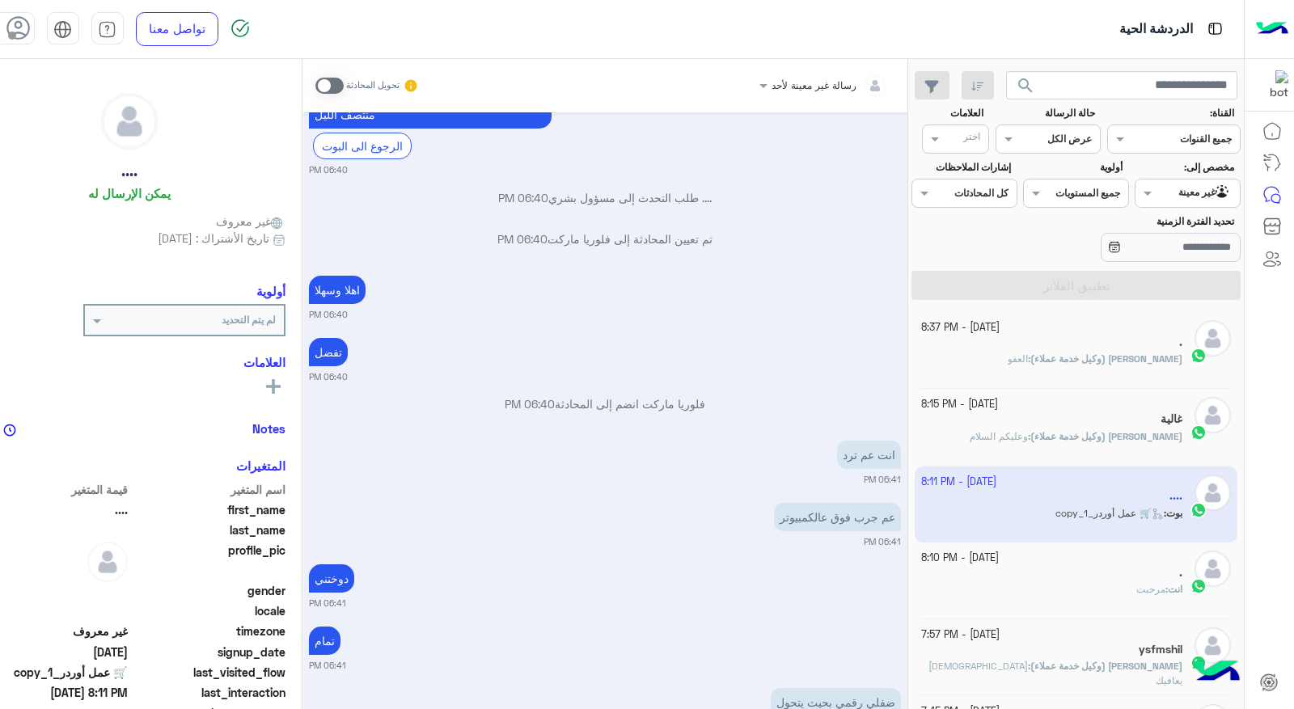
scroll to position [2629, 0]
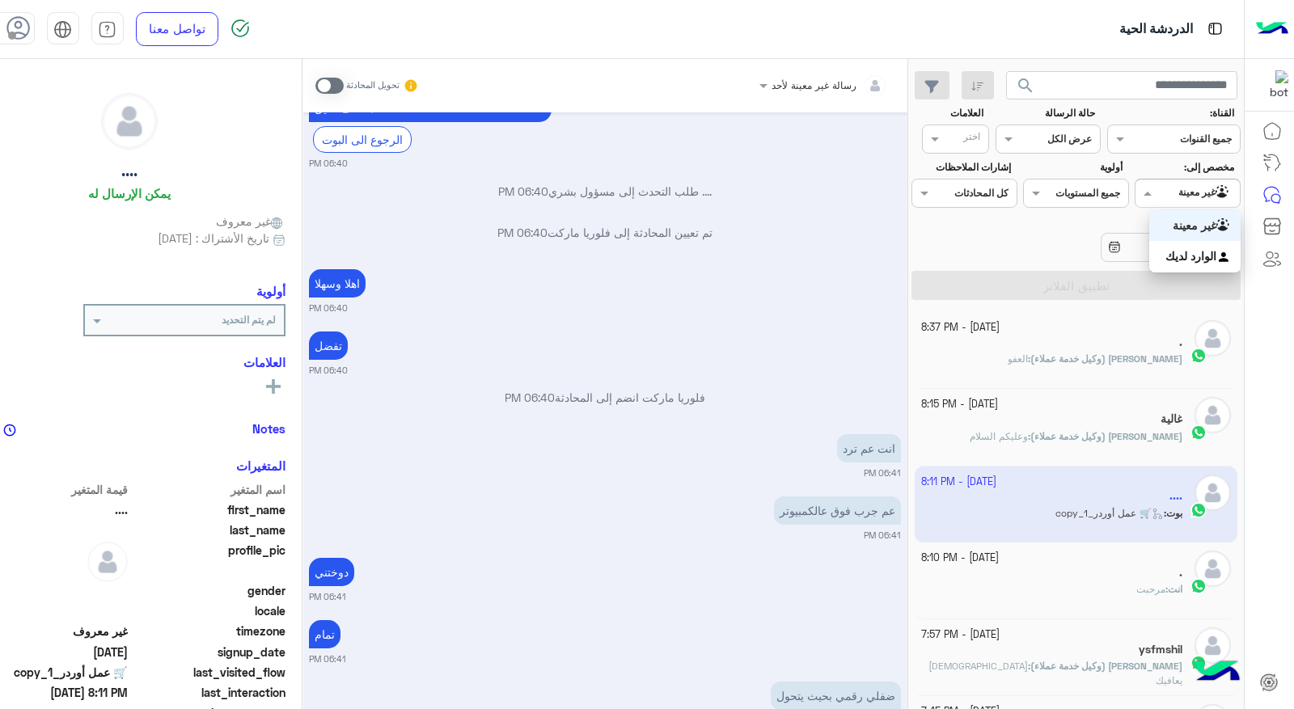
click at [1149, 195] on span at bounding box center [1146, 192] width 20 height 17
click at [1149, 254] on b "الوارد لديك" at bounding box center [1190, 256] width 51 height 14
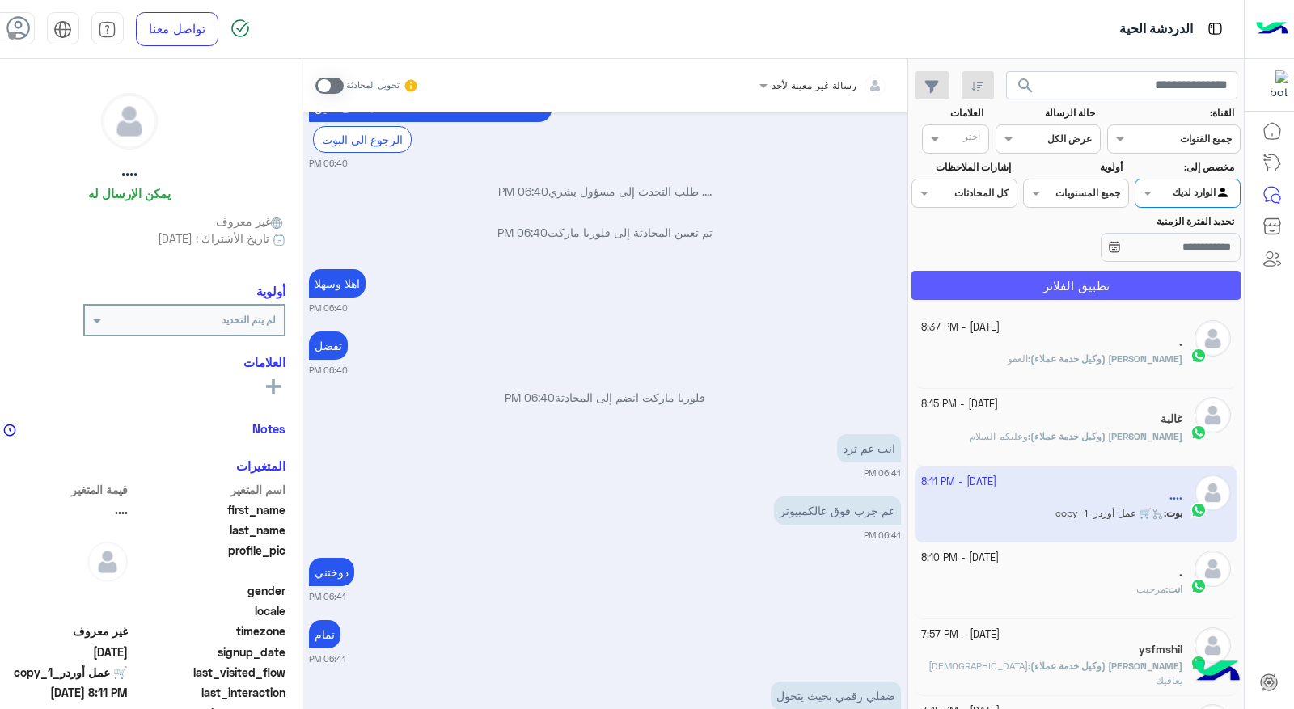
click at [1097, 277] on button "تطبيق الفلاتر" at bounding box center [1076, 285] width 329 height 29
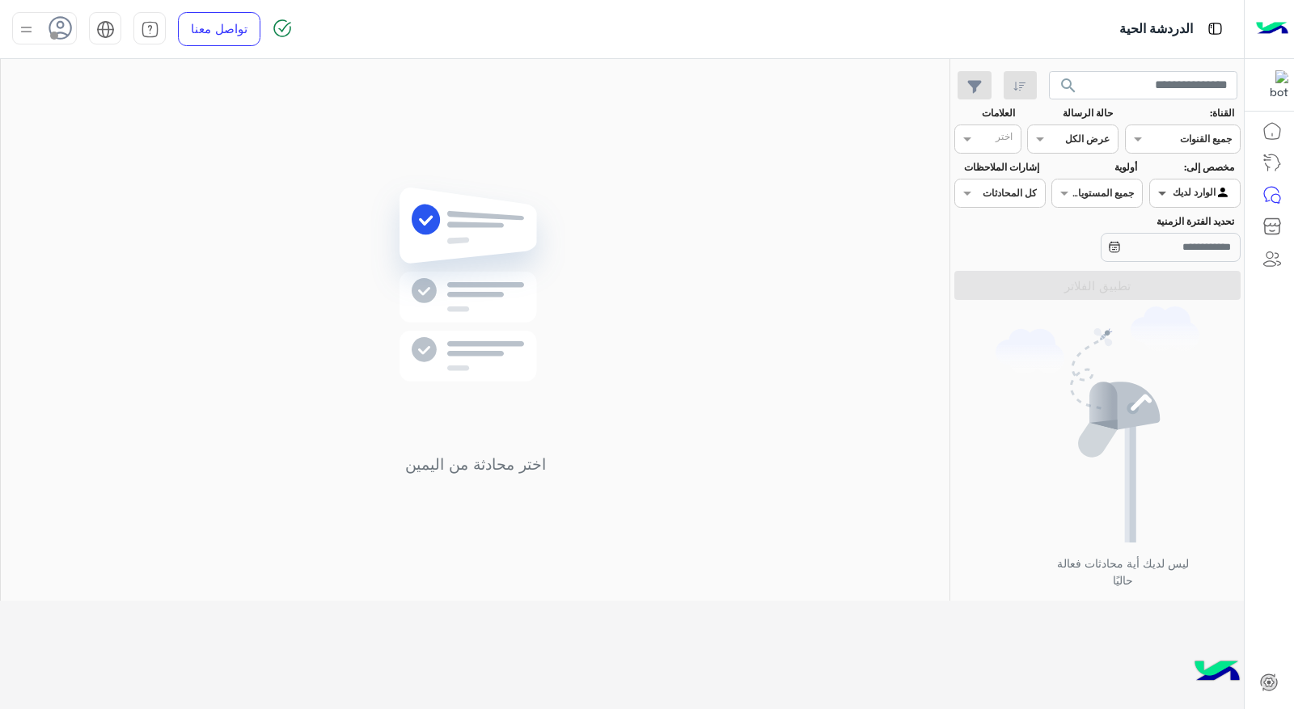
click at [1149, 194] on span at bounding box center [1160, 192] width 20 height 17
click at [1149, 226] on b "غير معينة" at bounding box center [1195, 225] width 44 height 14
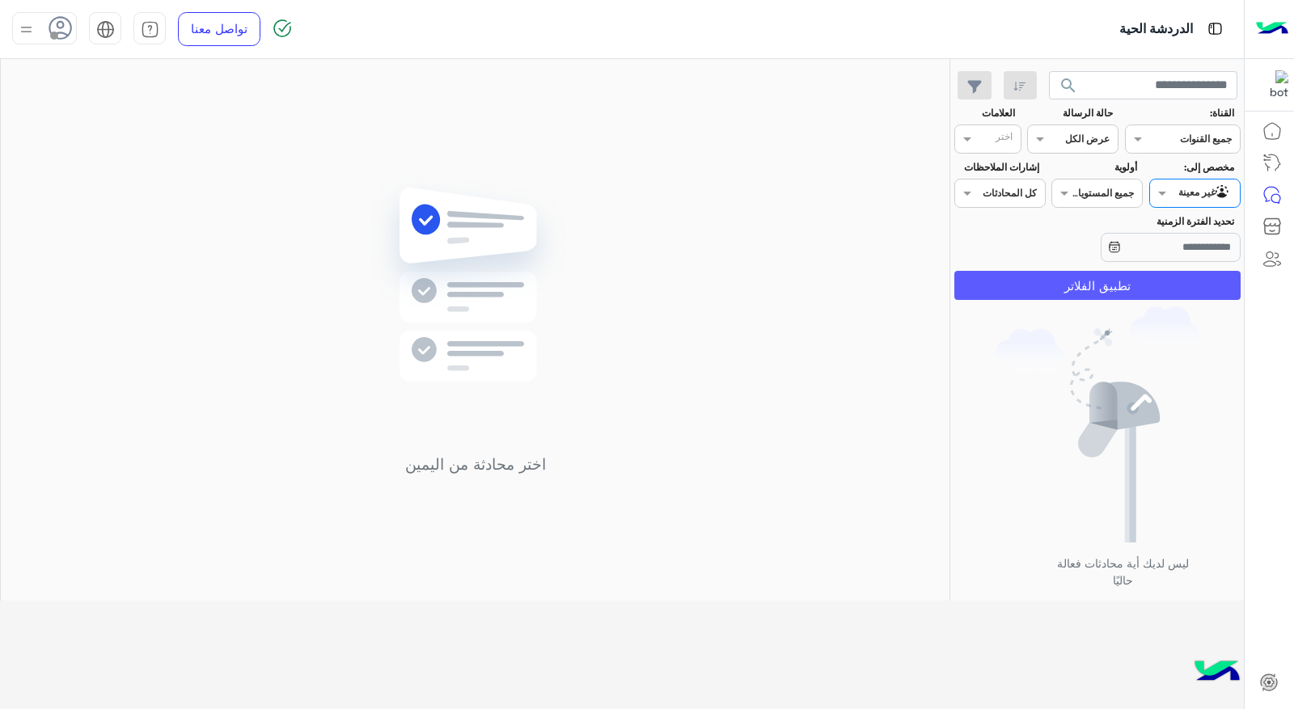
click at [1100, 278] on button "تطبيق الفلاتر" at bounding box center [1097, 285] width 286 height 29
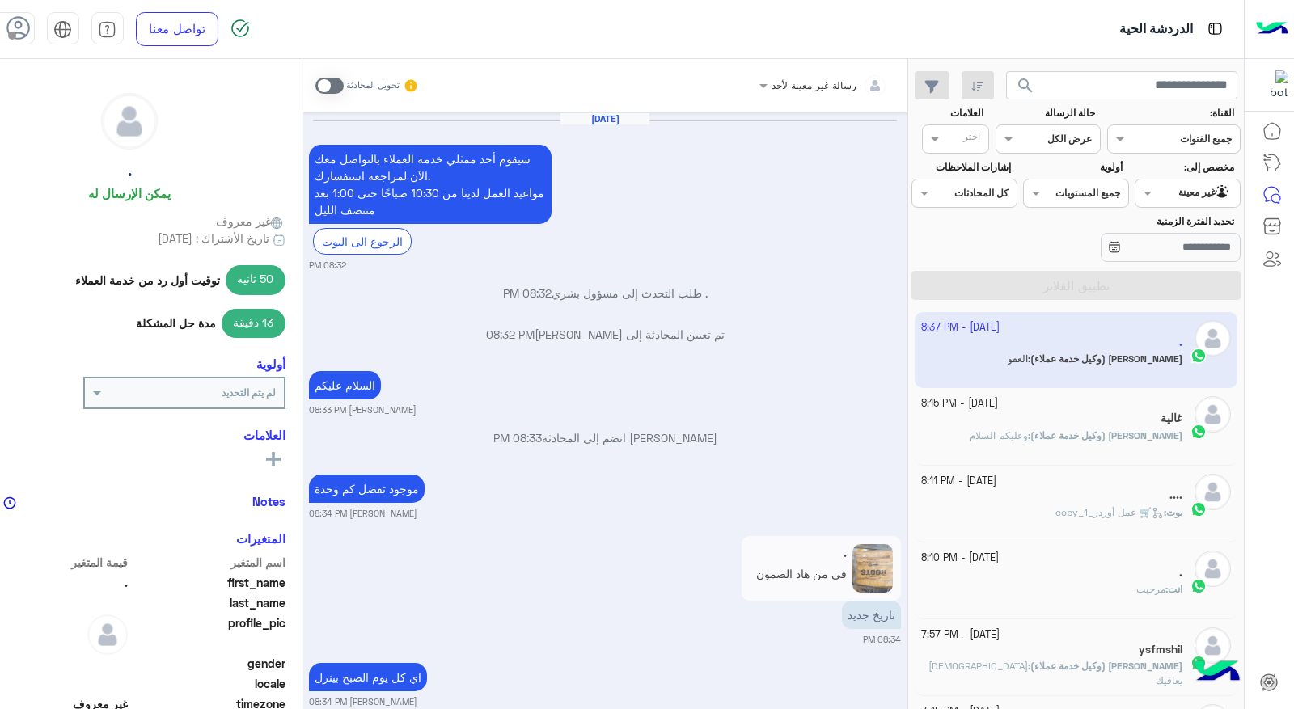
click at [781, 370] on div "السلام عليكم بشار قطان 08:33 PM" at bounding box center [605, 391] width 592 height 49
click at [286, 455] on button at bounding box center [273, 457] width 24 height 19
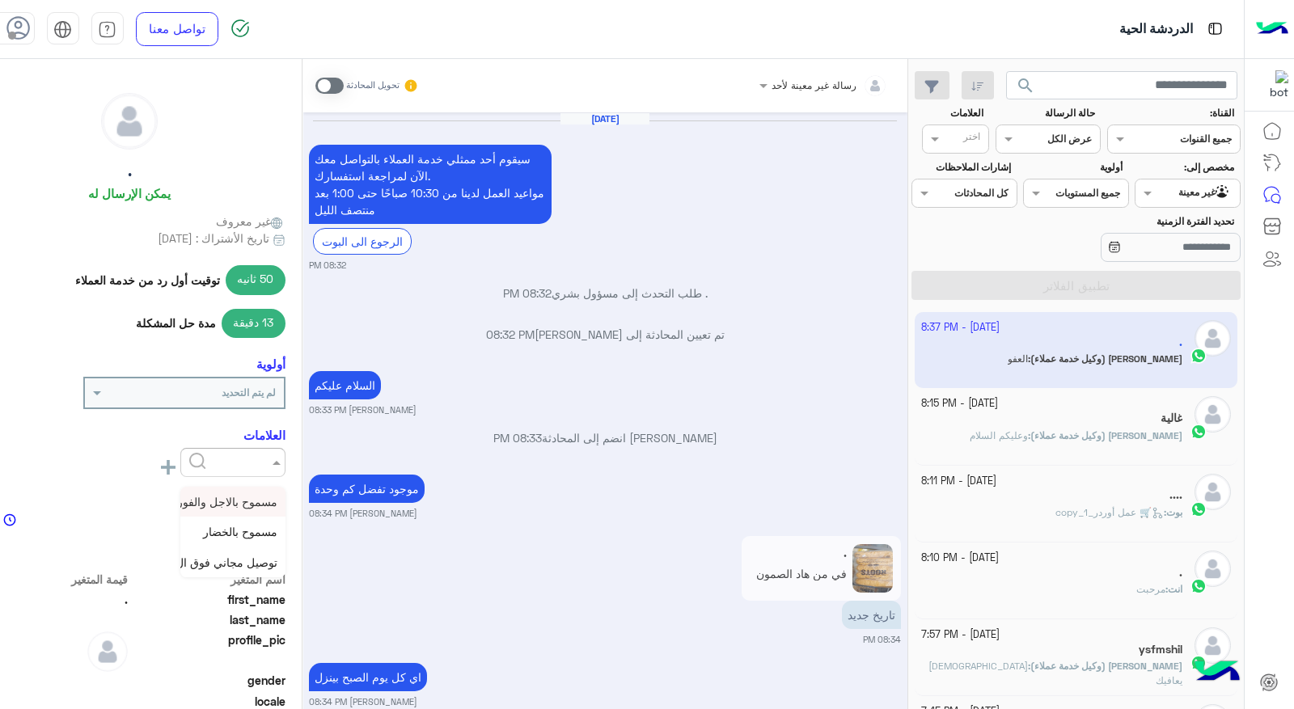
click at [285, 458] on span at bounding box center [274, 462] width 20 height 17
click at [285, 459] on span at bounding box center [274, 462] width 20 height 17
click at [285, 456] on span at bounding box center [274, 462] width 20 height 17
click at [277, 502] on span "مسموح بالاجل والفوري" at bounding box center [222, 502] width 109 height 14
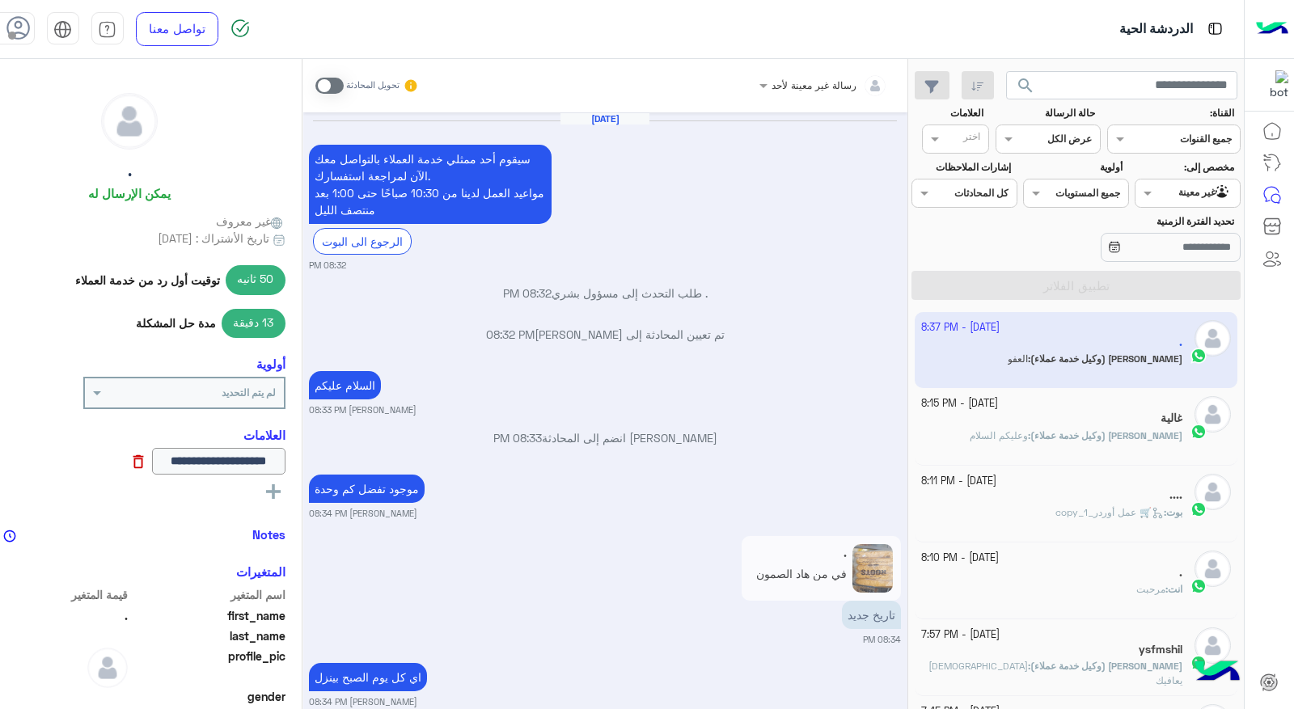
click at [147, 464] on icon at bounding box center [138, 462] width 18 height 18
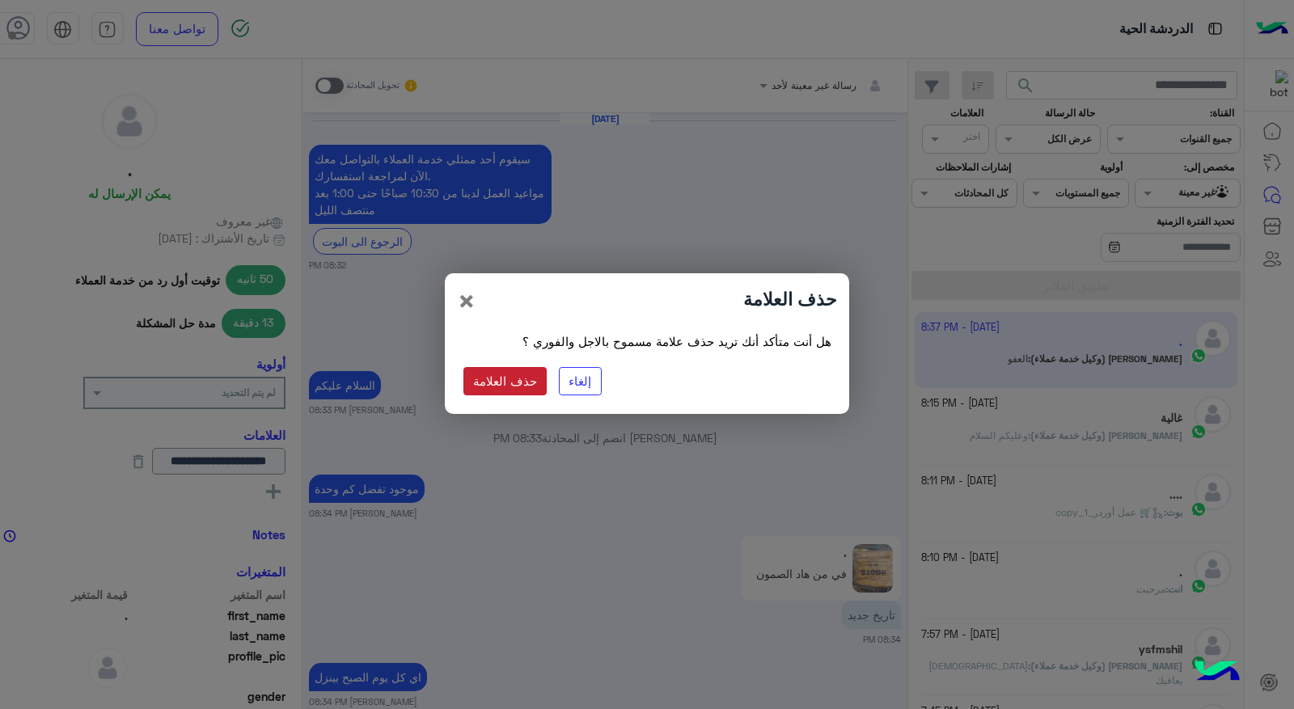
click at [512, 372] on button "حذف العلامة" at bounding box center [505, 381] width 84 height 29
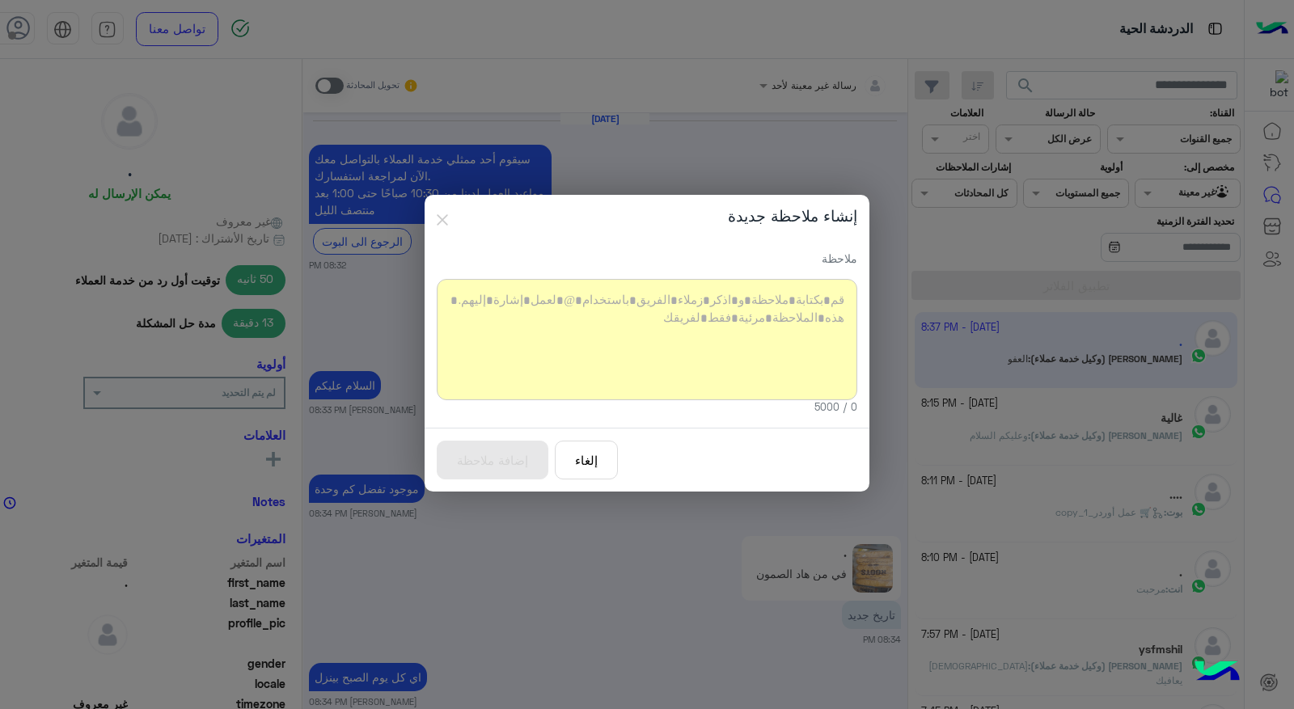
click at [652, 310] on div at bounding box center [647, 339] width 421 height 121
click at [538, 455] on button "إضافة ملاحظة" at bounding box center [493, 461] width 112 height 40
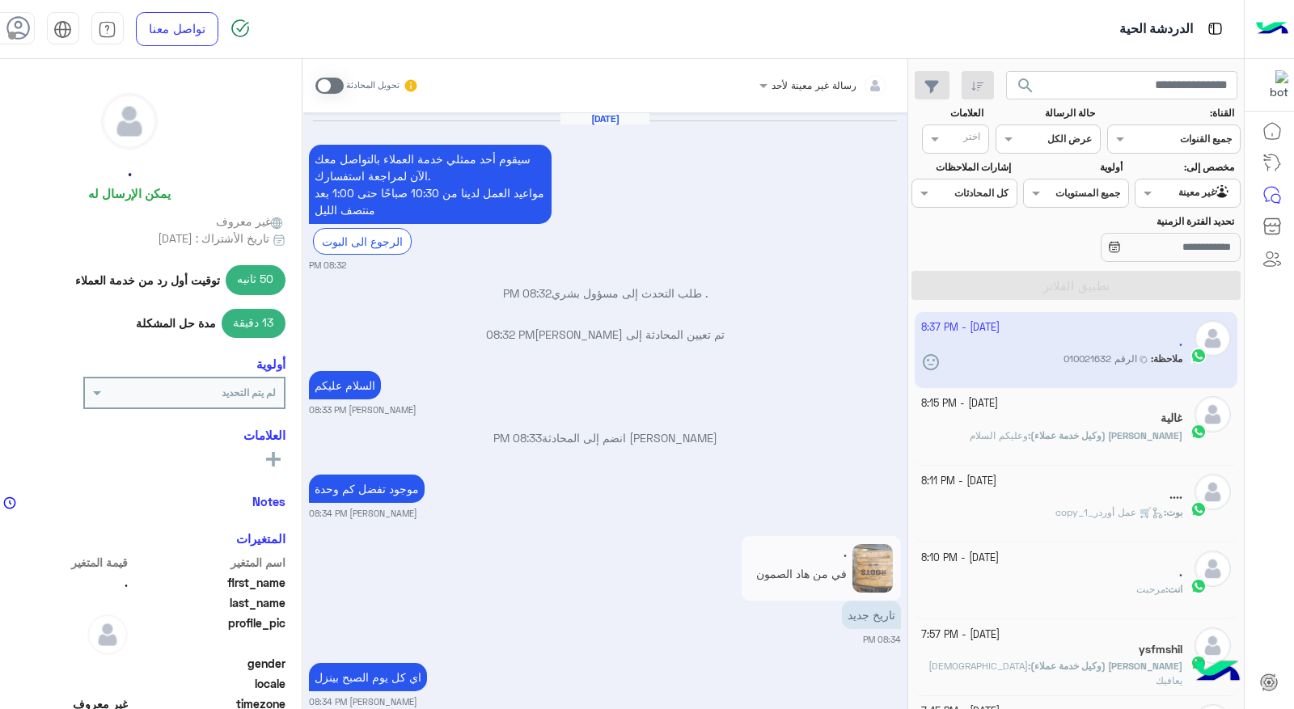
drag, startPoint x: 667, startPoint y: 552, endPoint x: 684, endPoint y: 539, distance: 20.9
click at [671, 547] on div ". في من هاد الصمون تاريخ جديد 08:34 PM" at bounding box center [605, 589] width 592 height 114
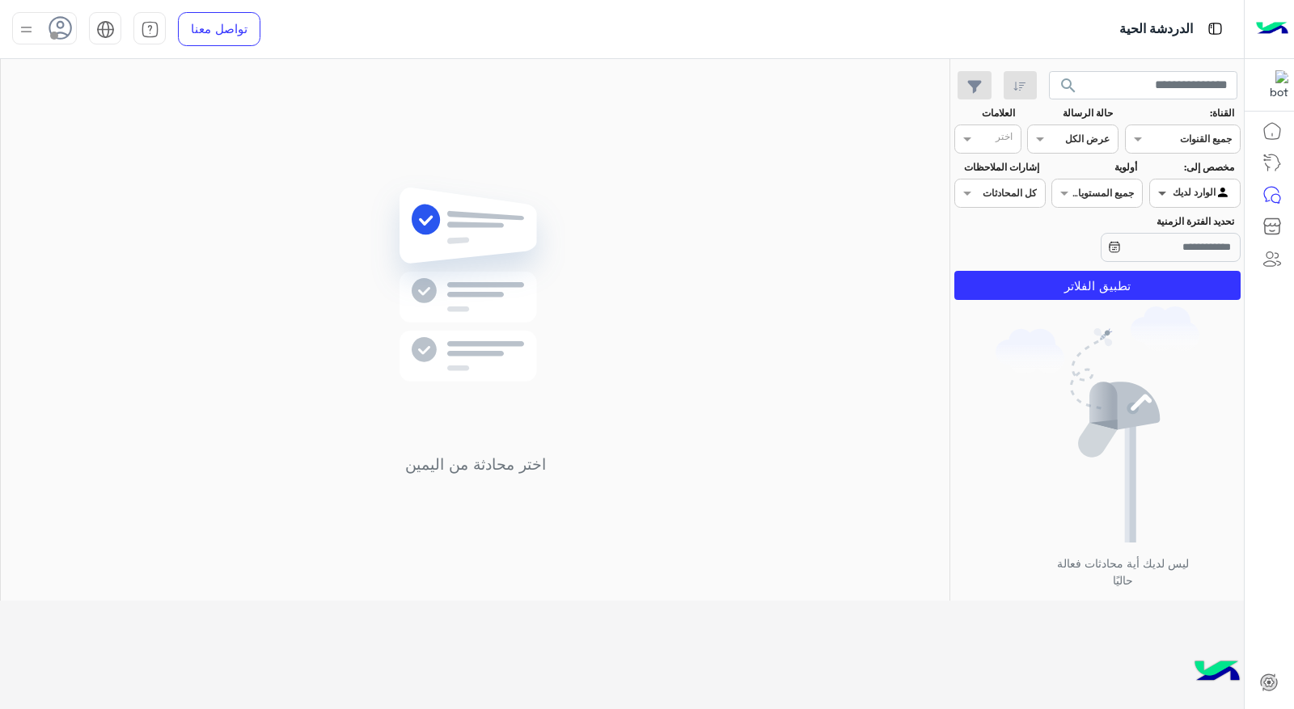
click at [1157, 196] on span at bounding box center [1160, 192] width 20 height 17
click at [1030, 240] on div "تحديد الفترة الزمنية" at bounding box center [1097, 239] width 293 height 51
click at [1060, 136] on div at bounding box center [1073, 136] width 90 height 15
click at [1060, 138] on div at bounding box center [1073, 136] width 90 height 15
click at [973, 132] on span at bounding box center [965, 138] width 20 height 17
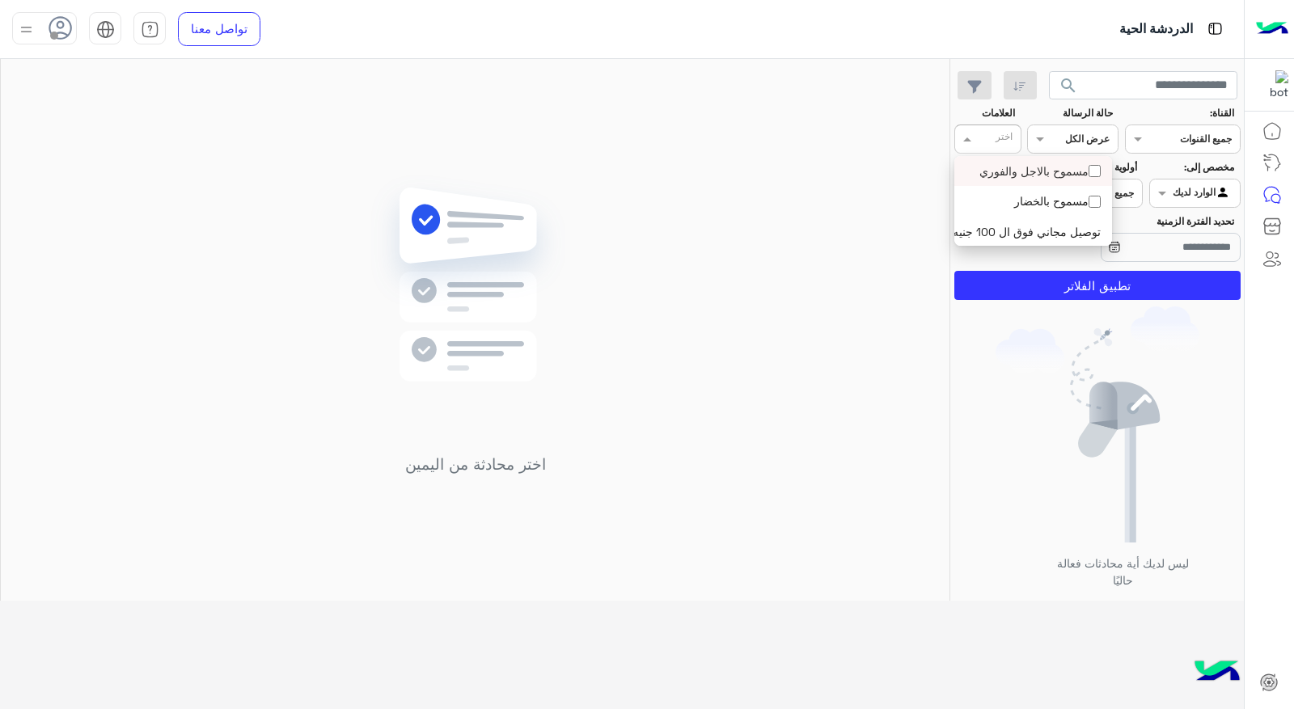
click at [975, 142] on div at bounding box center [995, 142] width 40 height 18
click at [988, 320] on div "ليس لديك أية محادثات فعالة حاليًا" at bounding box center [1097, 454] width 293 height 295
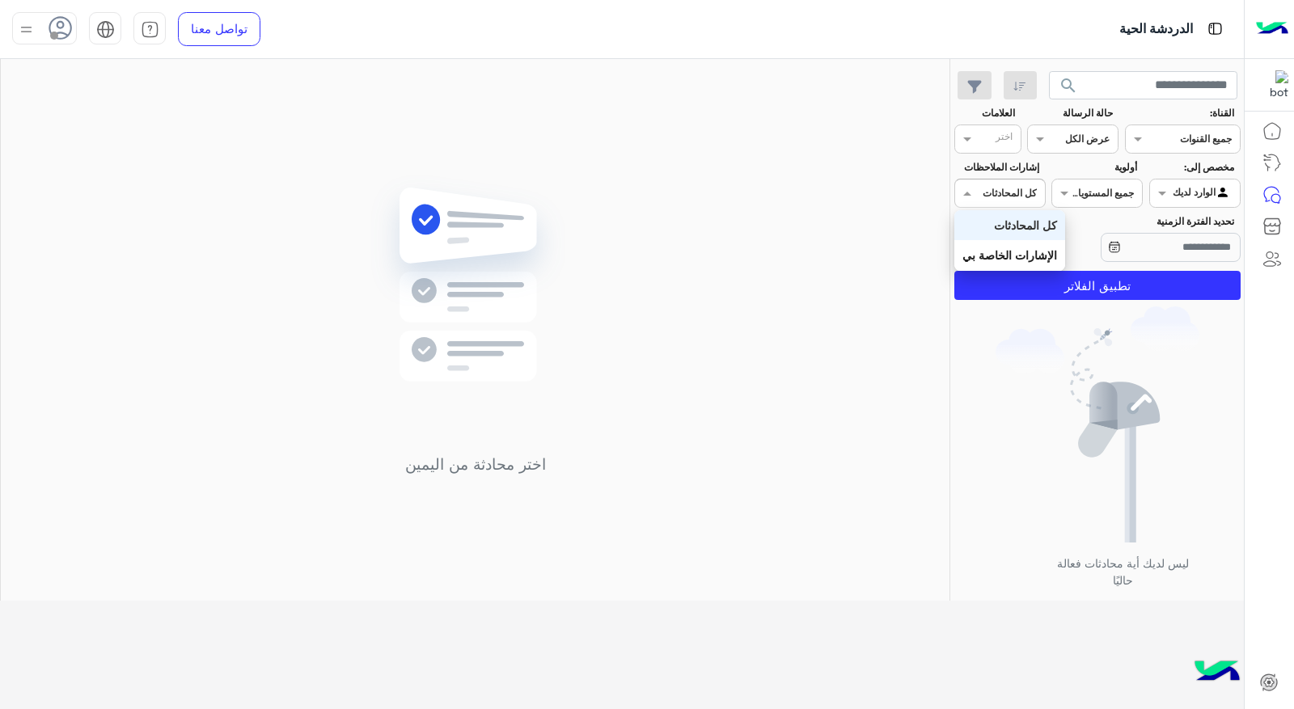
click at [1039, 191] on div at bounding box center [1000, 191] width 90 height 15
click at [1031, 246] on div "الإشارات الخاصة بي" at bounding box center [1009, 255] width 111 height 30
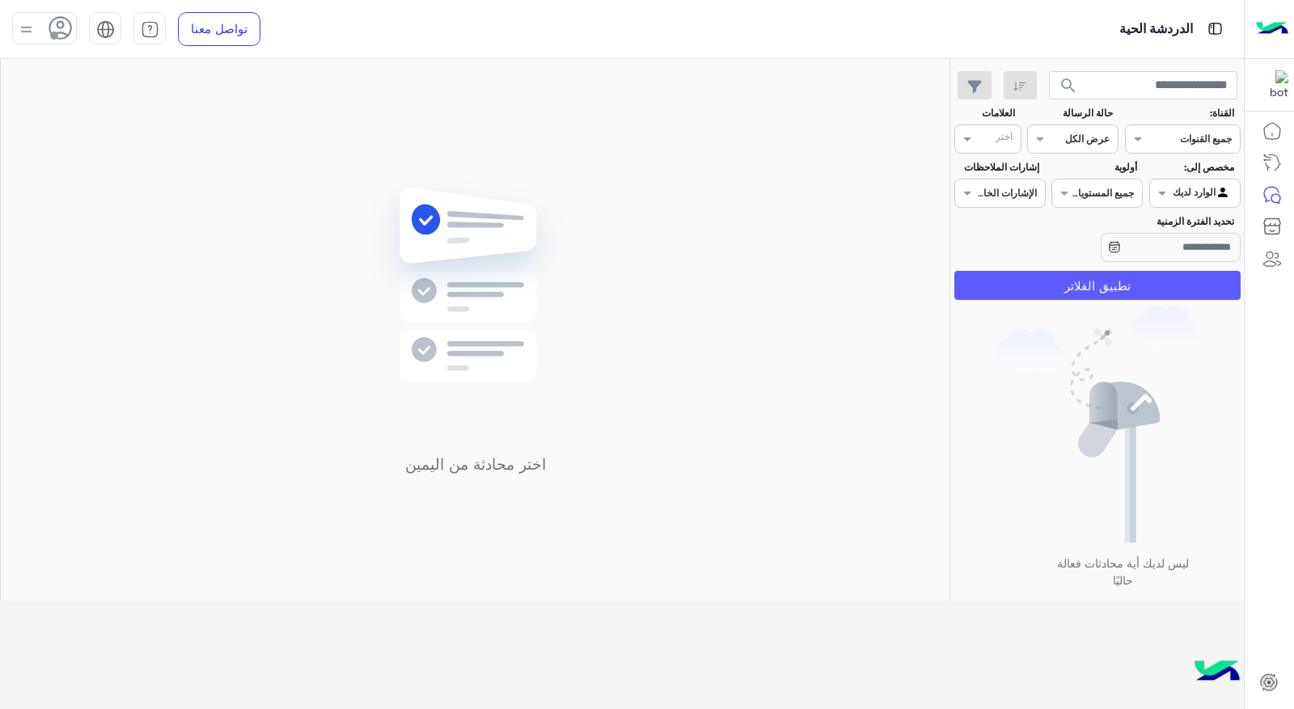
click at [1116, 283] on button "تطبيق الفلاتر" at bounding box center [1097, 285] width 286 height 29
drag, startPoint x: 1000, startPoint y: 214, endPoint x: 1000, endPoint y: 205, distance: 9.7
click at [1000, 214] on div "تحديد الفترة الزمنية" at bounding box center [1097, 239] width 293 height 51
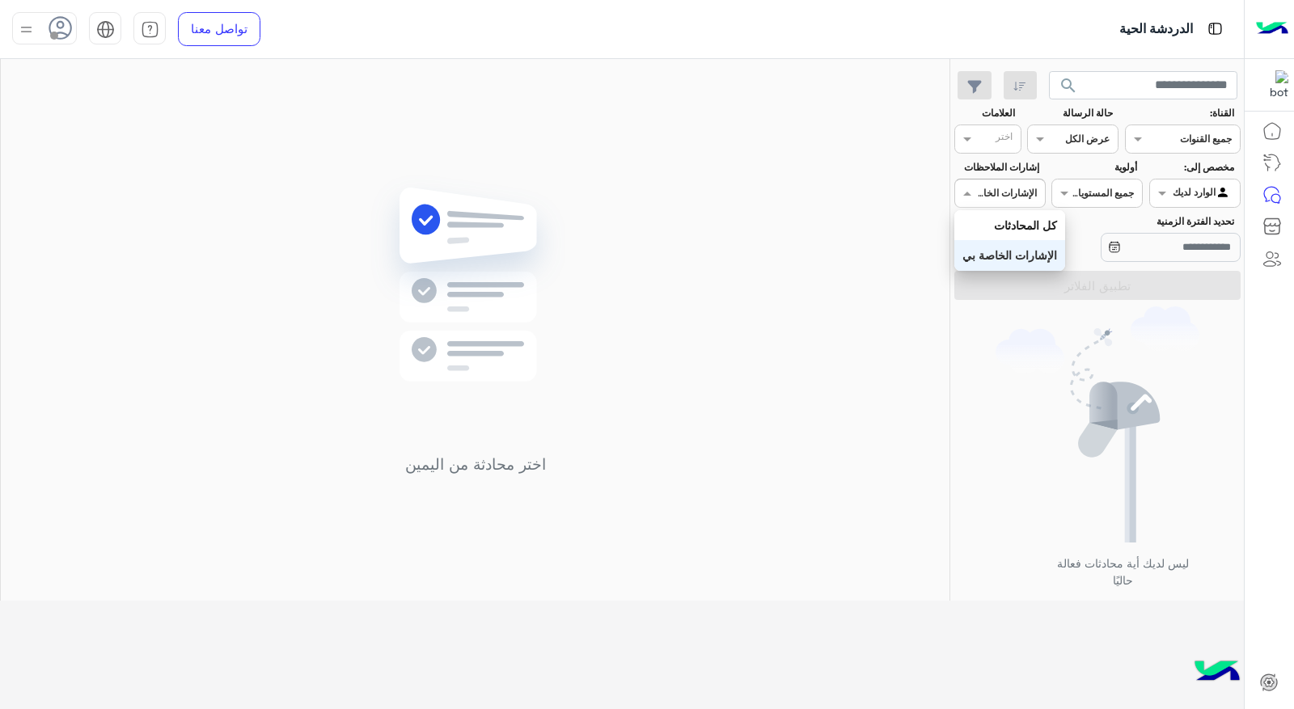
click at [1000, 203] on div "اختر الإشارات الخاصة بي" at bounding box center [999, 193] width 91 height 29
click at [1009, 214] on div "كل المحادثات" at bounding box center [1009, 225] width 111 height 30
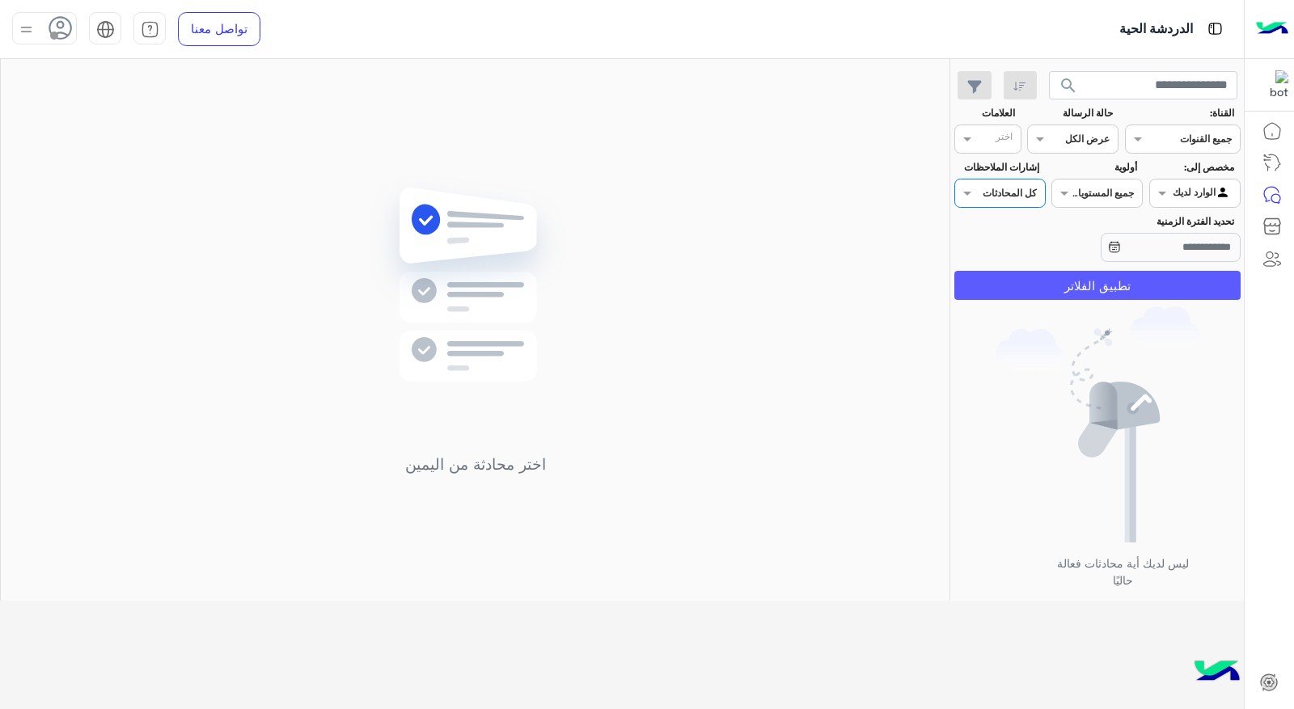
click at [1121, 281] on button "تطبيق الفلاتر" at bounding box center [1097, 285] width 286 height 29
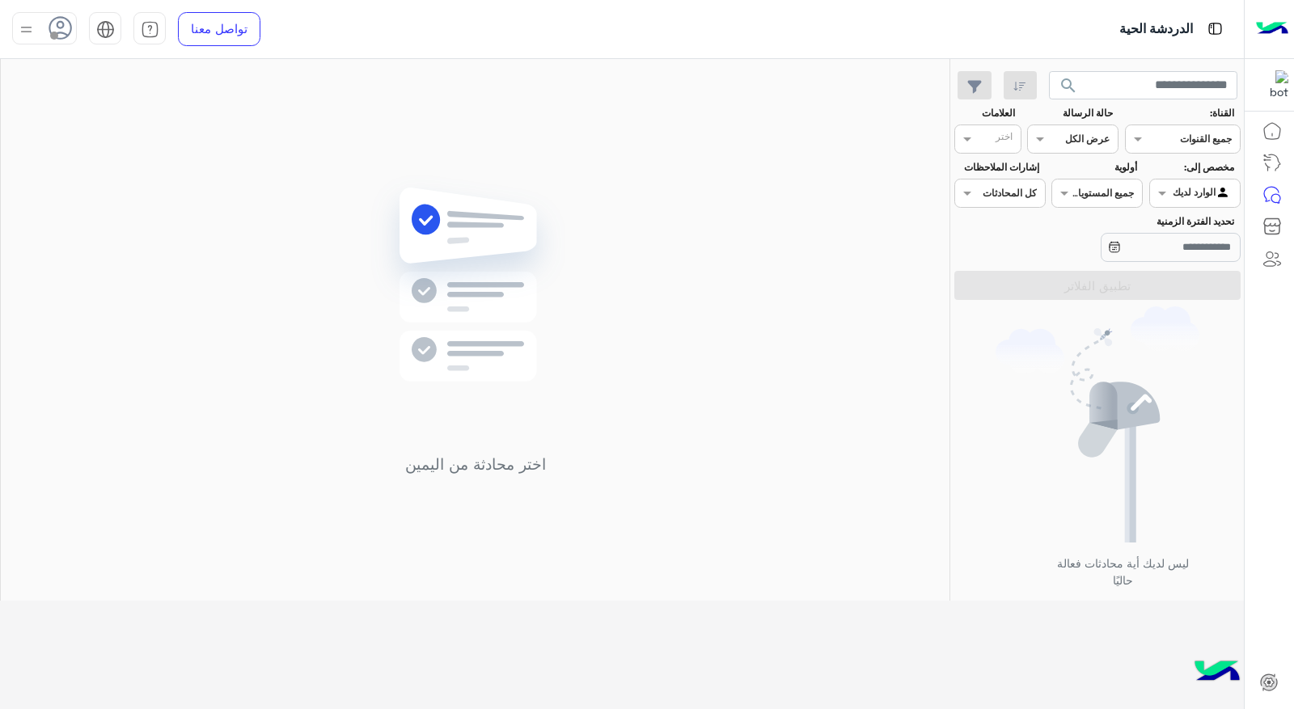
click at [61, 21] on use at bounding box center [60, 27] width 23 height 23
click at [345, 173] on div "اختر محادثة من اليمين" at bounding box center [475, 330] width 949 height 543
